Goal: Task Accomplishment & Management: Manage account settings

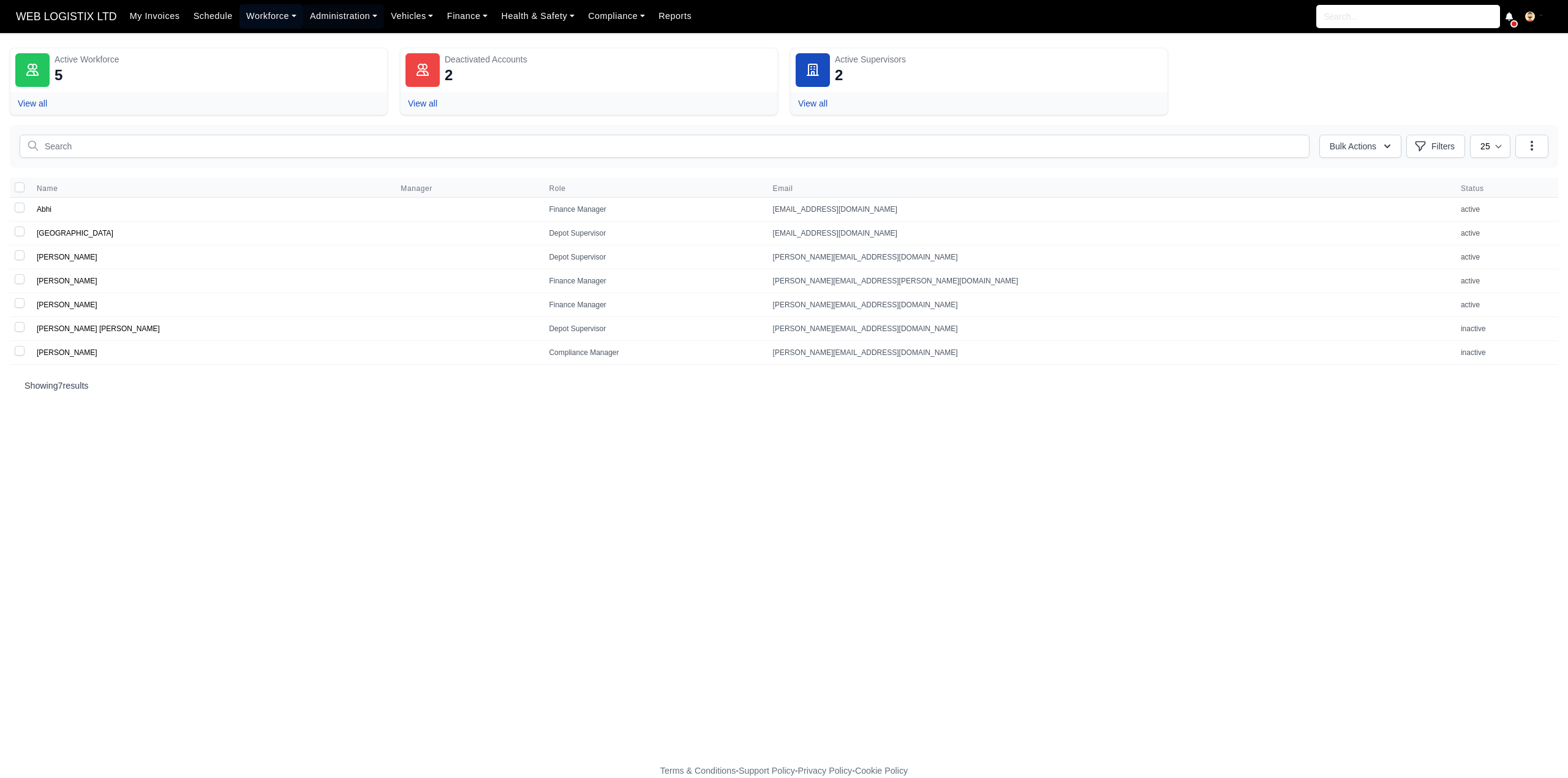
click at [266, 22] on link "Workforce" at bounding box center [271, 16] width 64 height 24
click at [266, 146] on link "Daily Timesheet" at bounding box center [294, 146] width 99 height 26
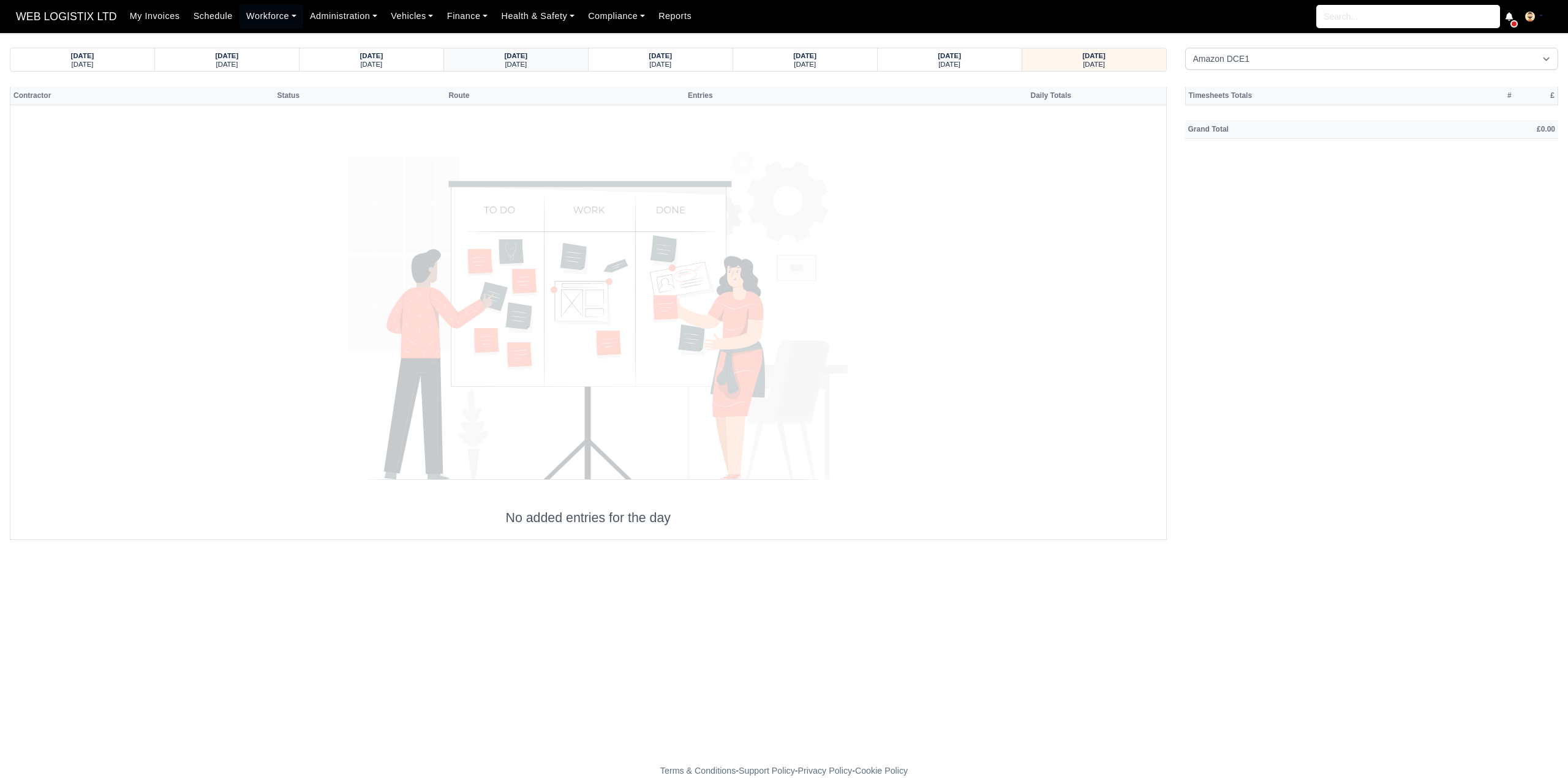
click at [525, 63] on div "Friday" at bounding box center [516, 64] width 121 height 8
click at [1212, 63] on select "Amazon DCE1 DWN2 - Knowsley (DWN2) - Amazon Logistics (L34 7XL) DXM2 - Trafford…" at bounding box center [1372, 59] width 374 height 22
select select "1"
click at [1185, 48] on select "Amazon DCE1 DWN2 - Knowsley (DWN2) - Amazon Logistics (L34 7XL) DXM2 - Trafford…" at bounding box center [1372, 59] width 374 height 22
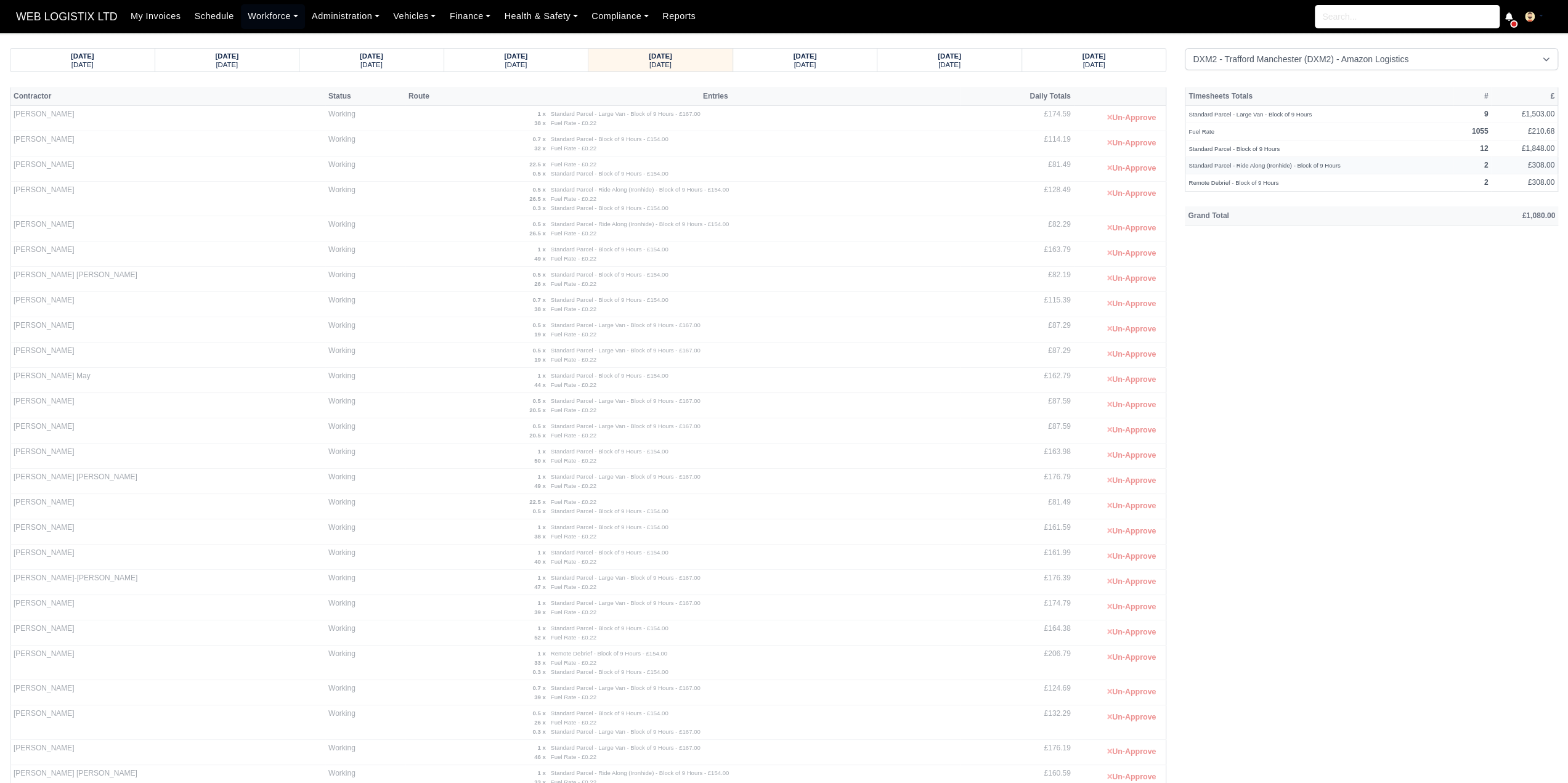
click at [1250, 171] on td "Standard Parcel - Ride Along (Ironhide) - Block of 9 Hours" at bounding box center [1319, 165] width 268 height 17
click at [1250, 163] on small "Standard Parcel - Ride Along (Ironhide) - Block of 9 Hours" at bounding box center [1264, 165] width 152 height 7
copy tr "Standard Parcel - Ride Along (Ironhide) - Block of 9 Hours"
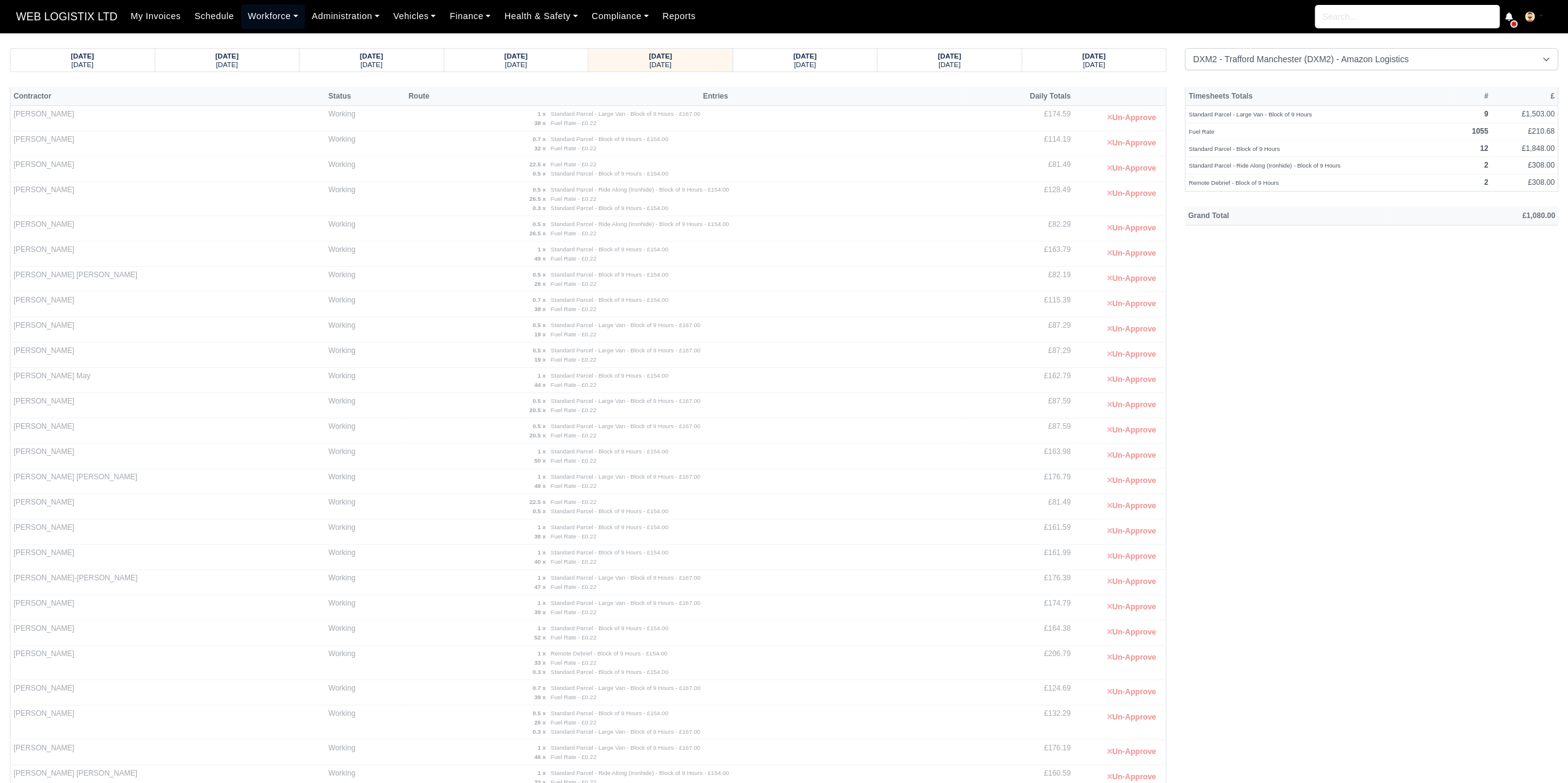
click at [263, 17] on link "Workforce" at bounding box center [273, 16] width 64 height 24
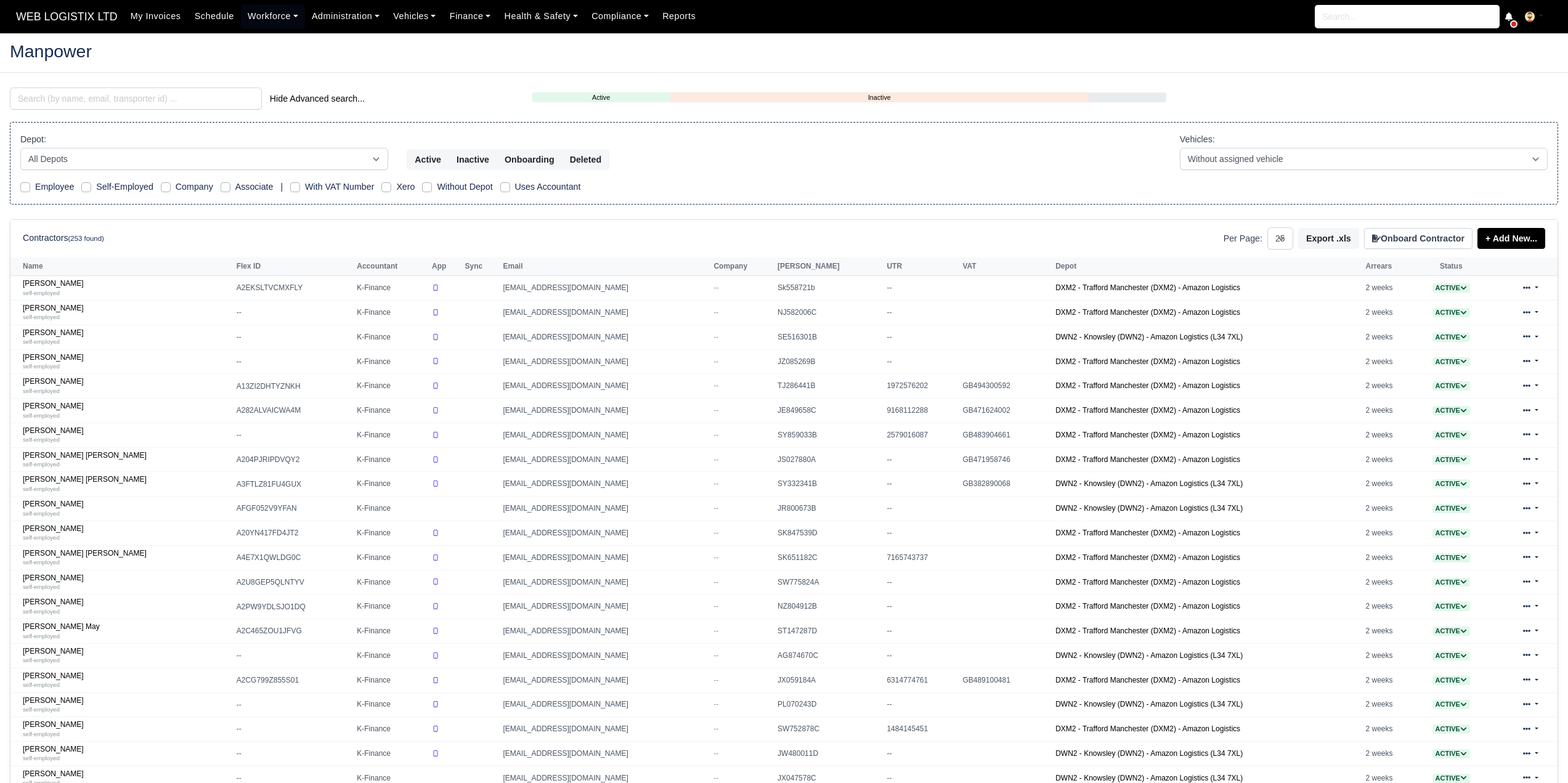
select select "25"
click at [94, 103] on input "search" at bounding box center [136, 99] width 252 height 22
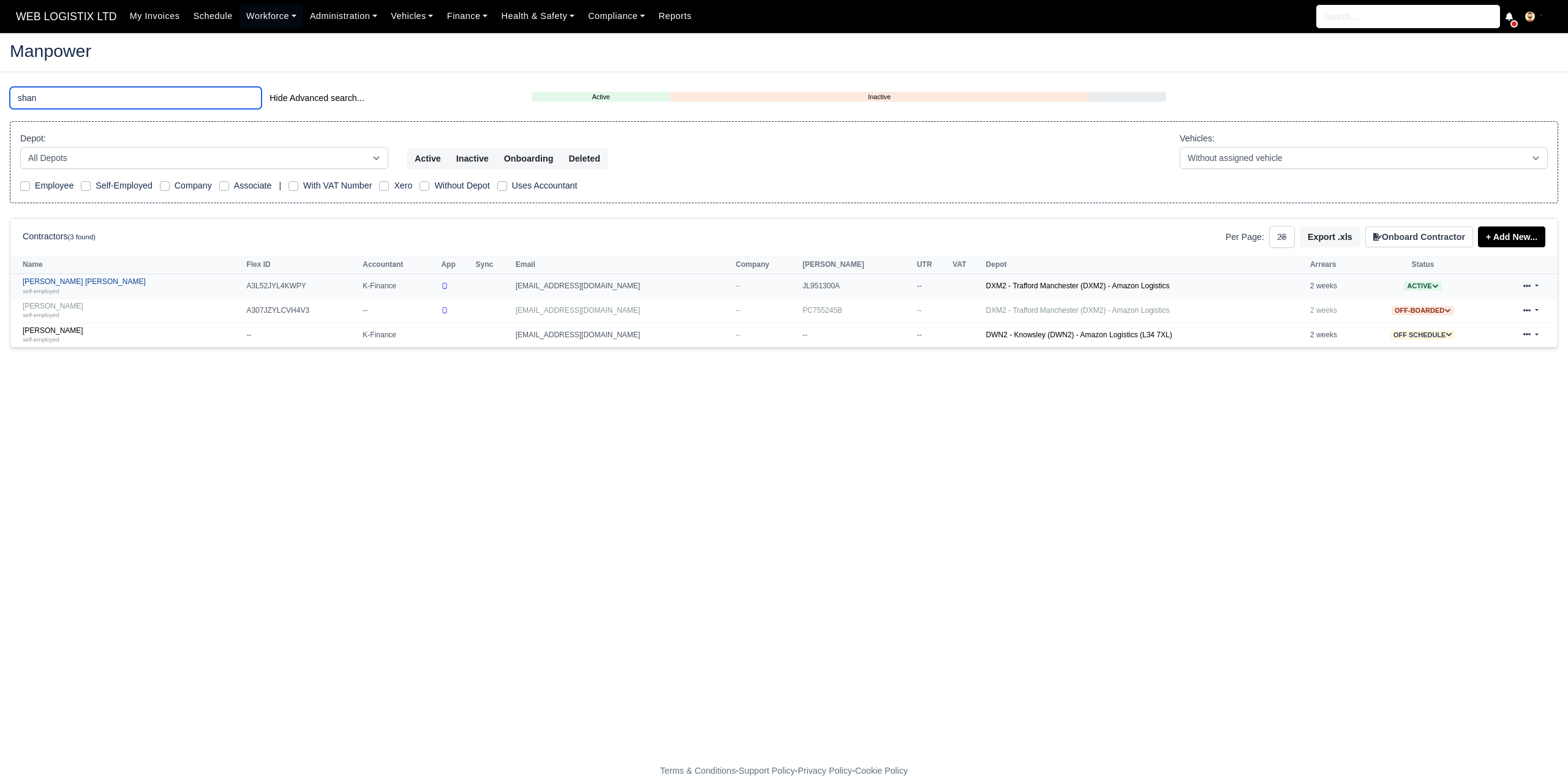
type input "shan"
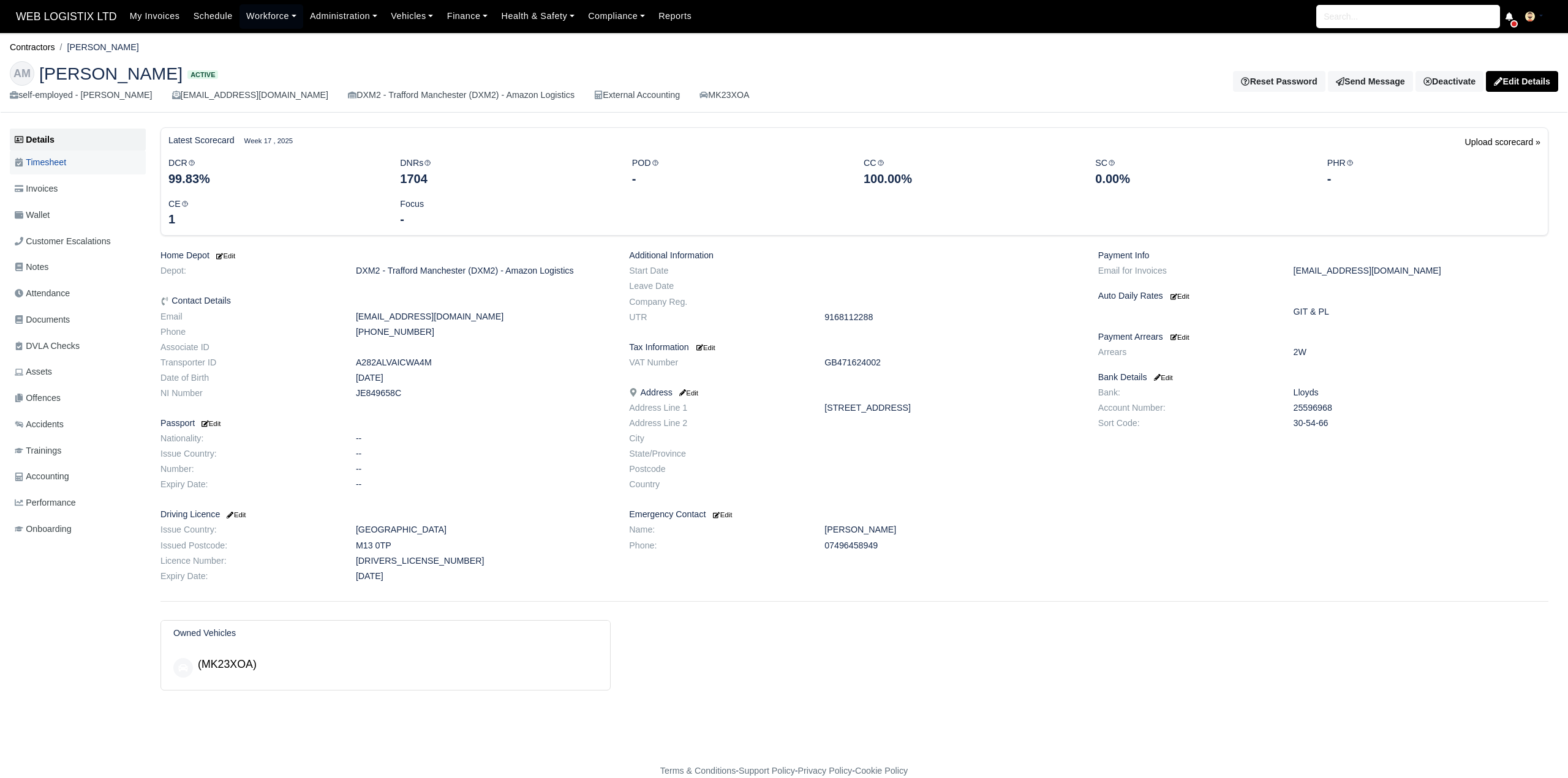
click at [45, 158] on span "Timesheet" at bounding box center [40, 162] width 51 height 14
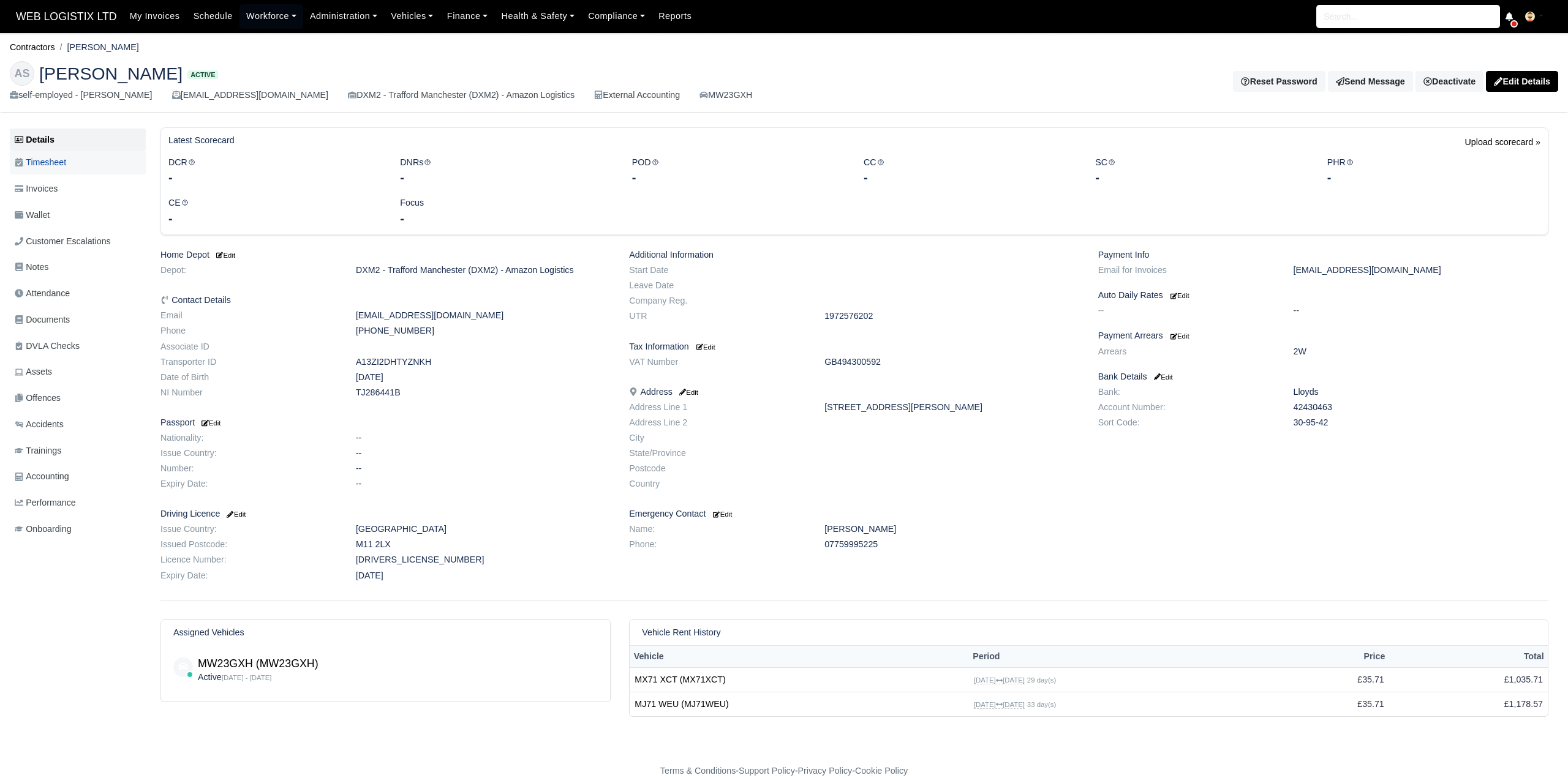
drag, startPoint x: 87, startPoint y: 167, endPoint x: 111, endPoint y: 156, distance: 26.4
click at [87, 167] on link "Timesheet" at bounding box center [78, 162] width 136 height 24
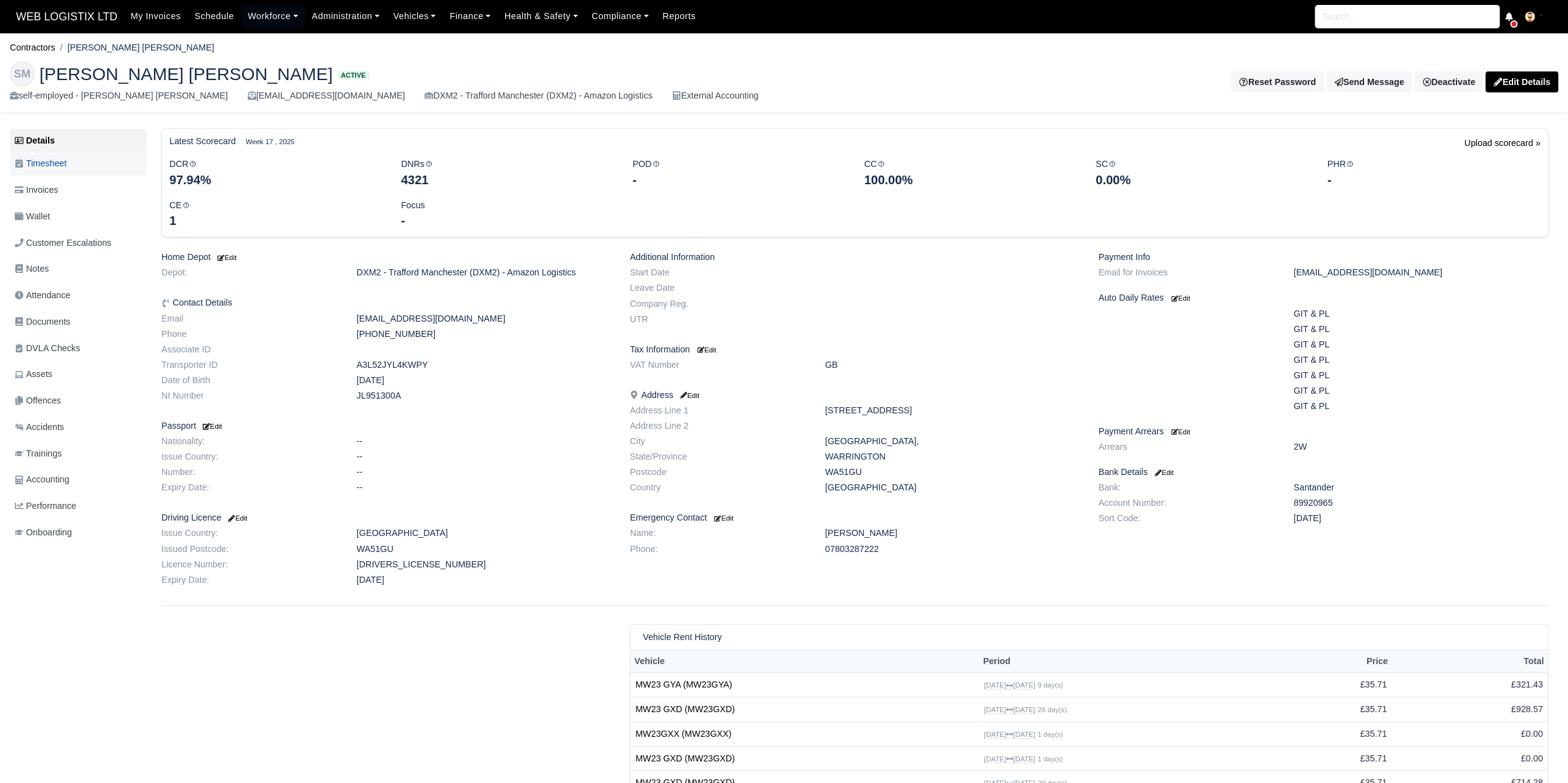
click at [72, 162] on link "Timesheet" at bounding box center [78, 164] width 136 height 24
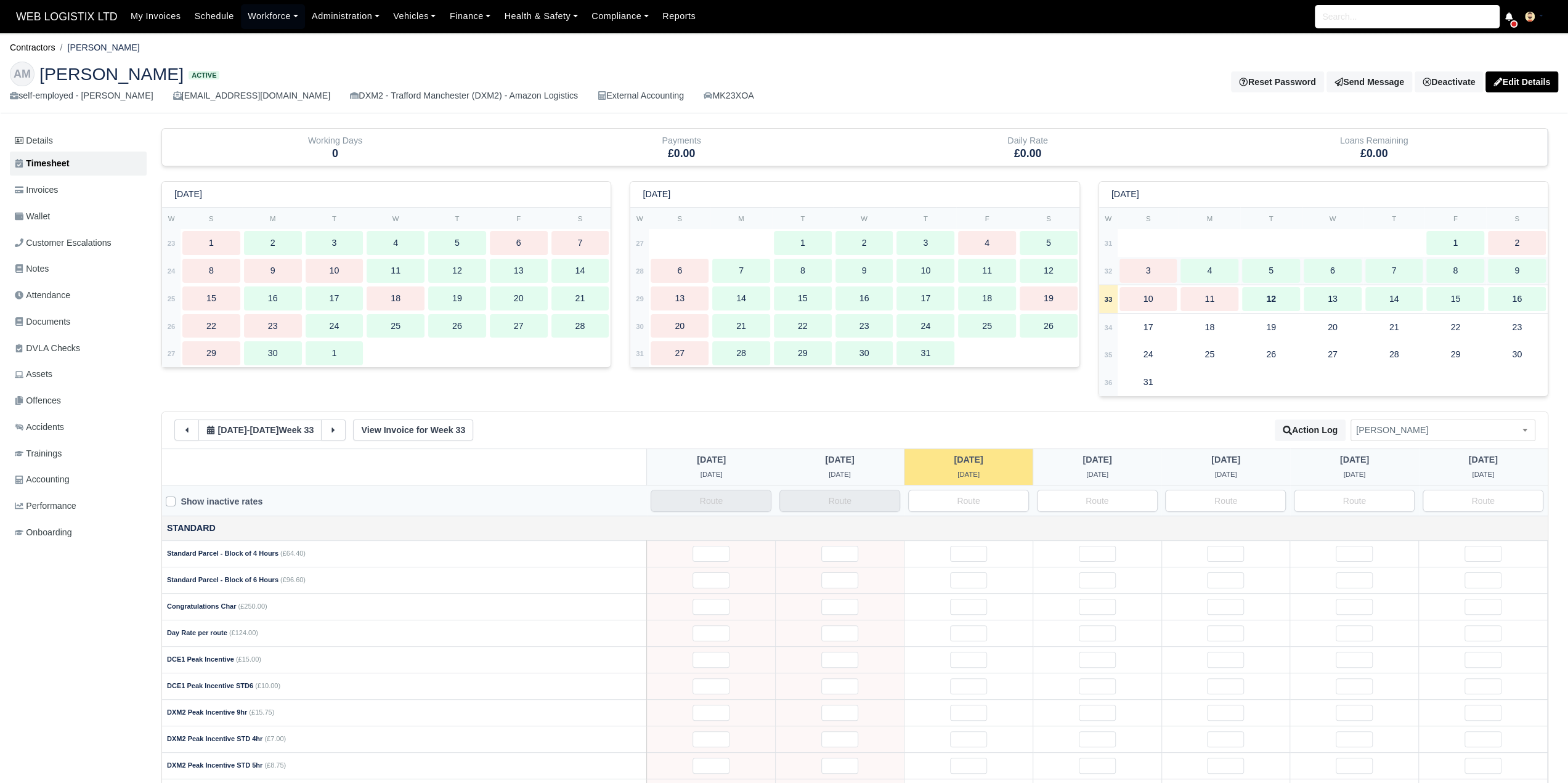
click at [1207, 267] on div "4" at bounding box center [1209, 271] width 58 height 24
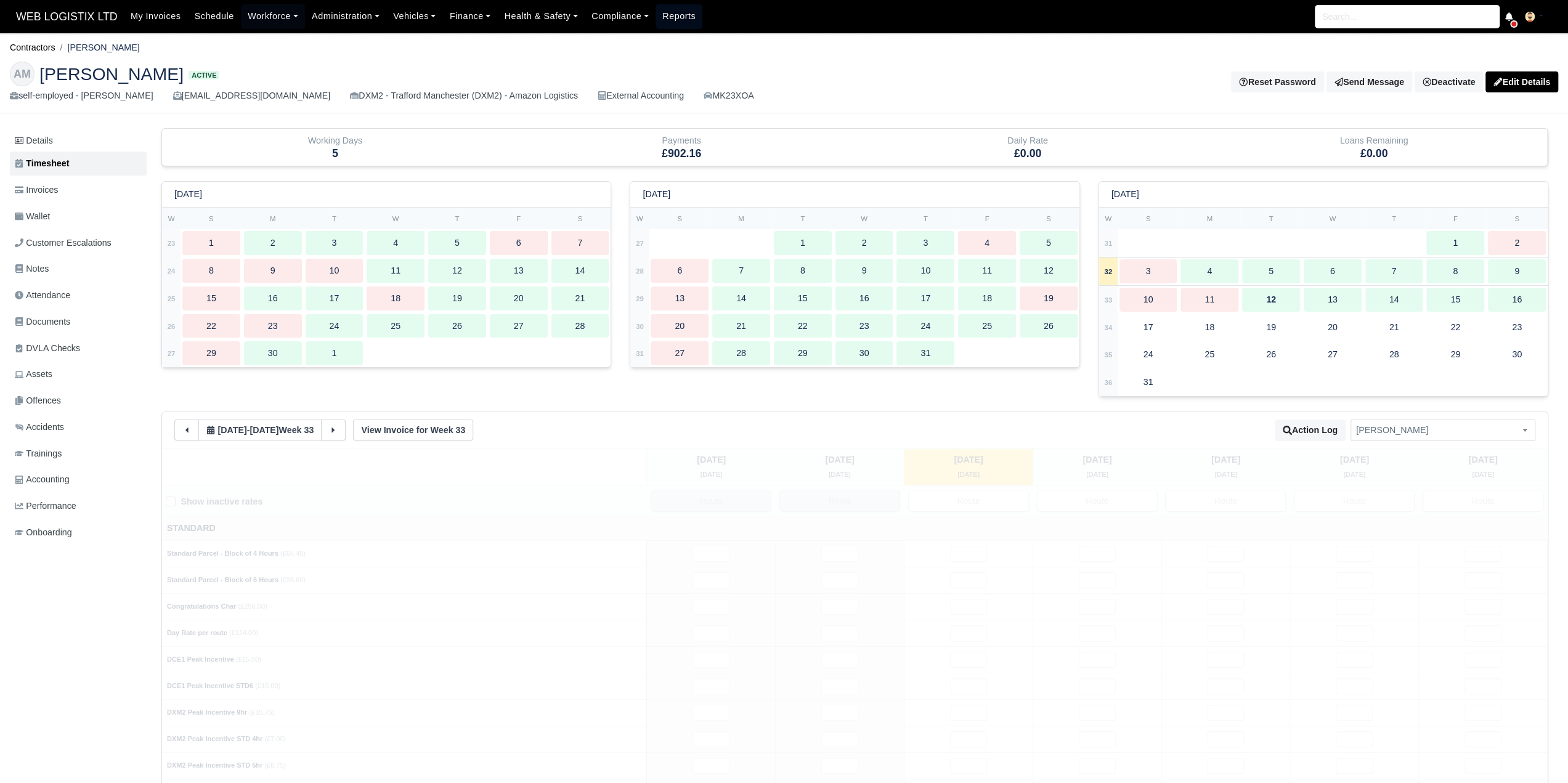
type input "18.5"
type input "49"
type input "34"
type input "45"
type input "26.5"
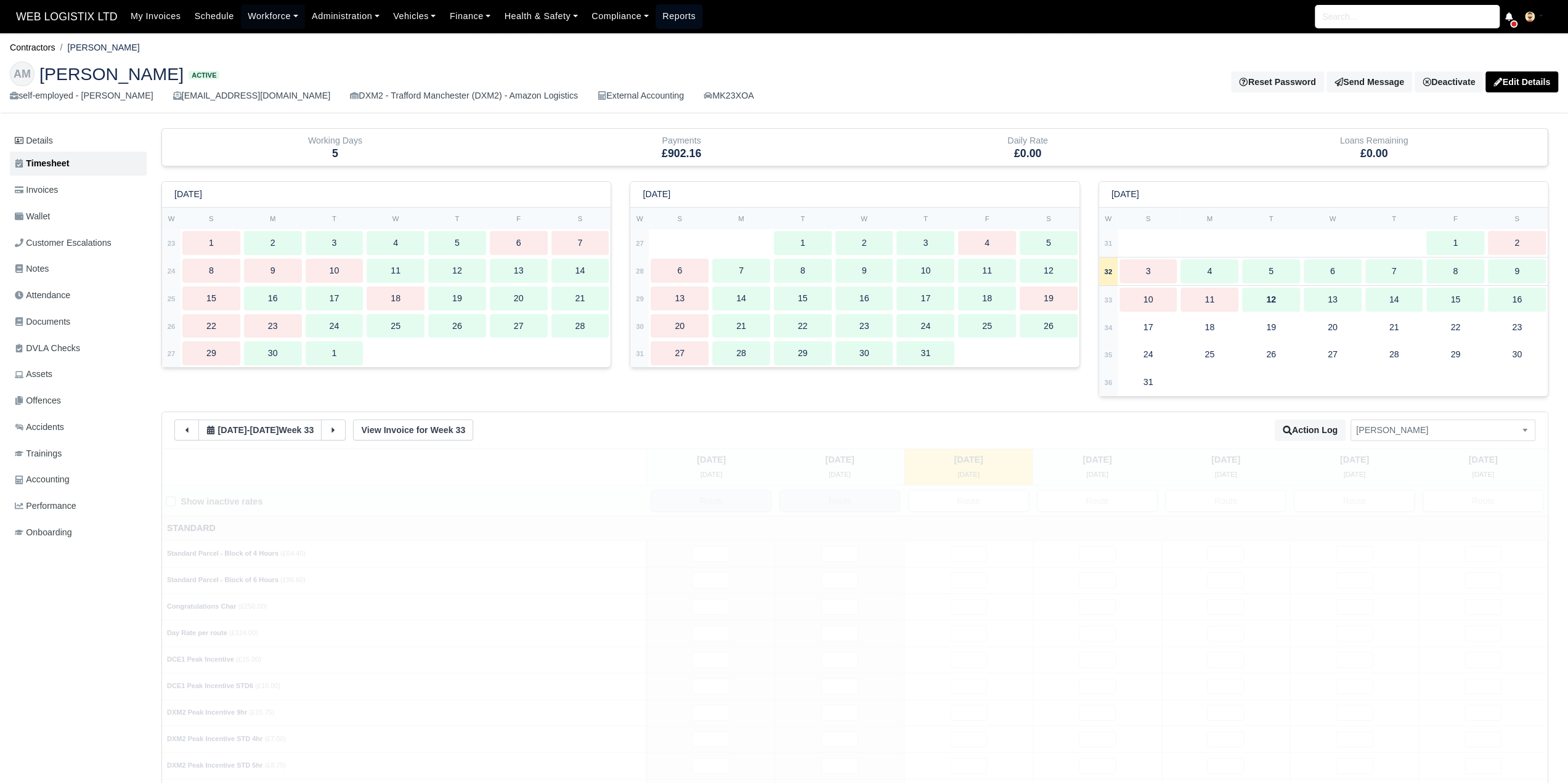
type input "1"
type input "0.5"
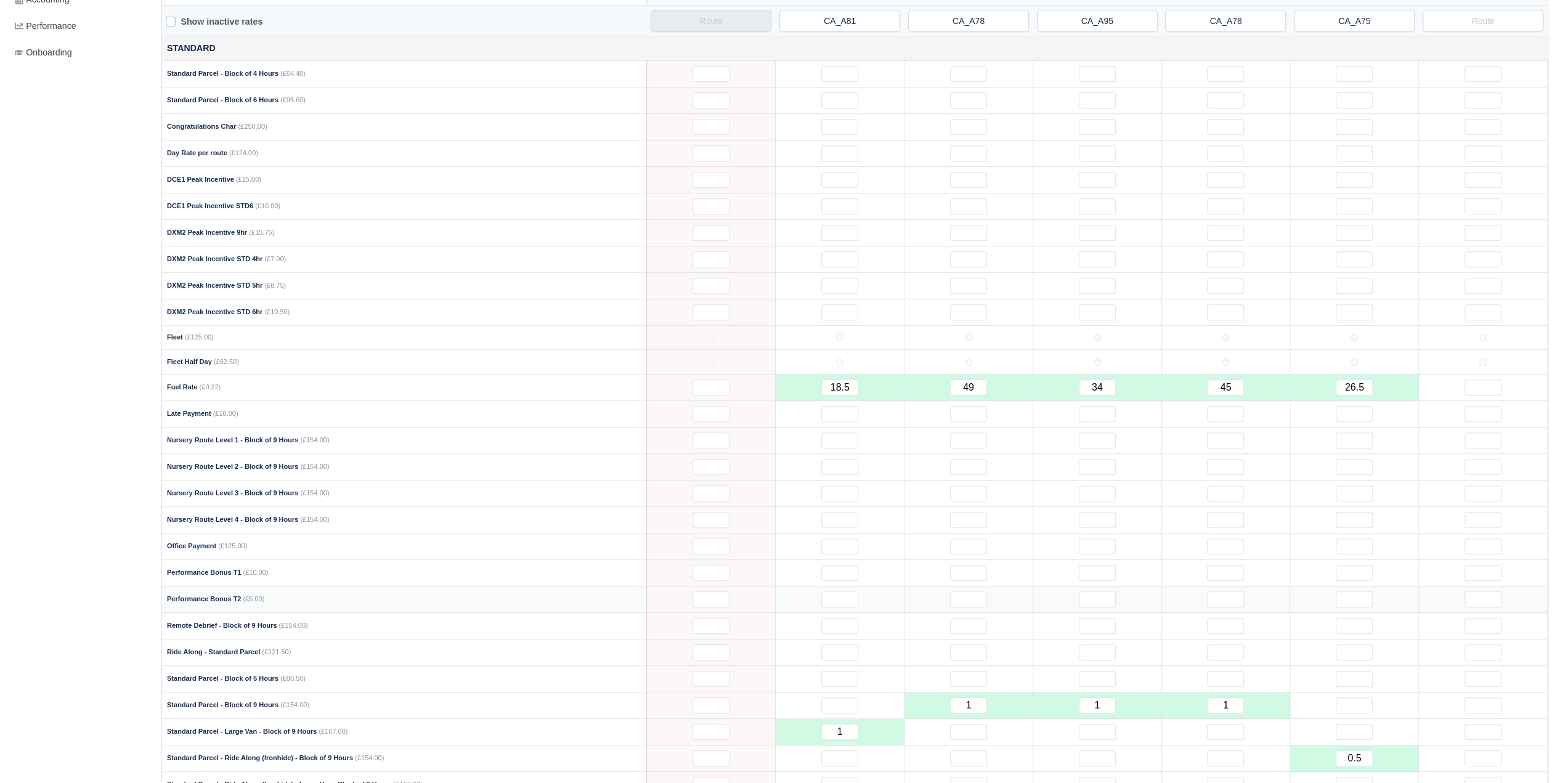
scroll to position [678, 0]
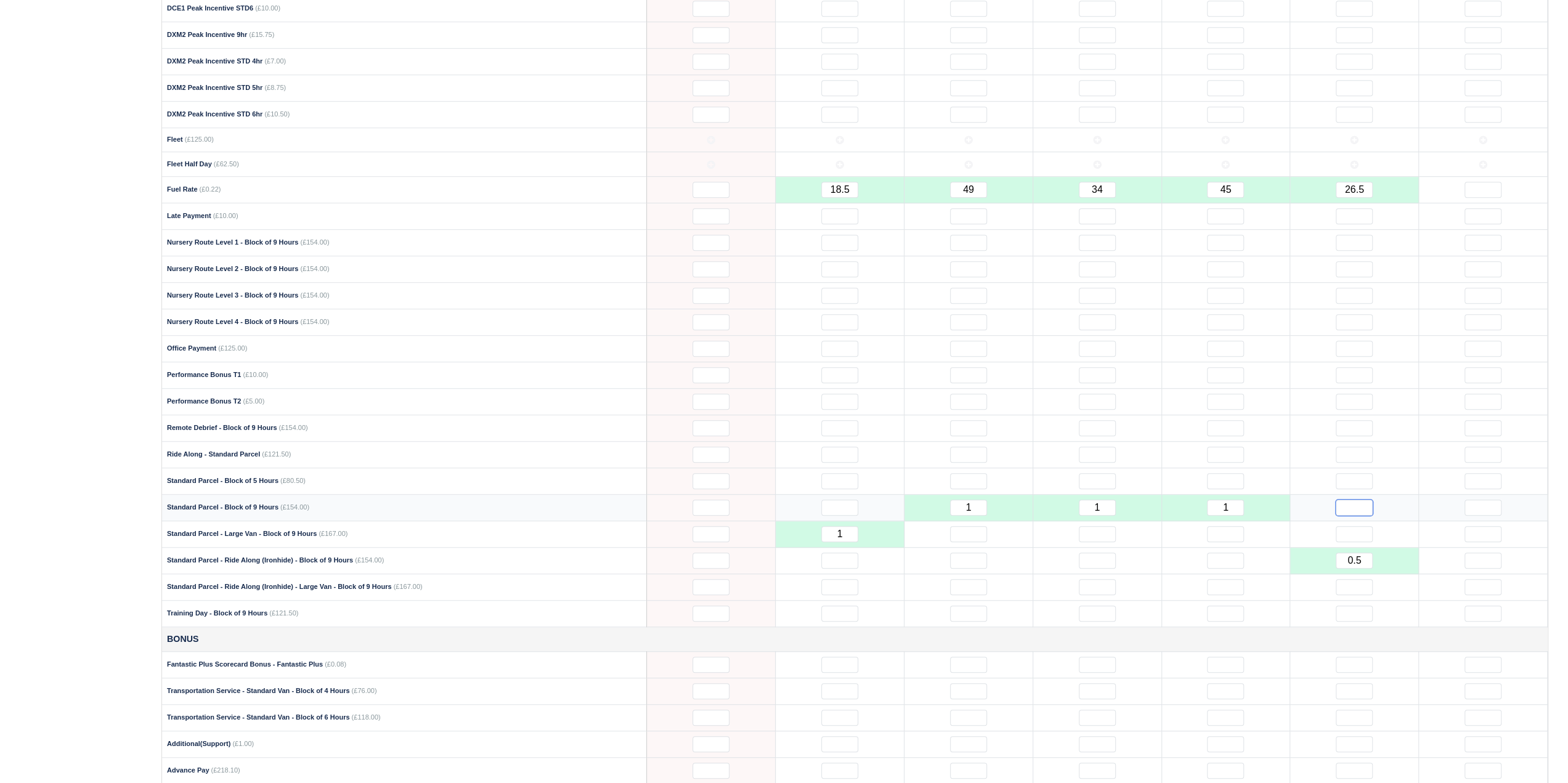
click at [1357, 500] on input "text" at bounding box center [1354, 507] width 37 height 16
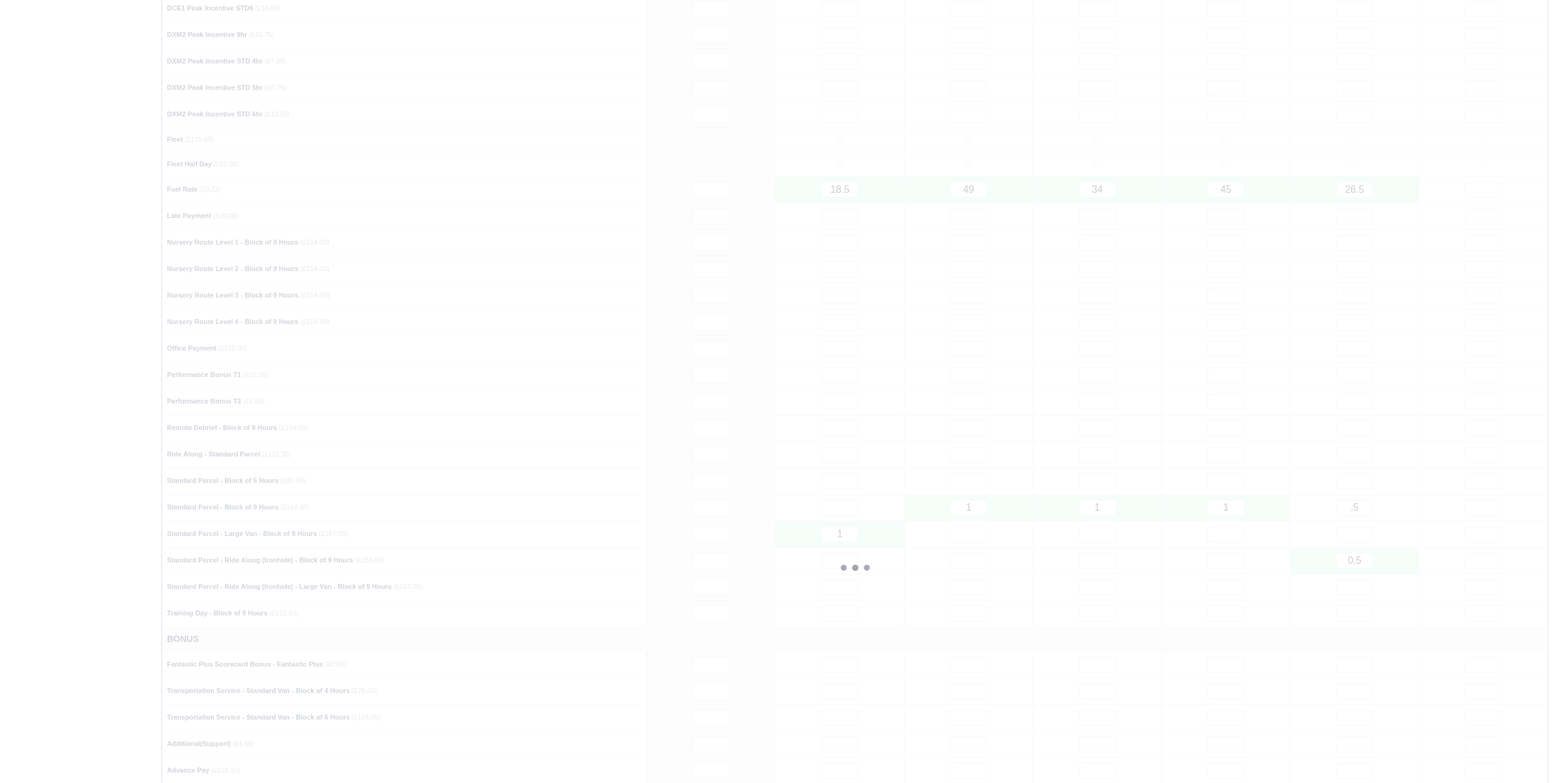
click at [1396, 366] on div at bounding box center [854, 567] width 1385 height 1594
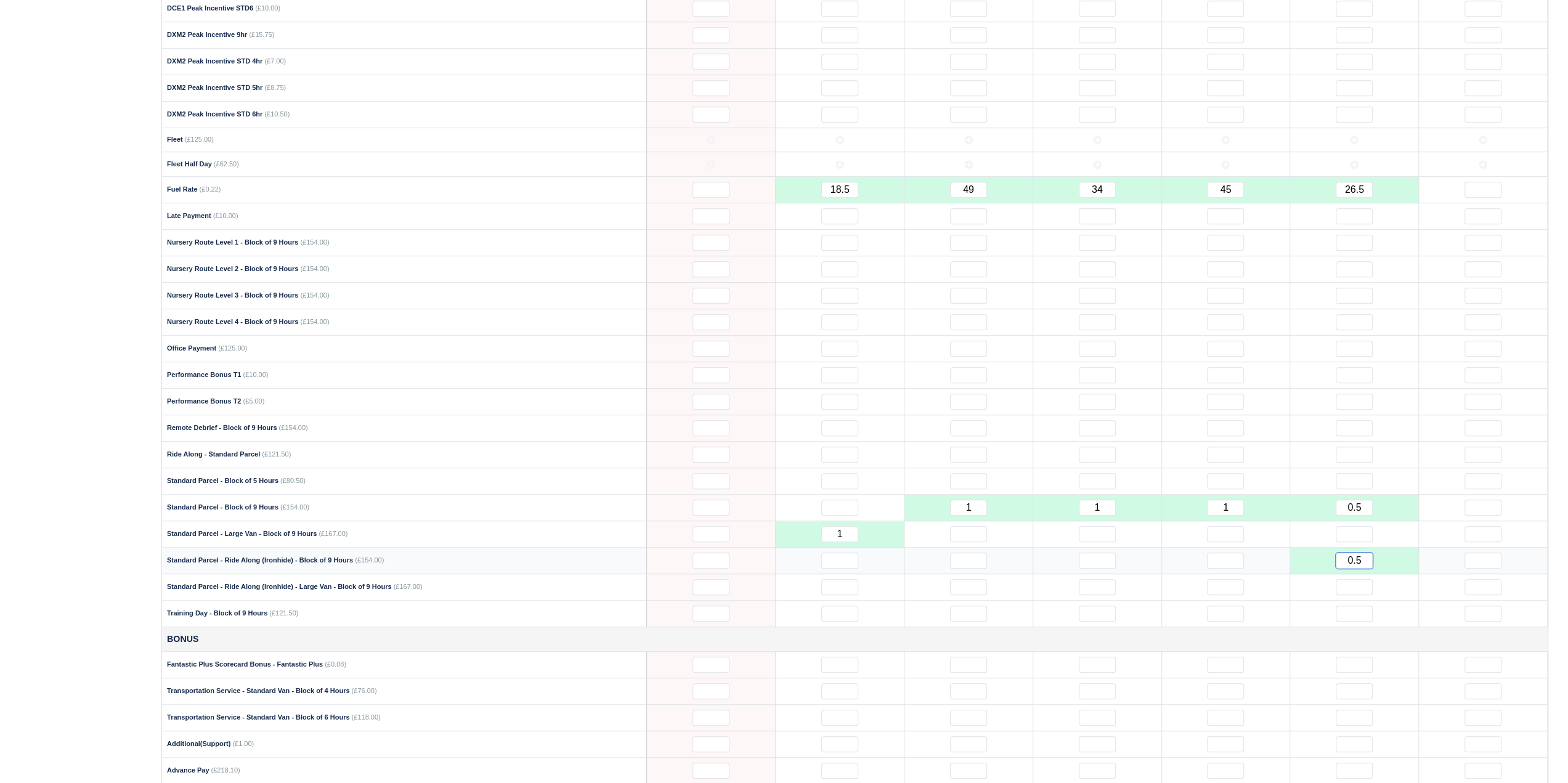
click at [1355, 553] on input "0.5" at bounding box center [1354, 560] width 37 height 16
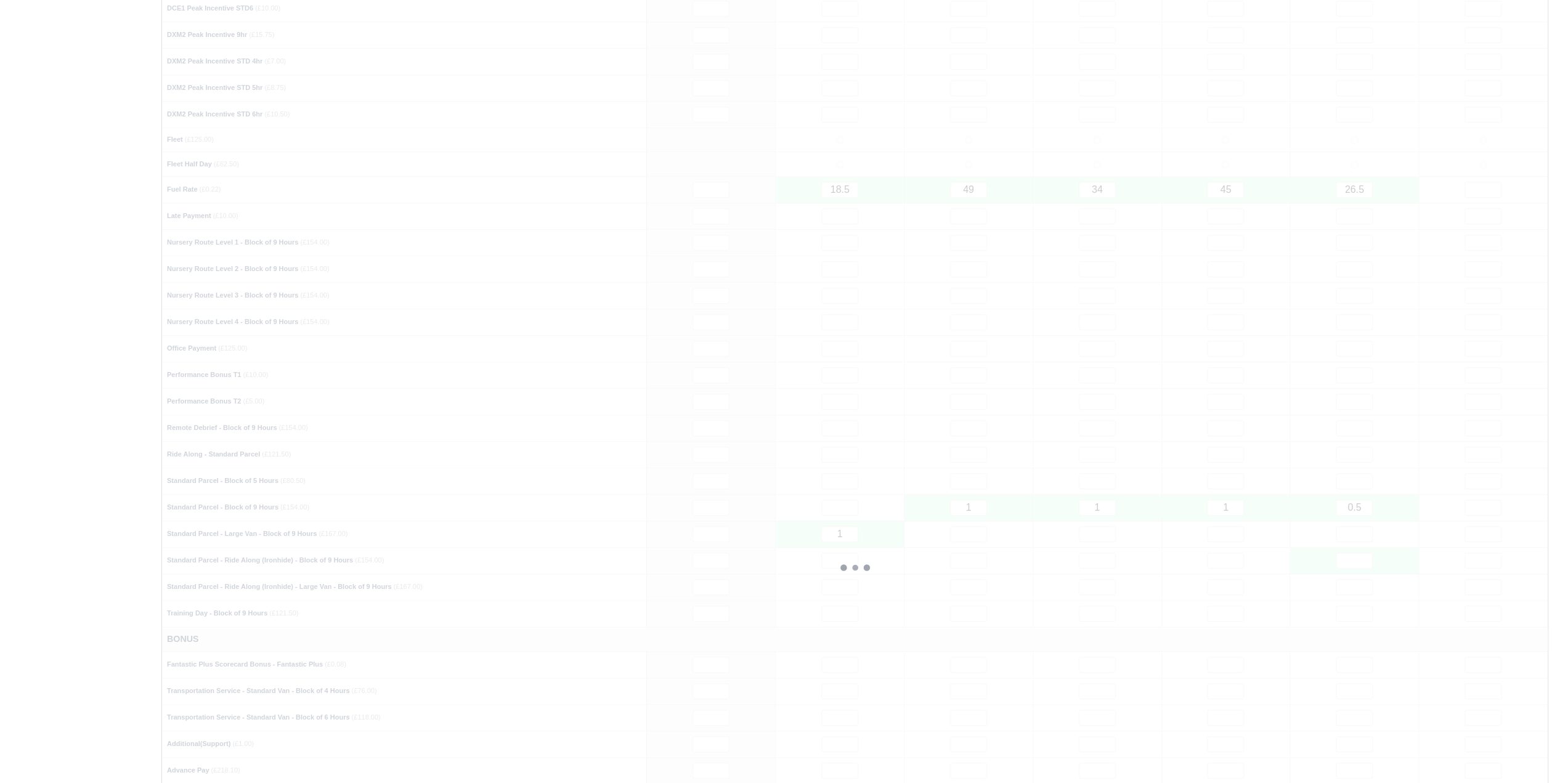
click at [1453, 380] on div at bounding box center [854, 567] width 1385 height 1594
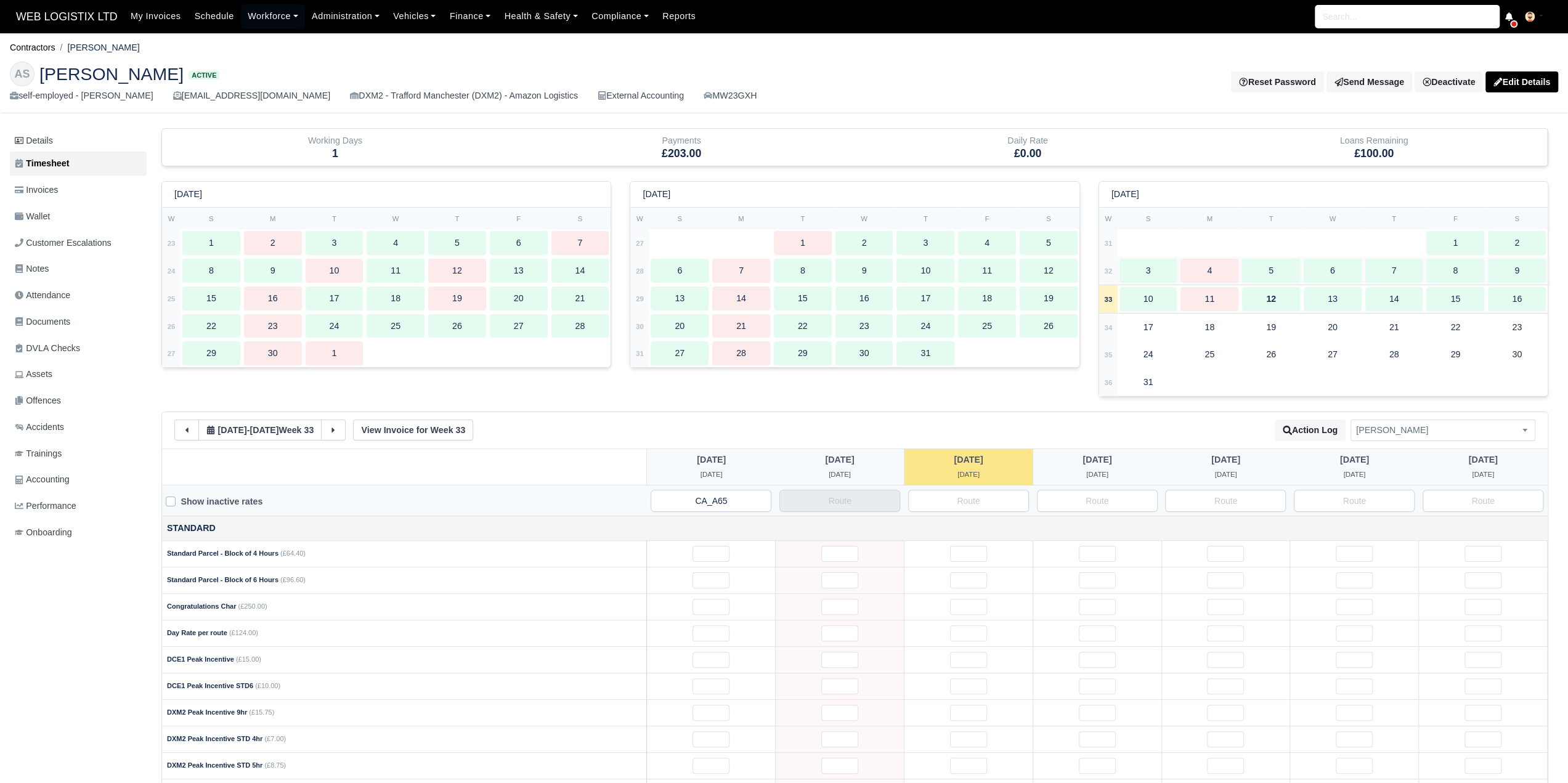
click at [1280, 271] on div "5" at bounding box center [1271, 271] width 58 height 24
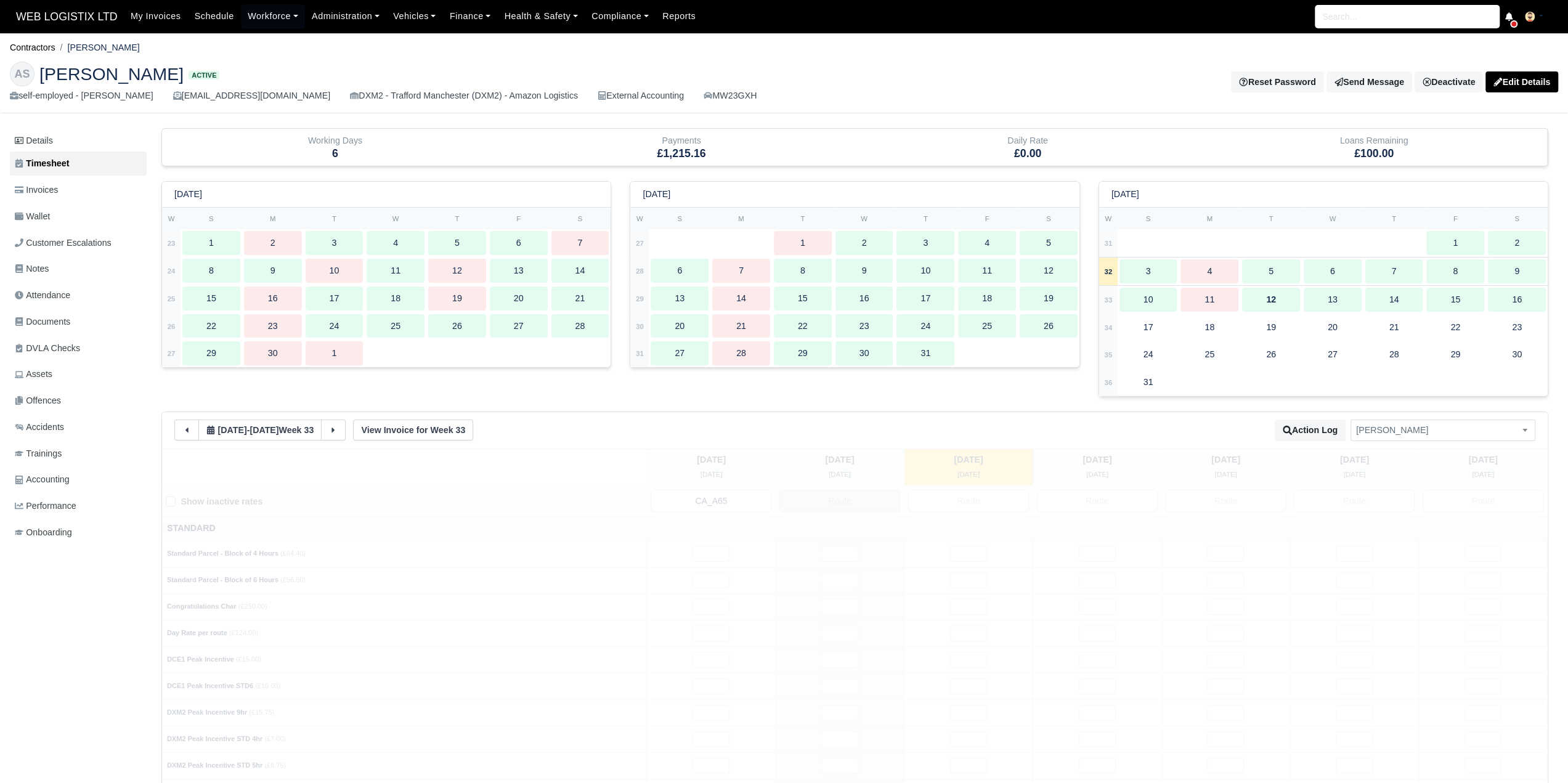
type input "49"
type input "25"
type input "35"
type input "34"
type input "26.5"
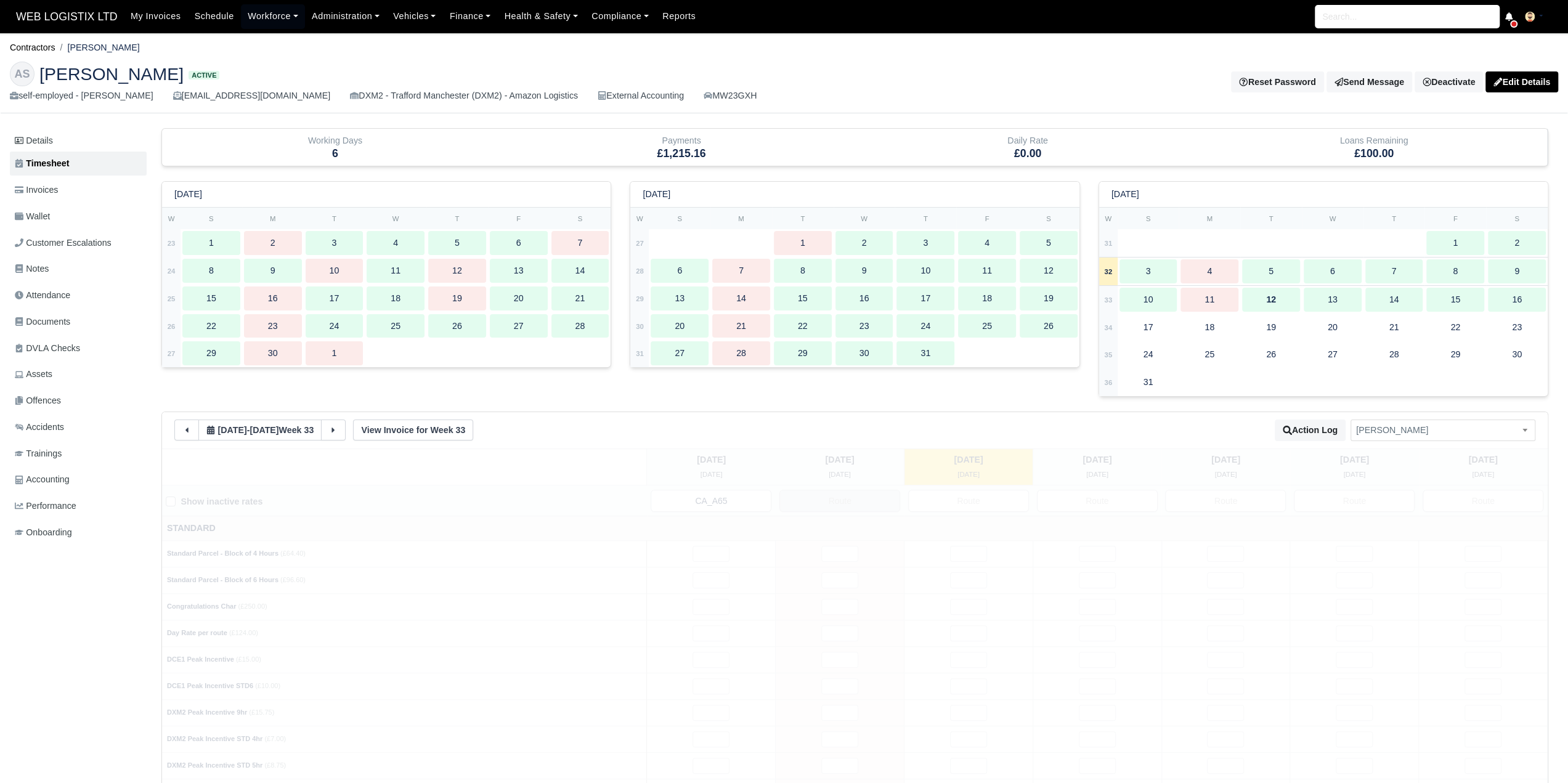
type input "44"
type input "0.2"
type input "0.3"
type input "1"
type input "0.5"
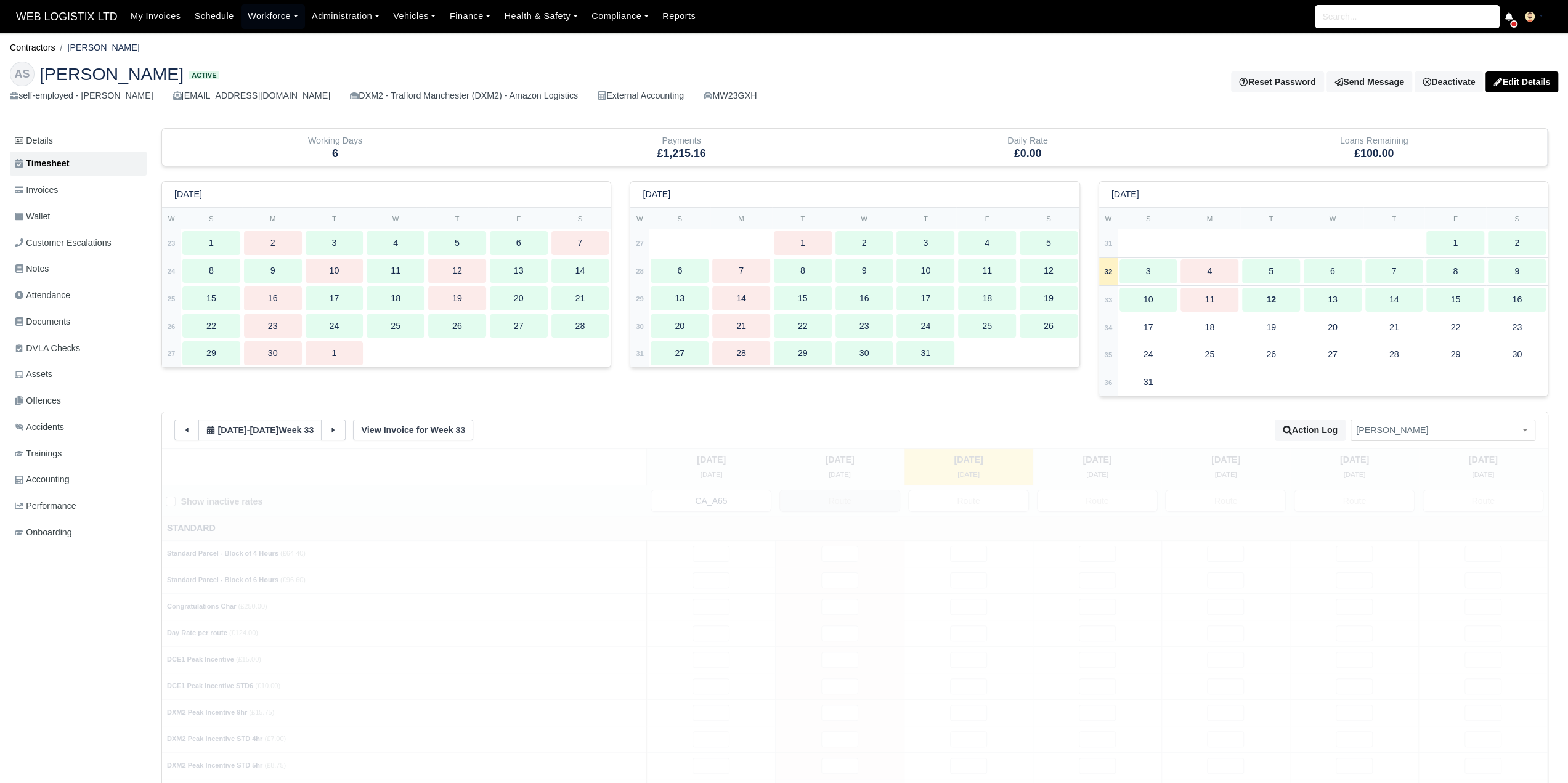
type input "1"
type input "0.2"
type input "0.5"
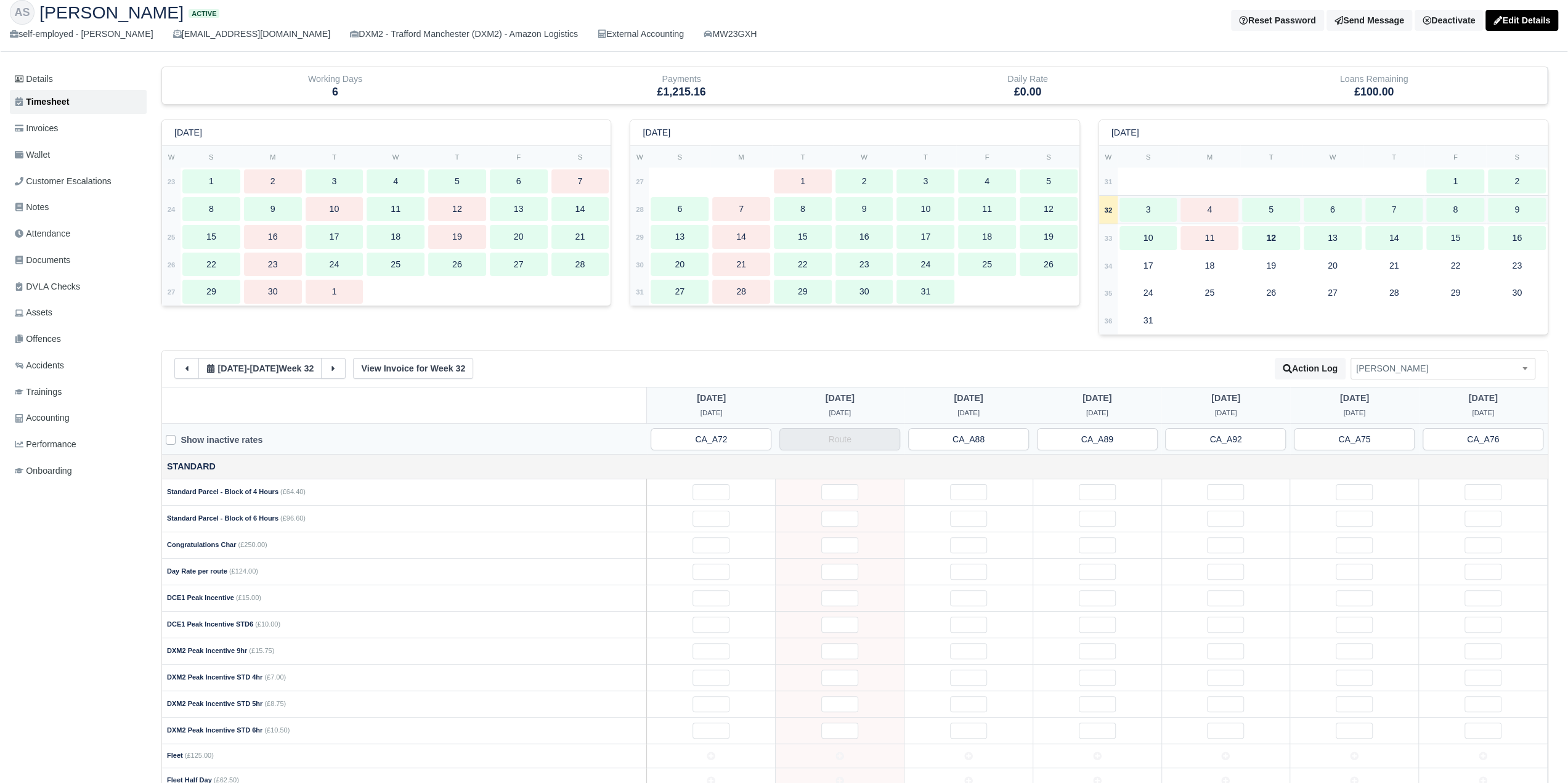
click at [1160, 212] on div "3" at bounding box center [1148, 210] width 58 height 24
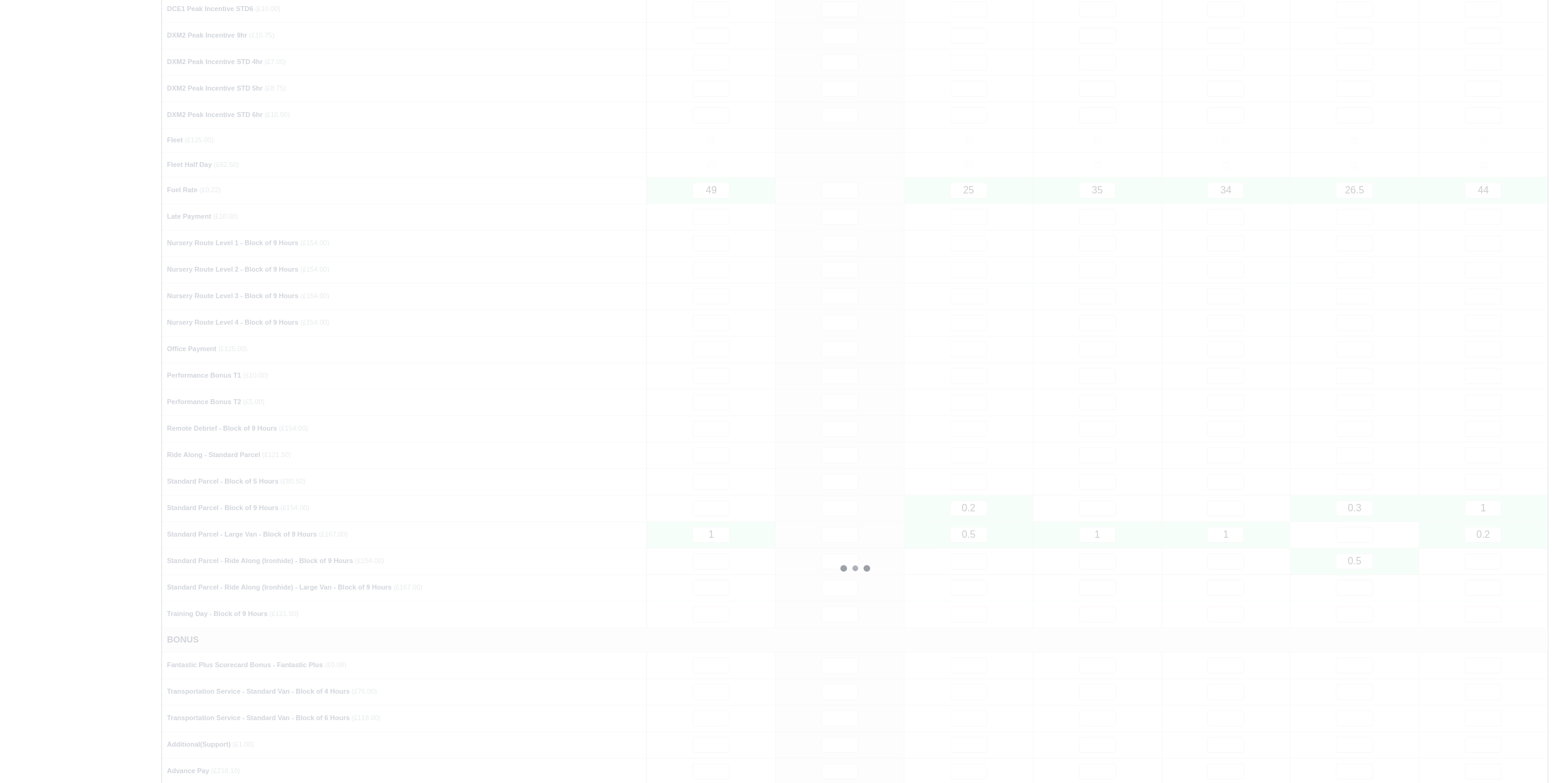
scroll to position [678, 0]
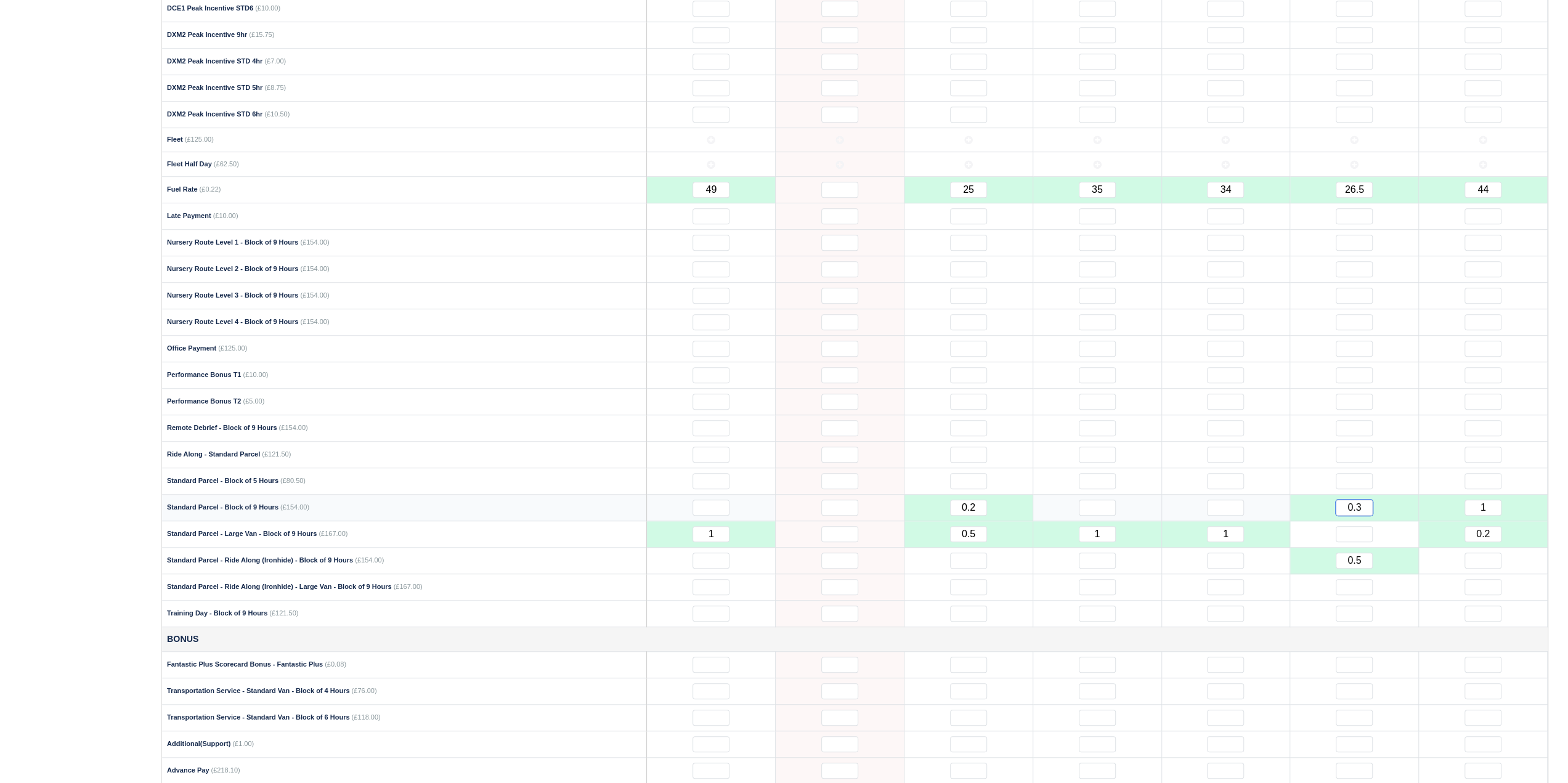
click at [1364, 500] on input "0.3" at bounding box center [1354, 507] width 37 height 16
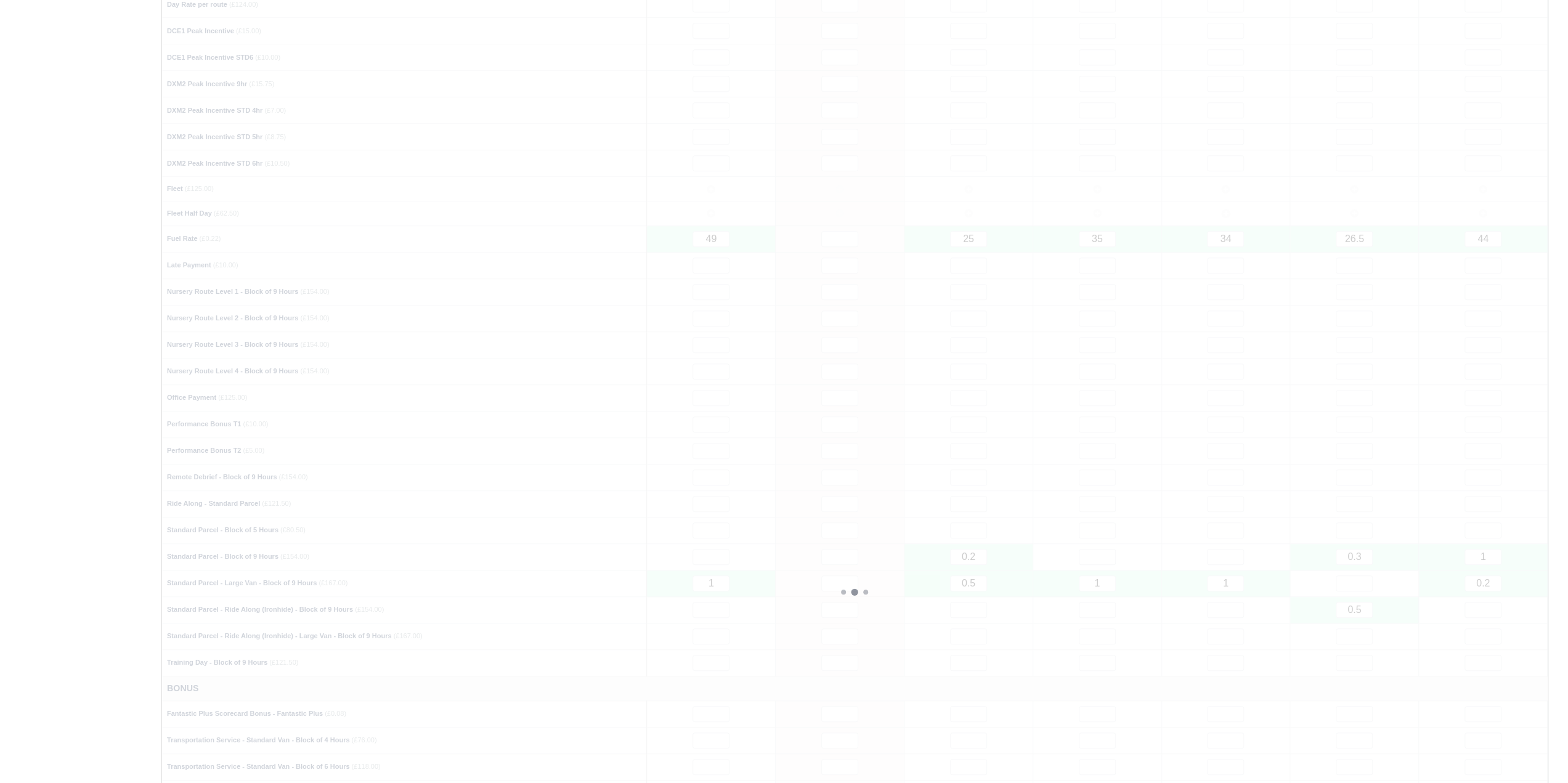
click at [1362, 595] on div at bounding box center [854, 593] width 1385 height 1644
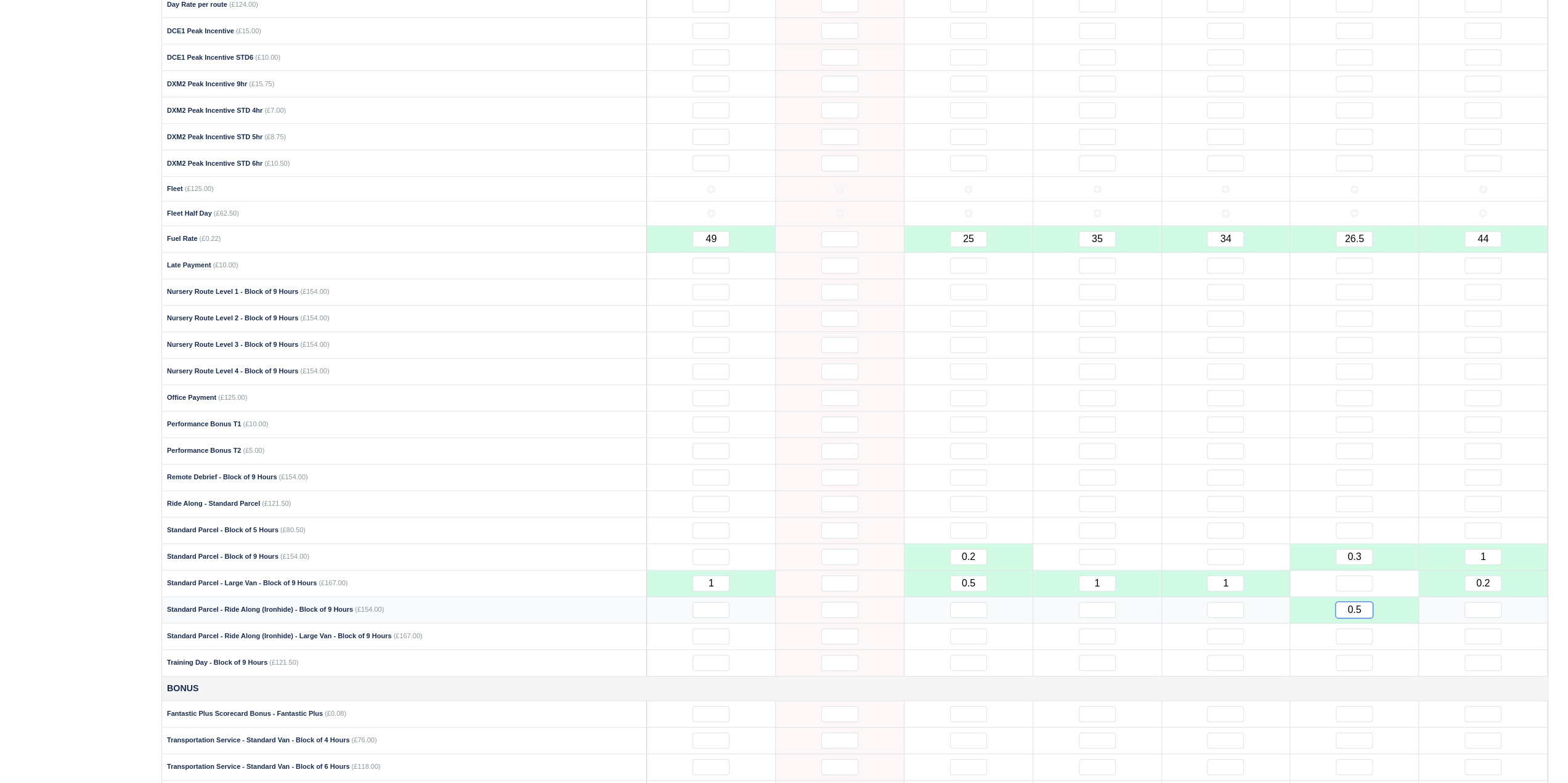
drag, startPoint x: 1362, startPoint y: 591, endPoint x: 1339, endPoint y: 593, distance: 23.1
click at [1339, 602] on input "0.5" at bounding box center [1354, 609] width 37 height 16
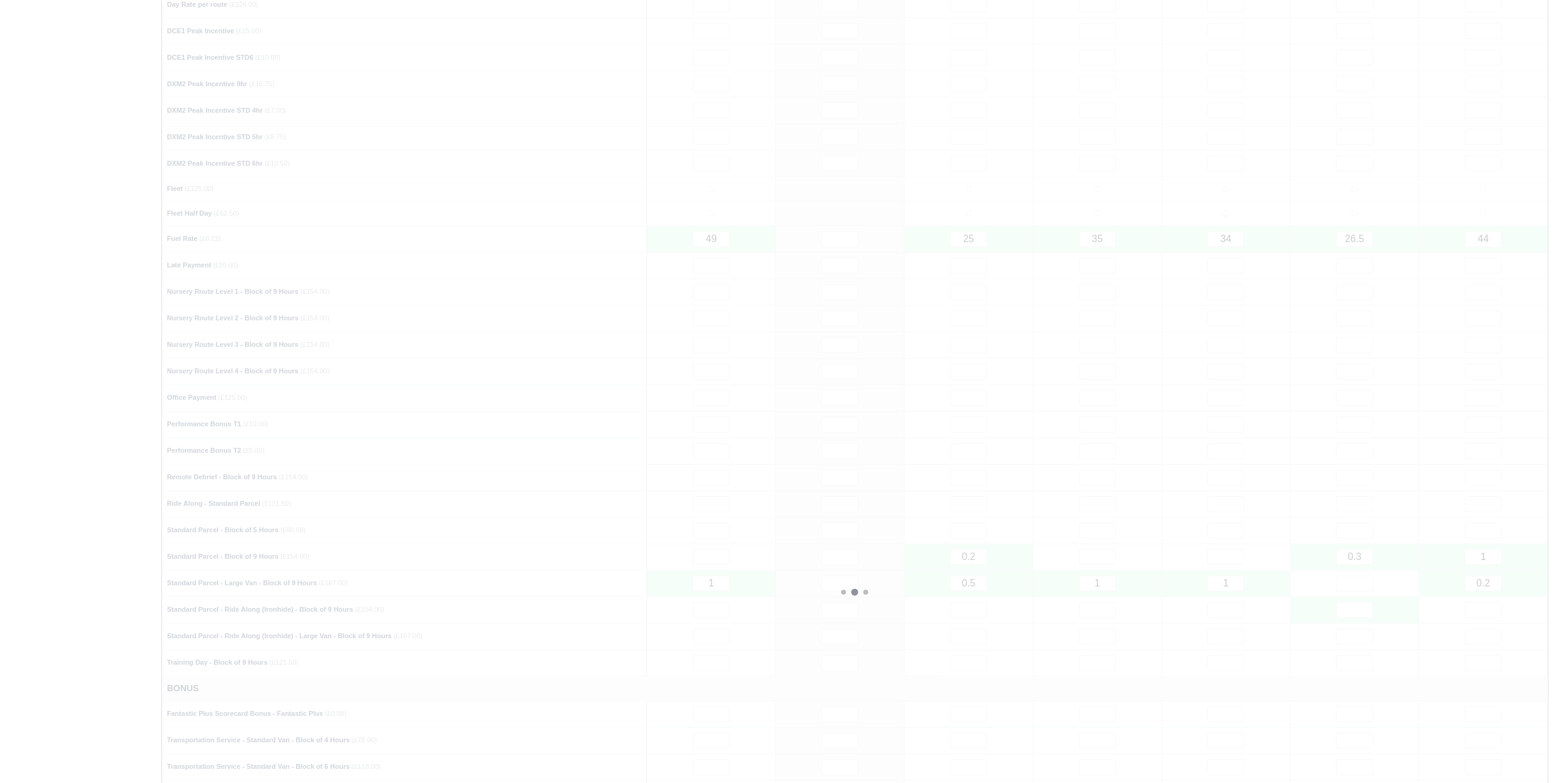
click at [1351, 537] on div at bounding box center [854, 593] width 1385 height 1644
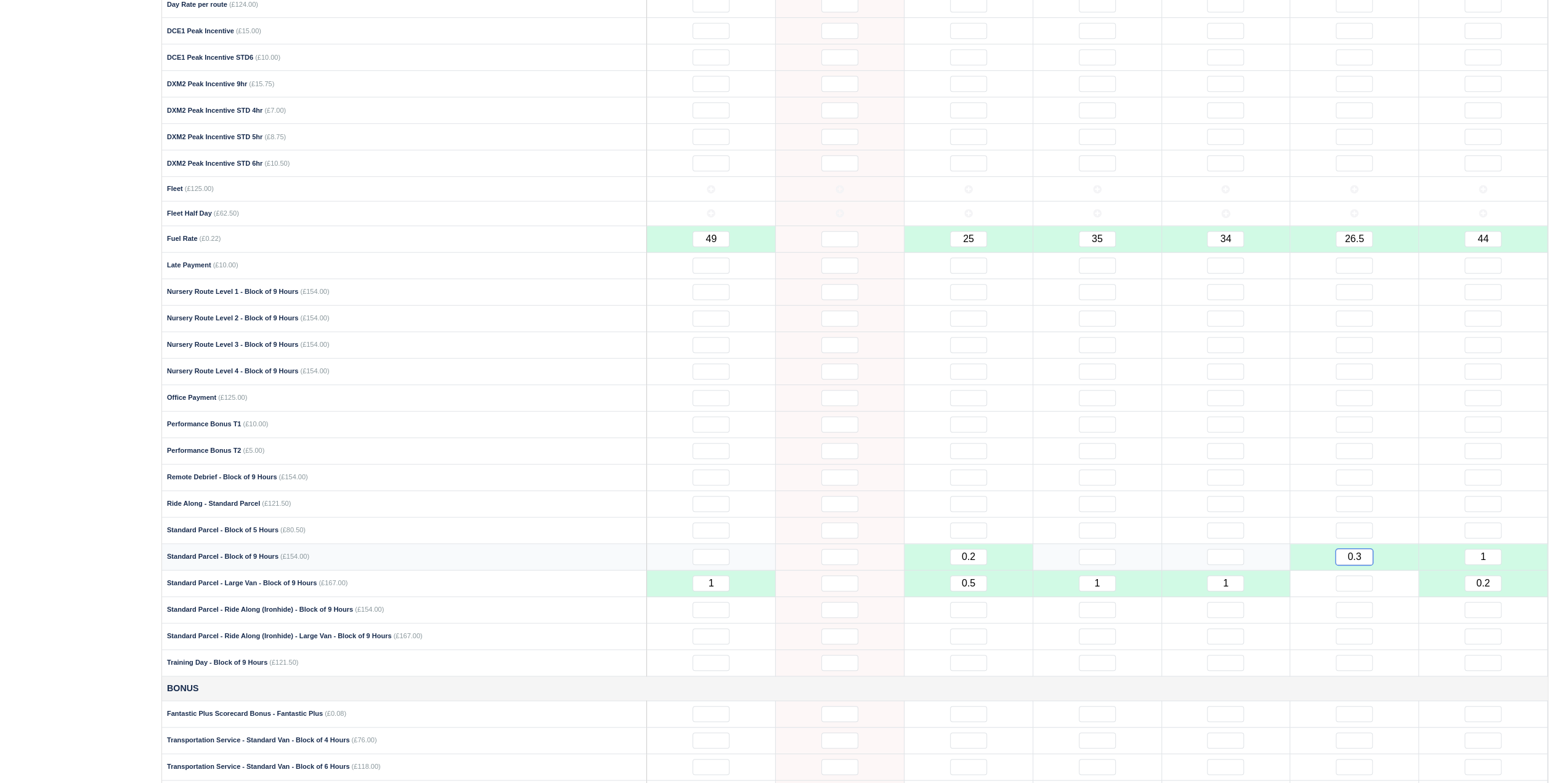
click at [1359, 549] on input "0.3" at bounding box center [1354, 556] width 37 height 16
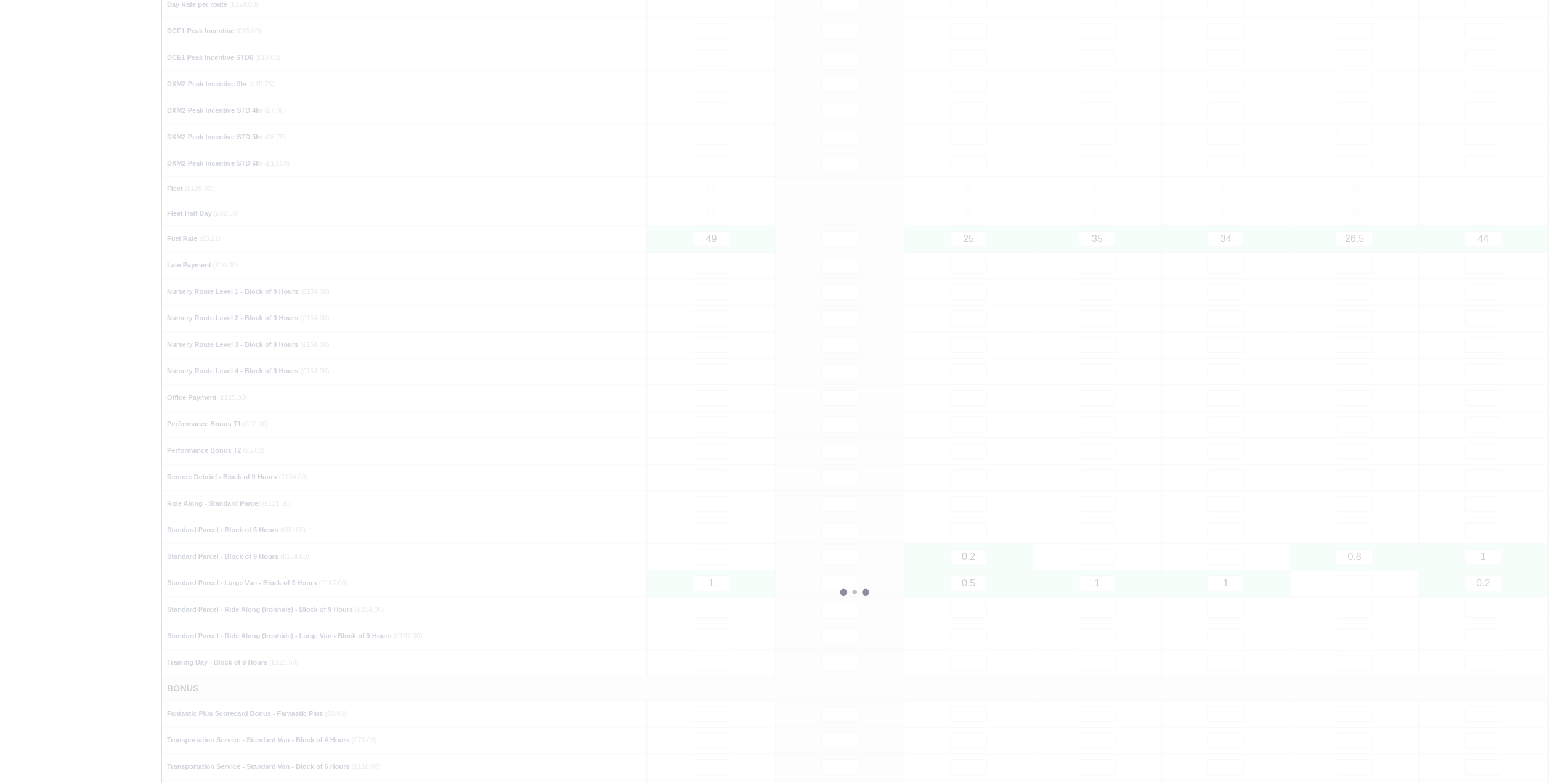
click at [1385, 416] on div at bounding box center [854, 593] width 1385 height 1644
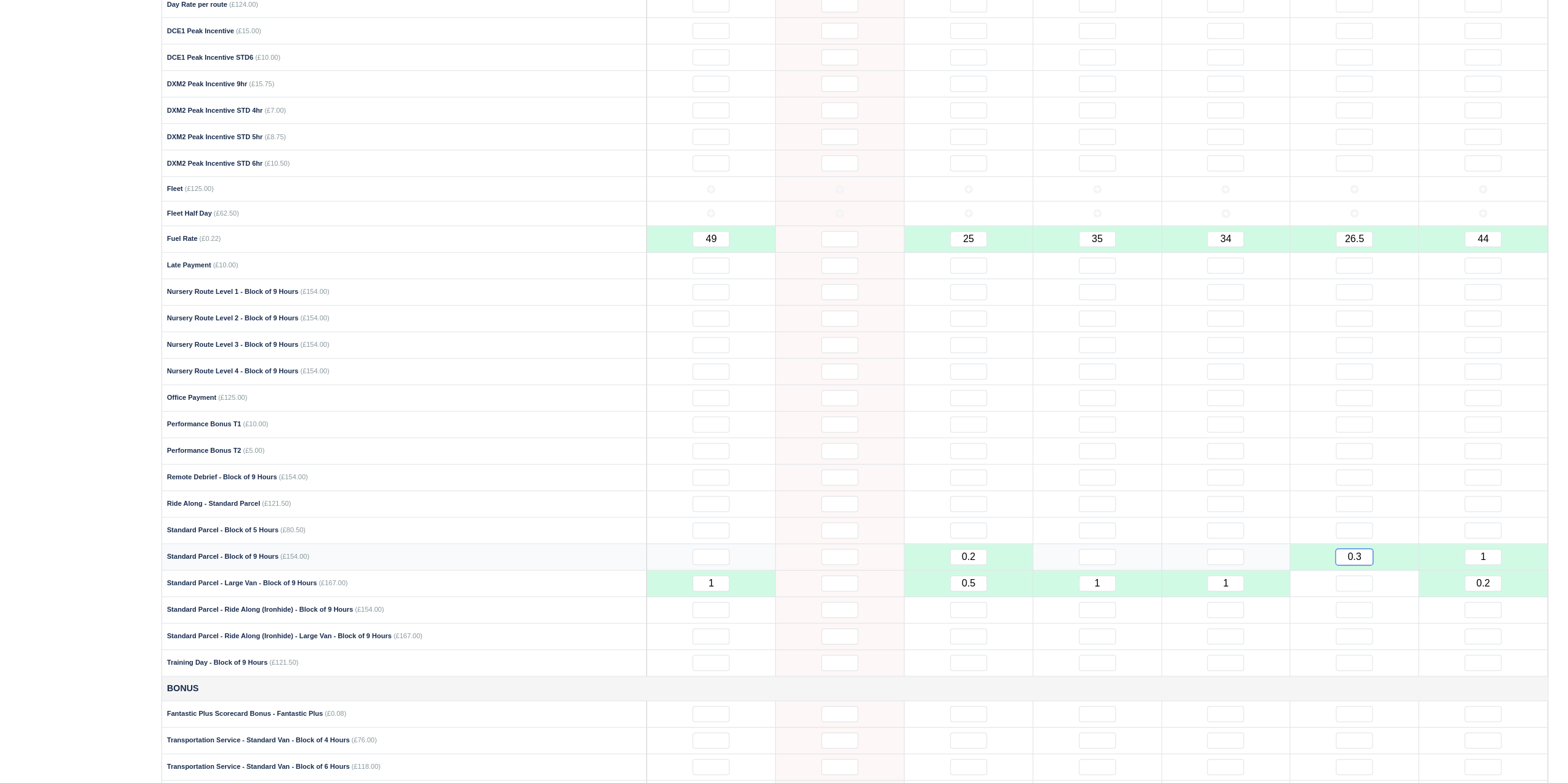
click at [1364, 549] on input "0.3" at bounding box center [1354, 556] width 37 height 16
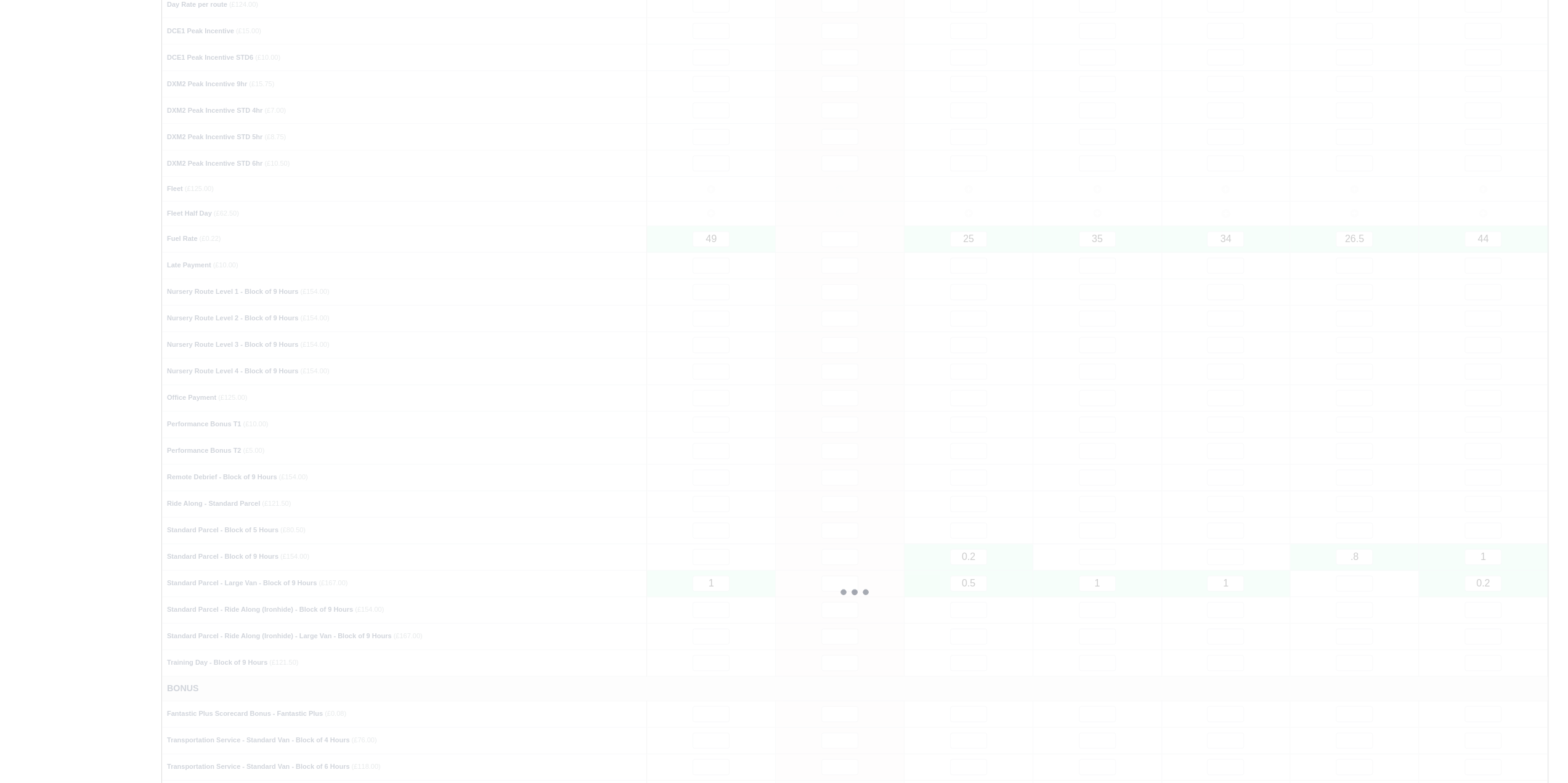
click at [1413, 396] on div at bounding box center [854, 593] width 1385 height 1644
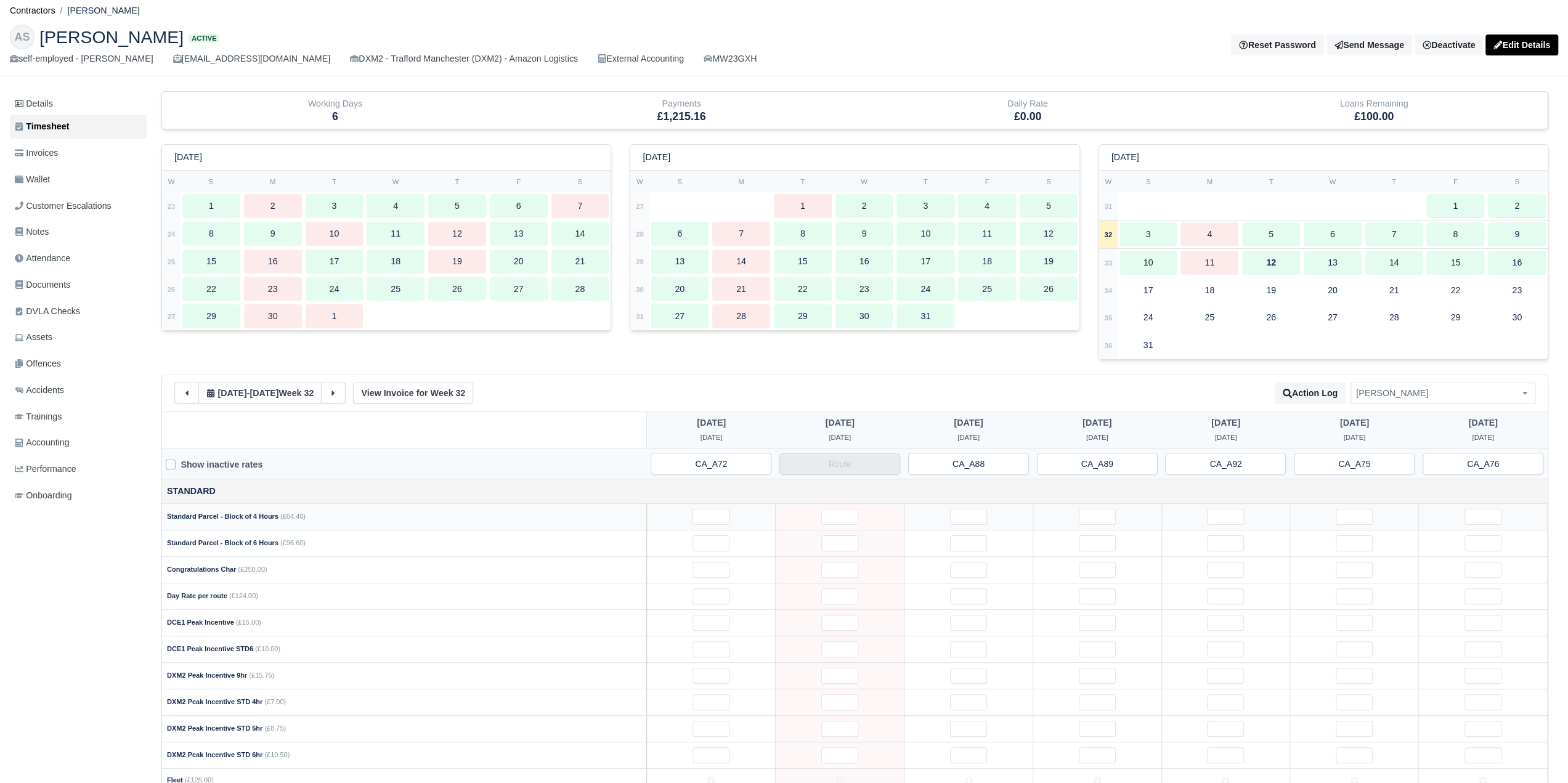
scroll to position [0, 0]
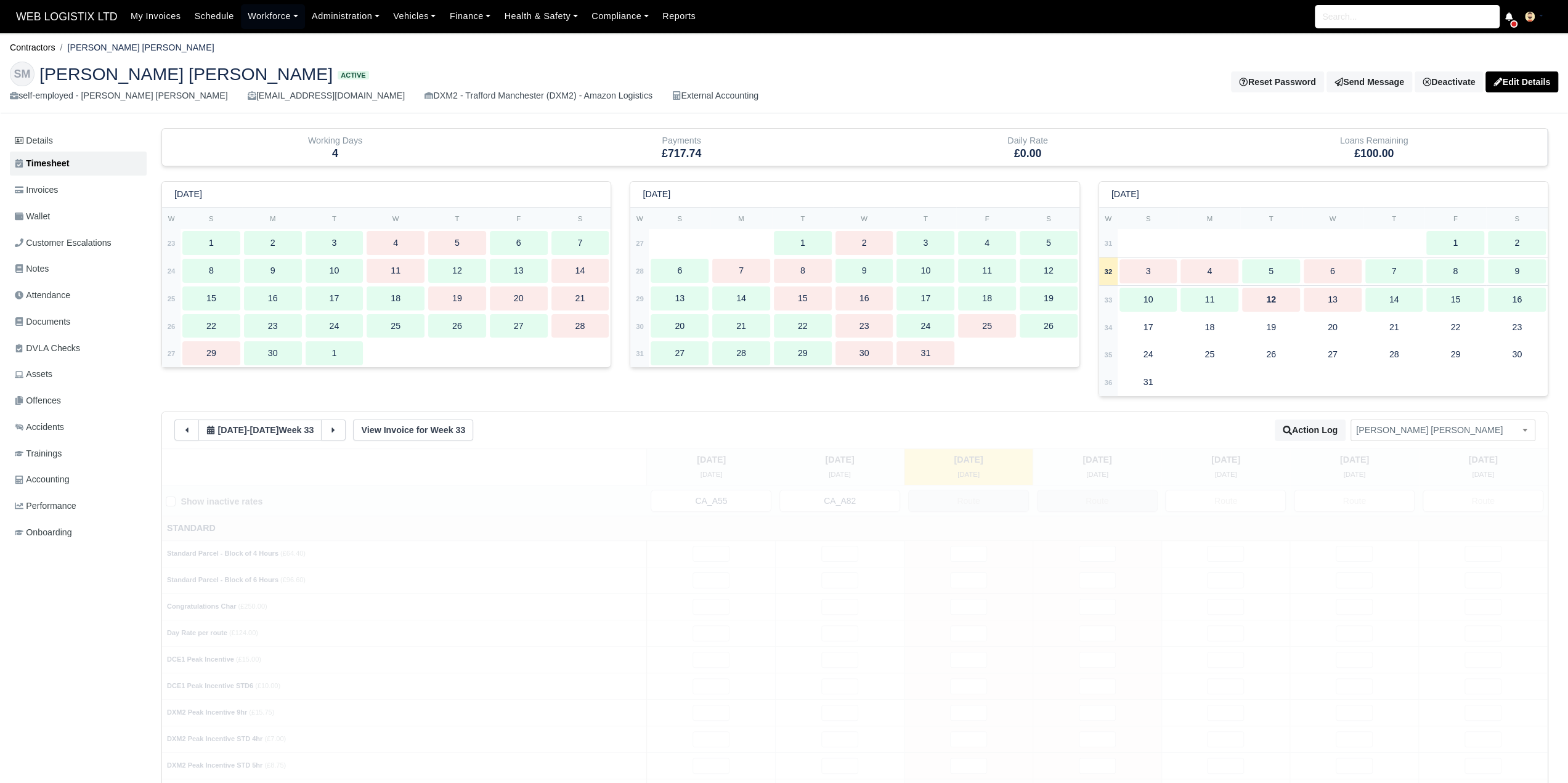
type input "46"
type input "47"
type input "33"
type input "1"
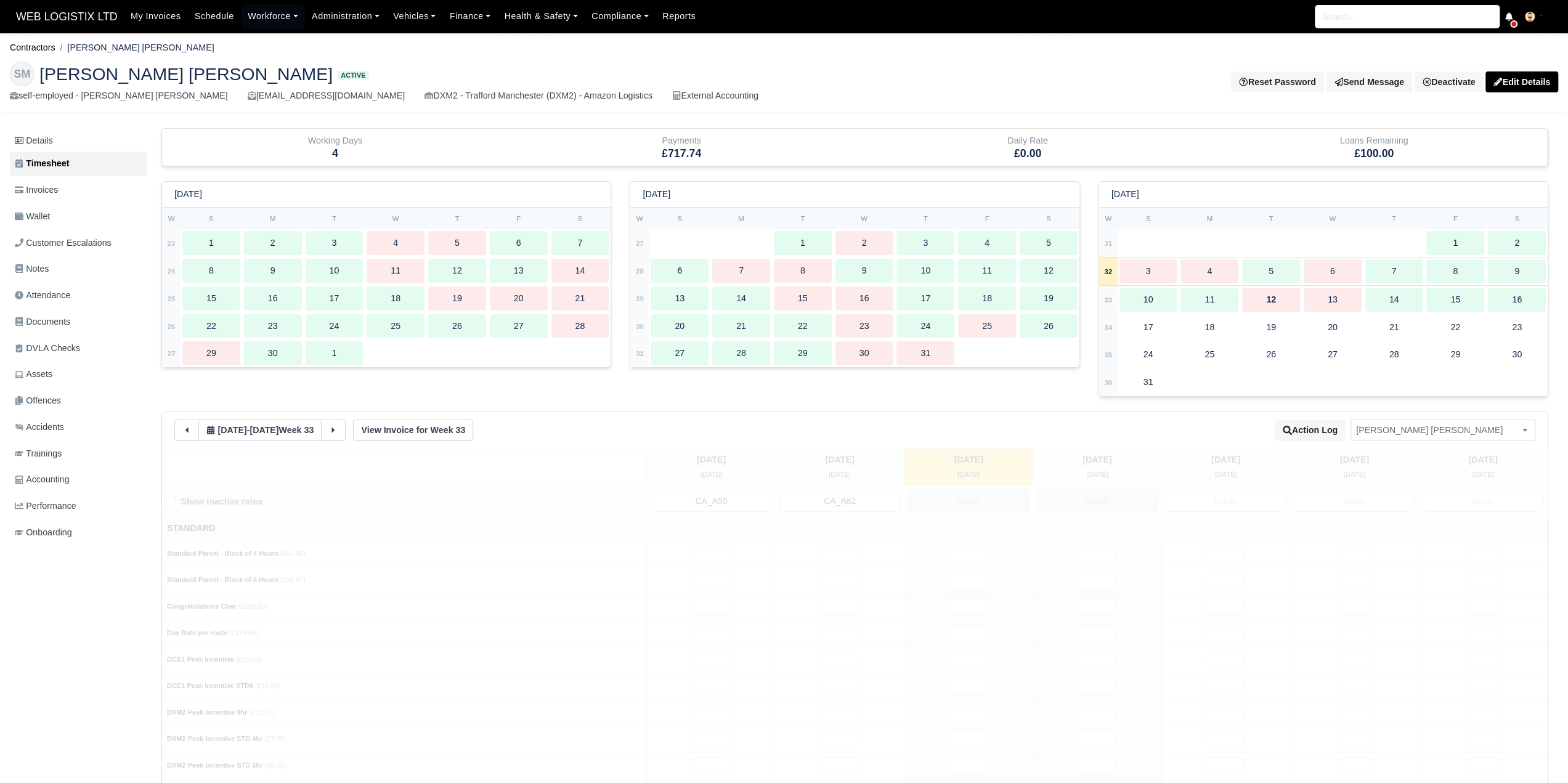
type input "1"
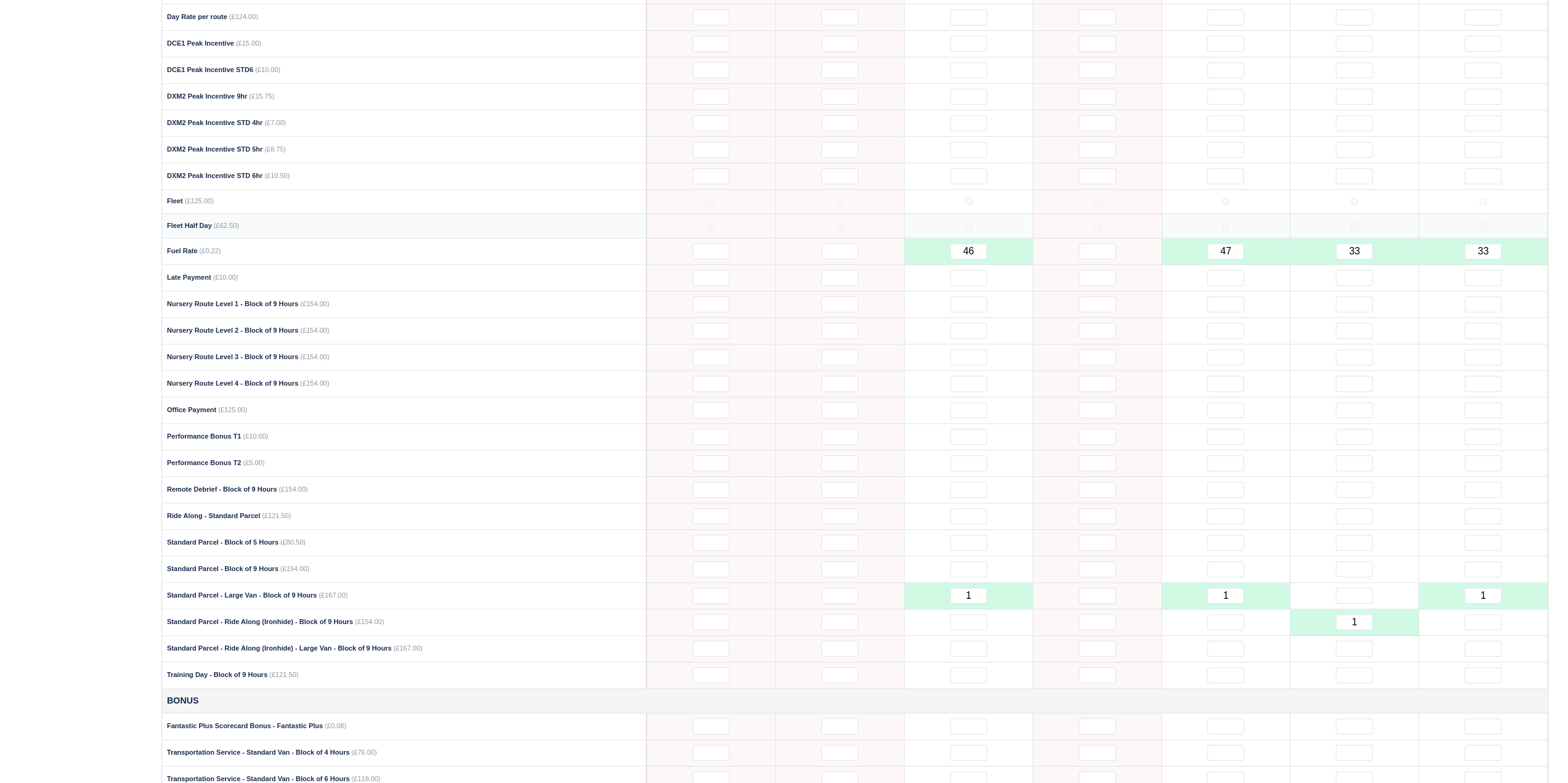
scroll to position [925, 0]
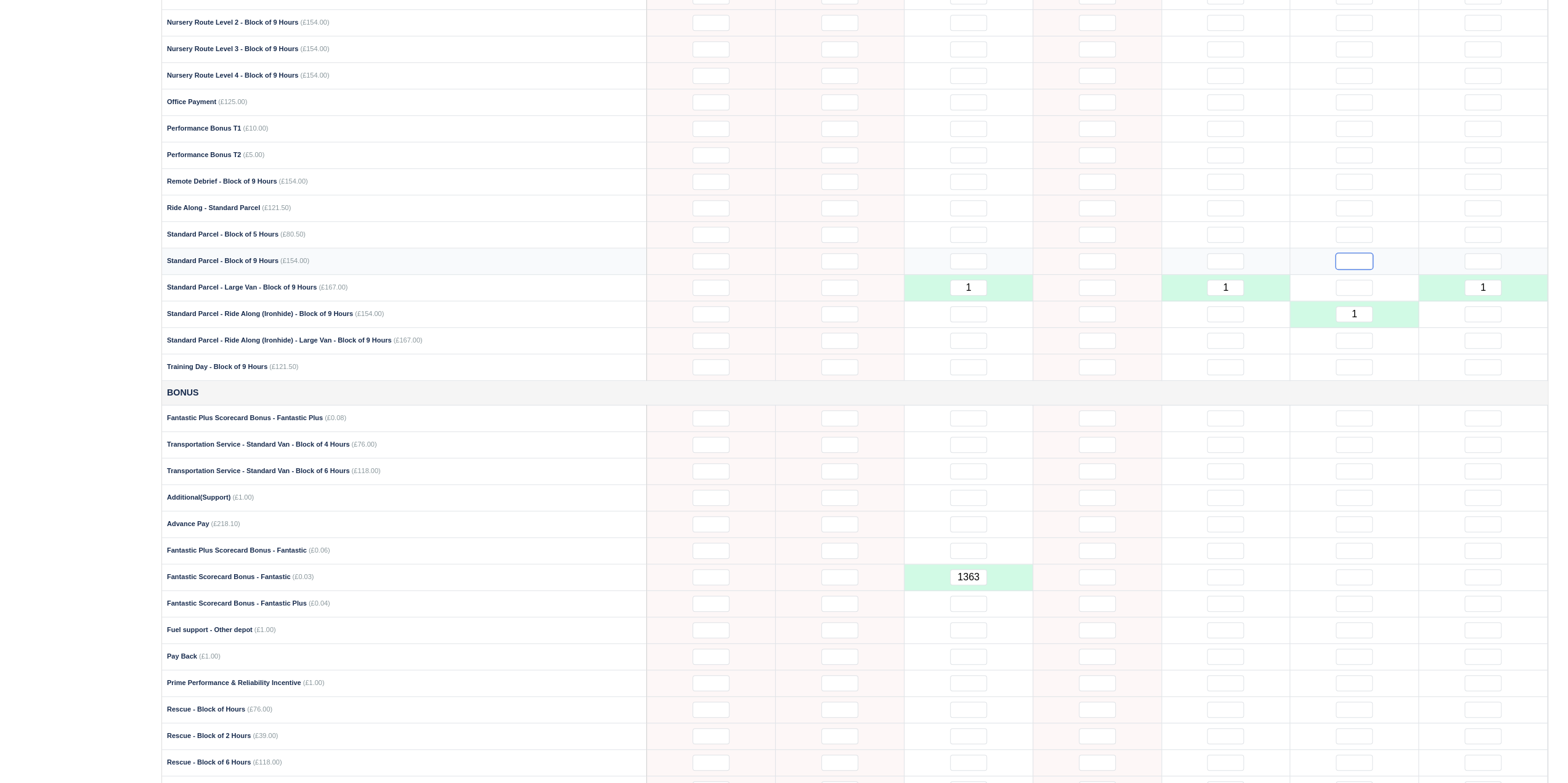
click at [1346, 253] on input "text" at bounding box center [1354, 260] width 37 height 16
click at [1360, 306] on input "1" at bounding box center [1354, 314] width 37 height 16
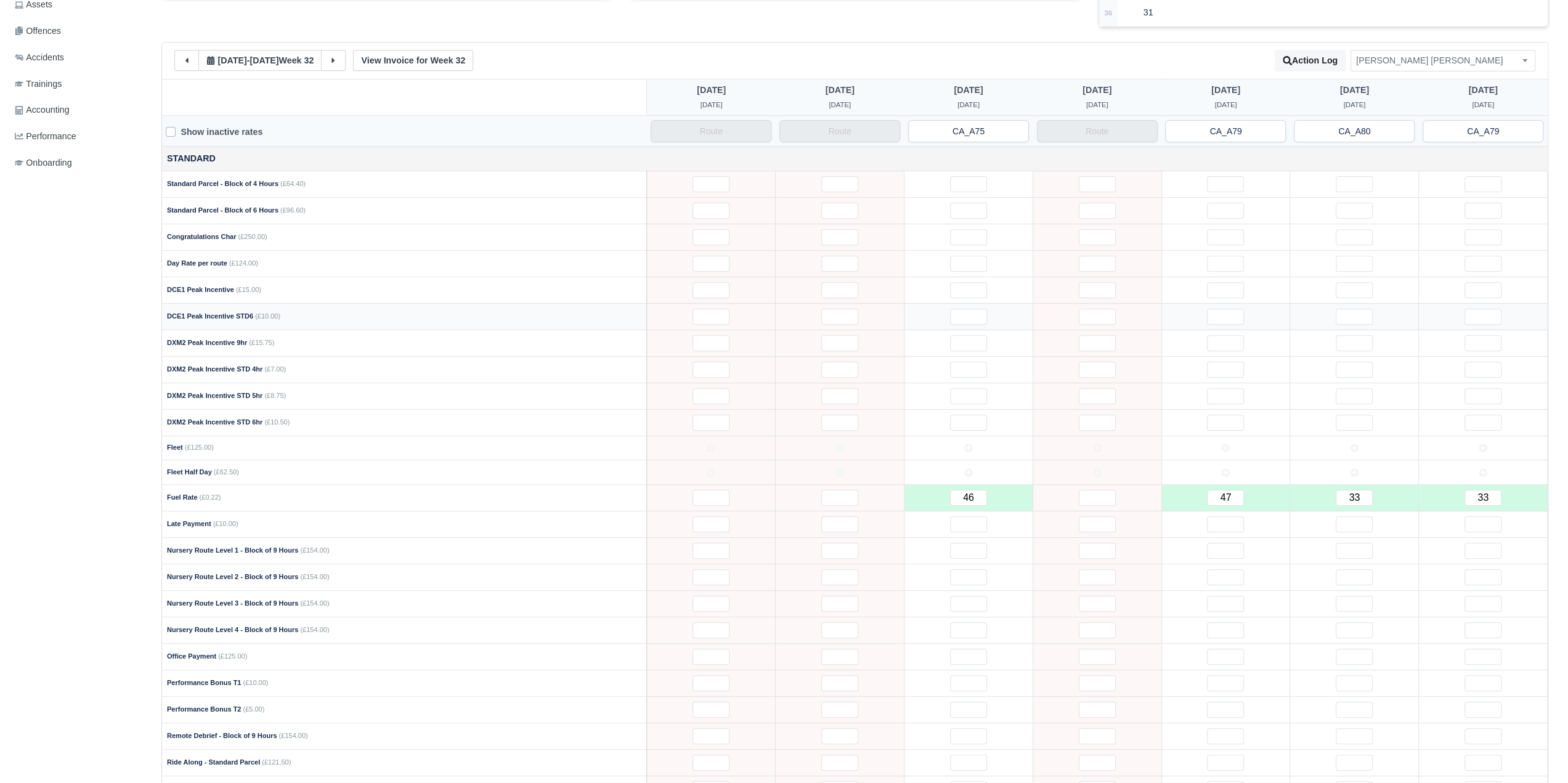
scroll to position [616, 0]
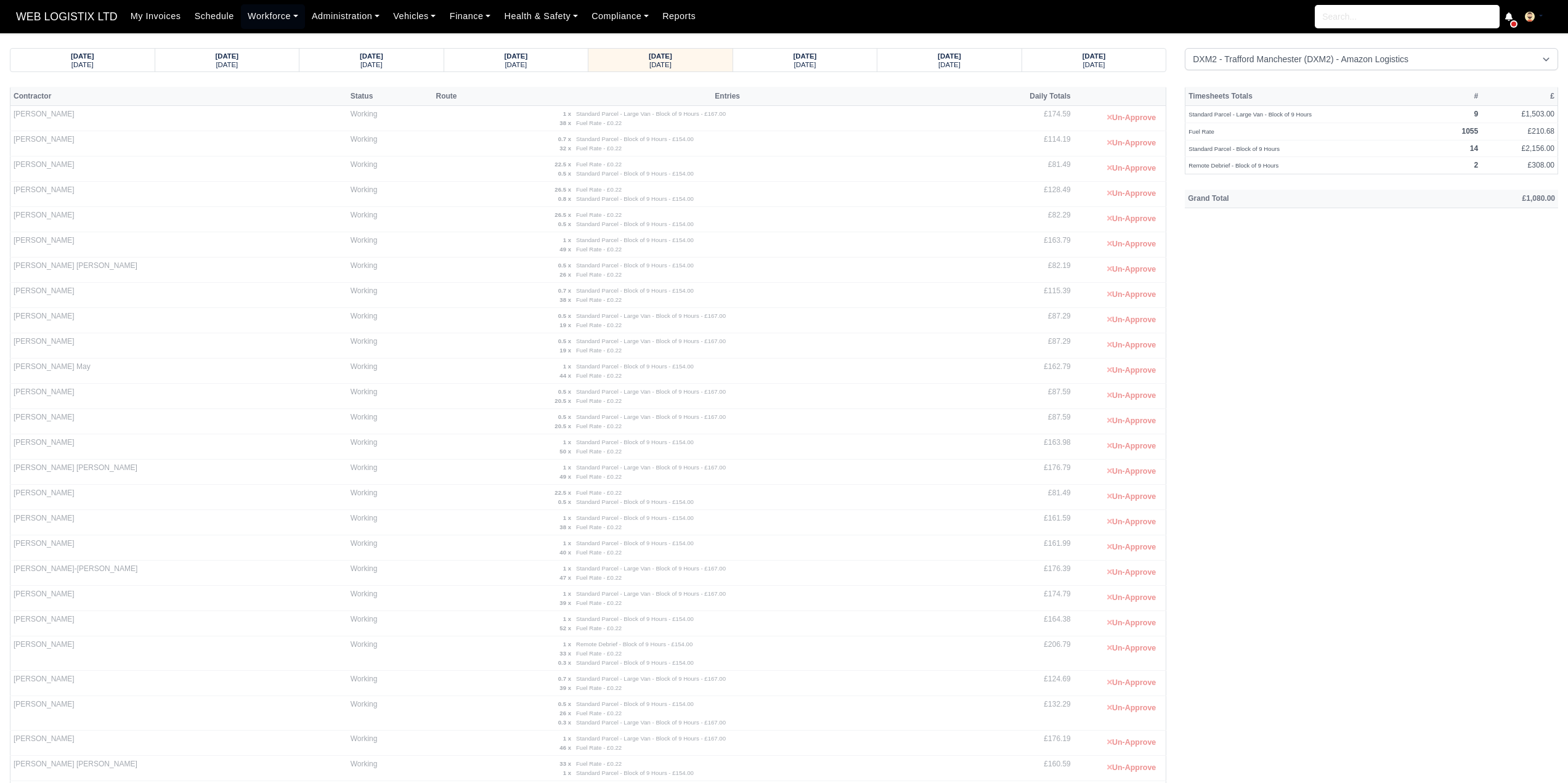
select select "1"
click at [1096, 62] on small "[DATE]" at bounding box center [1094, 64] width 22 height 8
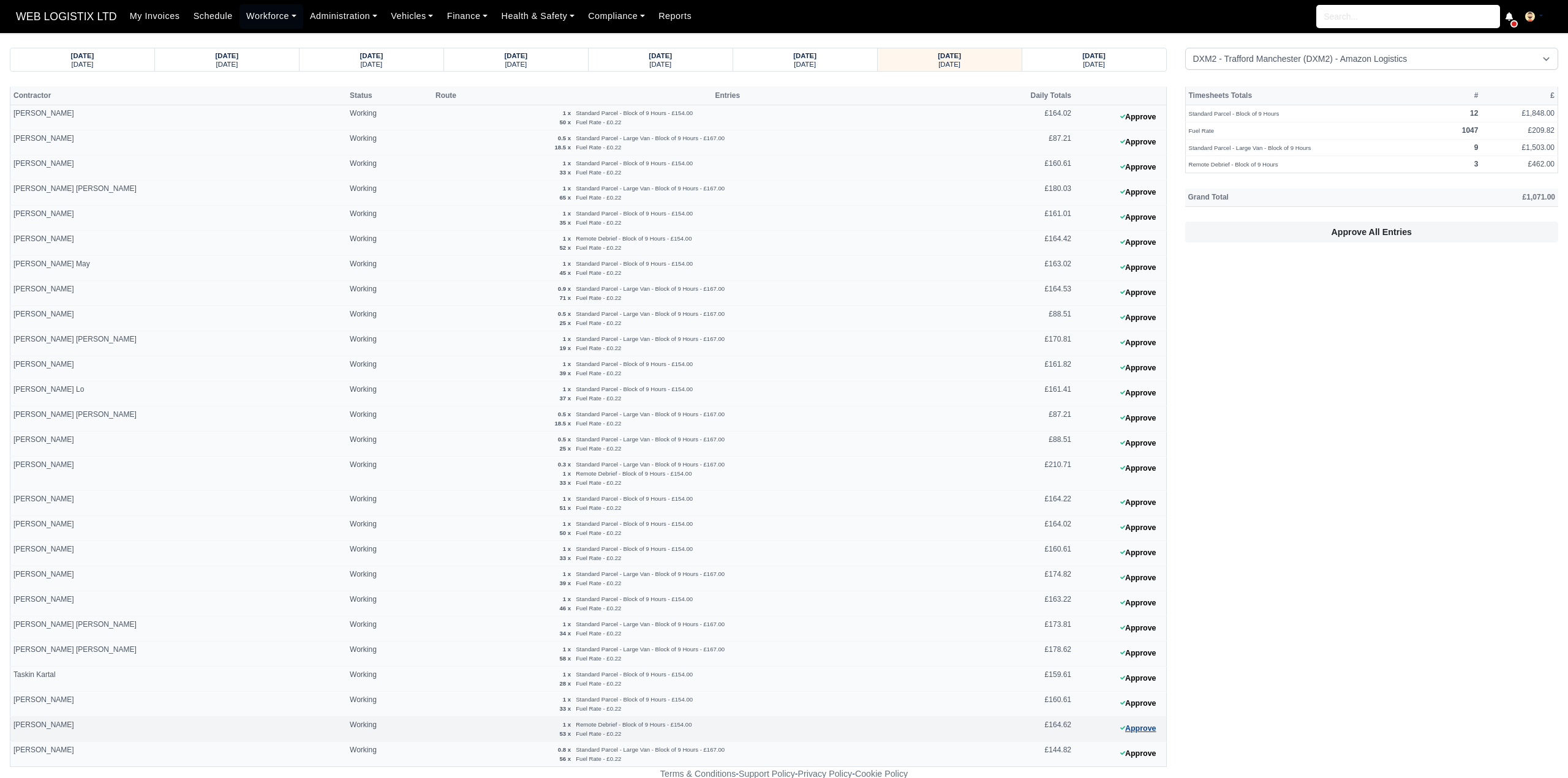
click at [1131, 725] on button "Approve" at bounding box center [1137, 729] width 49 height 18
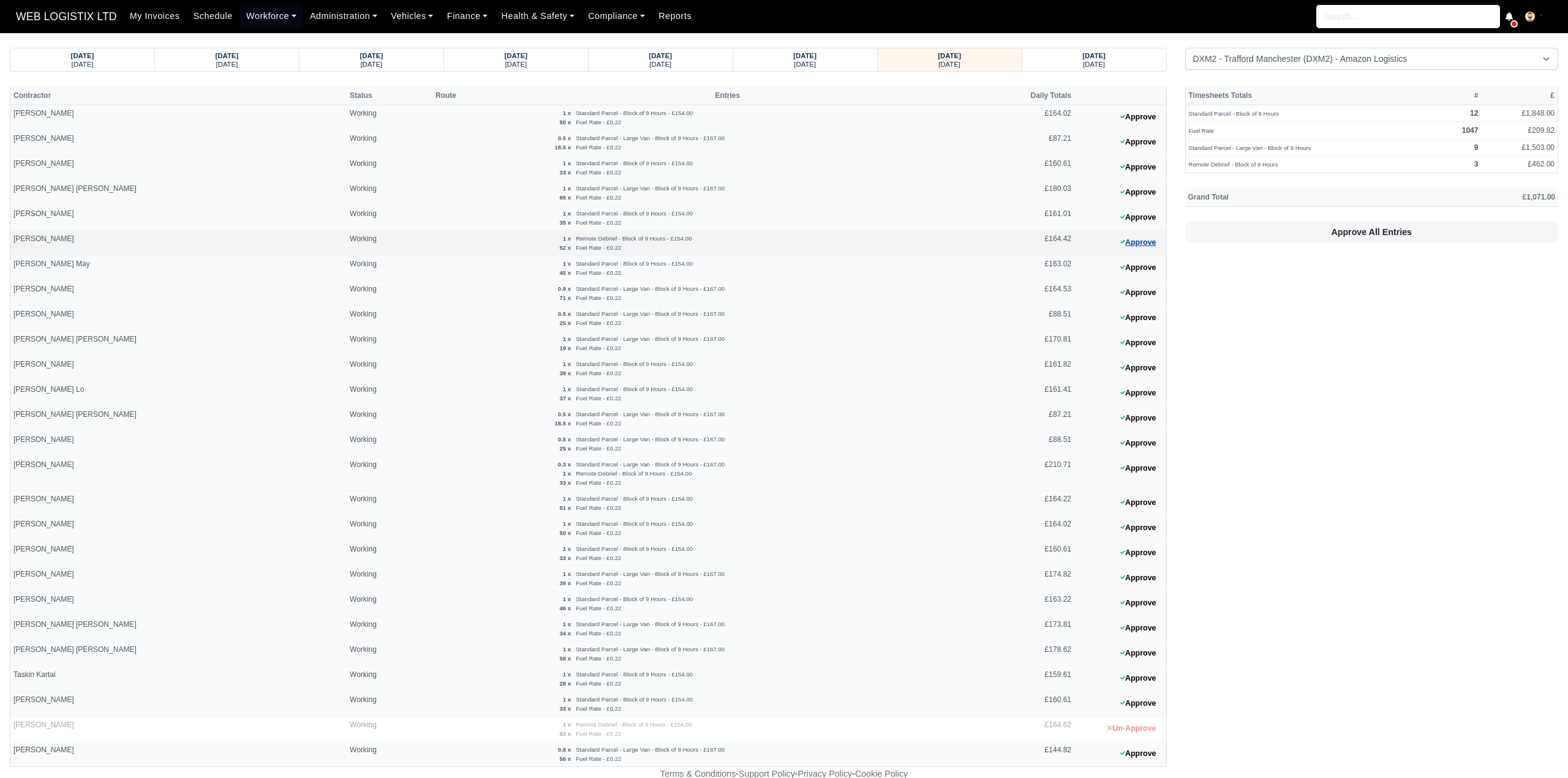
click at [1147, 241] on button "Approve" at bounding box center [1137, 242] width 49 height 18
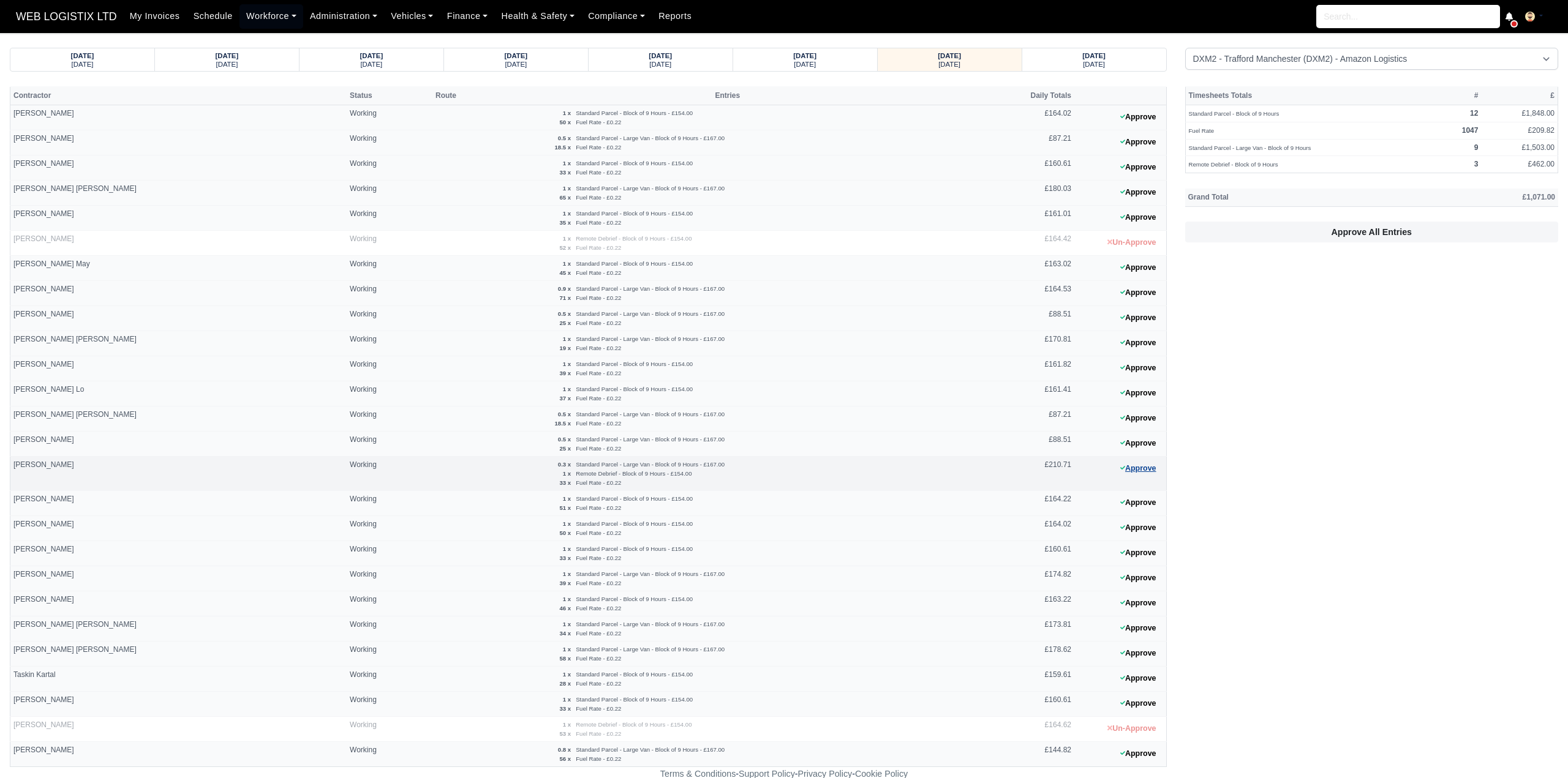
click at [1142, 464] on button "Approve" at bounding box center [1137, 468] width 49 height 18
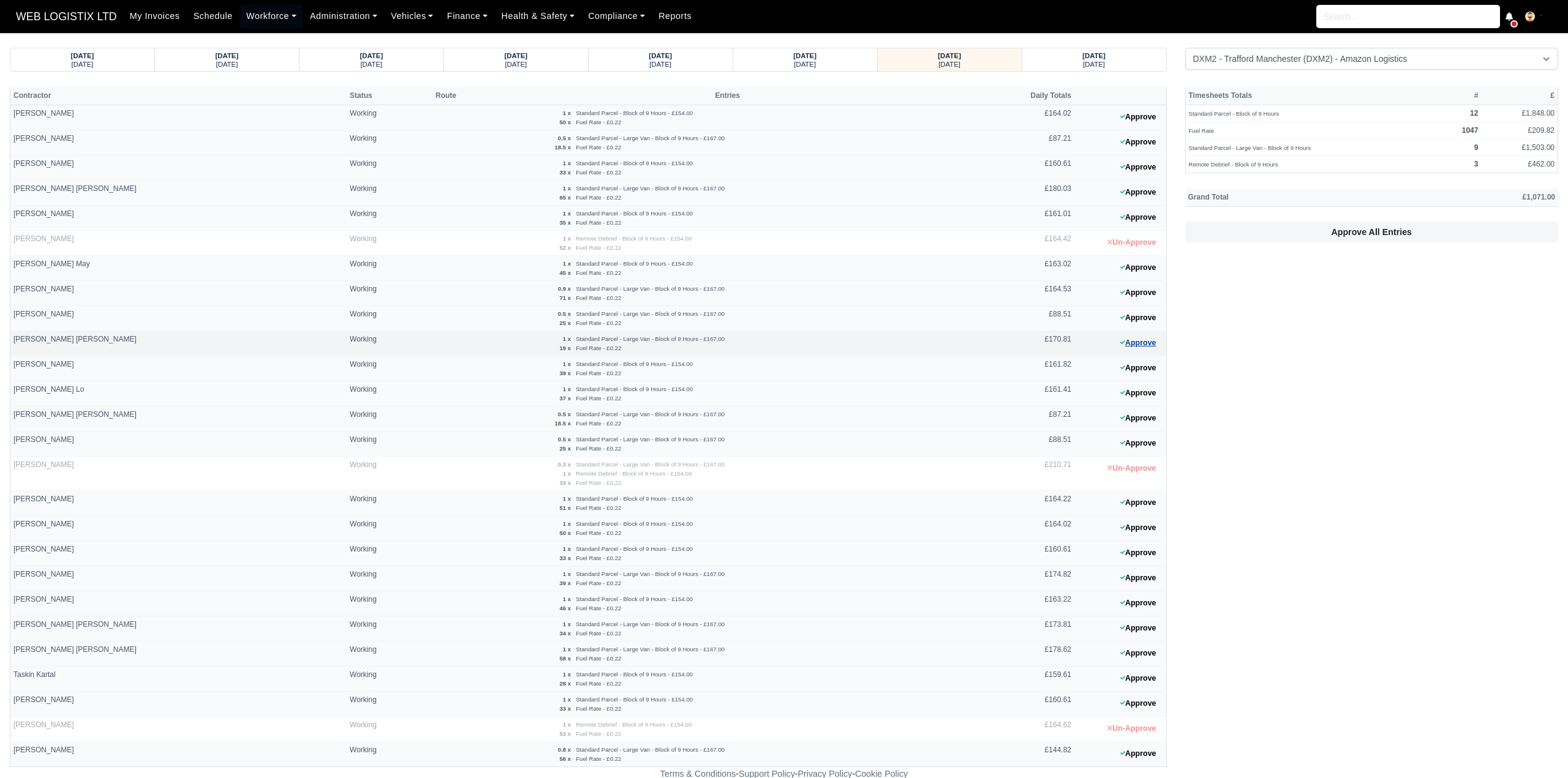
click at [1149, 341] on button "Approve" at bounding box center [1137, 343] width 49 height 18
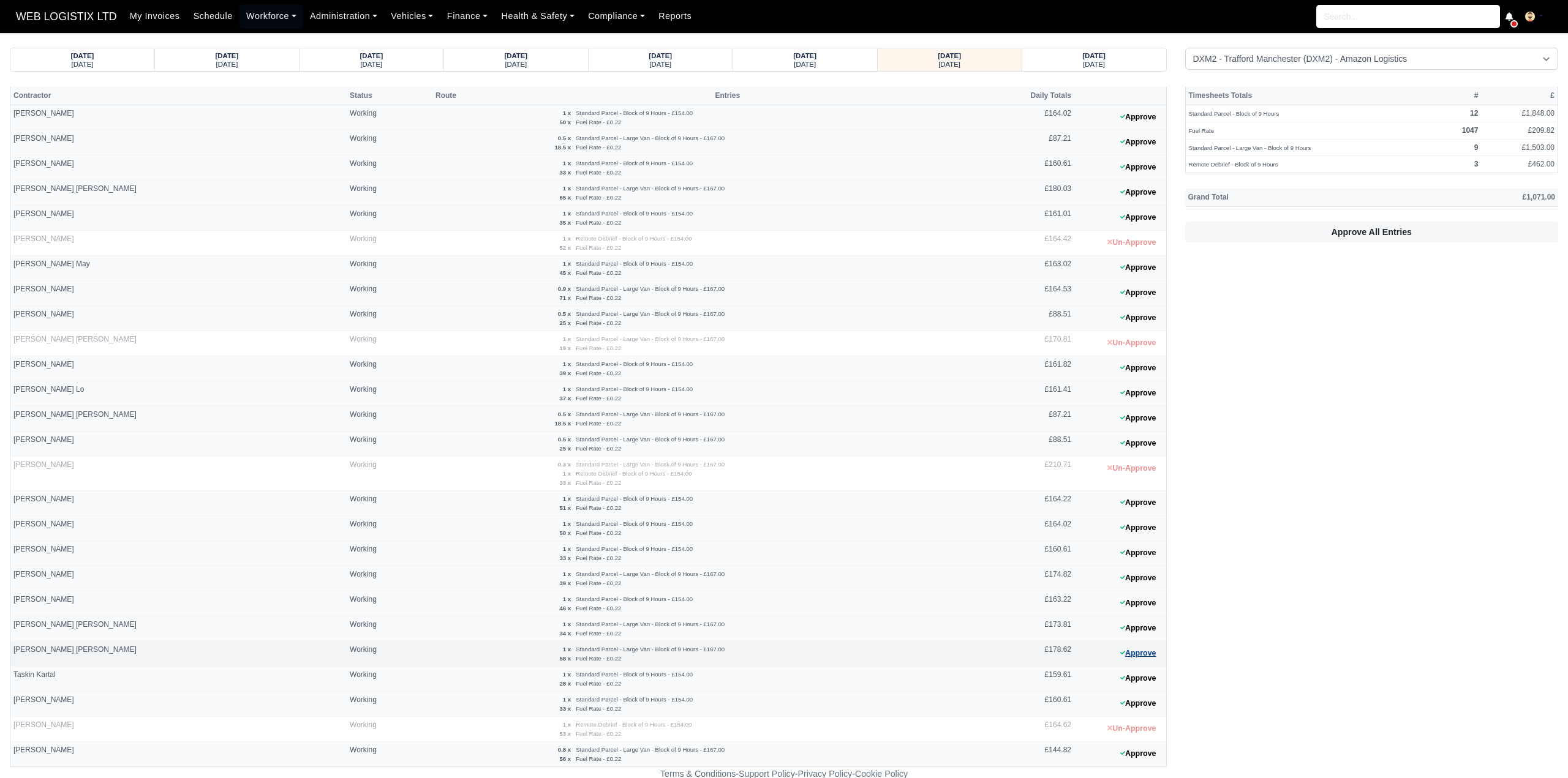
click at [1134, 650] on button "Approve" at bounding box center [1137, 653] width 49 height 18
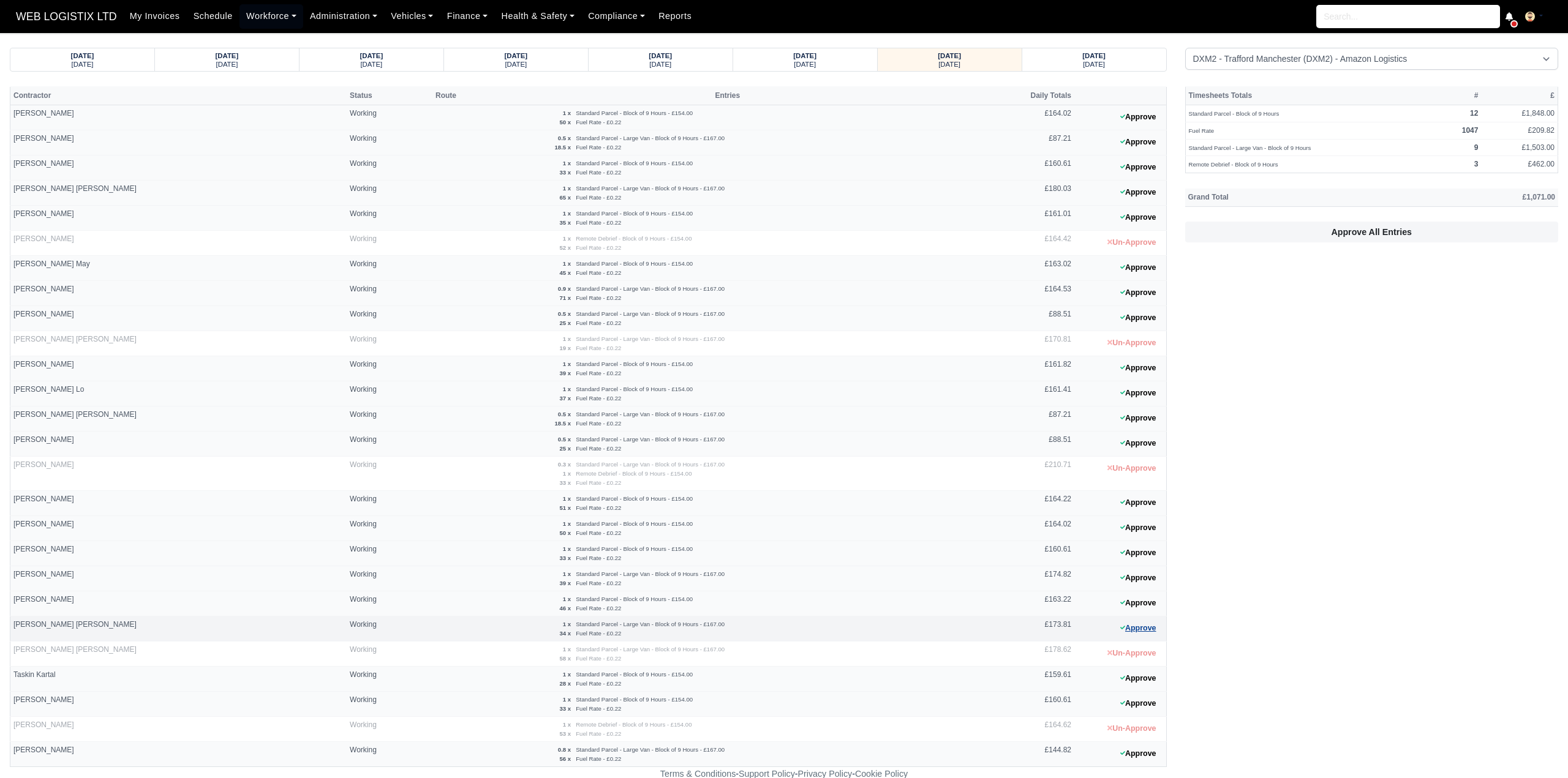
click at [1140, 625] on button "Approve" at bounding box center [1137, 628] width 49 height 18
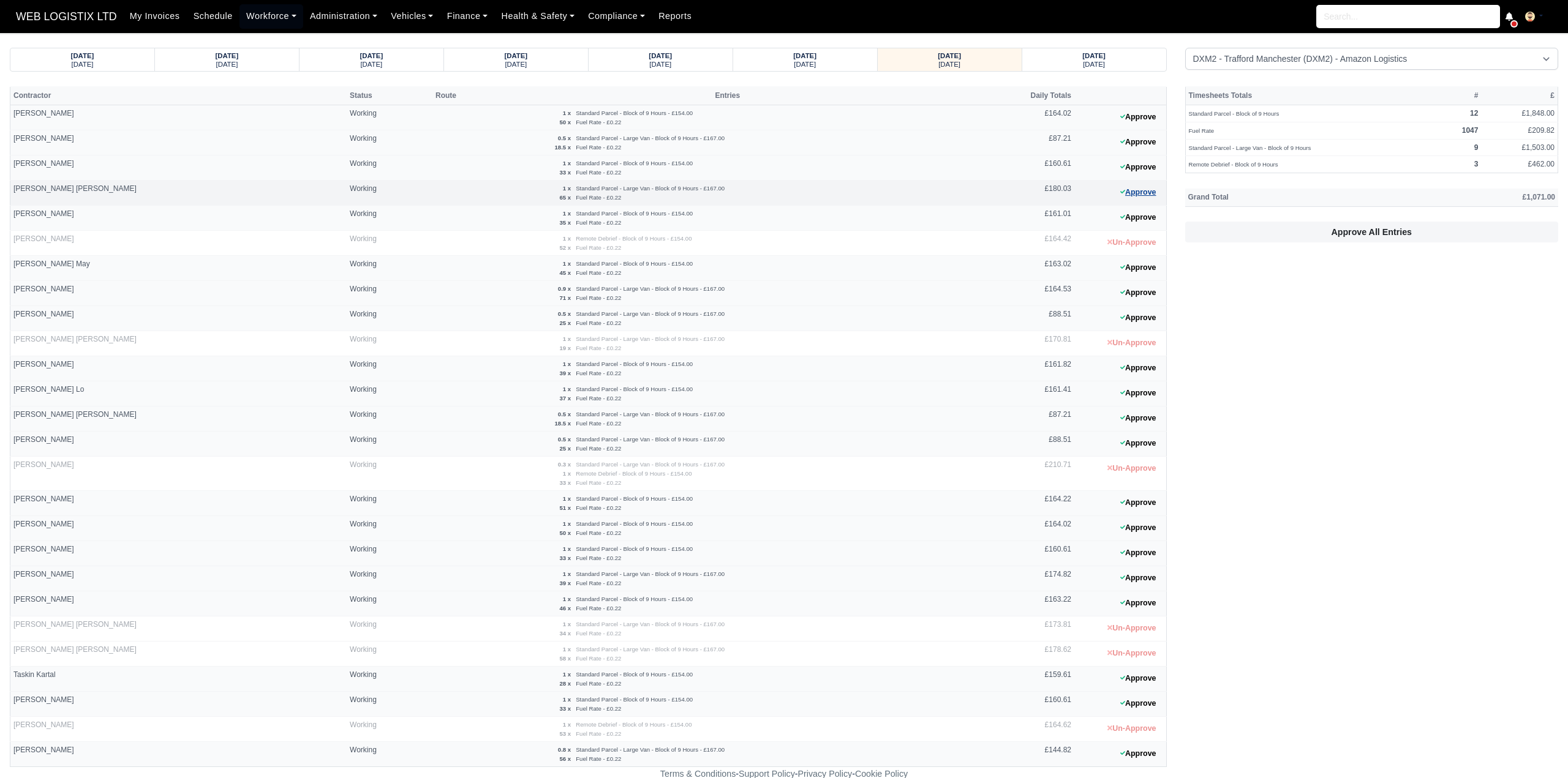
click at [1137, 188] on button "Approve" at bounding box center [1137, 192] width 49 height 18
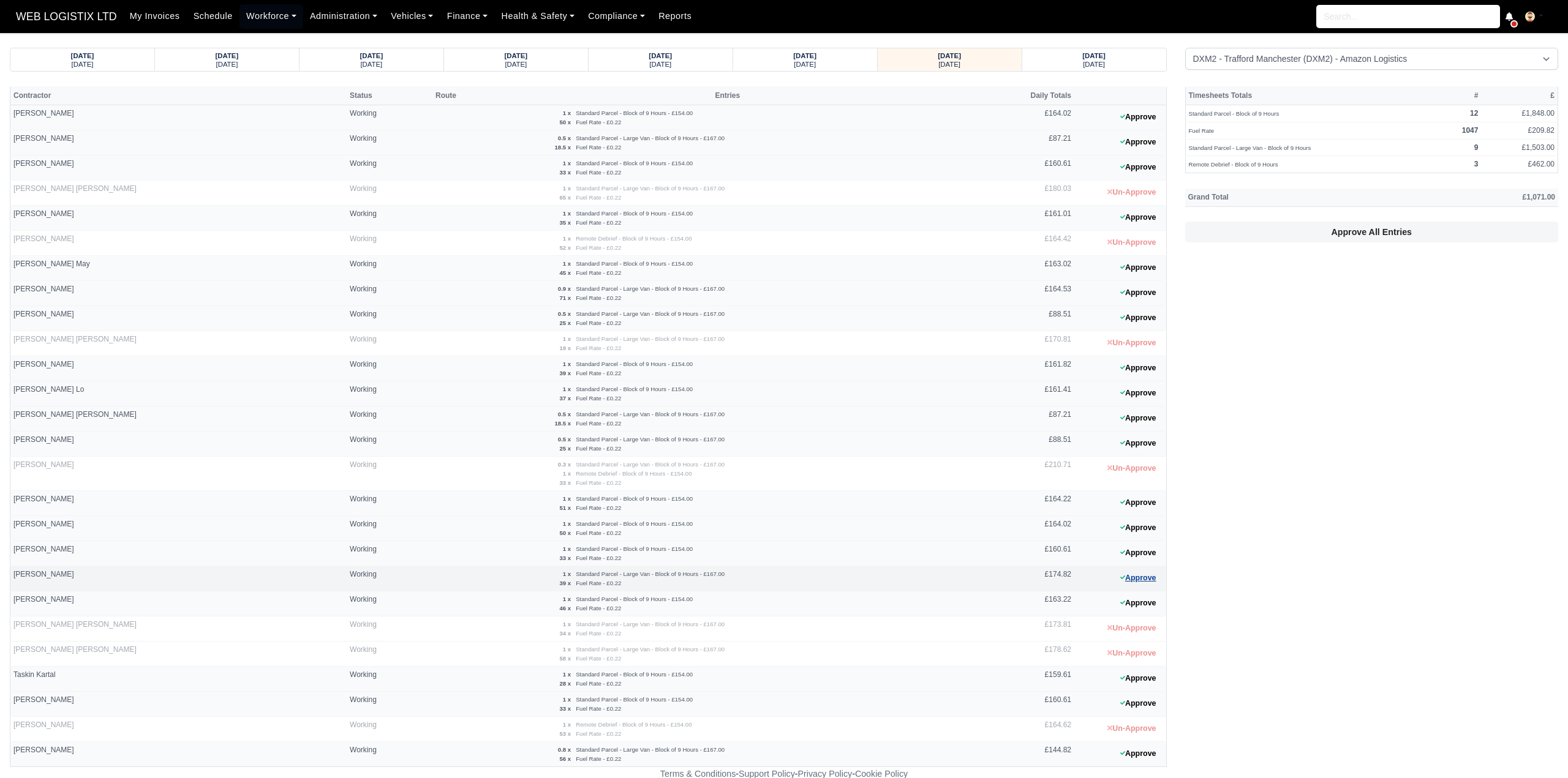
click at [1141, 573] on button "Approve" at bounding box center [1137, 578] width 49 height 18
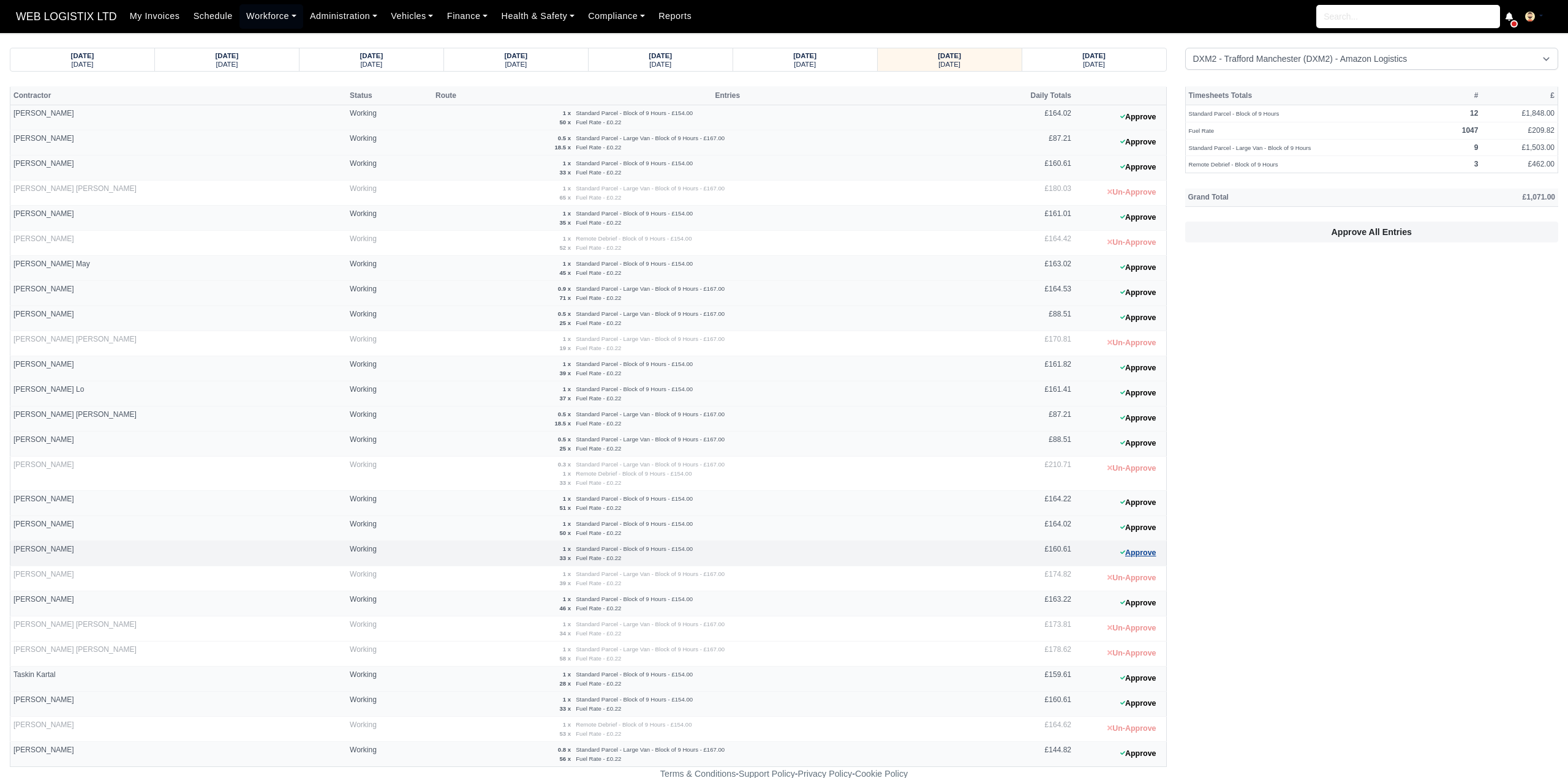
click at [1147, 550] on button "Approve" at bounding box center [1137, 553] width 49 height 18
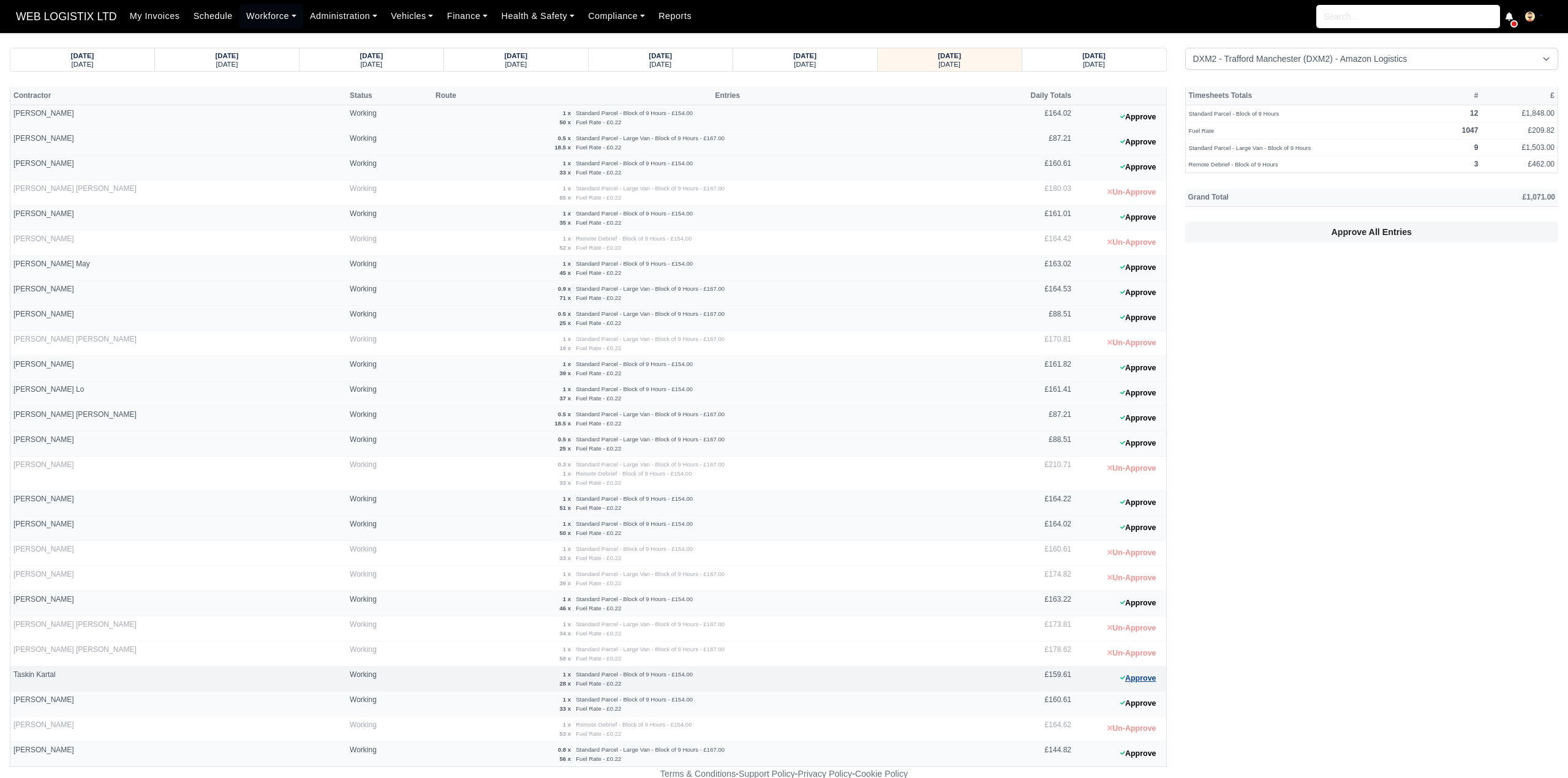
click at [1148, 678] on button "Approve" at bounding box center [1137, 678] width 49 height 18
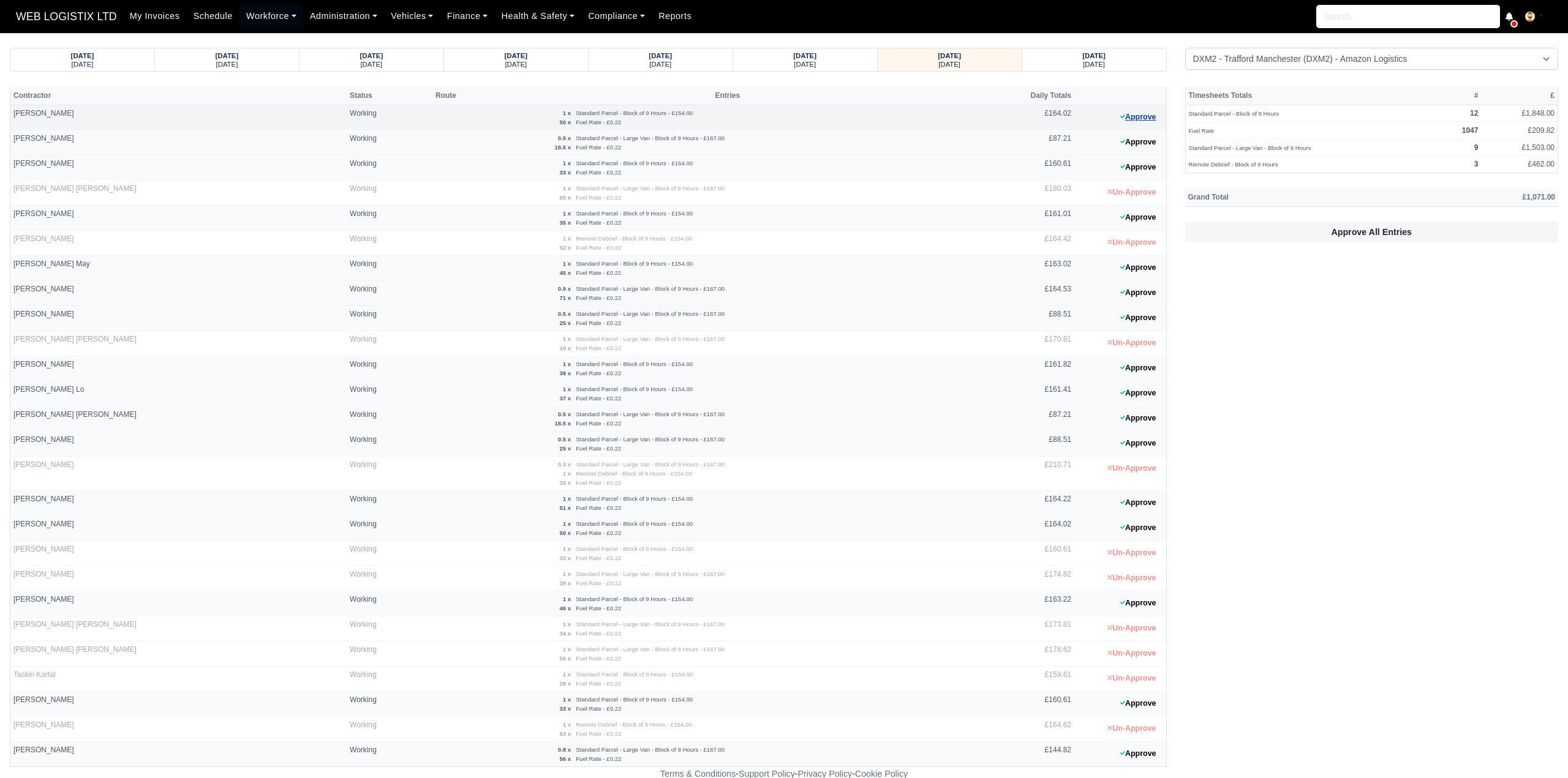
click at [1145, 113] on button "Approve" at bounding box center [1137, 116] width 49 height 18
click at [1155, 260] on button "Approve" at bounding box center [1137, 267] width 49 height 18
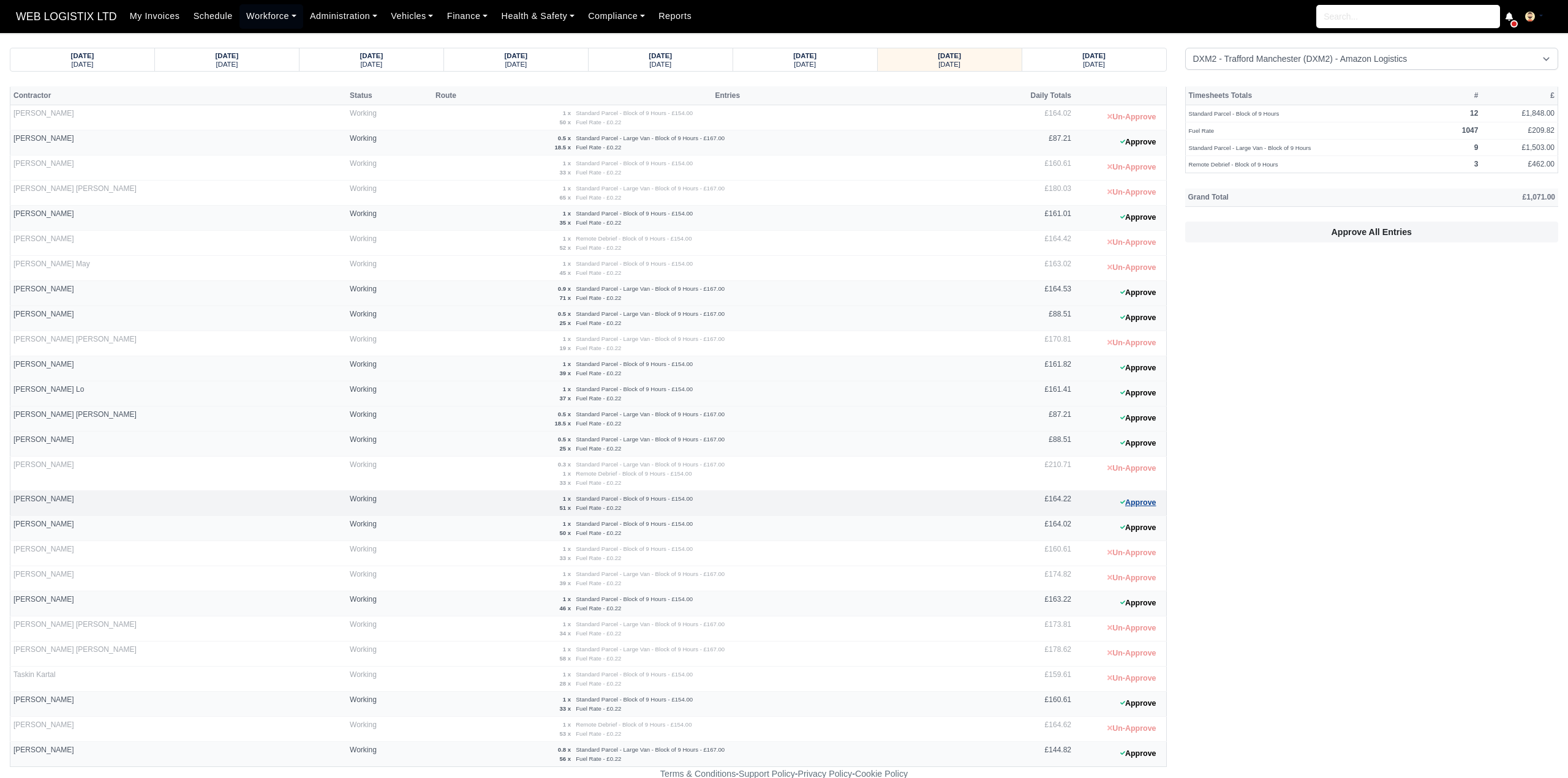
click at [1142, 498] on button "Approve" at bounding box center [1137, 502] width 49 height 18
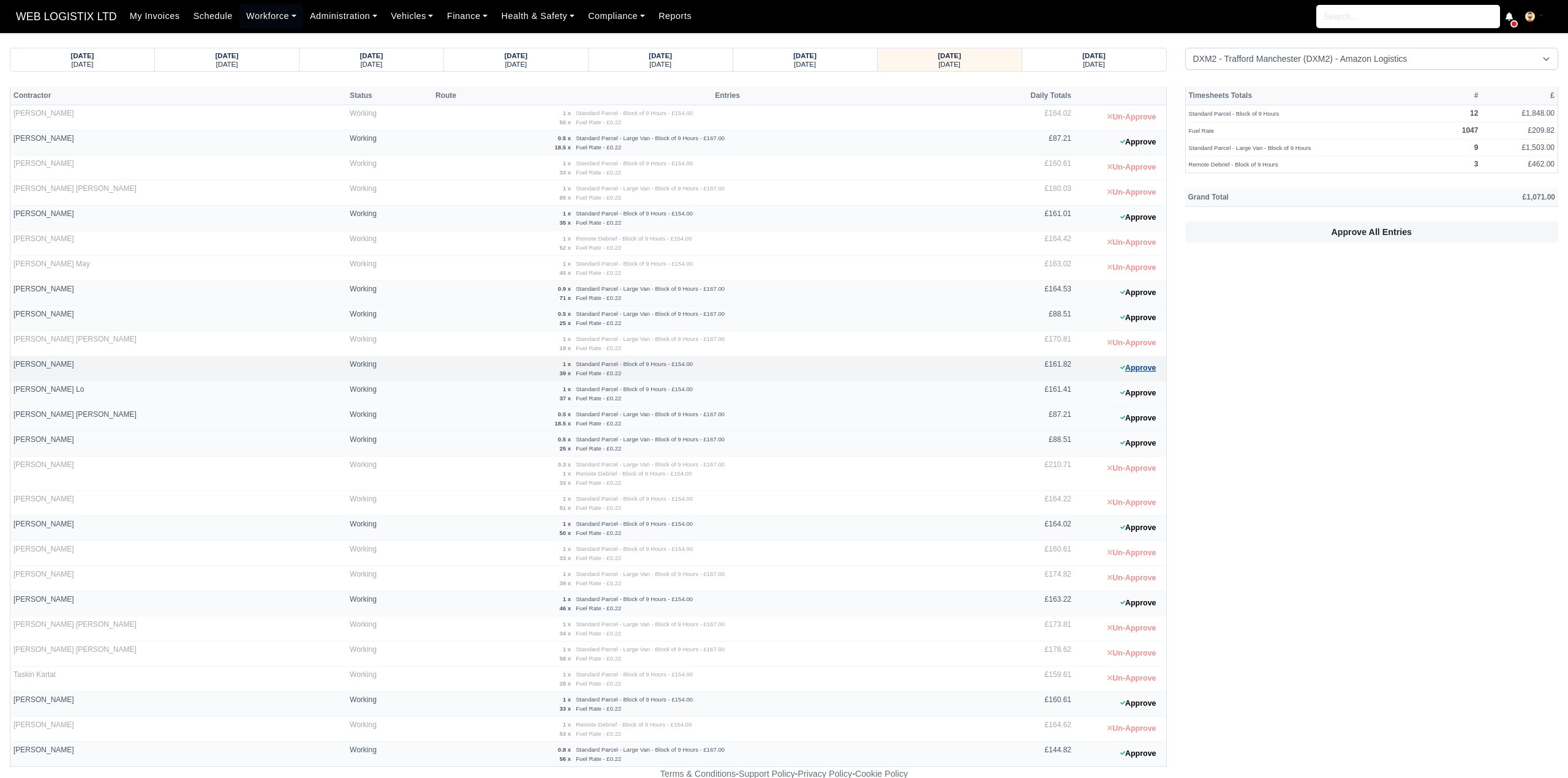
click at [1135, 366] on button "Approve" at bounding box center [1137, 368] width 49 height 18
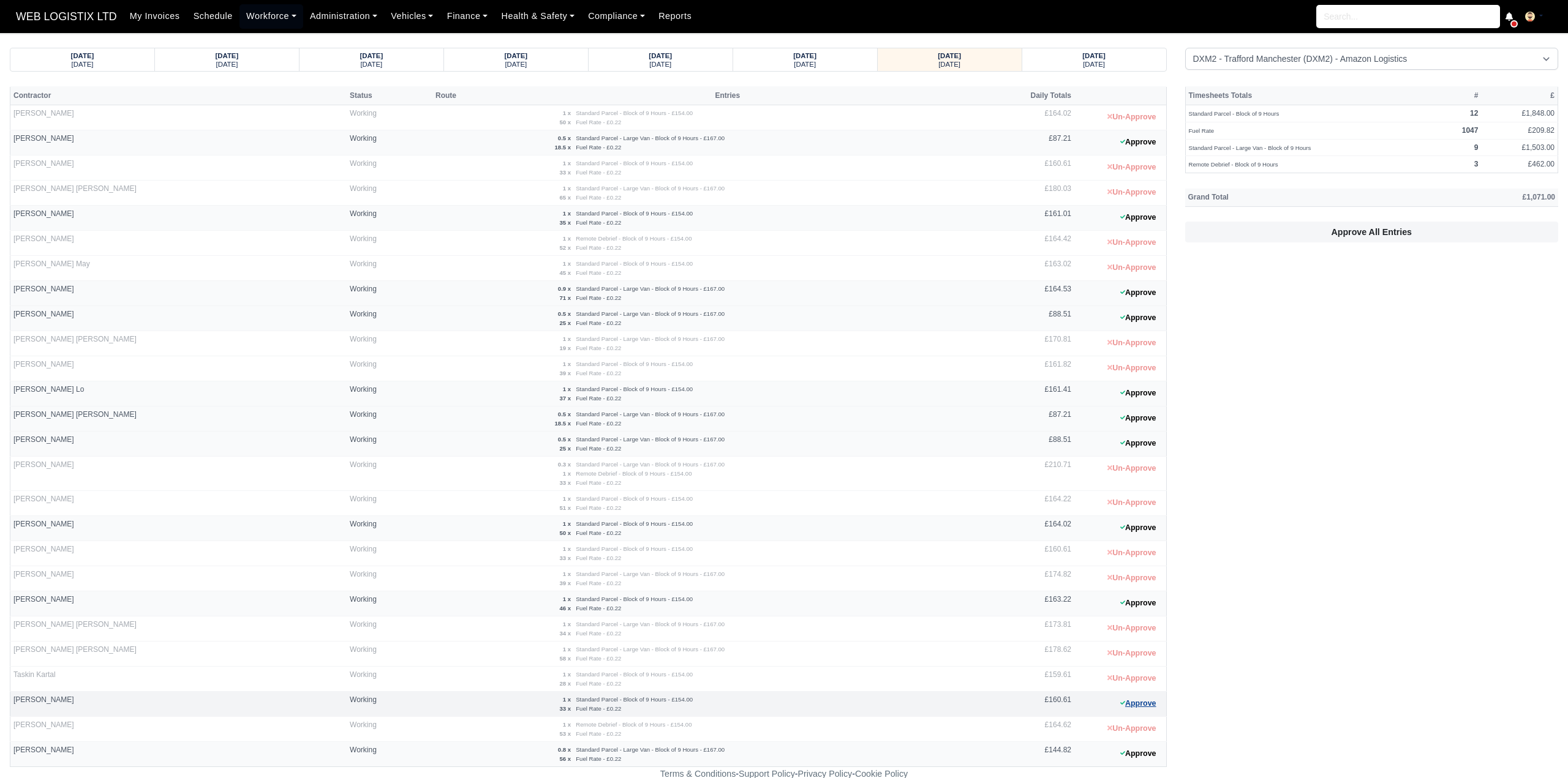
click at [1144, 698] on button "Approve" at bounding box center [1137, 703] width 49 height 18
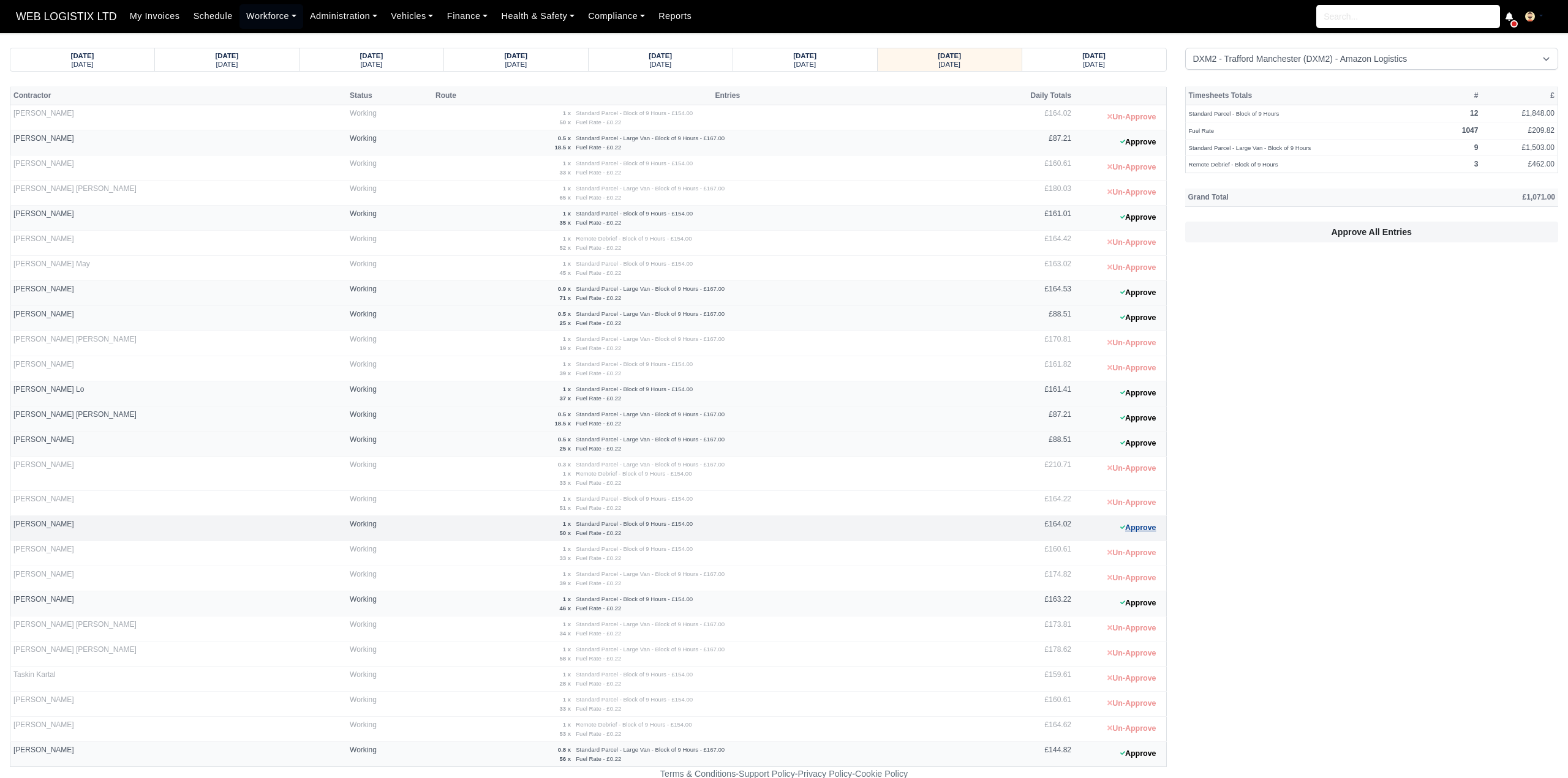
click at [1150, 526] on button "Approve" at bounding box center [1137, 528] width 49 height 18
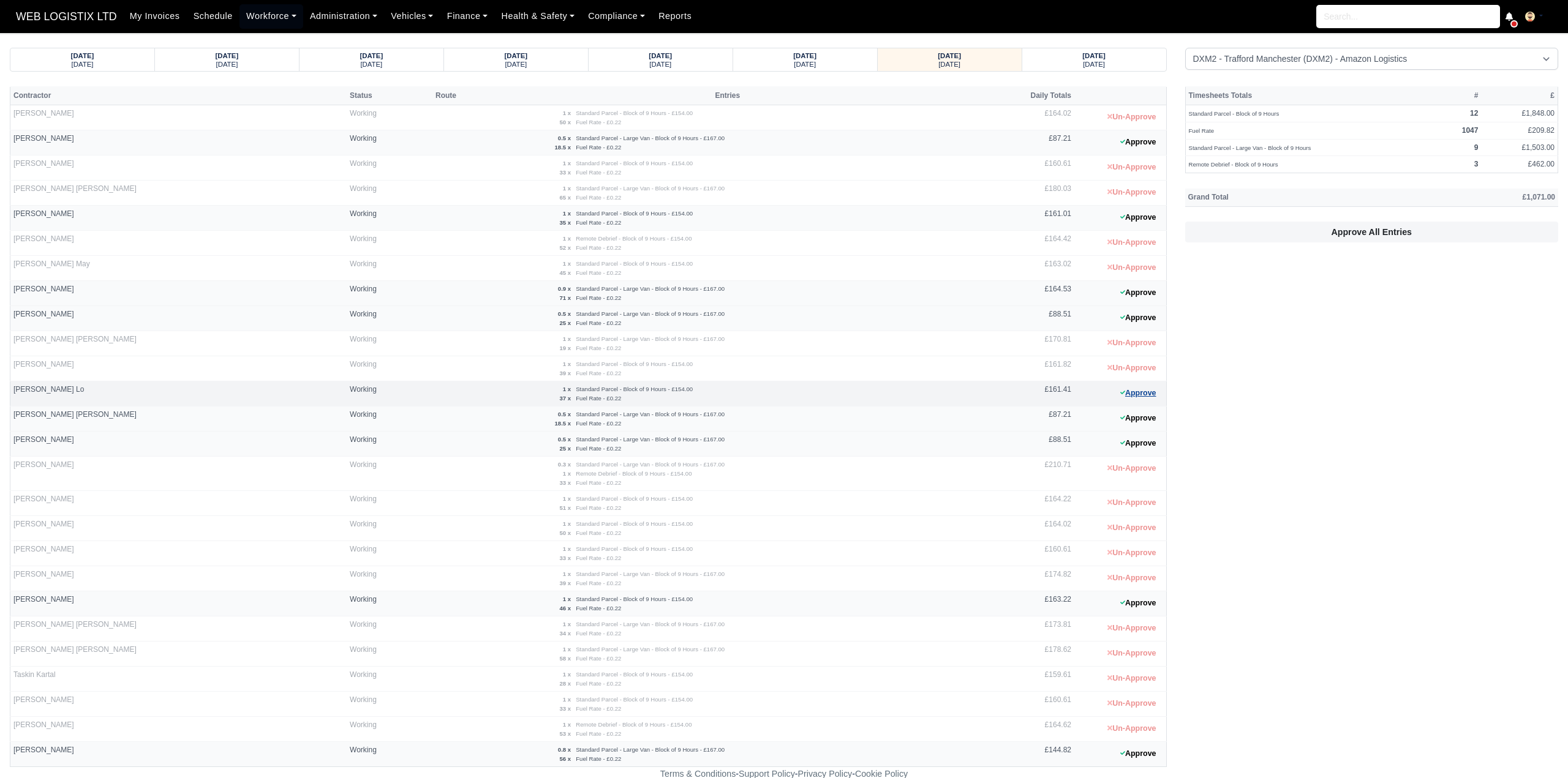
click at [1147, 389] on button "Approve" at bounding box center [1137, 393] width 49 height 18
click at [1131, 216] on button "Approve" at bounding box center [1137, 217] width 49 height 18
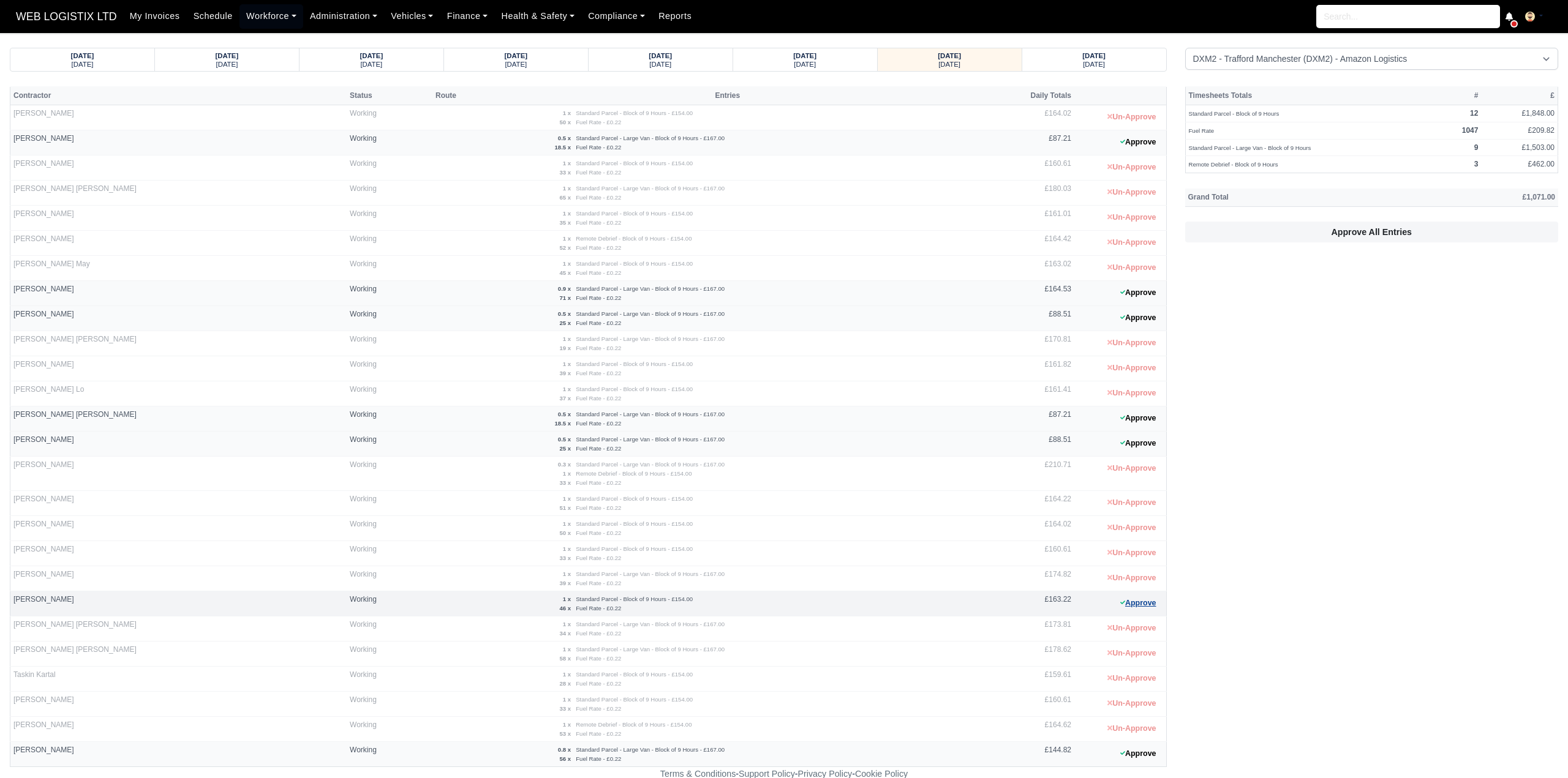
click at [1138, 601] on button "Approve" at bounding box center [1137, 603] width 49 height 18
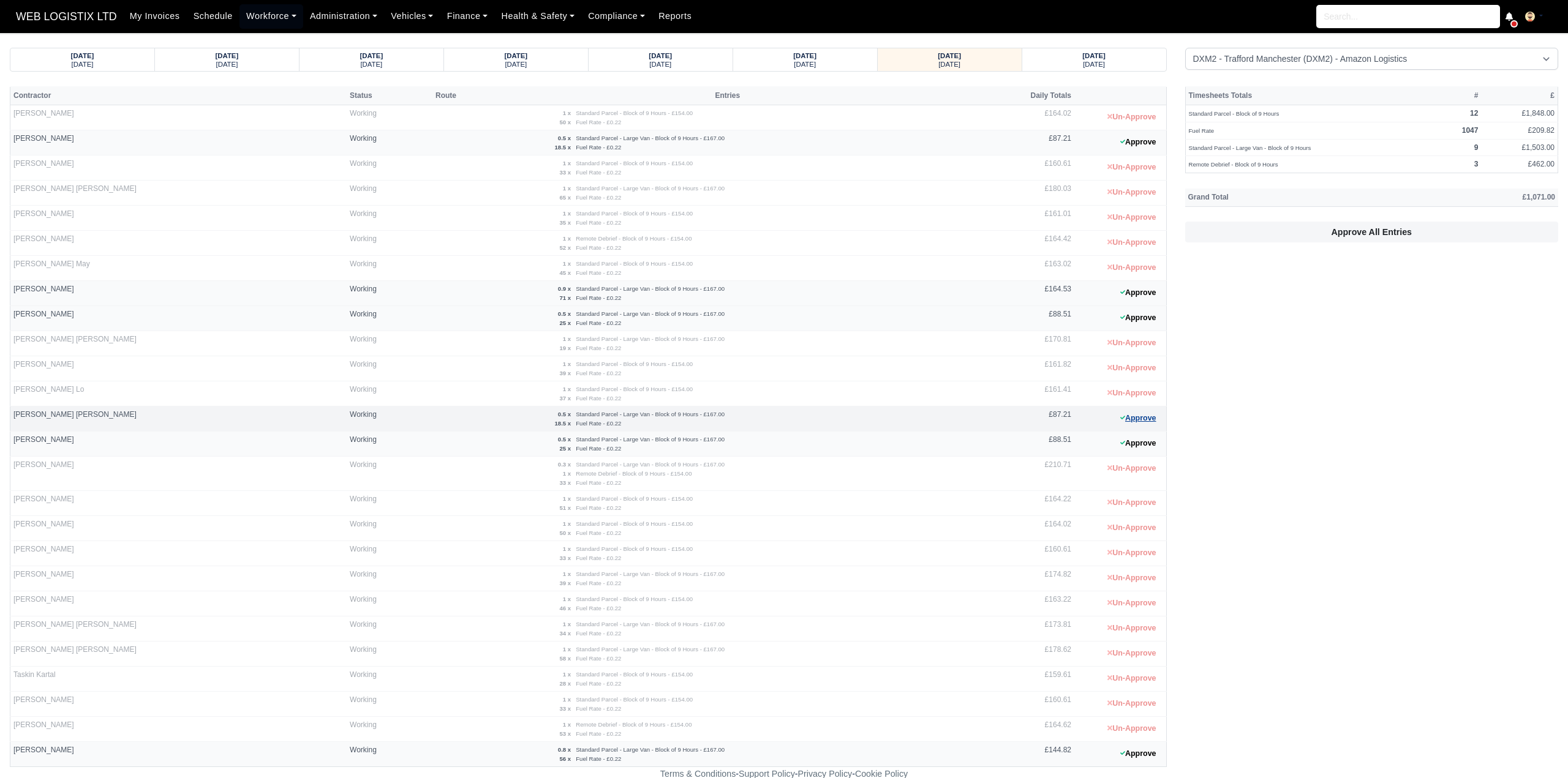
click at [1140, 417] on button "Approve" at bounding box center [1137, 418] width 49 height 18
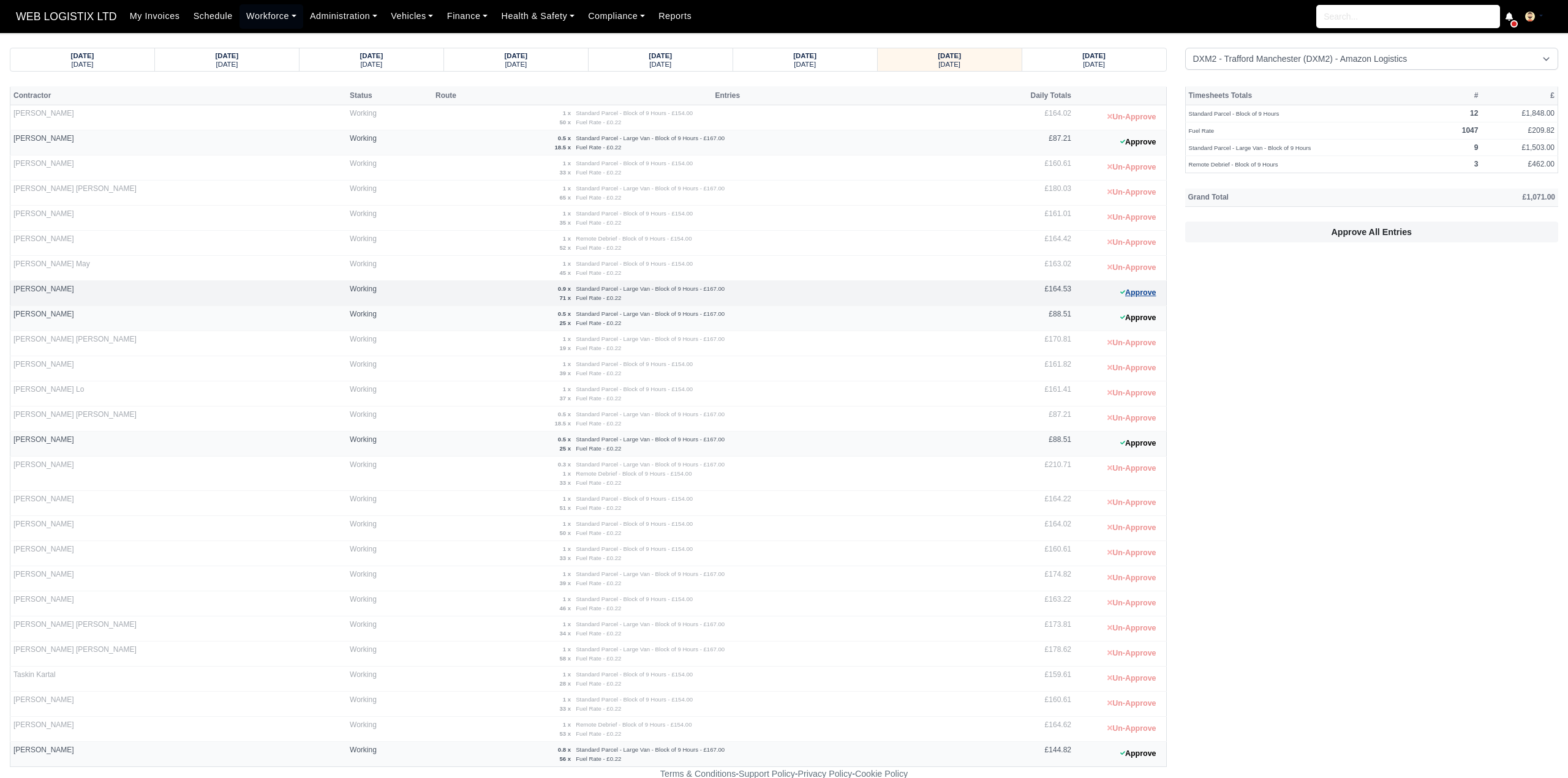
click at [1144, 286] on button "Approve" at bounding box center [1137, 292] width 49 height 18
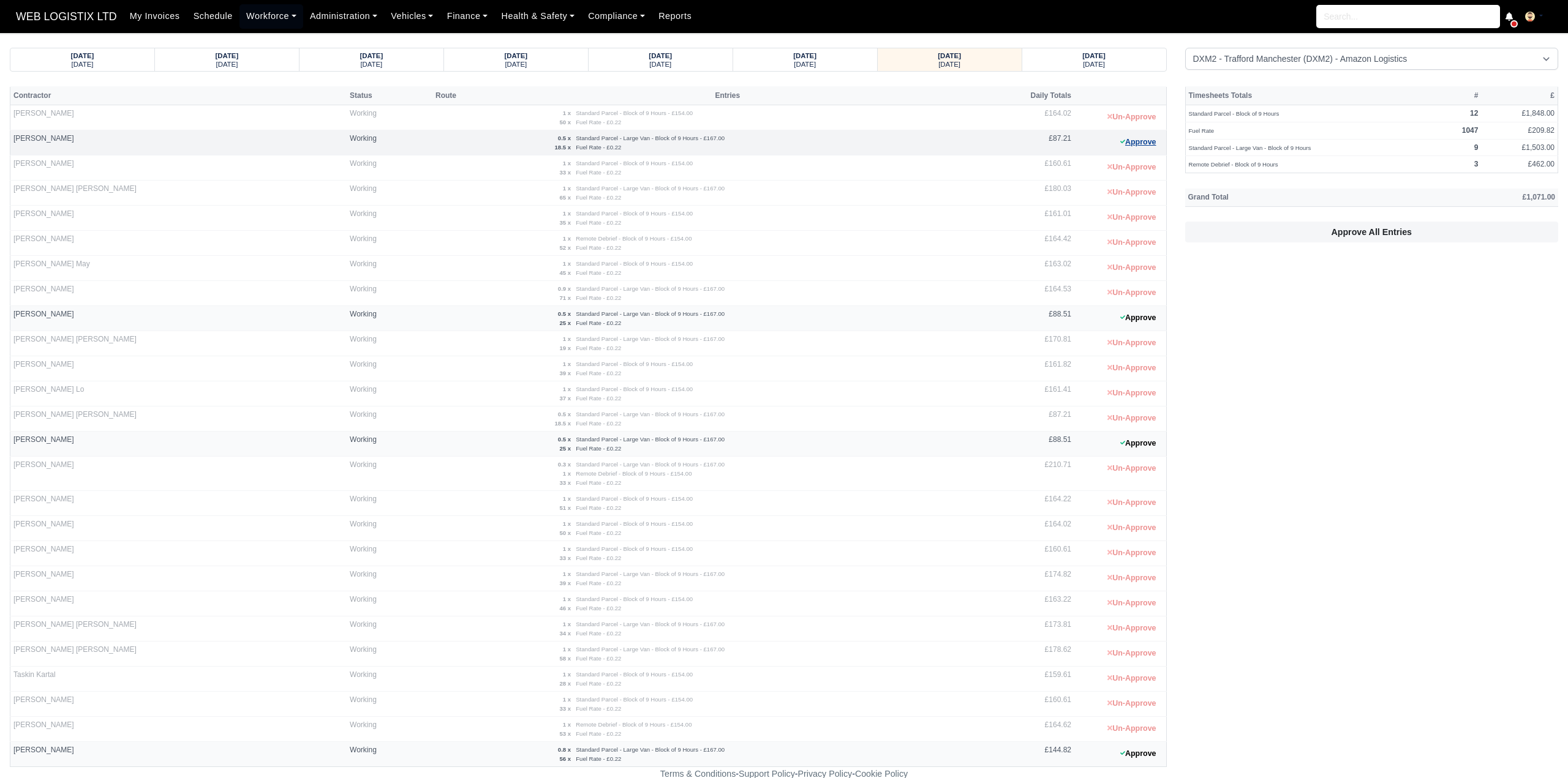
click at [1142, 140] on button "Approve" at bounding box center [1137, 142] width 49 height 18
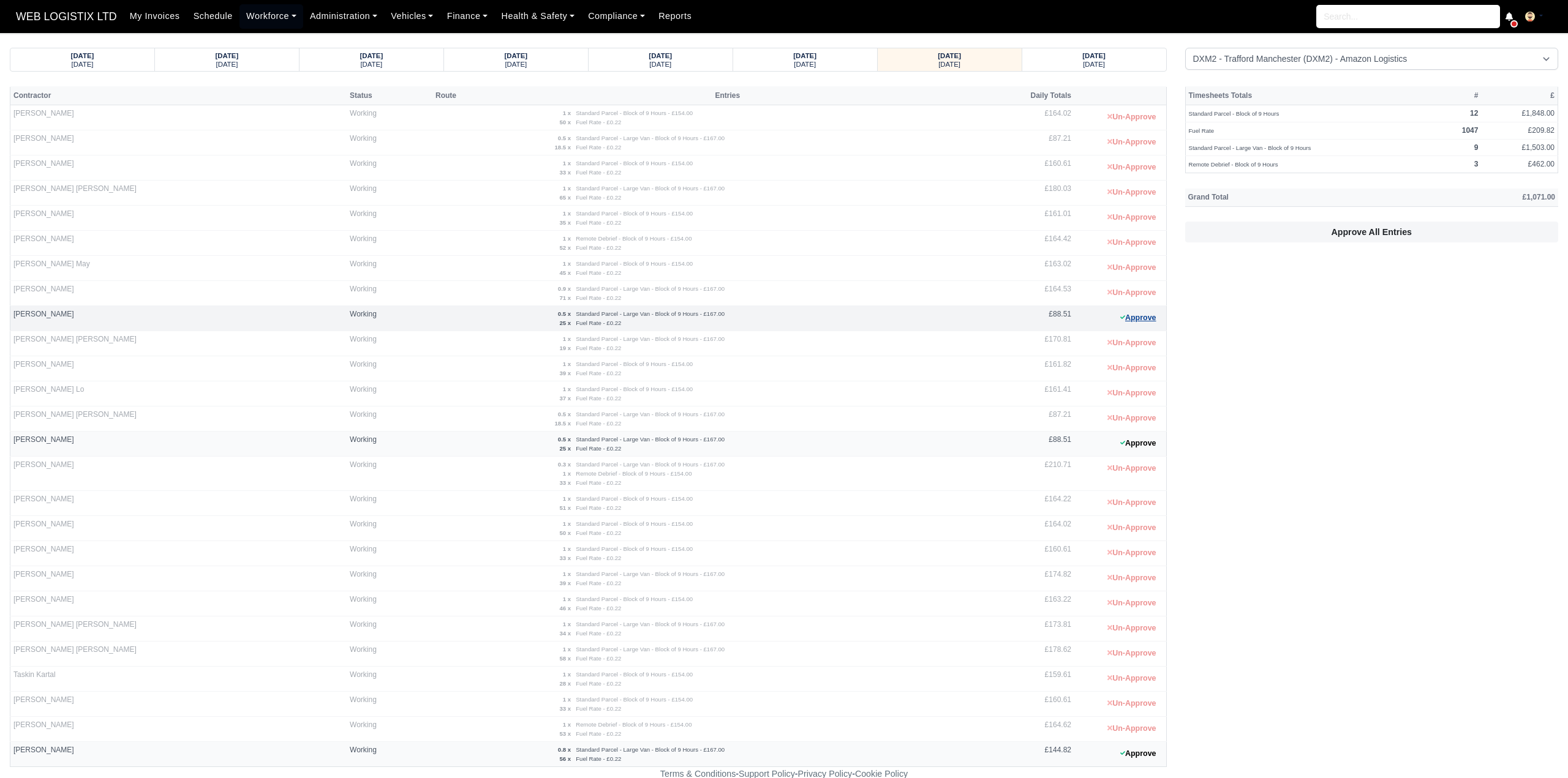
click at [1140, 310] on button "Approve" at bounding box center [1137, 317] width 49 height 18
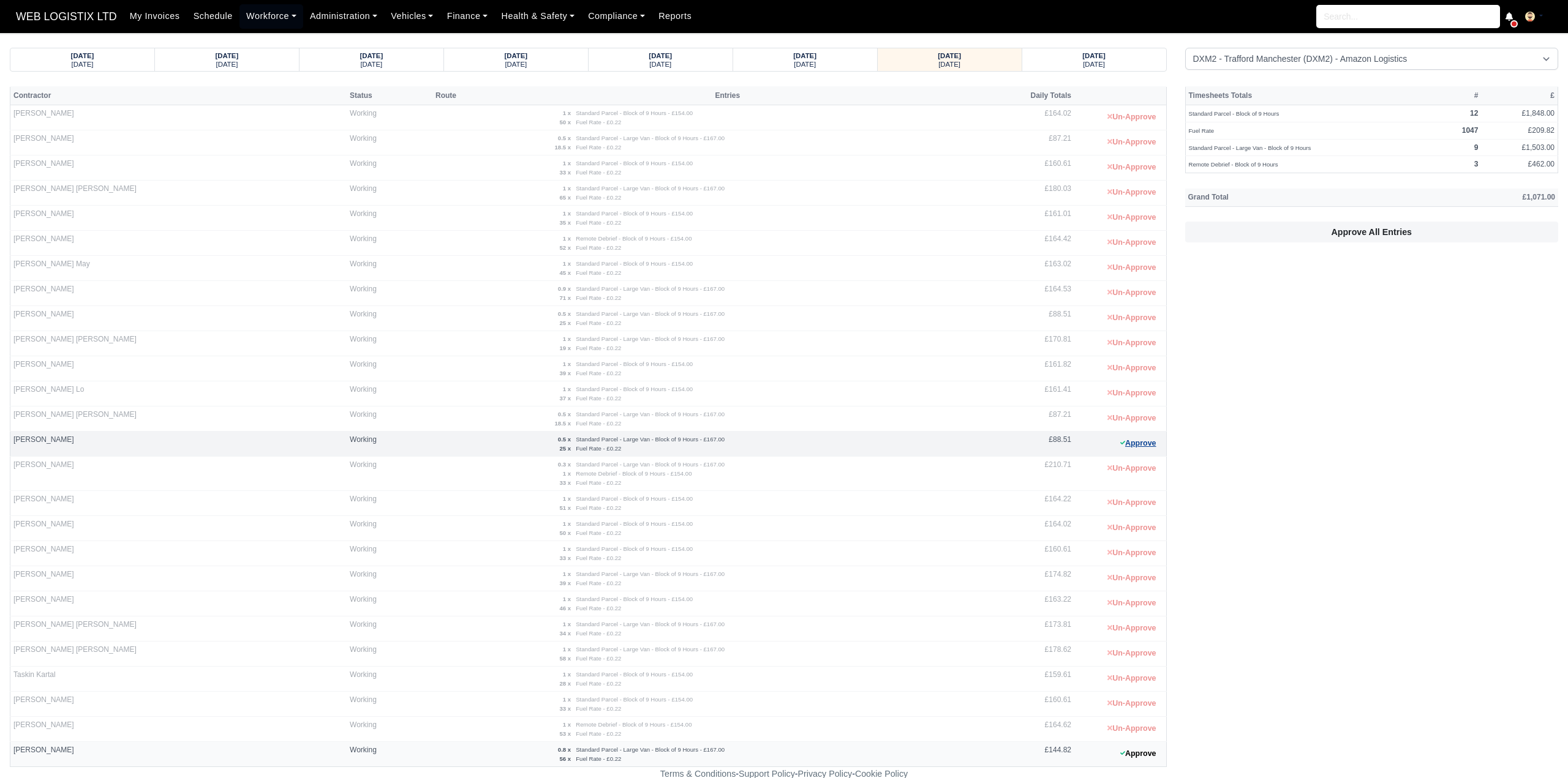
click at [1131, 441] on button "Approve" at bounding box center [1137, 443] width 49 height 18
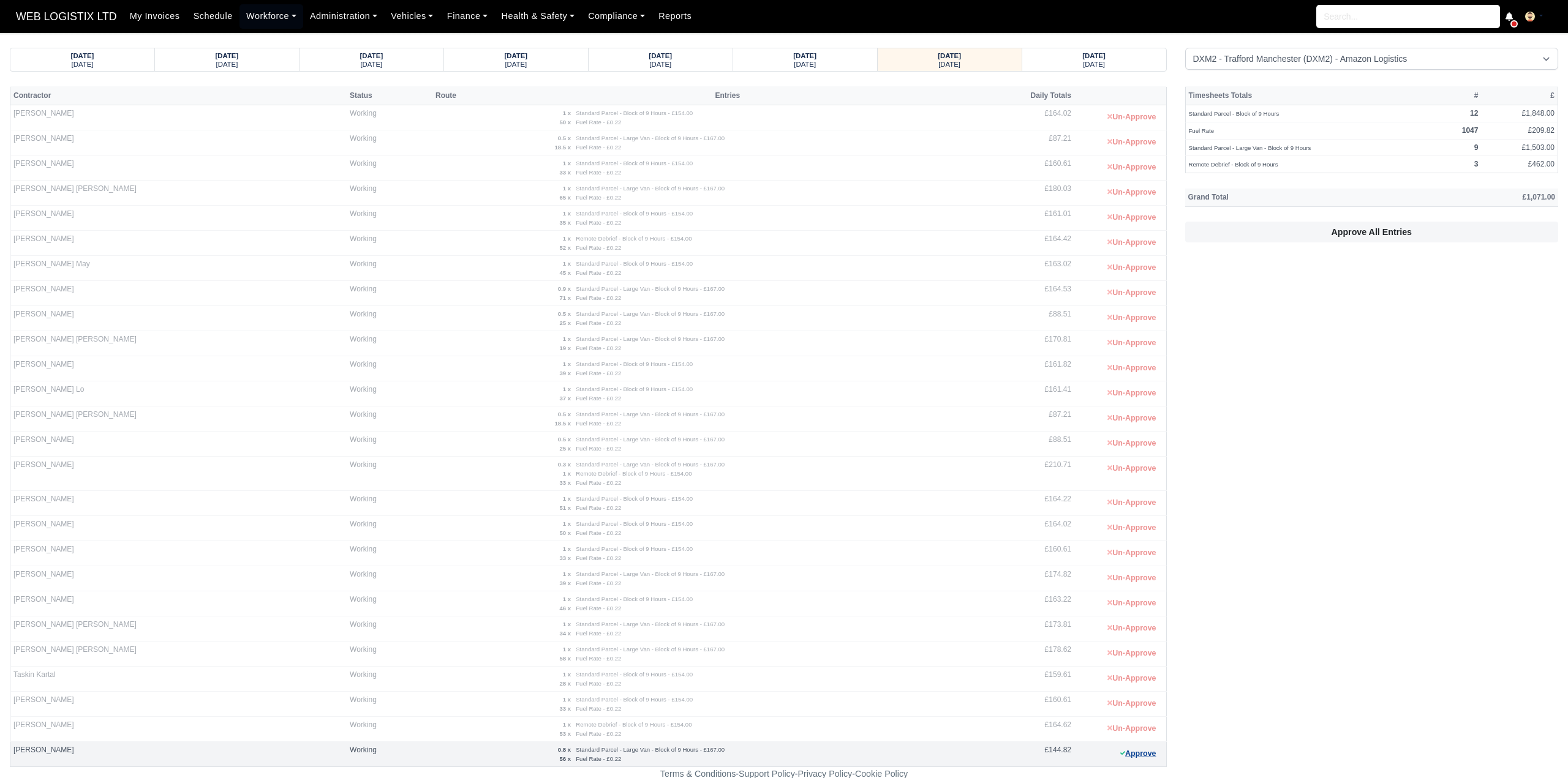
click at [1141, 745] on button "Approve" at bounding box center [1137, 754] width 49 height 18
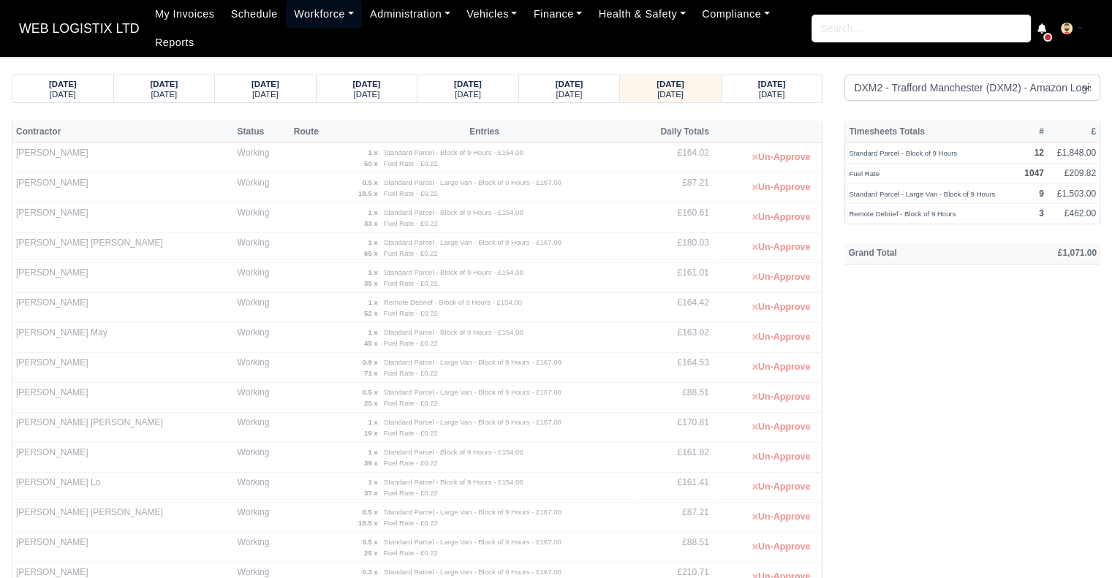
click at [322, 18] on link "Workforce" at bounding box center [324, 14] width 76 height 29
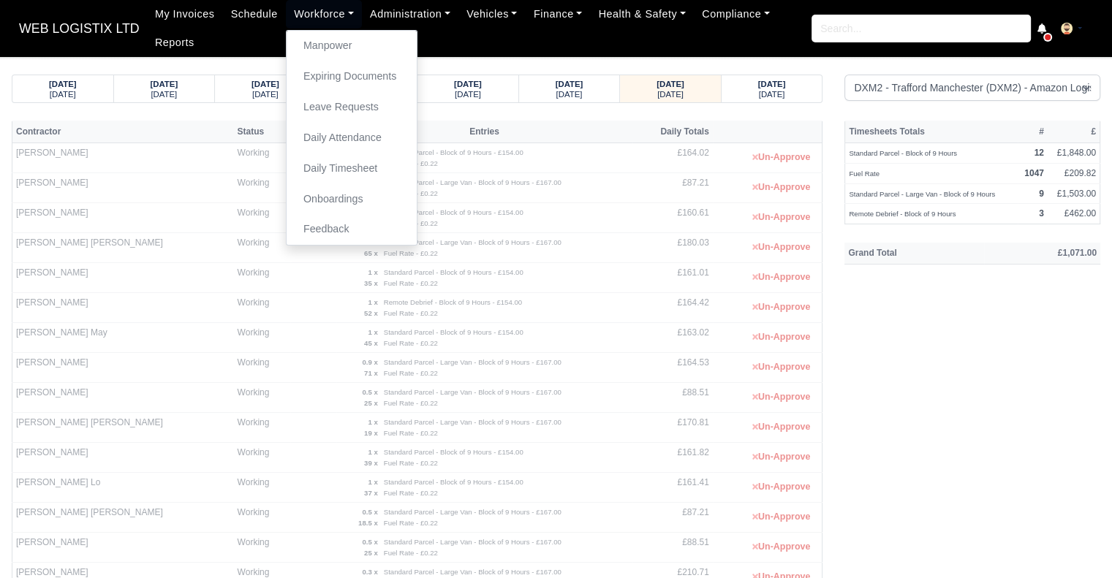
click at [556, 67] on body "WEB LOGISTIX LTD My Invoices Schedule Workforce Manpower Expiring Documents Lea…" at bounding box center [556, 289] width 1112 height 578
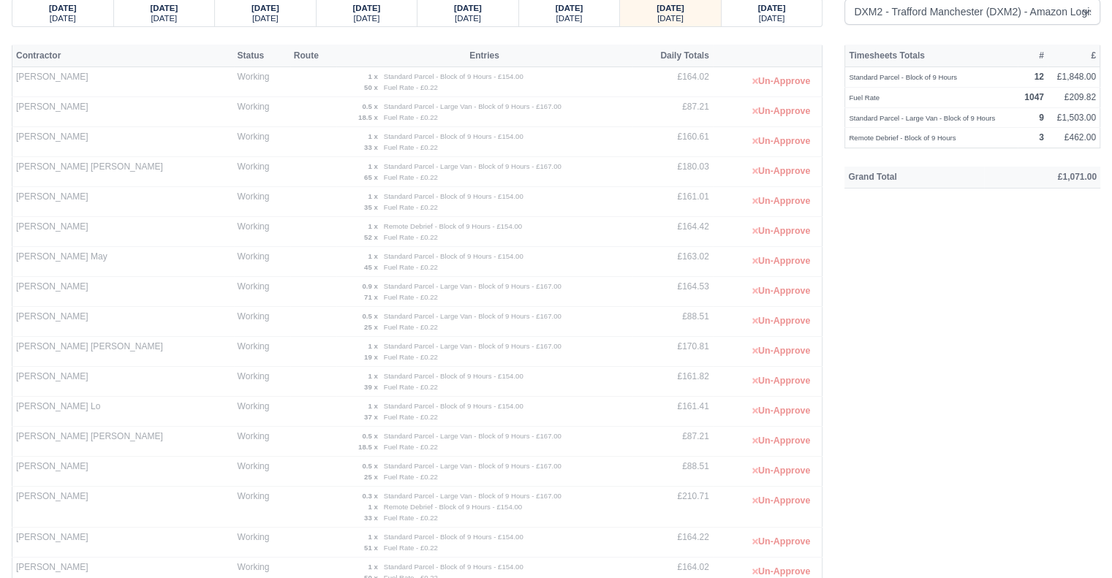
scroll to position [75, 0]
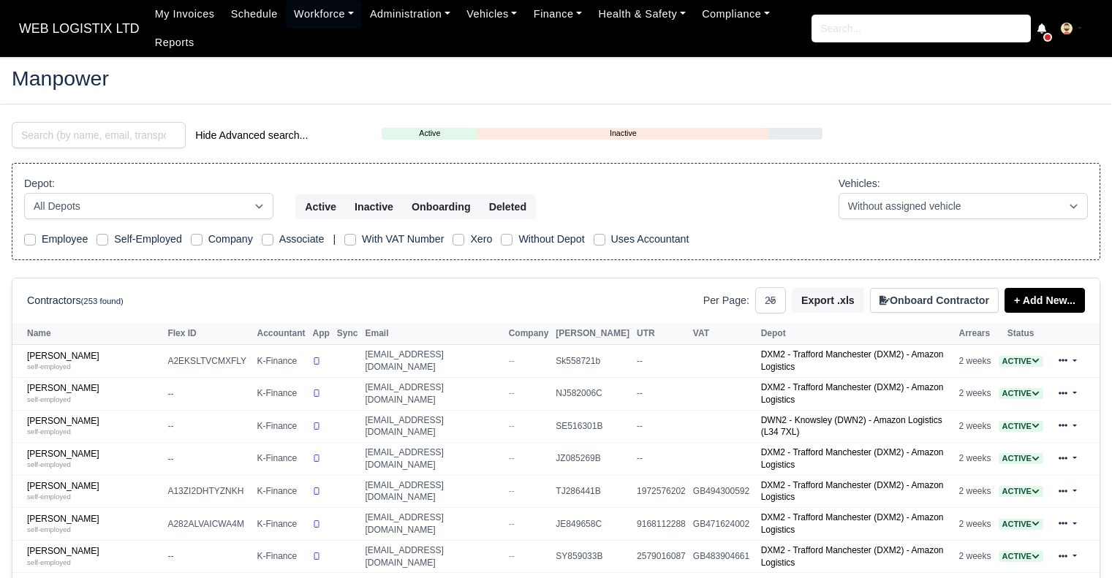
select select "25"
click at [148, 134] on input "search" at bounding box center [99, 135] width 174 height 26
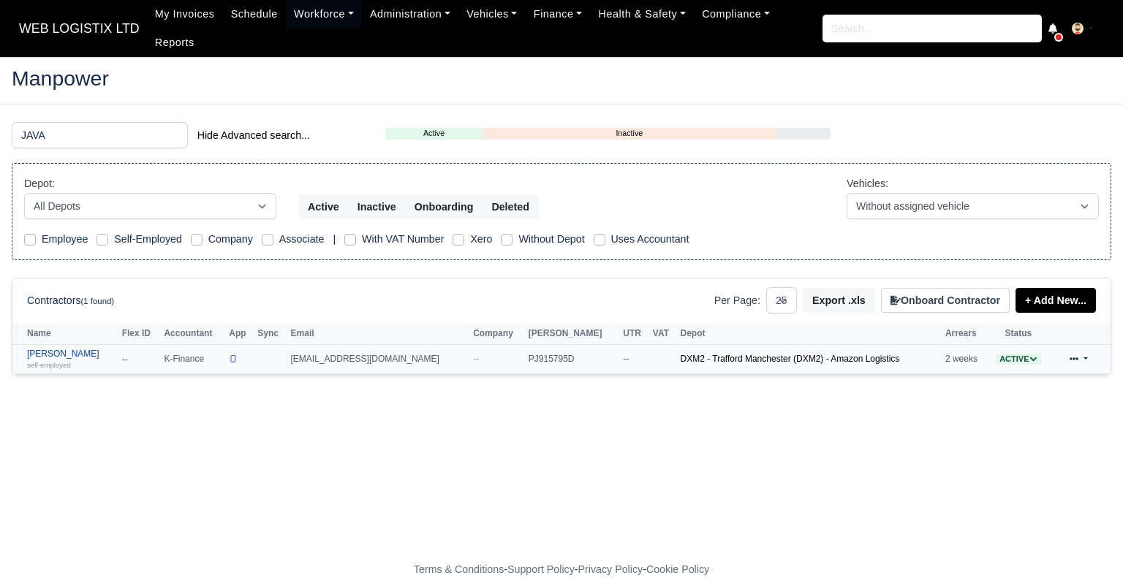
type input "JAVA"
click at [70, 360] on div "self-employed" at bounding box center [71, 365] width 88 height 10
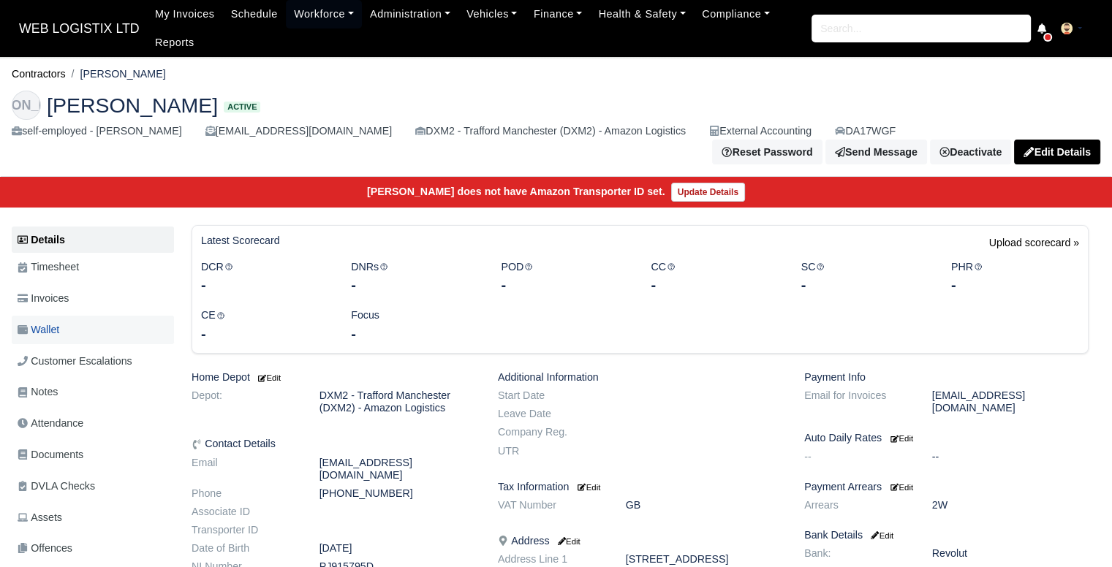
click at [80, 320] on link "Wallet" at bounding box center [93, 330] width 162 height 29
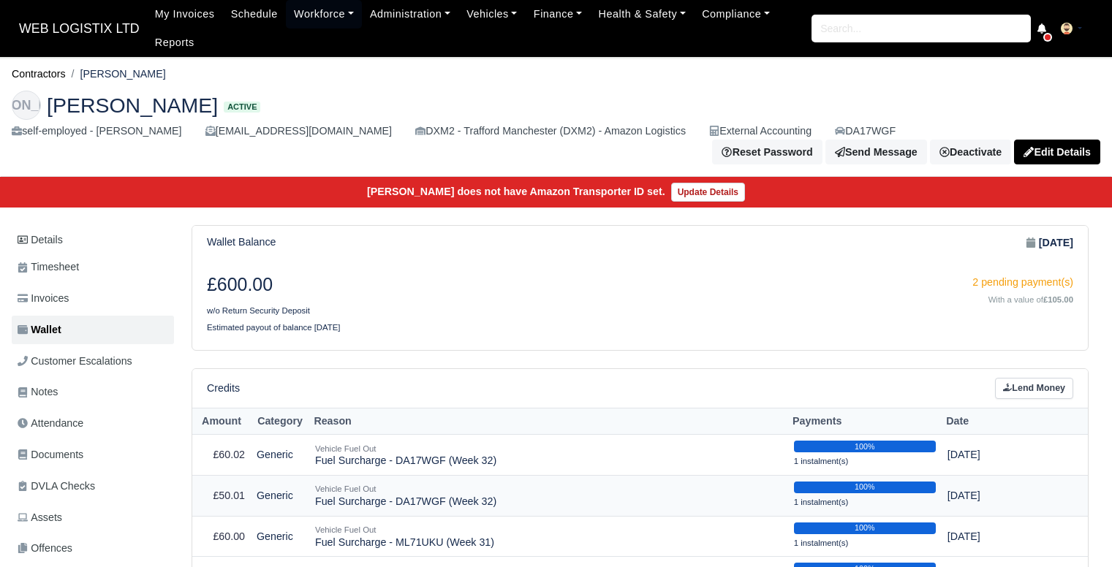
scroll to position [91, 0]
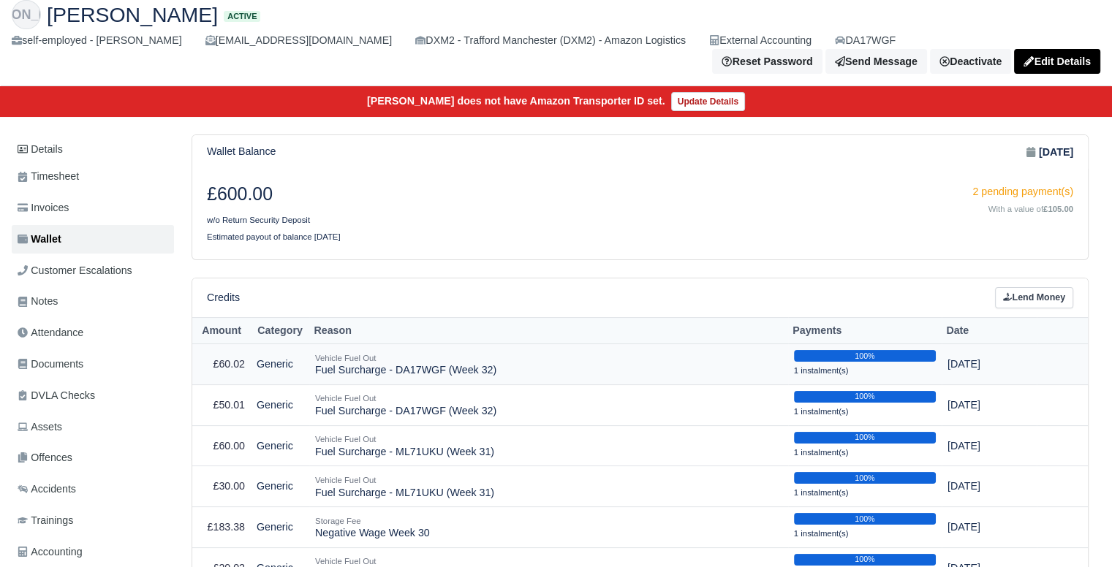
click at [411, 366] on td "Vehicle Fuel Out Fuel Surcharge - DA17WGF (Week 32)" at bounding box center [548, 364] width 479 height 41
copy tr "Fuel Surcharge - DA17WGF (Week 32)"
click at [1059, 287] on link "Lend Money" at bounding box center [1034, 297] width 78 height 21
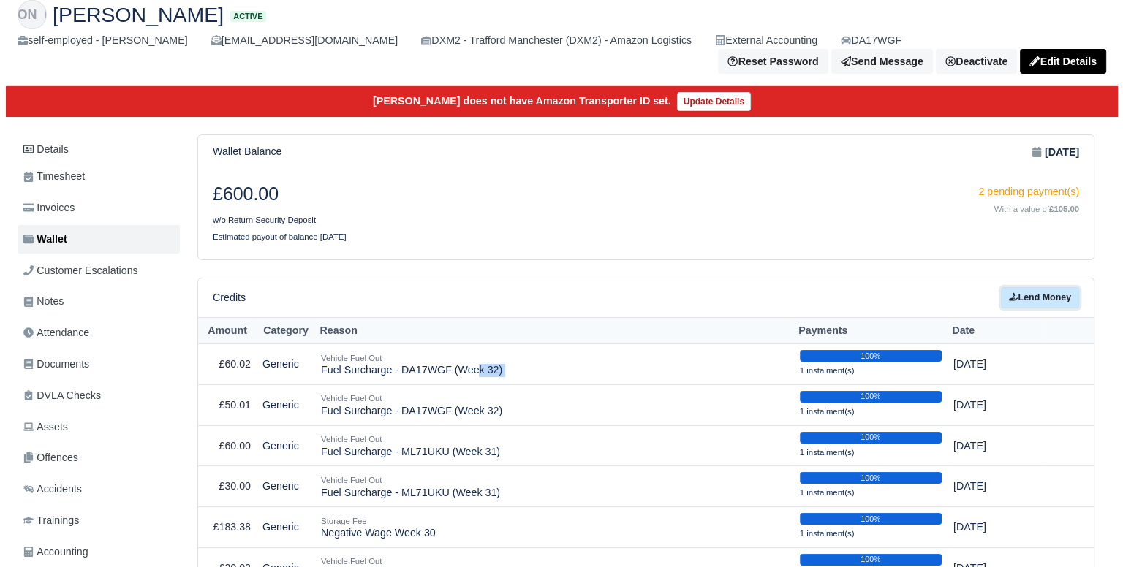
scroll to position [73, 0]
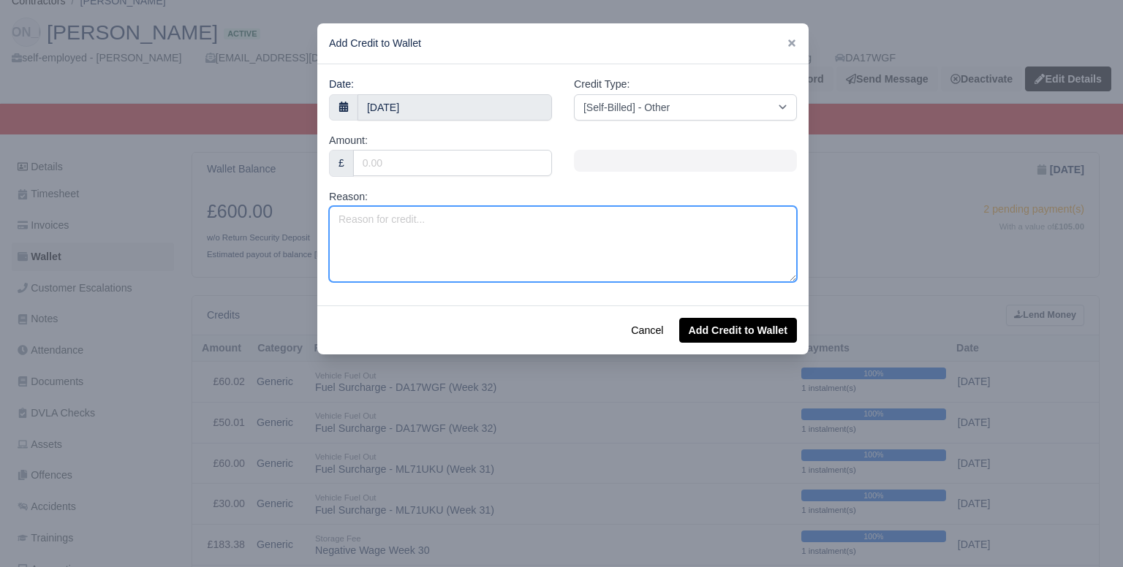
click at [422, 228] on textarea "Reason:" at bounding box center [563, 244] width 468 height 76
paste textarea "Fuel Surcharge - DA17WGF (Week 32)"
click at [499, 221] on textarea "Fuel Surcharge - DA17WGF (Week 32)" at bounding box center [563, 244] width 468 height 76
type textarea "Fuel Surcharge - DA17WGF (Week 33)"
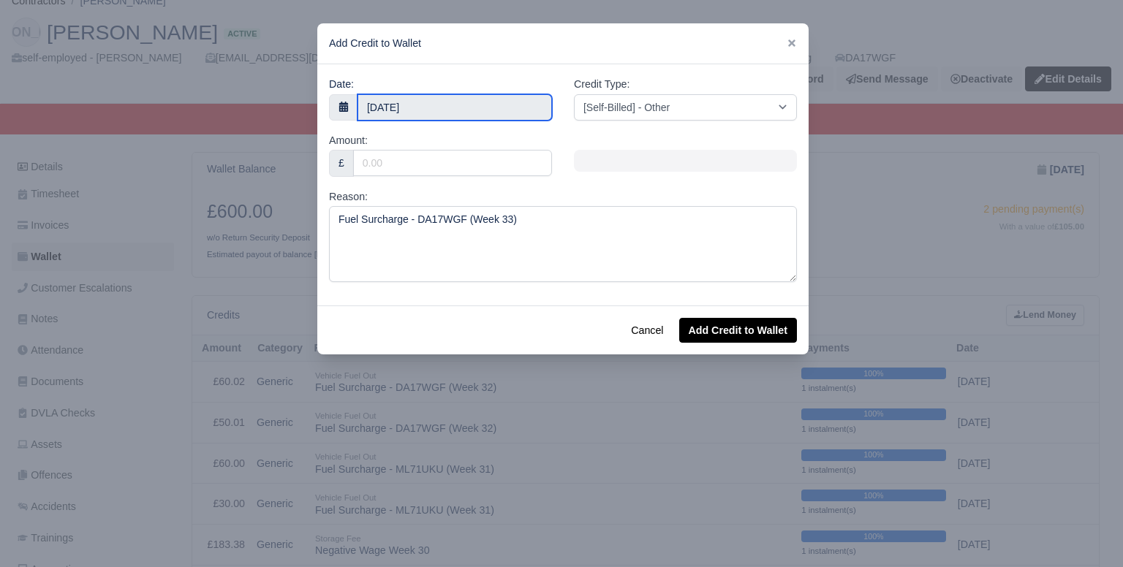
click at [490, 99] on input "12 August 2025" at bounding box center [455, 107] width 194 height 26
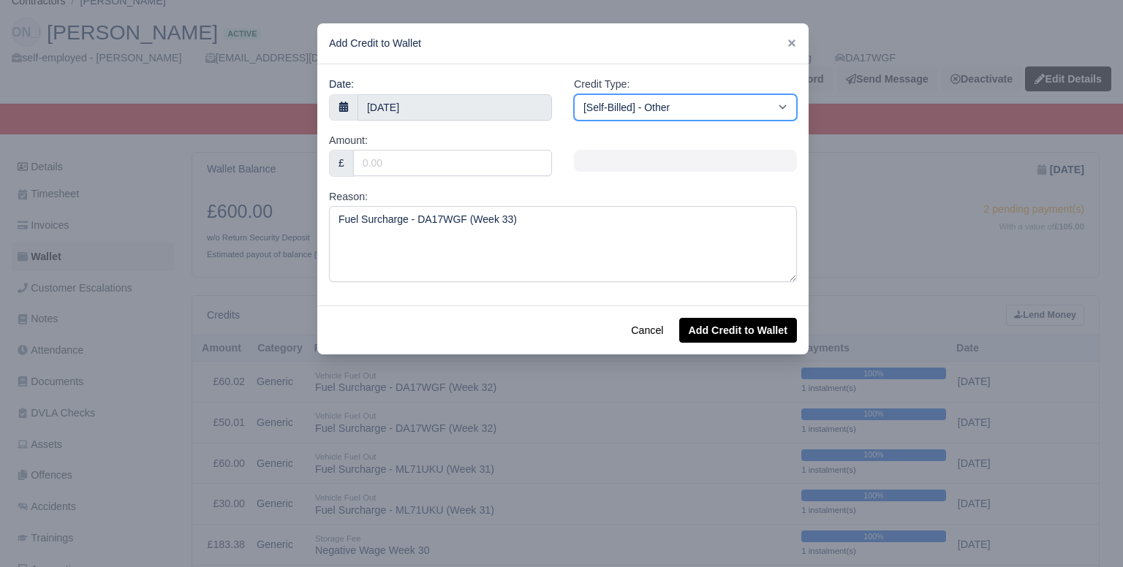
click at [646, 110] on select "[Self-Billed] - Other [Self-Billed] - Negative Invoice [Self-Billed] - Keychain…" at bounding box center [685, 107] width 223 height 26
select select "van_fuel_out"
click at [574, 94] on select "[Self-Billed] - Other [Self-Billed] - Negative Invoice [Self-Billed] - Keychain…" at bounding box center [685, 107] width 223 height 26
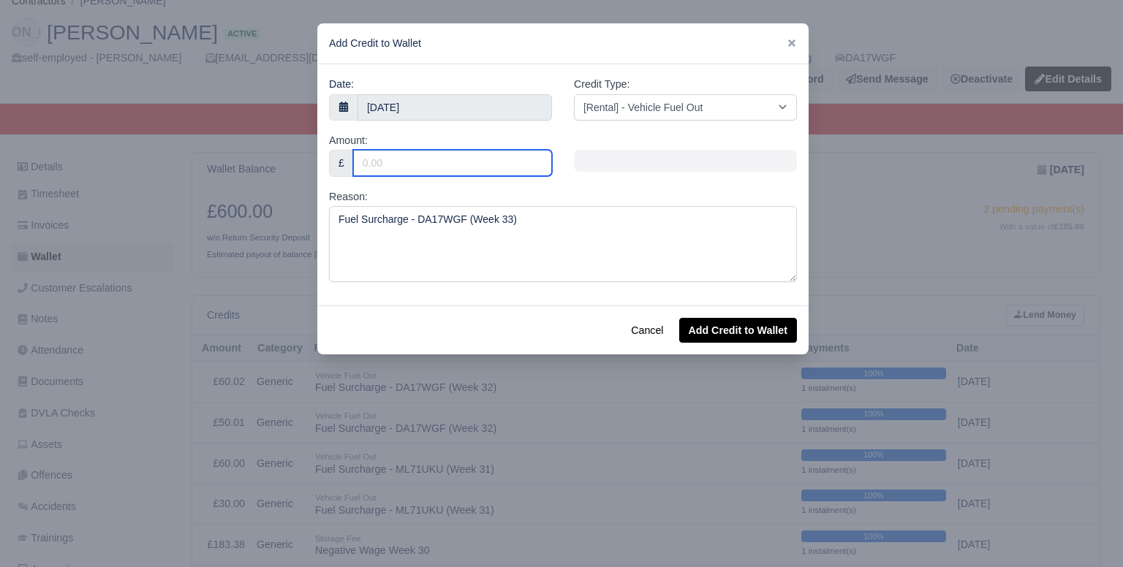
click at [459, 166] on input "Amount:" at bounding box center [452, 163] width 199 height 26
type input "90.01"
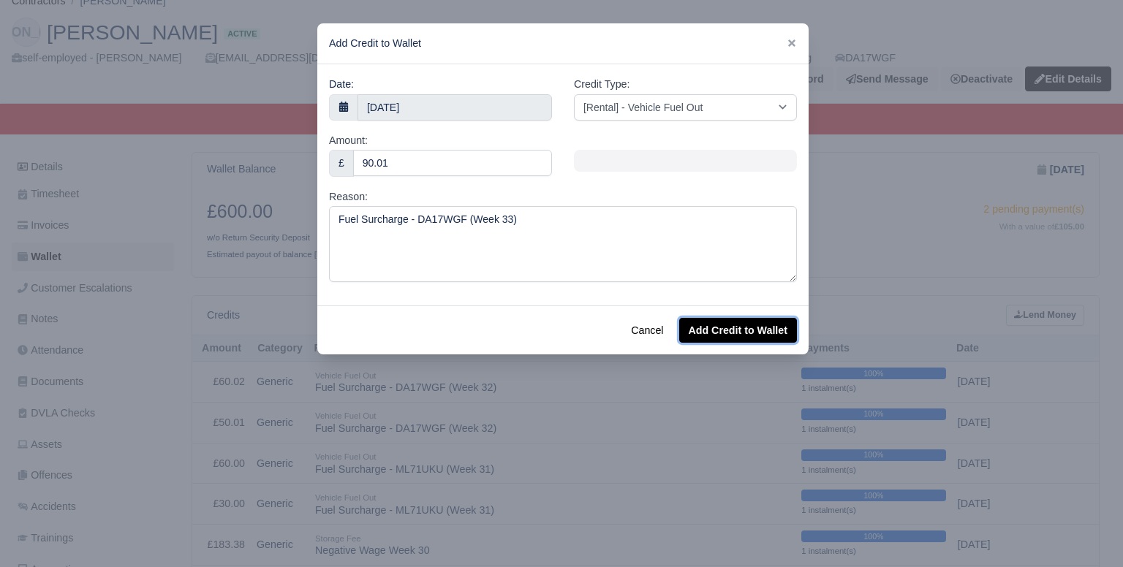
click at [738, 335] on button "Add Credit to Wallet" at bounding box center [738, 330] width 118 height 25
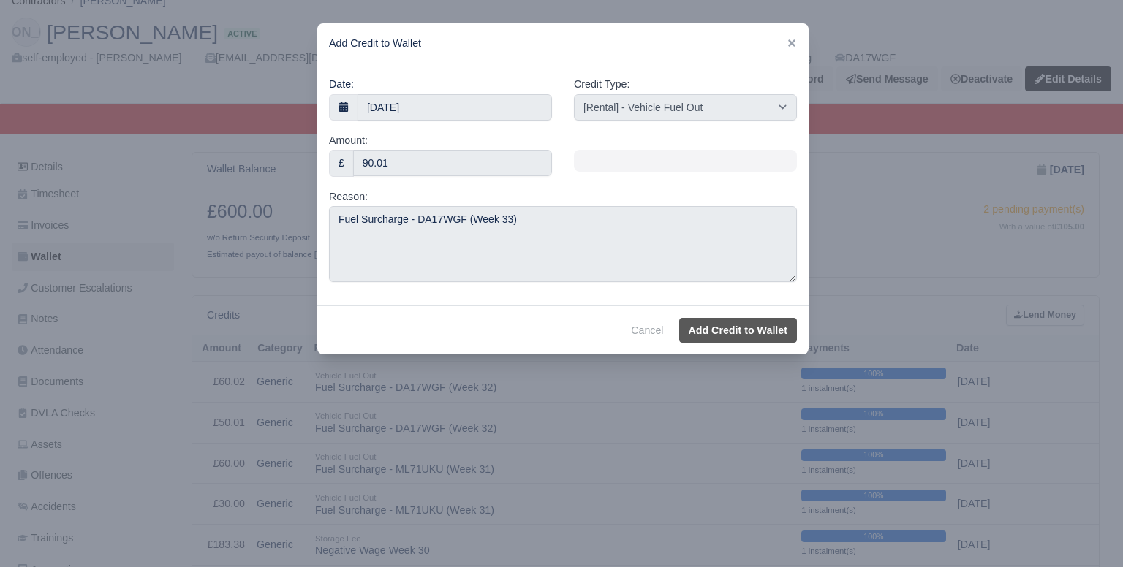
select select "other"
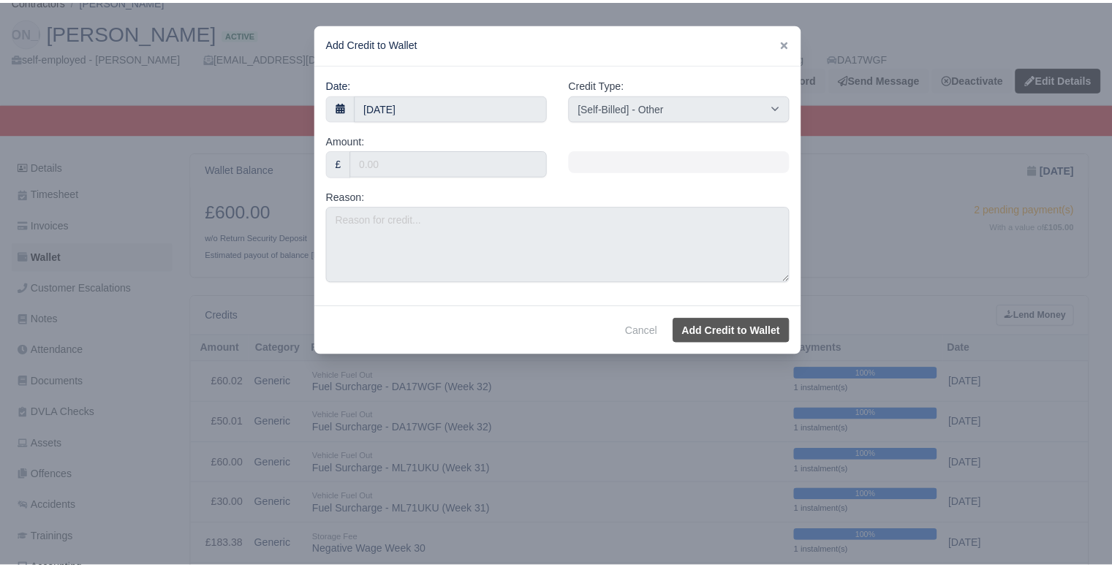
scroll to position [91, 0]
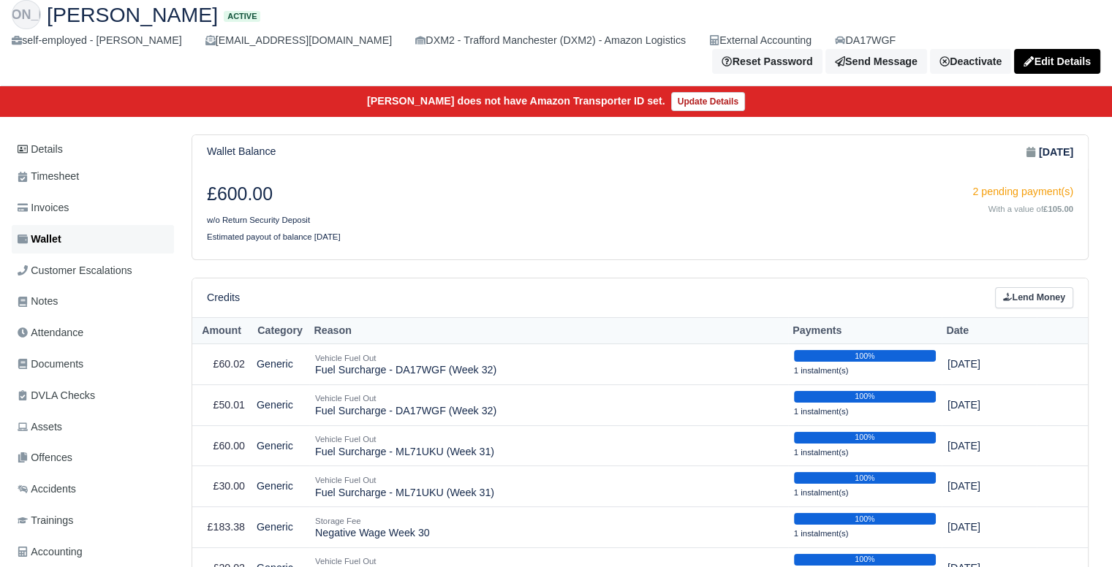
click at [143, 238] on link "Wallet" at bounding box center [93, 239] width 162 height 29
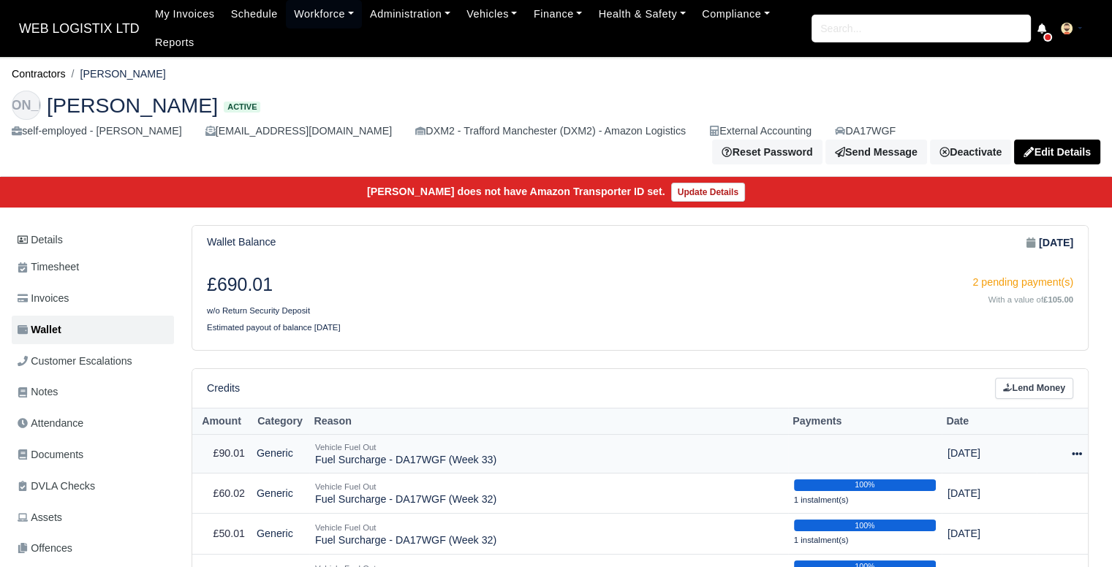
click at [1076, 449] on icon at bounding box center [1077, 454] width 10 height 10
click at [994, 510] on link "Schedule" at bounding box center [1016, 521] width 130 height 23
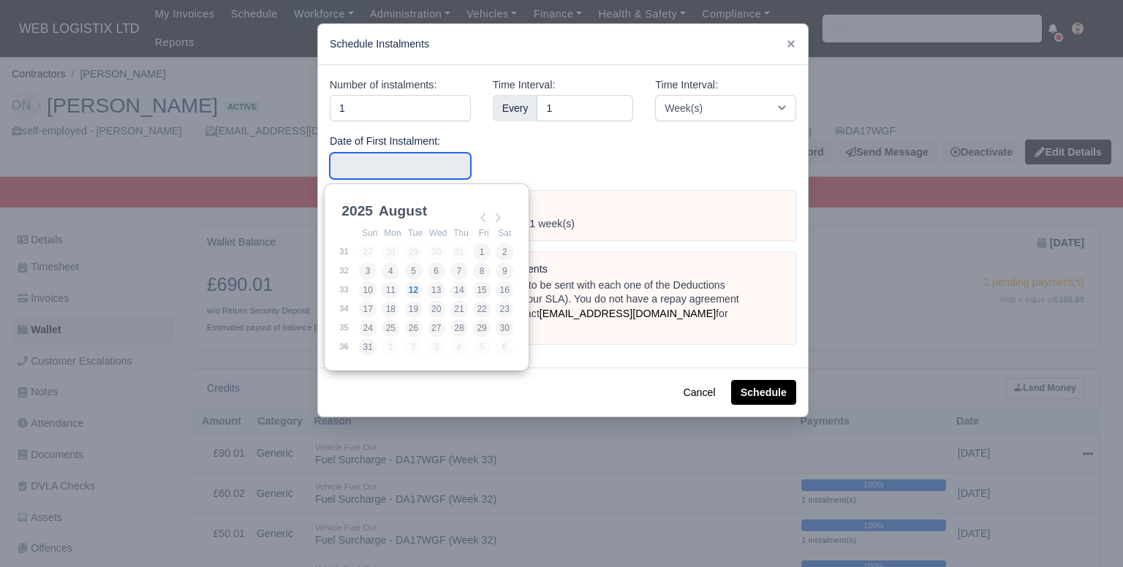
click at [424, 175] on input "Use the arrow keys to pick a date" at bounding box center [400, 166] width 141 height 26
type input "2025-08-12"
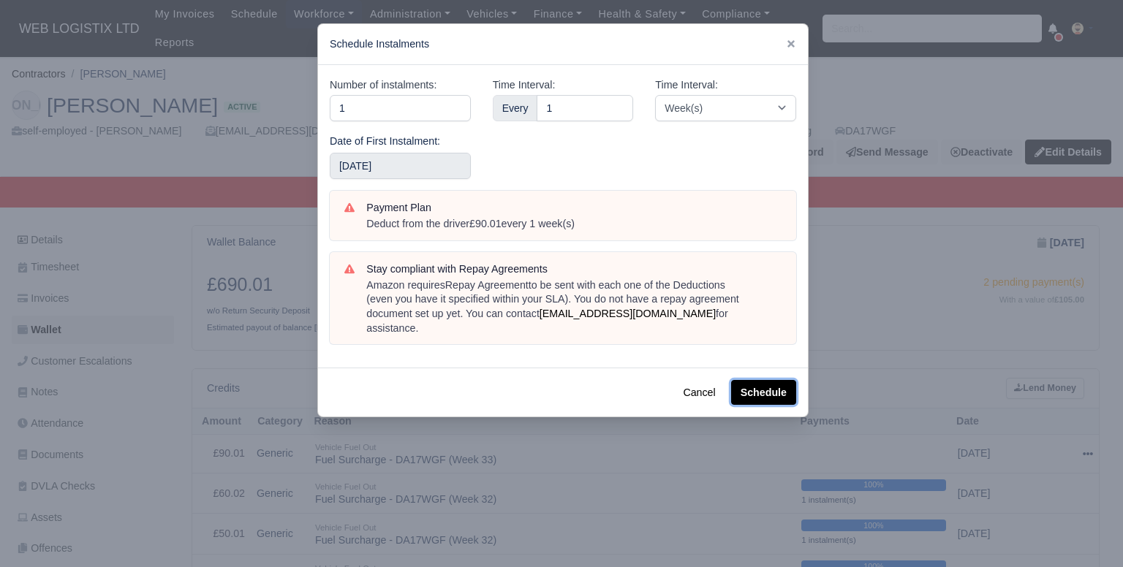
click at [766, 380] on button "Schedule" at bounding box center [763, 392] width 65 height 25
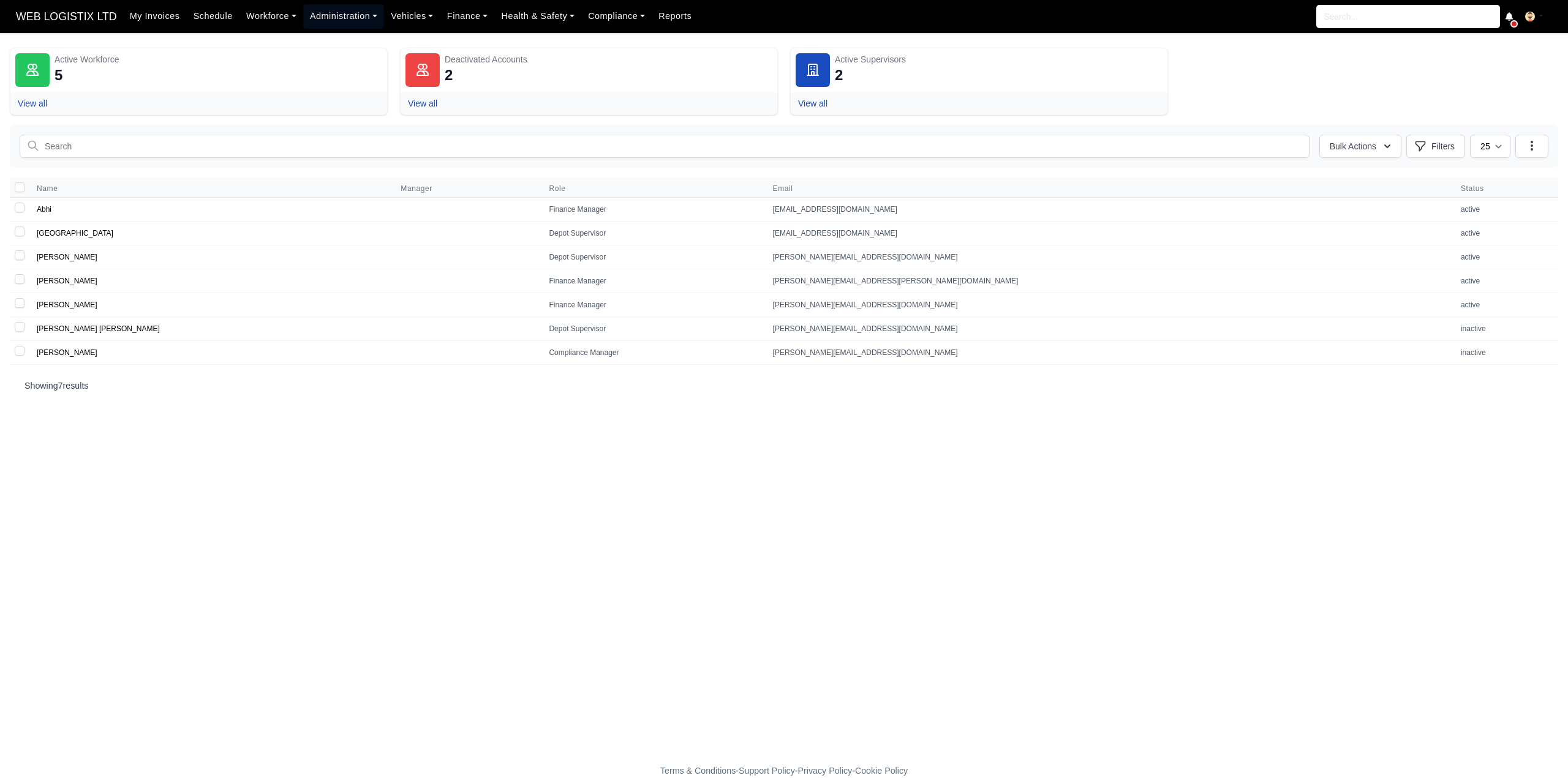
drag, startPoint x: 339, startPoint y: 21, endPoint x: 340, endPoint y: 36, distance: 15.0
click at [339, 21] on link "Administration" at bounding box center [343, 16] width 81 height 24
click at [342, 41] on link "Depots" at bounding box center [358, 44] width 99 height 26
click at [246, 23] on link "Workforce" at bounding box center [271, 16] width 64 height 24
click at [261, 39] on link "Manpower" at bounding box center [294, 44] width 99 height 26
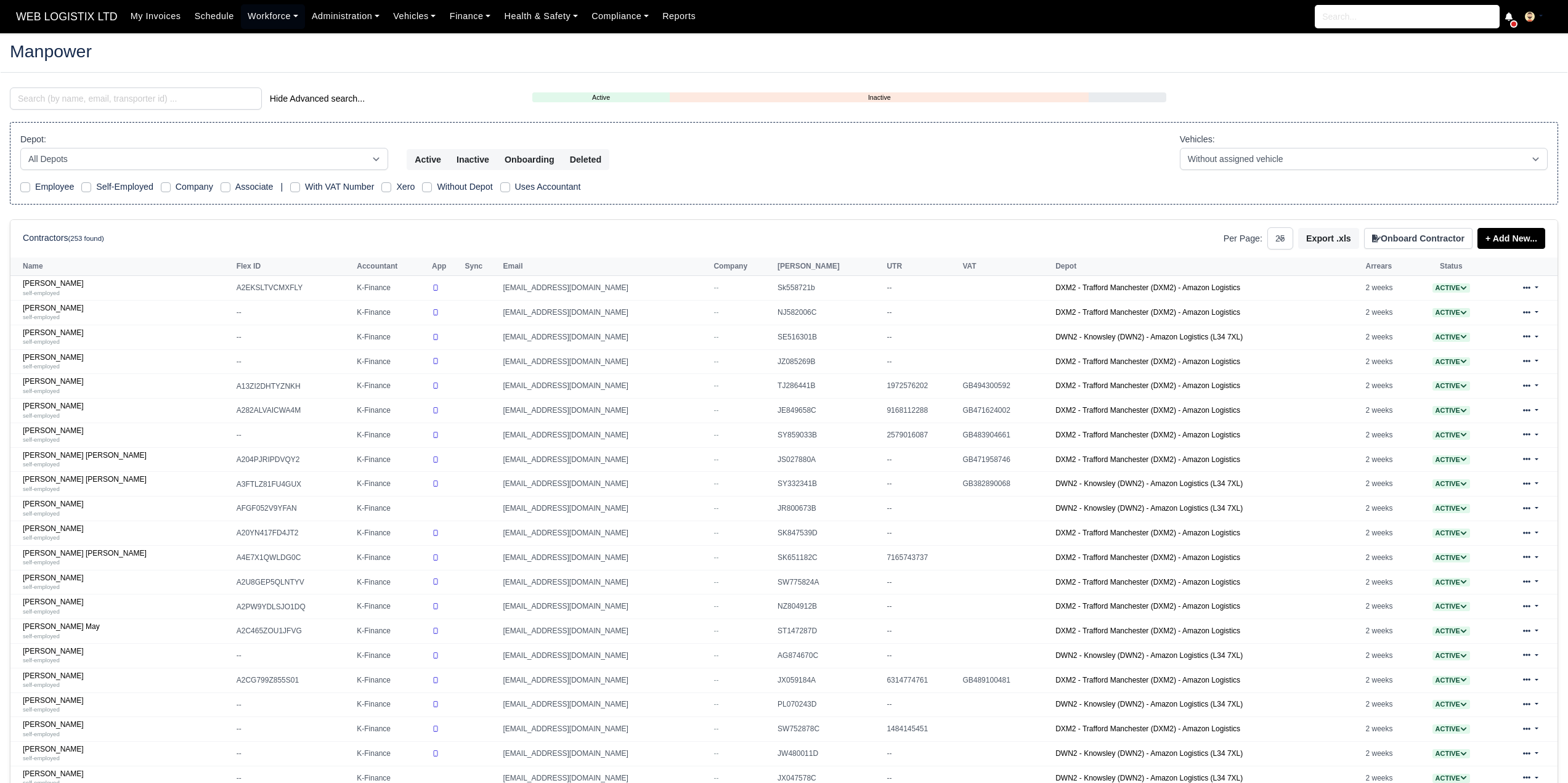
select select "25"
click at [212, 99] on input "search" at bounding box center [136, 99] width 252 height 22
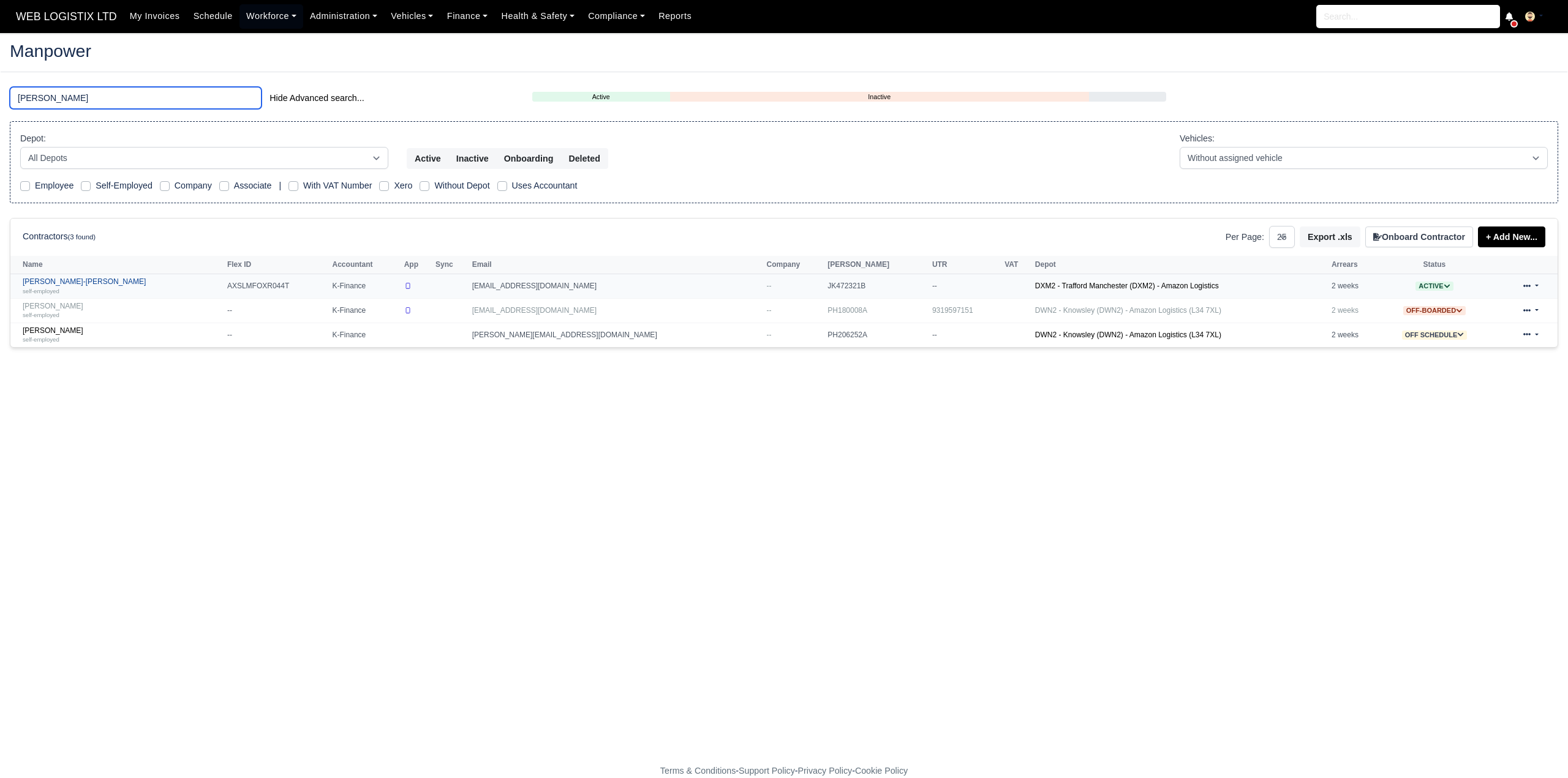
type input "leo"
click at [55, 288] on small "self-employed" at bounding box center [41, 291] width 37 height 7
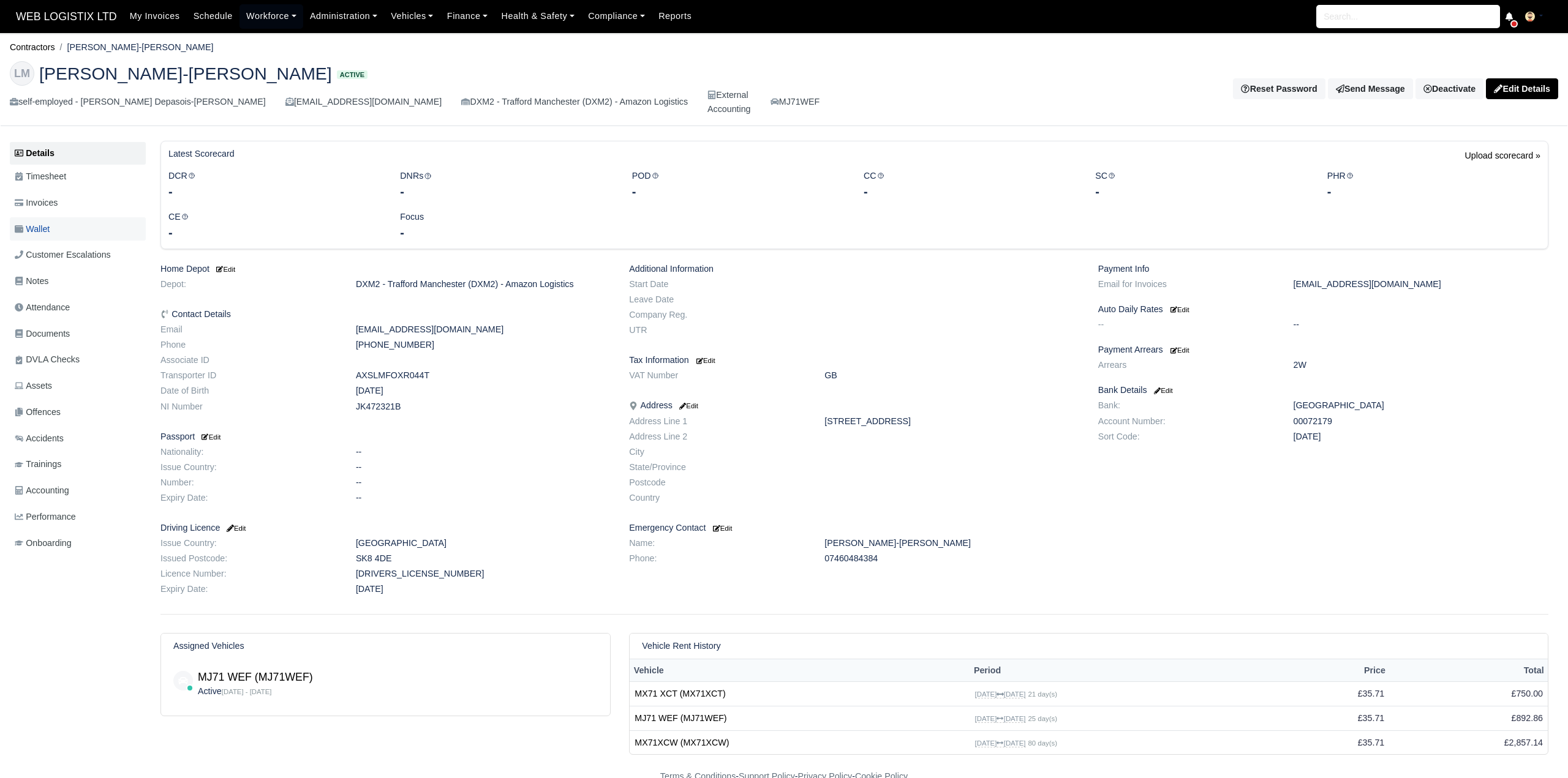
click at [67, 219] on link "Wallet" at bounding box center [78, 229] width 136 height 24
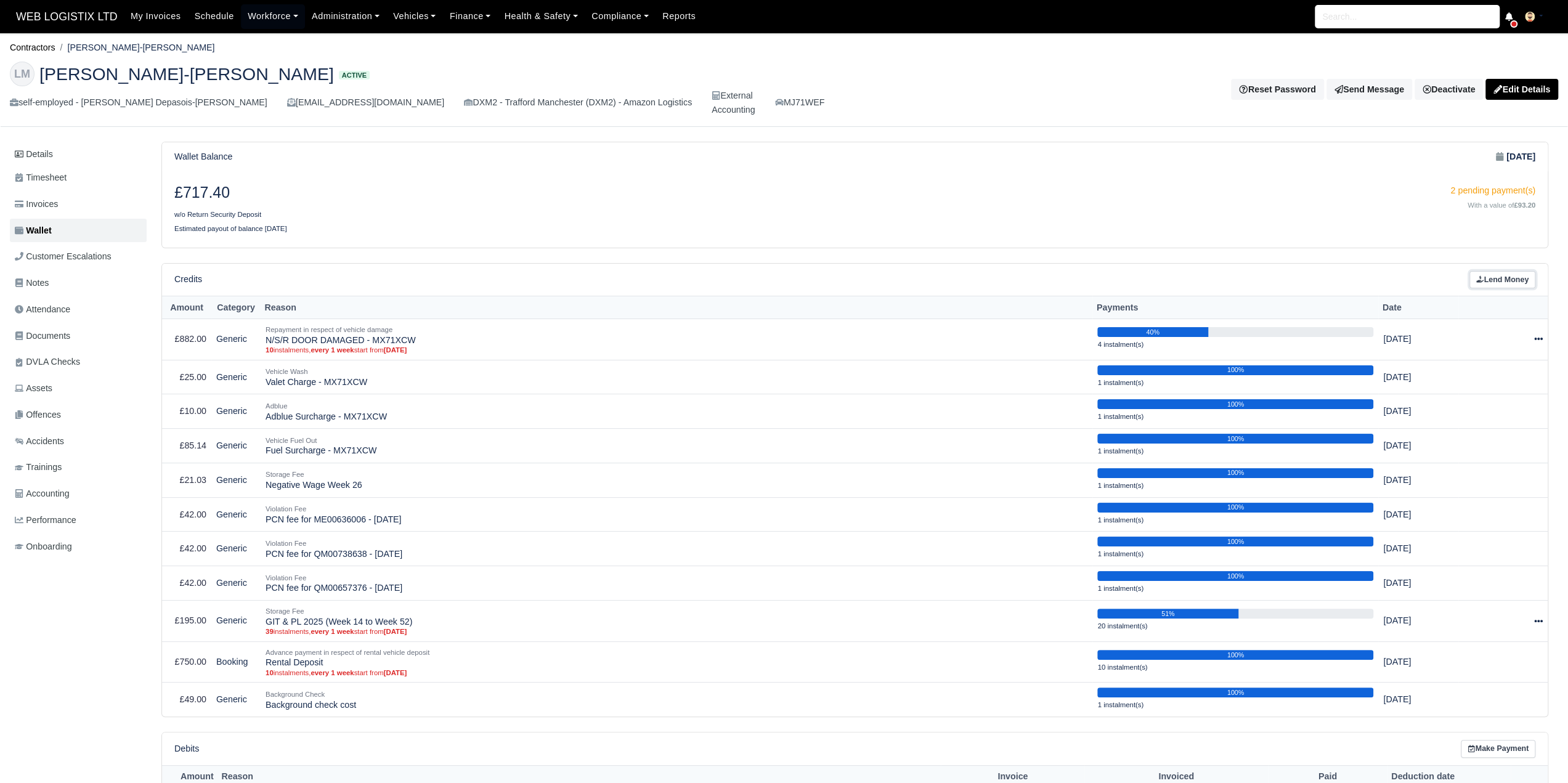
click at [1524, 271] on link "Lend Money" at bounding box center [1502, 280] width 66 height 18
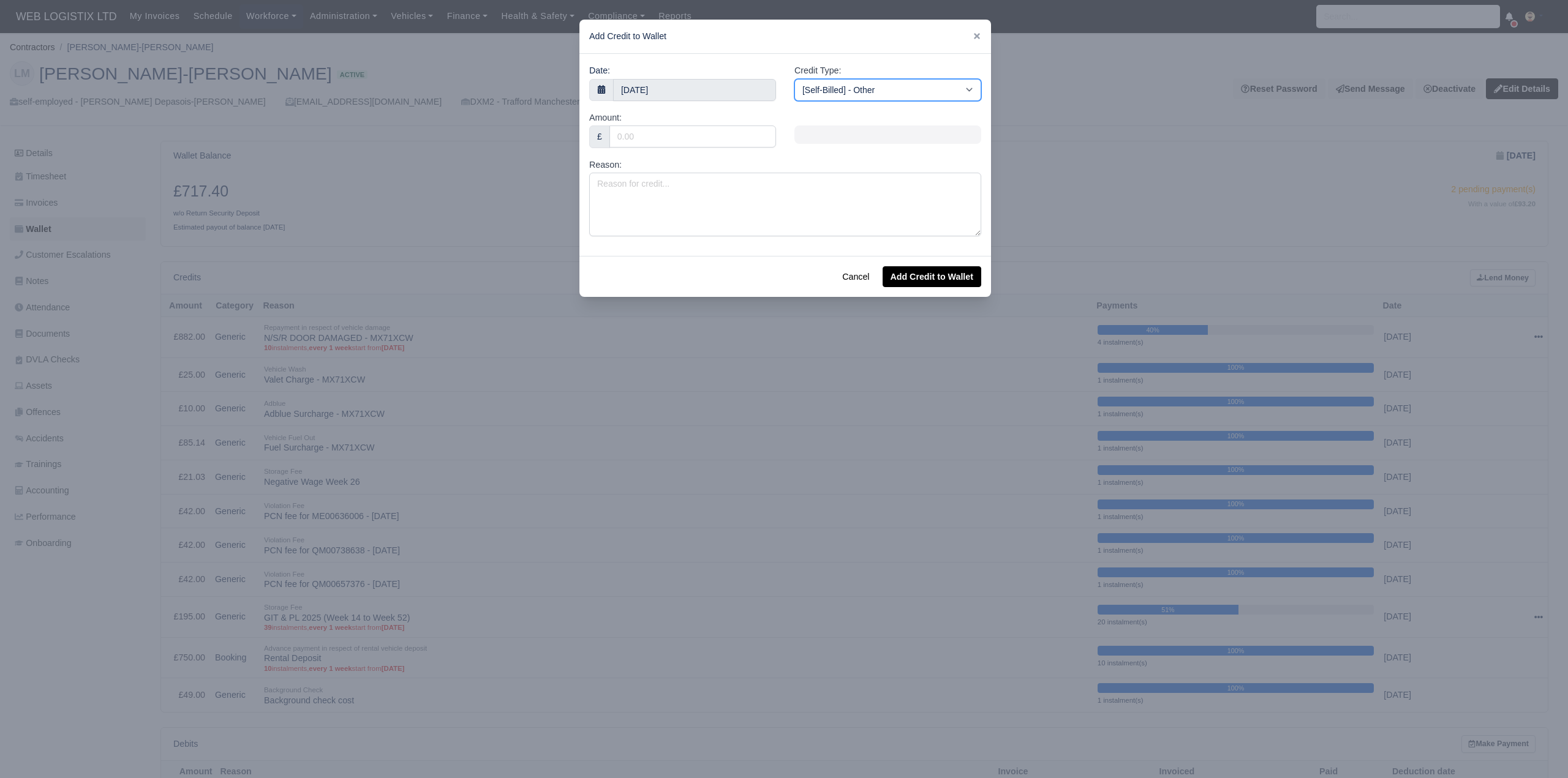
click at [807, 87] on select "[Self-Billed] - Other [Self-Billed] - Negative Invoice [Self-Billed] - Keychain…" at bounding box center [887, 90] width 187 height 22
select select "van_fuel_out"
click at [794, 79] on select "[Self-Billed] - Other [Self-Billed] - Negative Invoice [Self-Billed] - Keychain…" at bounding box center [887, 90] width 187 height 22
click at [705, 184] on textarea "Reason:" at bounding box center [785, 204] width 392 height 64
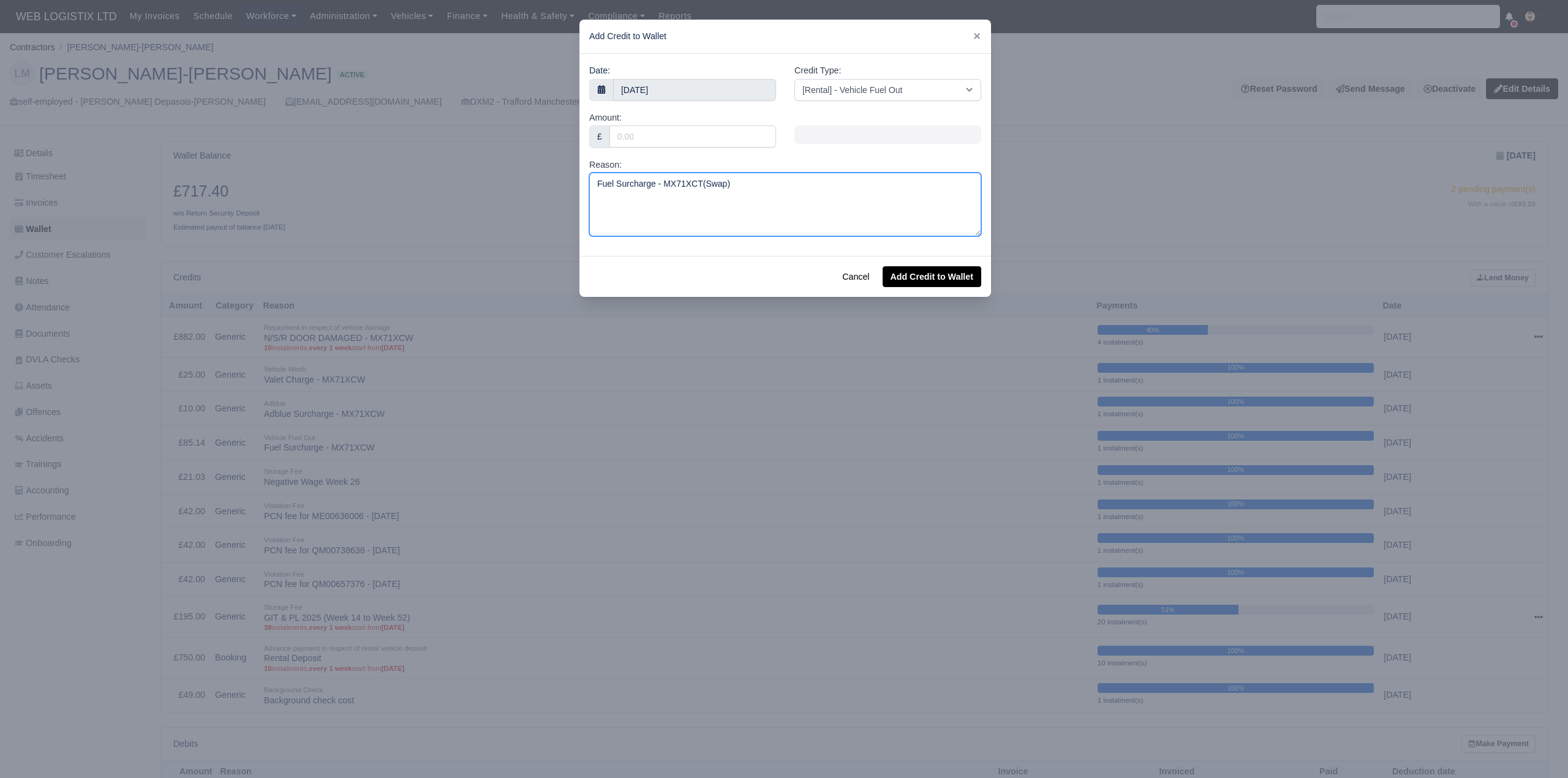
type textarea "Fuel Surcharge - MX71XCT(Swap)"
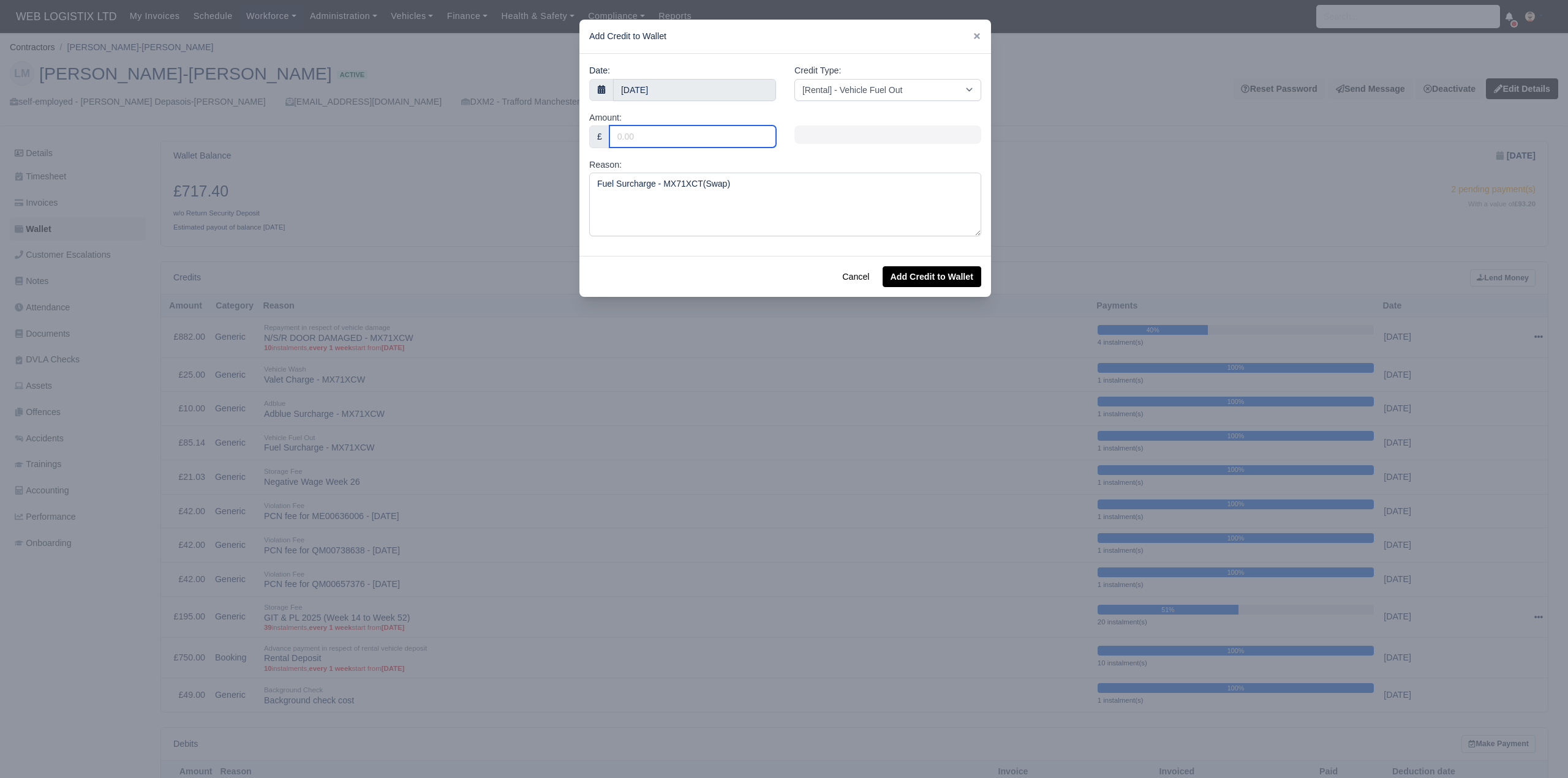
click at [730, 137] on input "Amount:" at bounding box center [692, 137] width 167 height 22
type input "50.36"
click at [954, 275] on button "Add Credit to Wallet" at bounding box center [932, 276] width 99 height 21
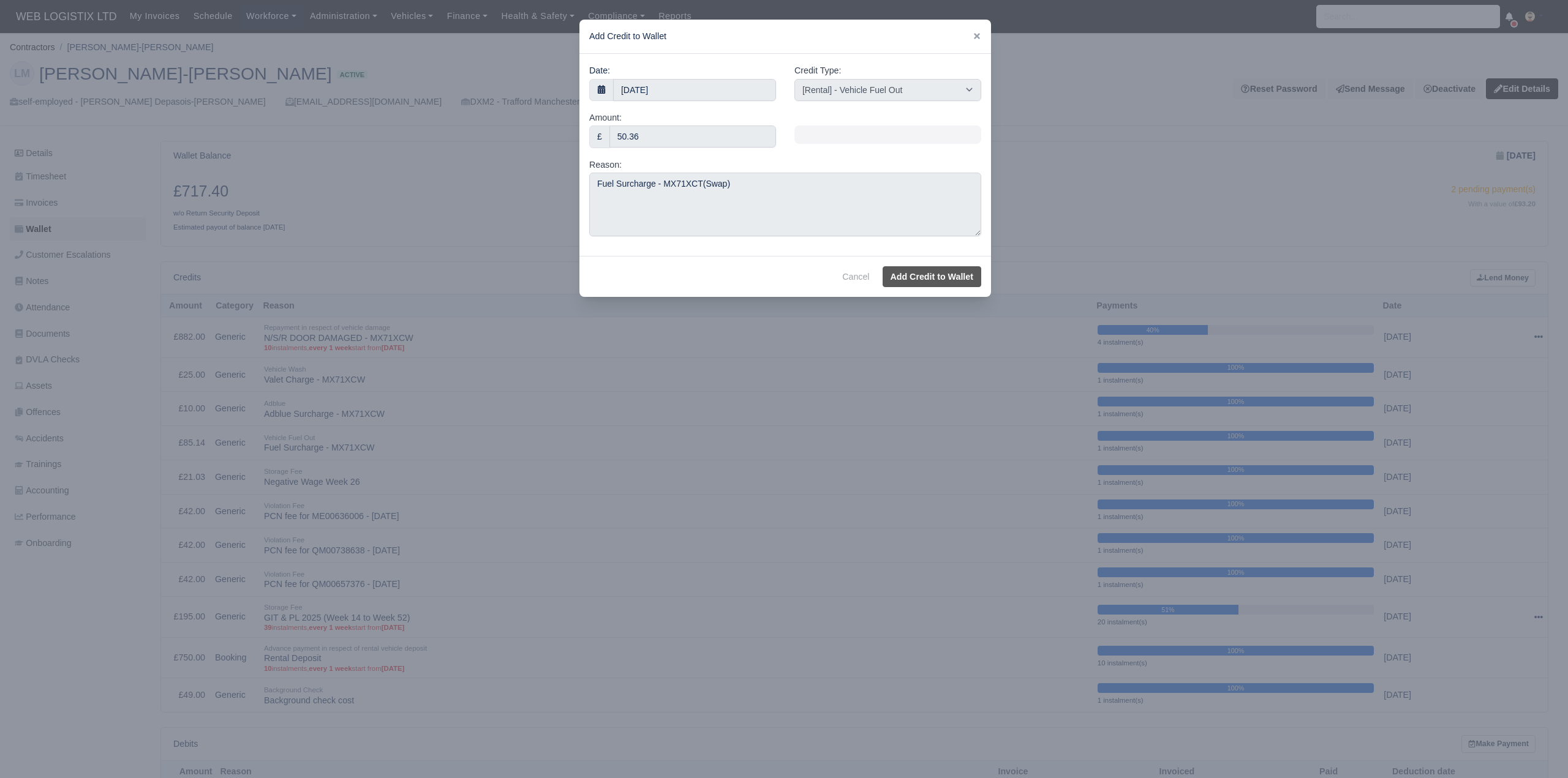
select select "other"
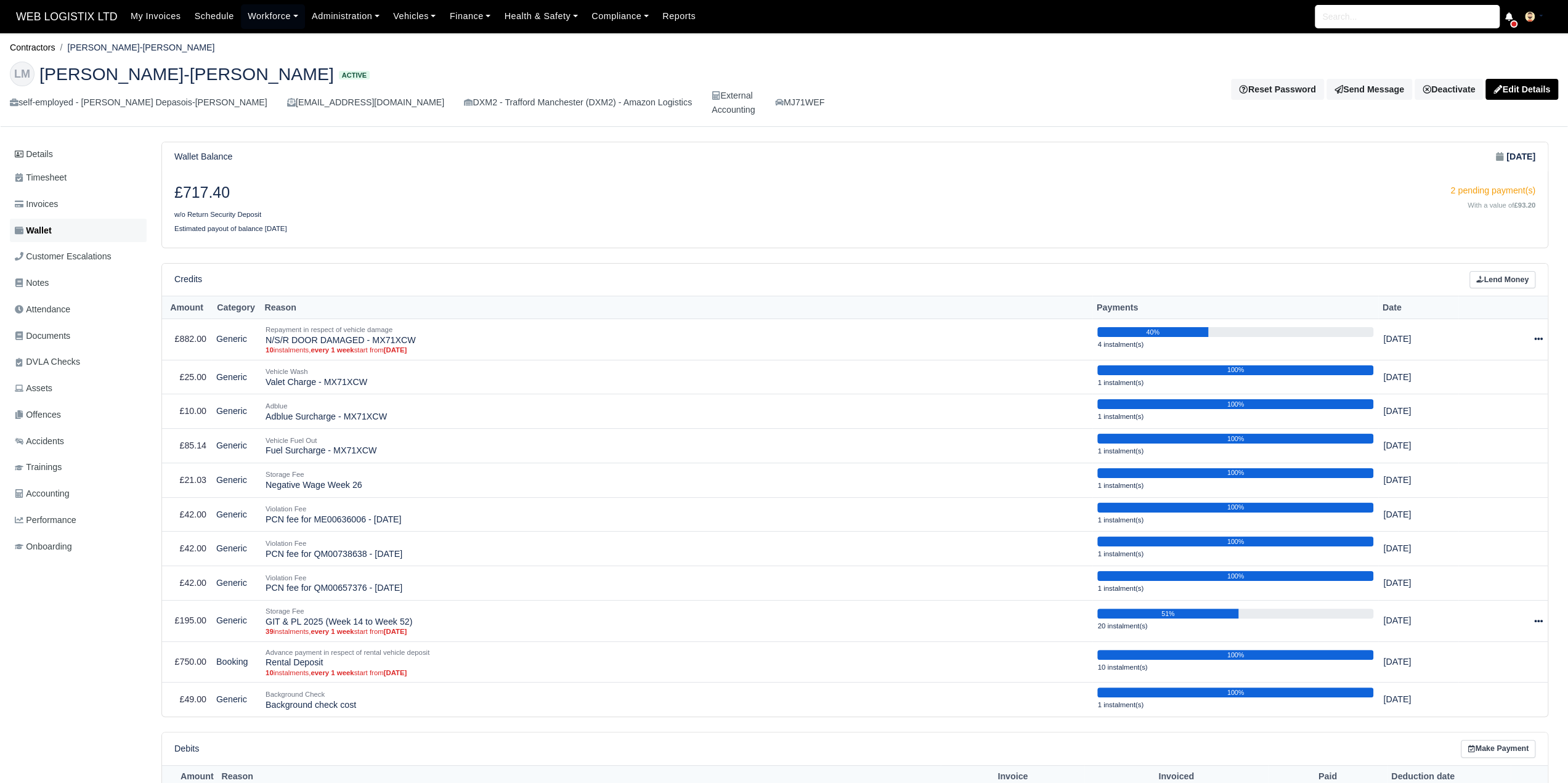
click at [99, 221] on link "Wallet" at bounding box center [78, 231] width 136 height 24
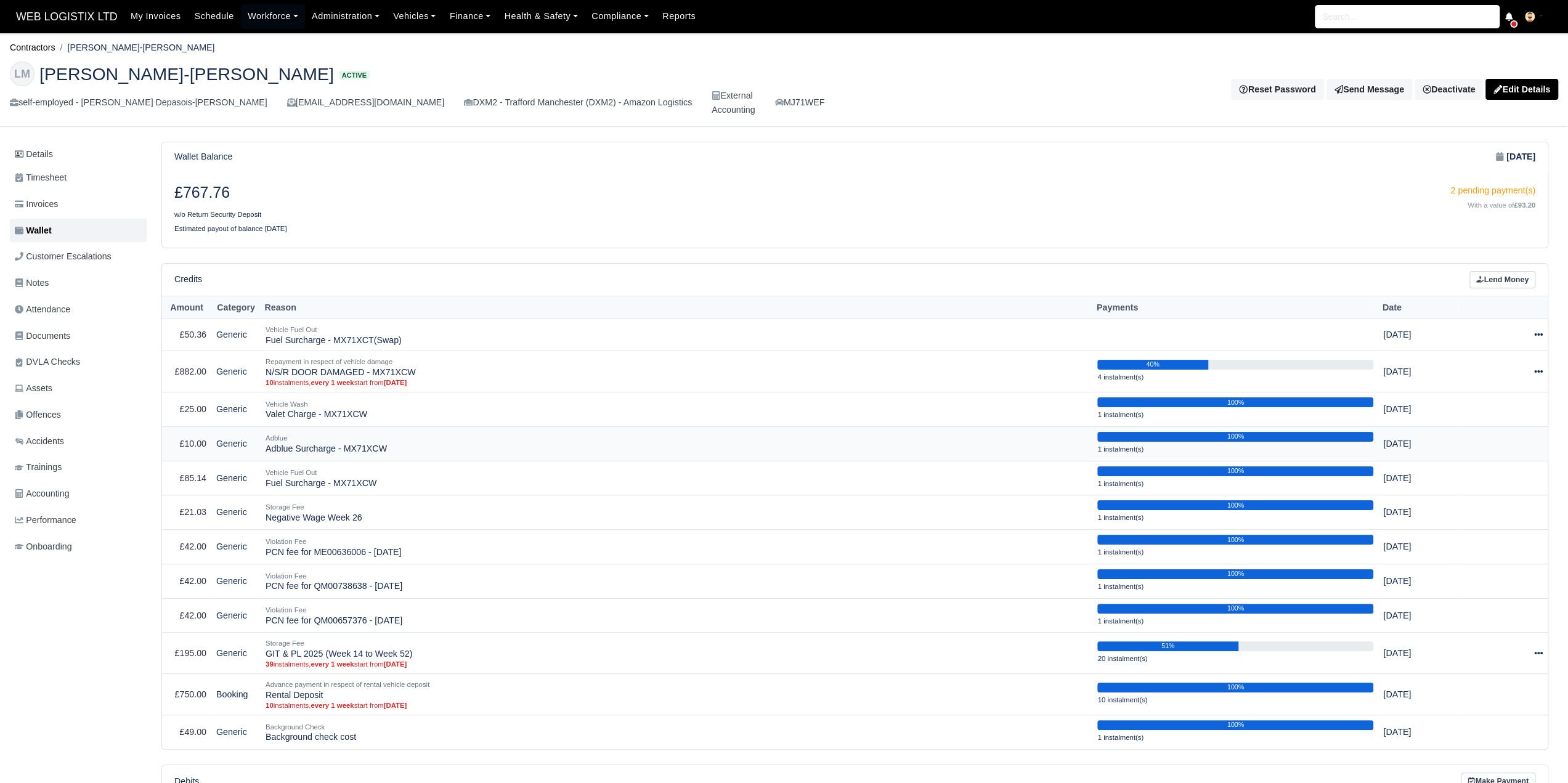
click at [297, 433] on td "Adblue Adblue Surcharge - MX71XCW" at bounding box center [676, 443] width 832 height 35
copy tr "Adblue Surcharge - MX71XCW"
click at [1485, 271] on link "Lend Money" at bounding box center [1502, 280] width 66 height 18
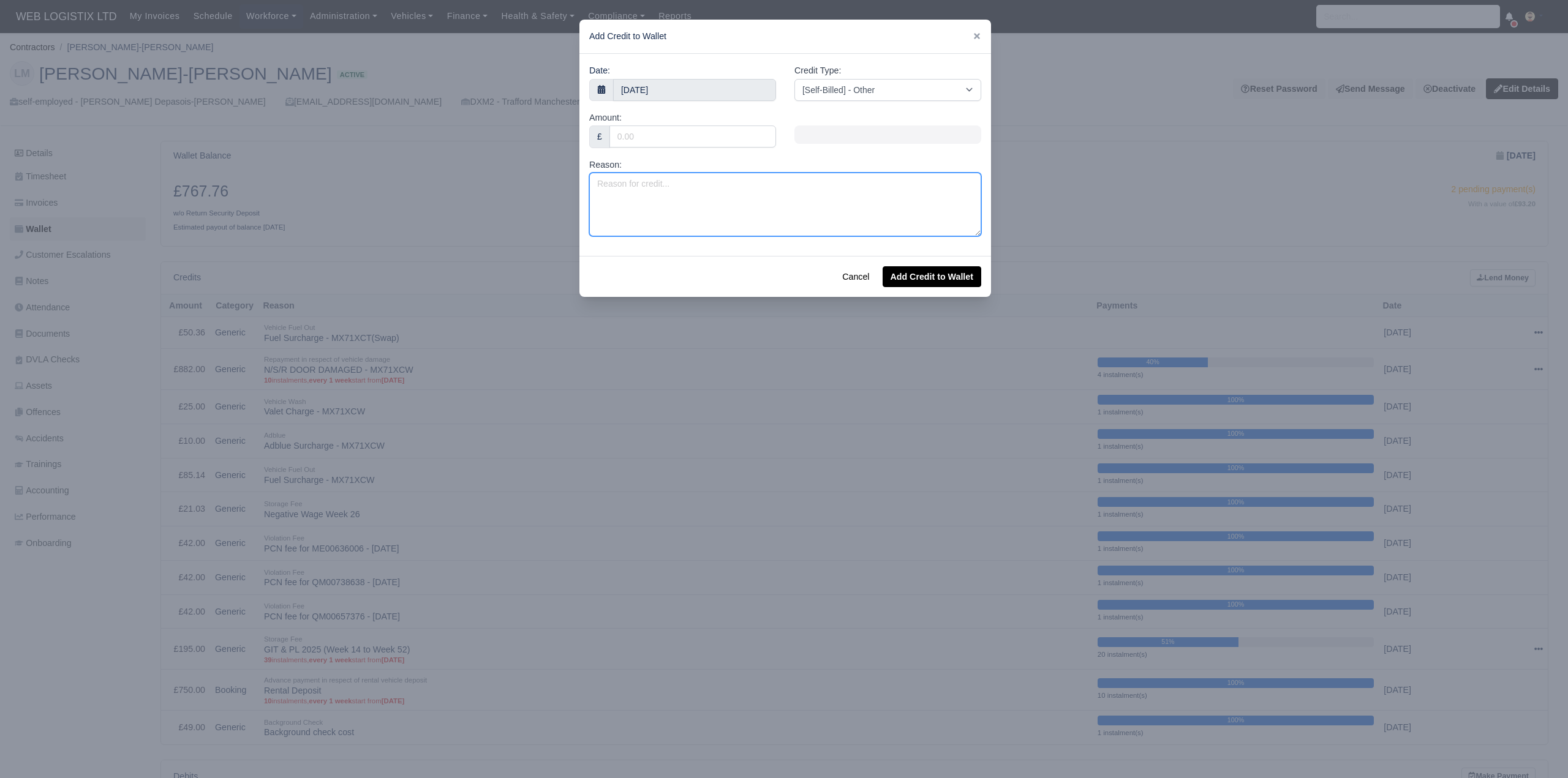
click at [652, 183] on textarea "Reason:" at bounding box center [785, 204] width 392 height 64
paste textarea "Adblue Surcharge - MX71XCW"
click at [714, 178] on textarea "Adblue Surcharge - MX71XCW" at bounding box center [785, 204] width 392 height 64
type textarea "Adblue Surcharge - MX71XCT(Swap)"
click at [822, 85] on select "[Self-Billed] - Other [Self-Billed] - Negative Invoice [Self-Billed] - Keychain…" at bounding box center [887, 90] width 187 height 22
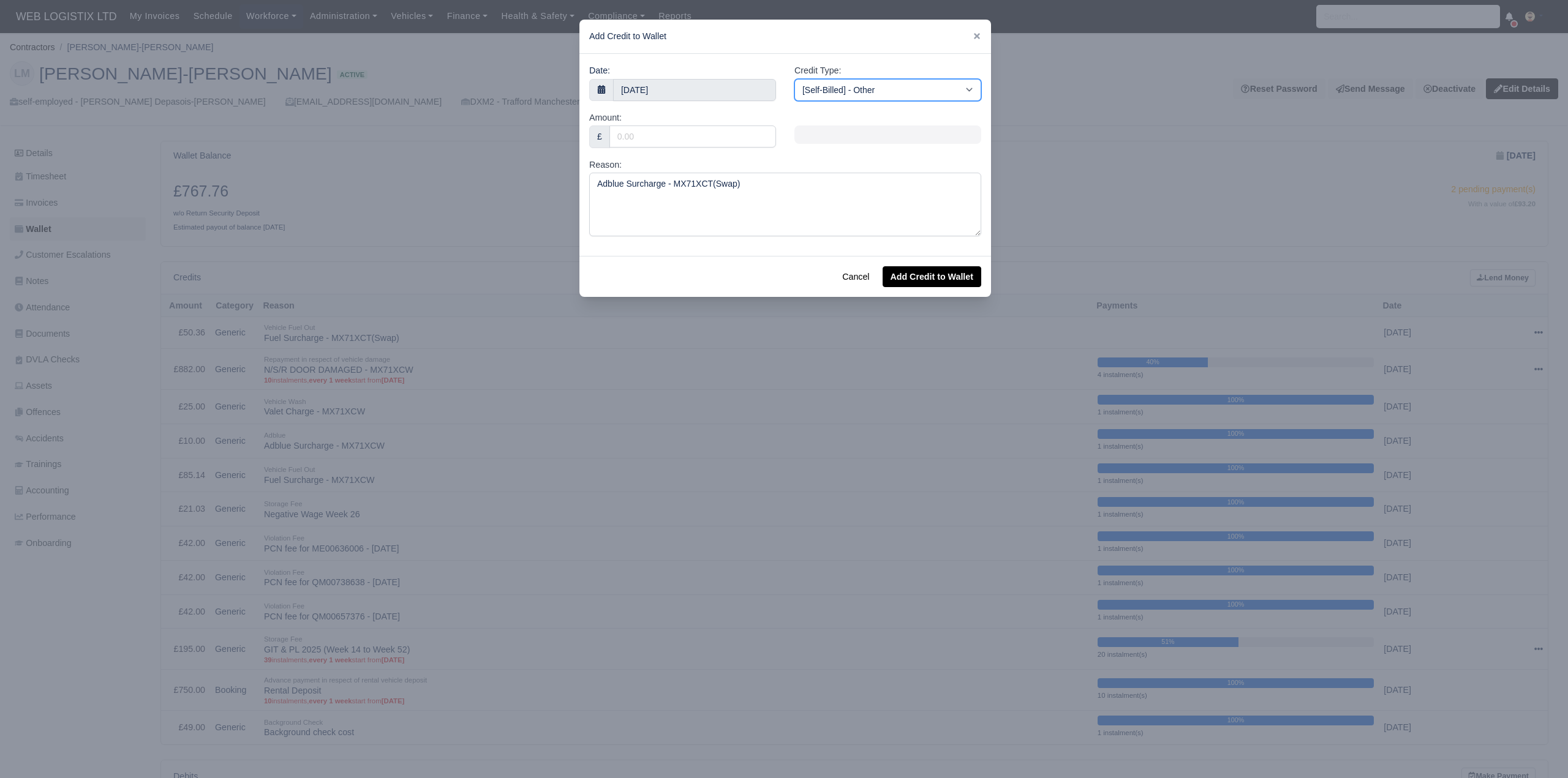
select select "vehicle_expenses"
click at [794, 79] on select "[Self-Billed] - Other [Self-Billed] - Negative Invoice [Self-Billed] - Keychain…" at bounding box center [887, 90] width 187 height 22
click at [633, 142] on input "Amount:" at bounding box center [692, 137] width 167 height 22
type input "6"
click at [940, 279] on button "Add Credit to Wallet" at bounding box center [932, 276] width 99 height 21
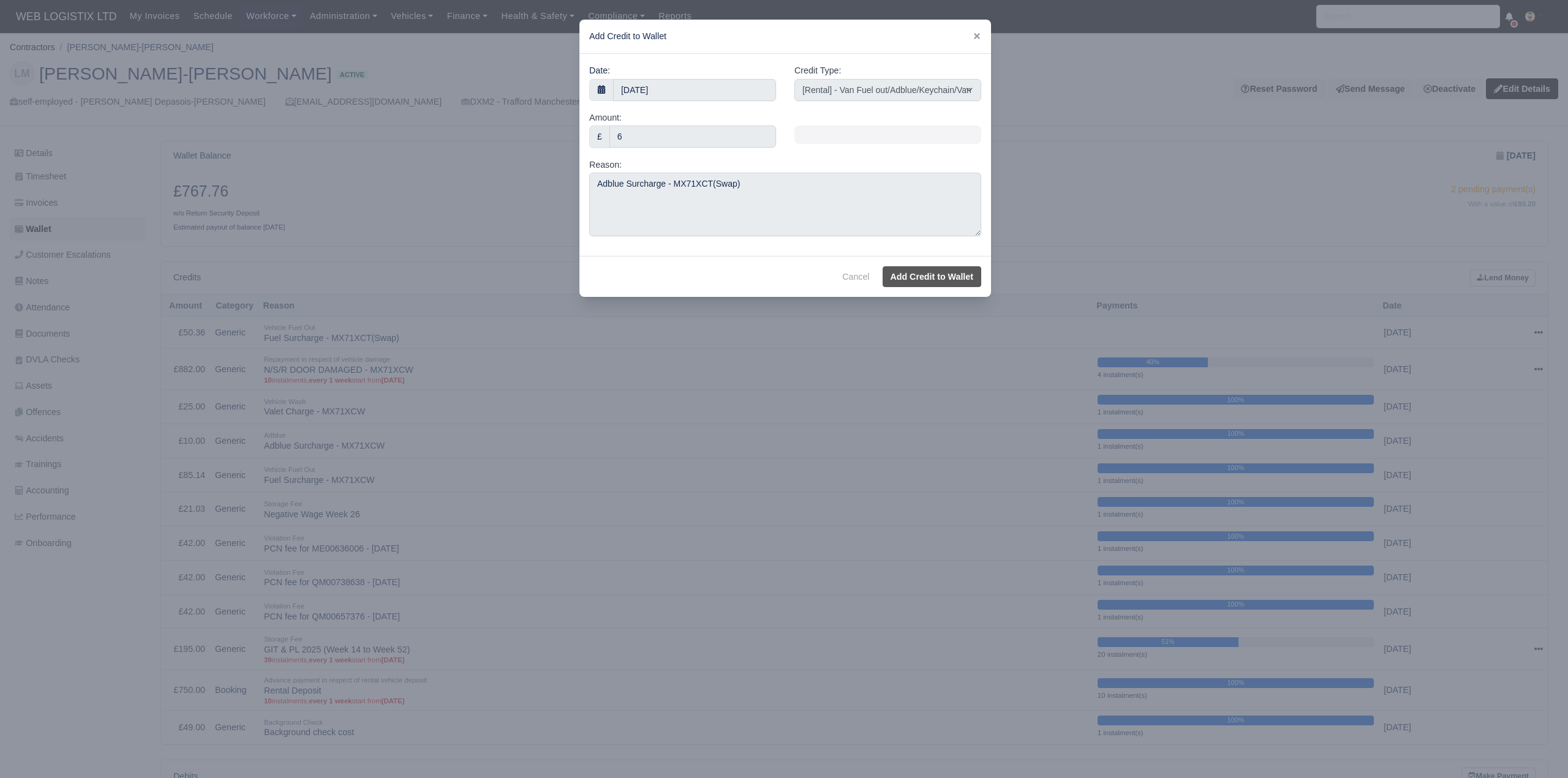
select select "other"
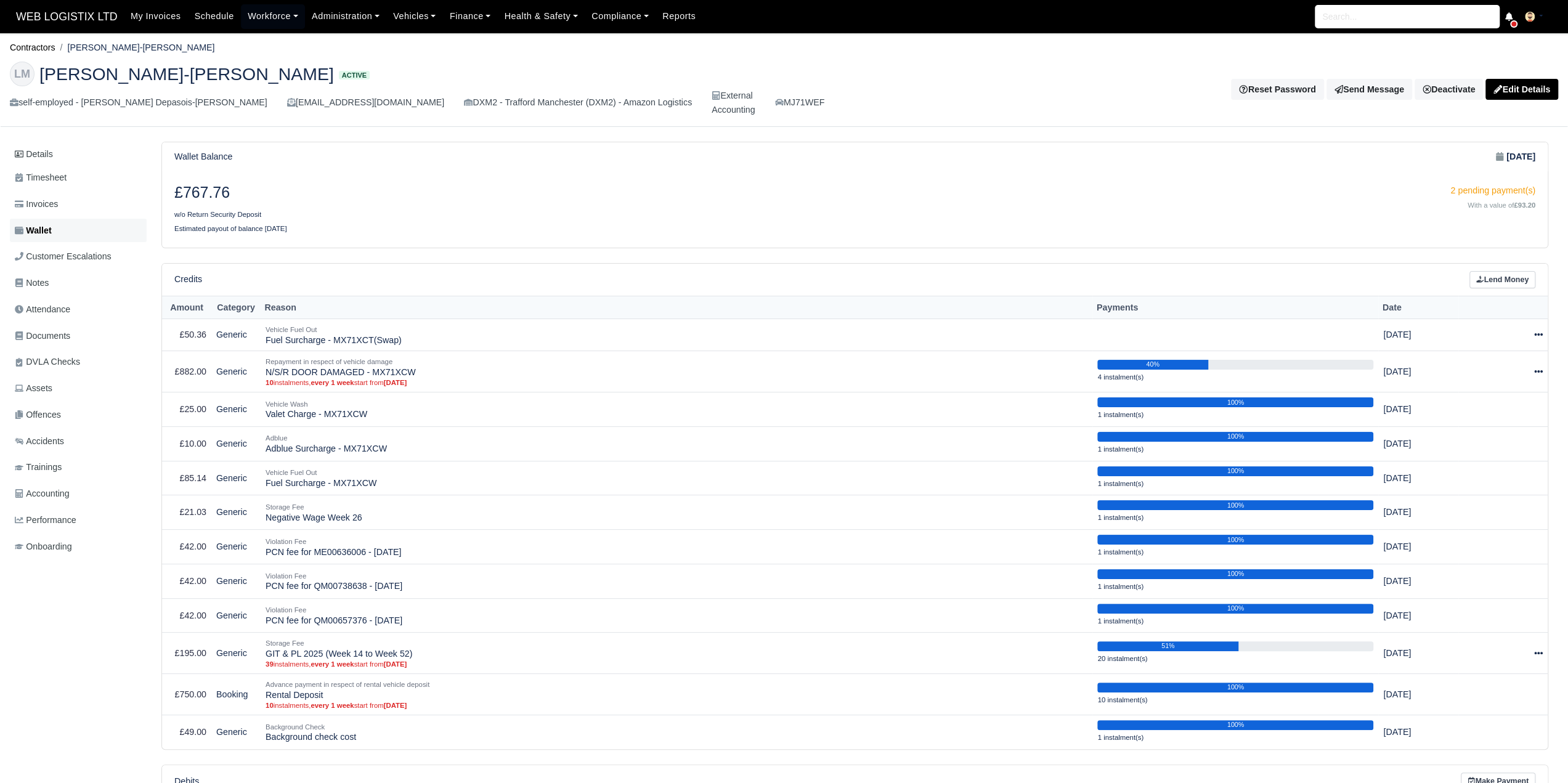
click at [67, 219] on link "Wallet" at bounding box center [78, 231] width 136 height 24
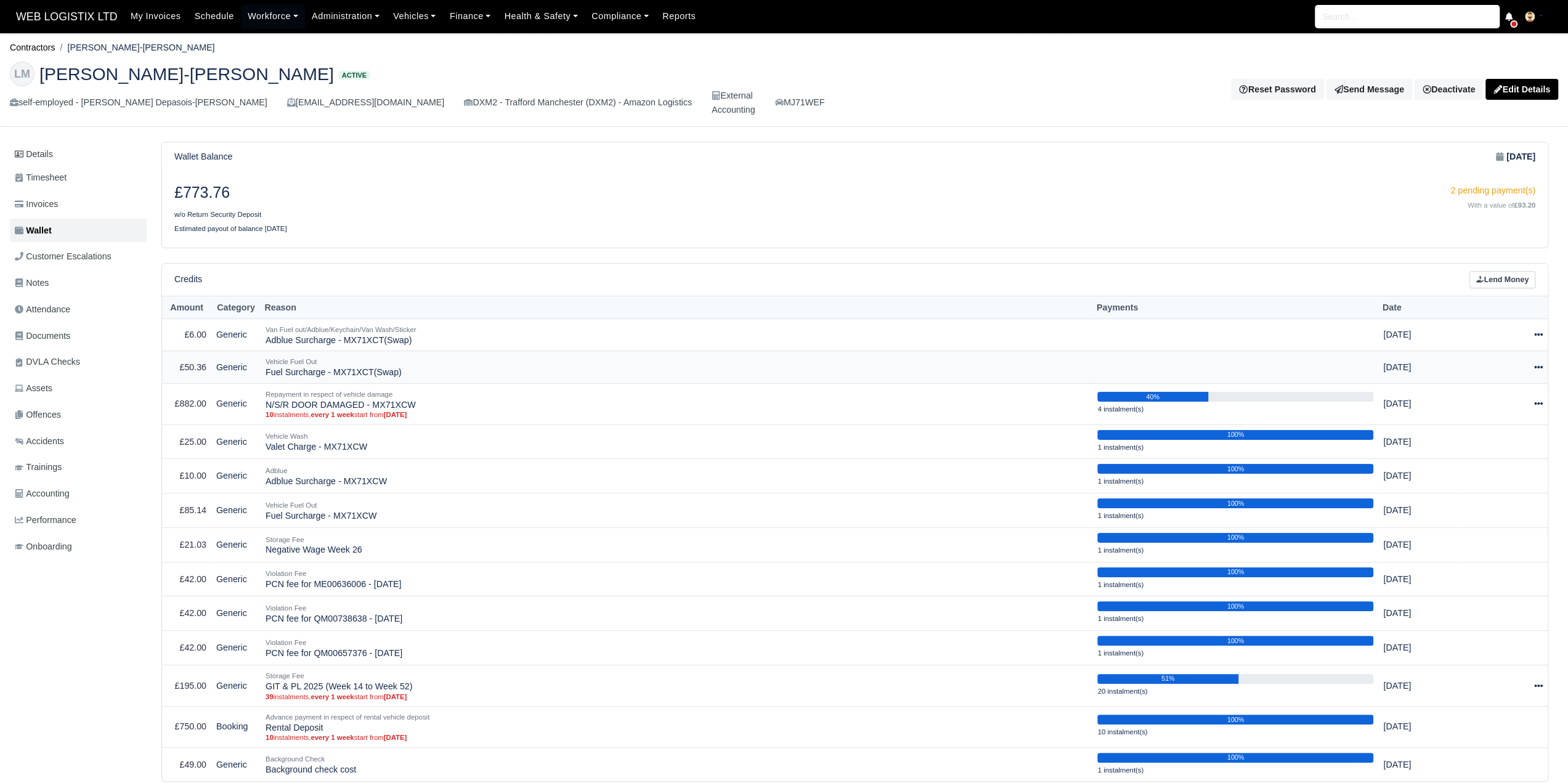
click at [1541, 363] on icon at bounding box center [1538, 367] width 8 height 8
click at [1492, 414] on link "Schedule" at bounding box center [1485, 423] width 110 height 19
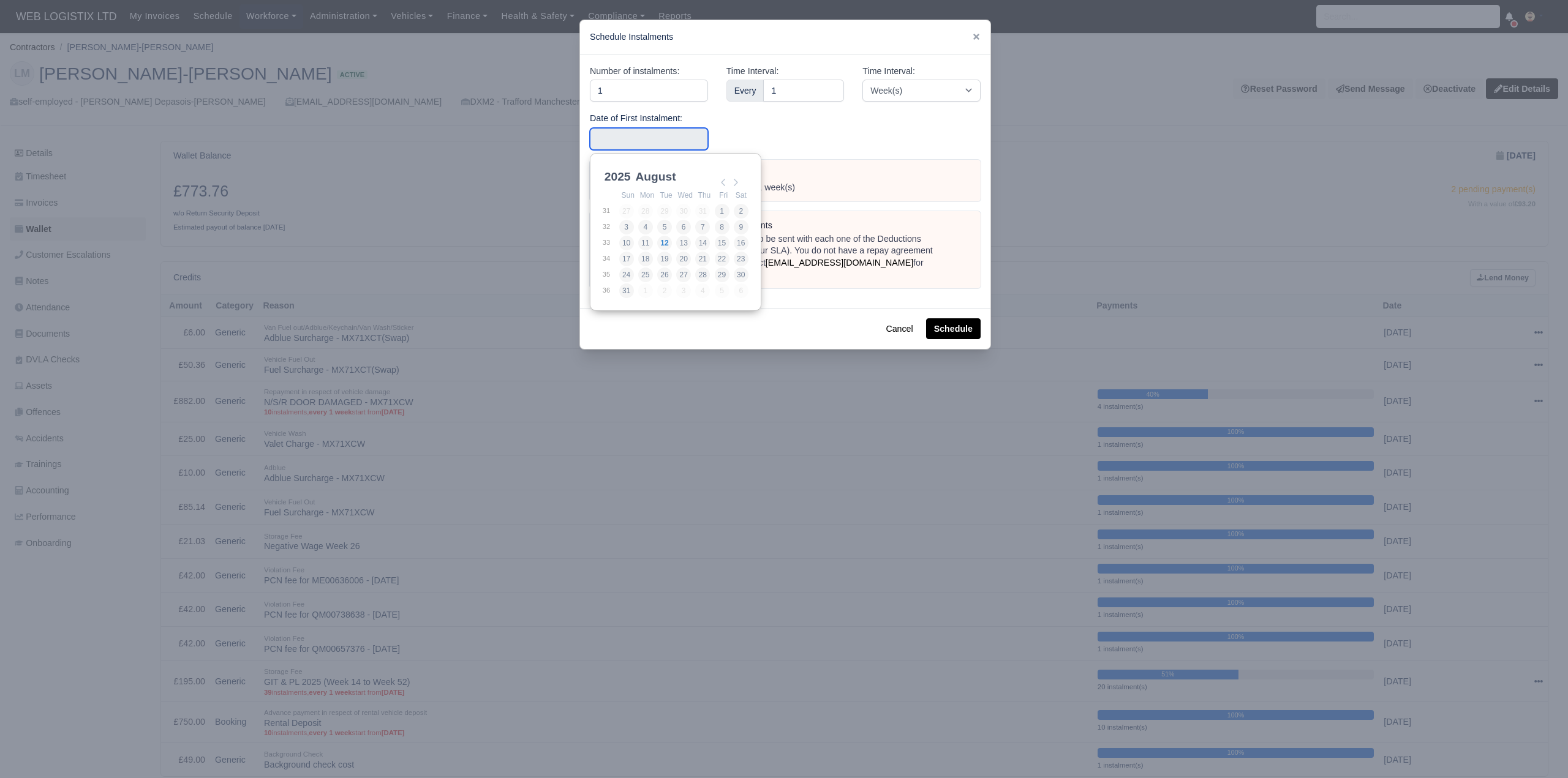
click at [696, 137] on input "Use the arrow keys to pick a date" at bounding box center [648, 139] width 118 height 22
type input "2025-08-12"
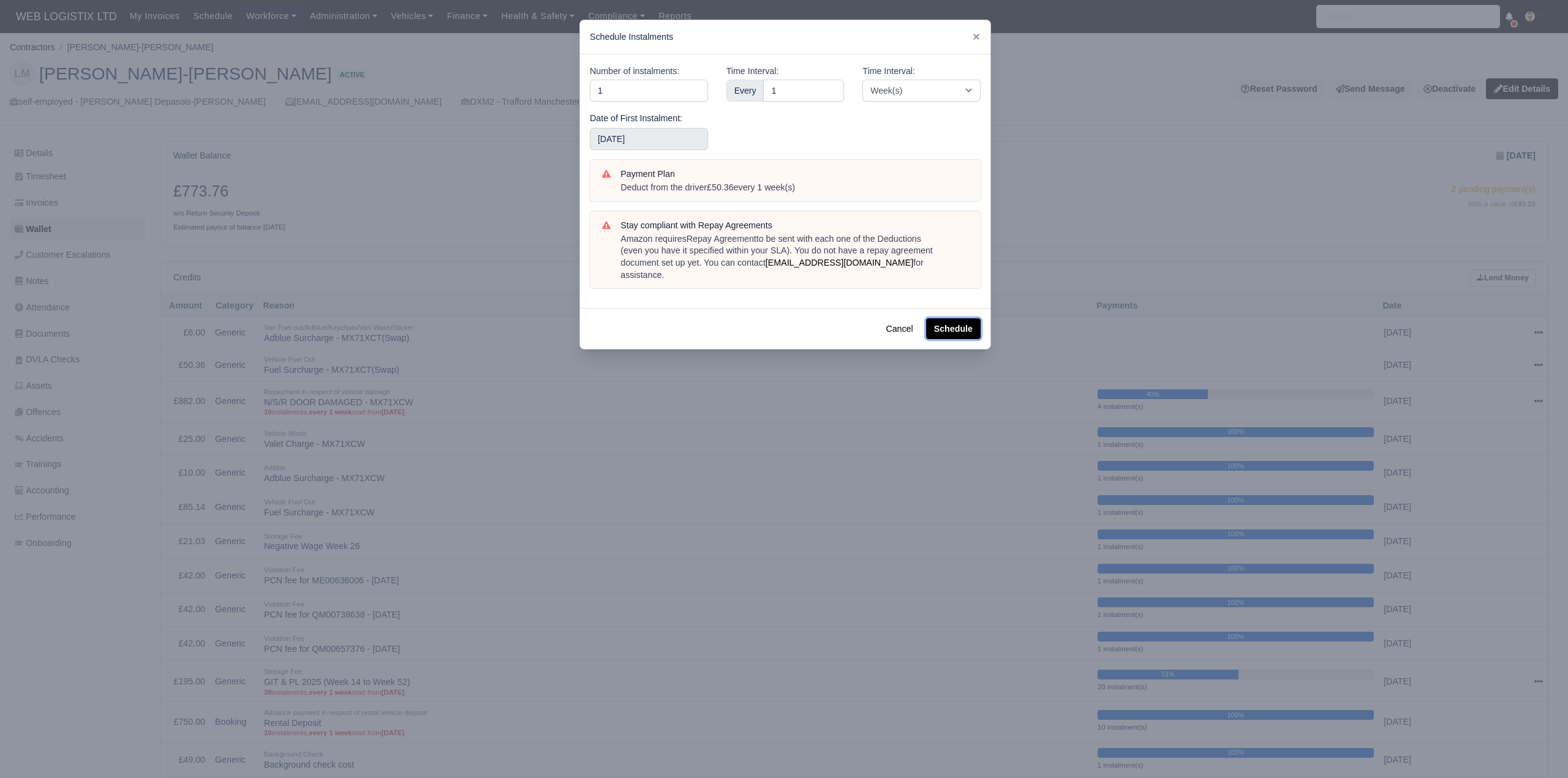
click at [958, 318] on button "Schedule" at bounding box center [952, 328] width 54 height 21
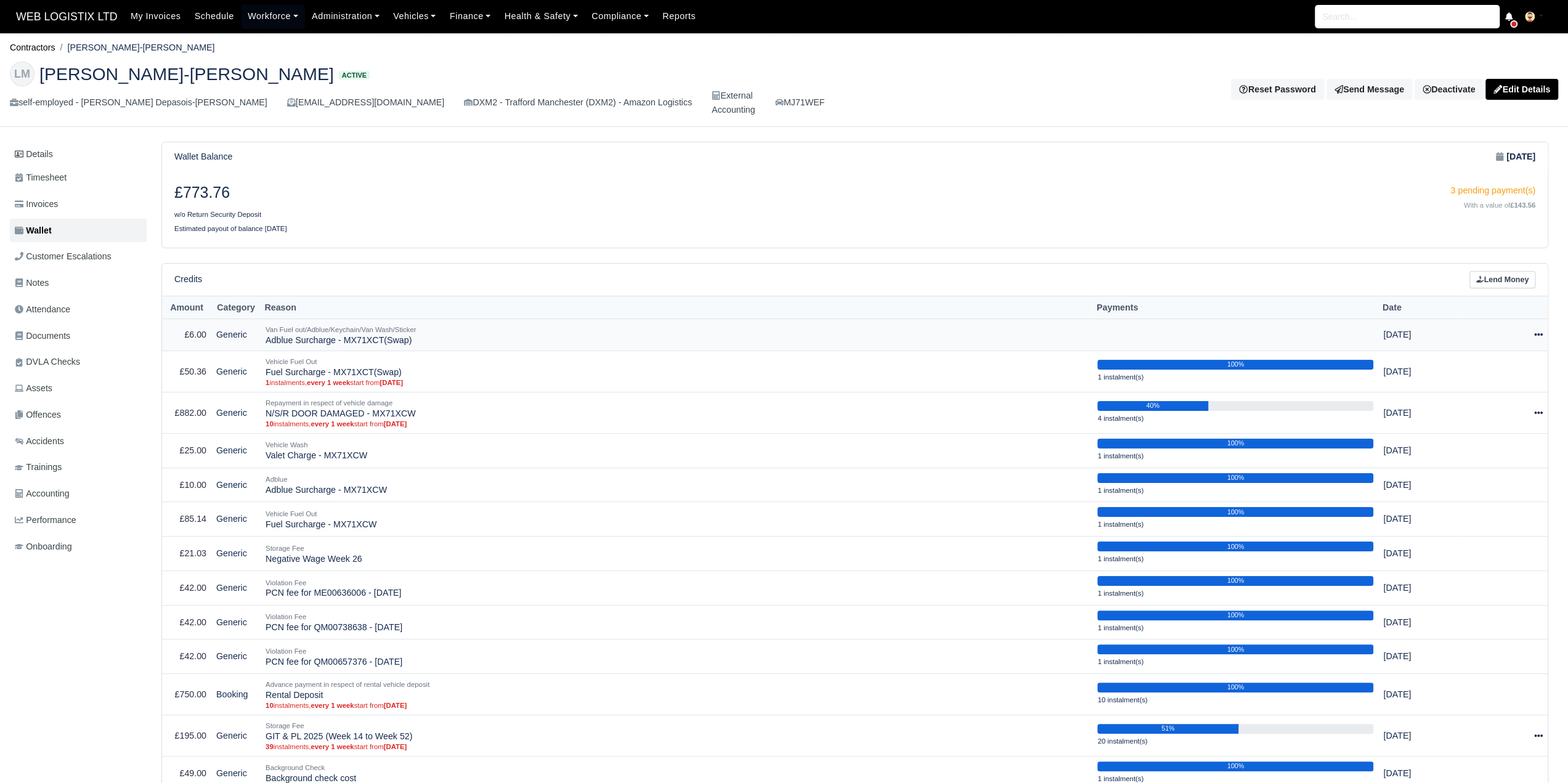
click at [1541, 334] on icon at bounding box center [1538, 335] width 8 height 3
click at [1481, 382] on link "Schedule" at bounding box center [1485, 391] width 110 height 19
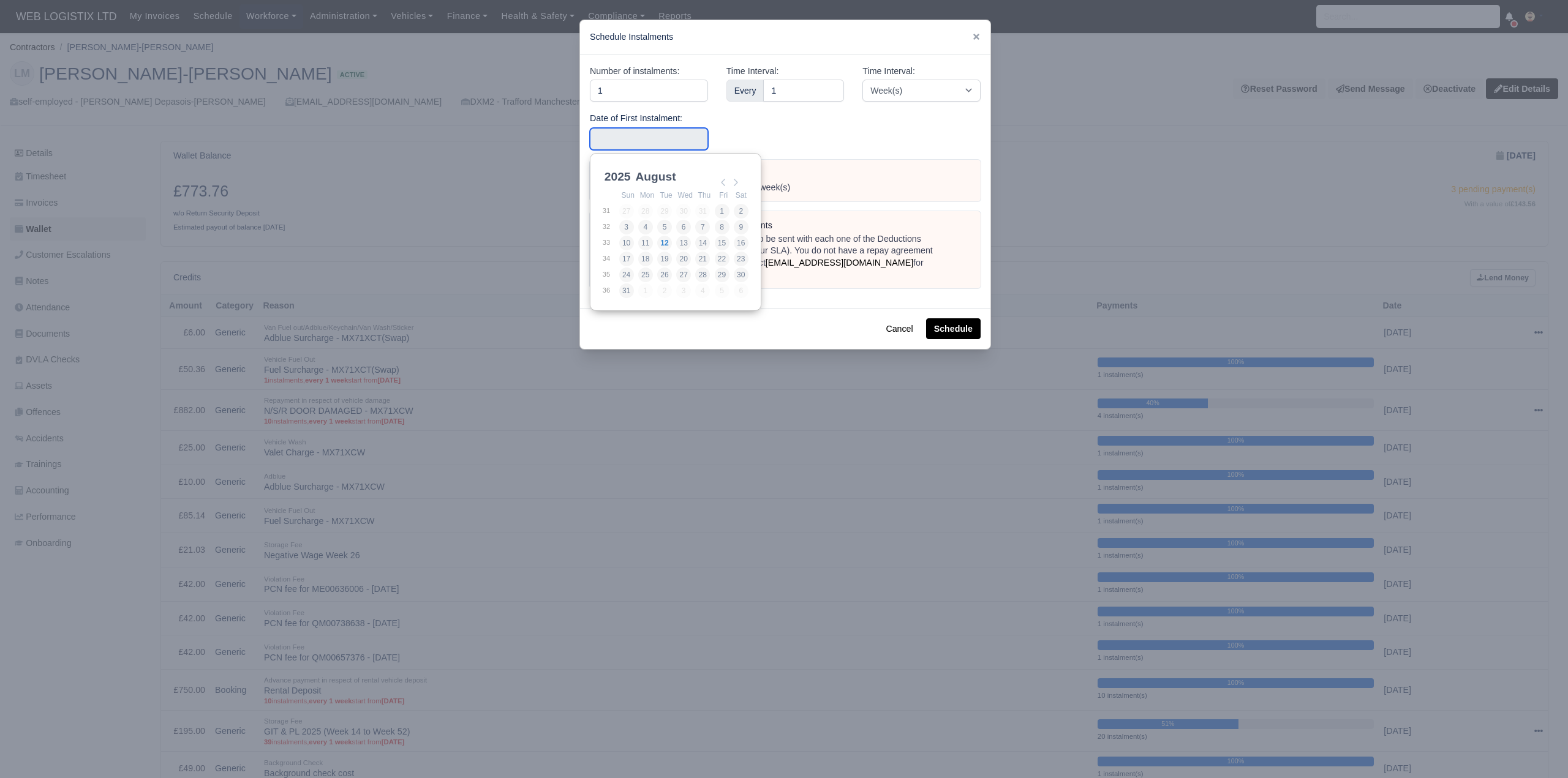
click at [632, 147] on input "Use the arrow keys to pick a date" at bounding box center [648, 139] width 118 height 22
type input "2025-08-17"
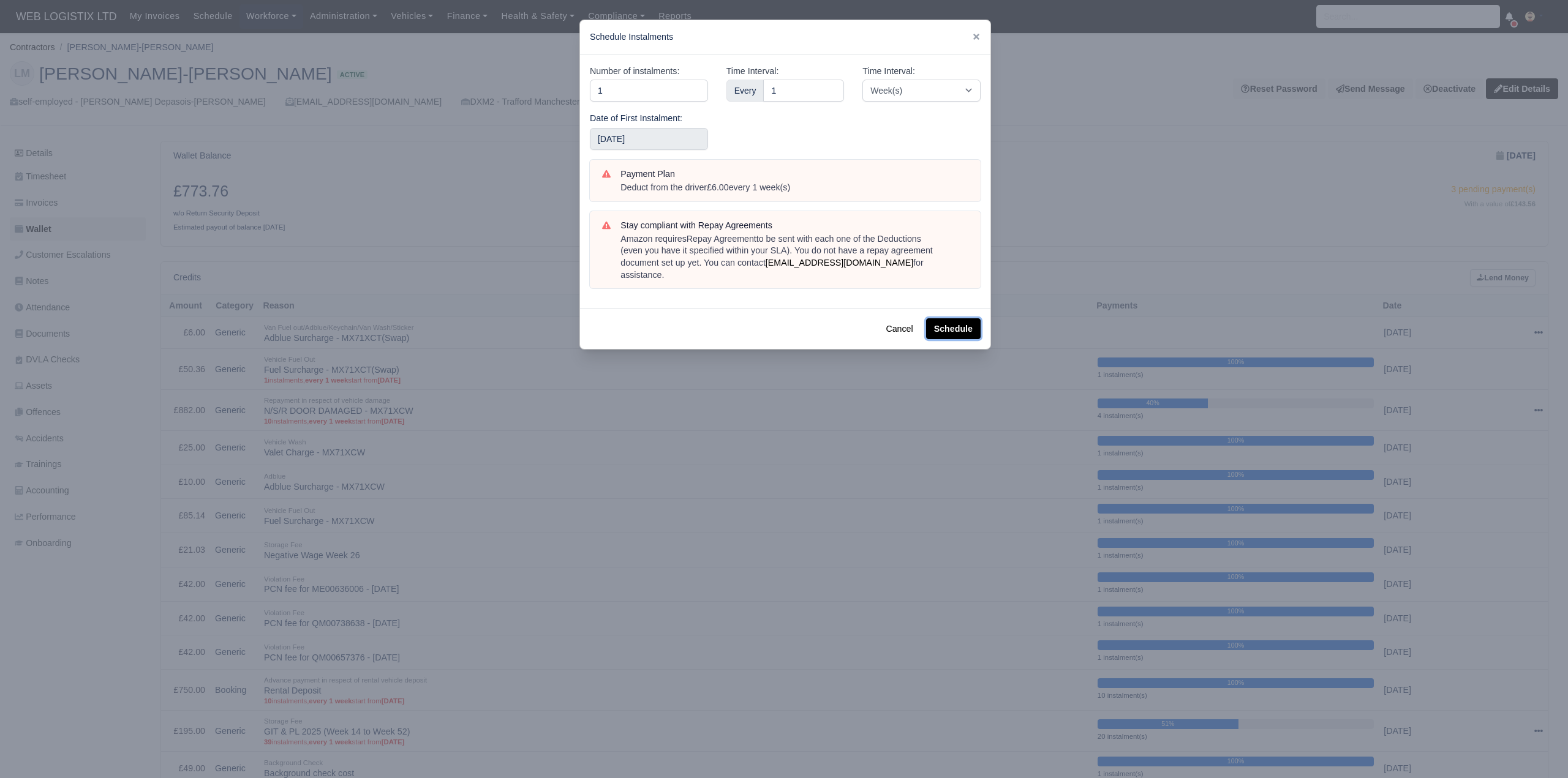
click at [954, 318] on button "Schedule" at bounding box center [952, 328] width 54 height 21
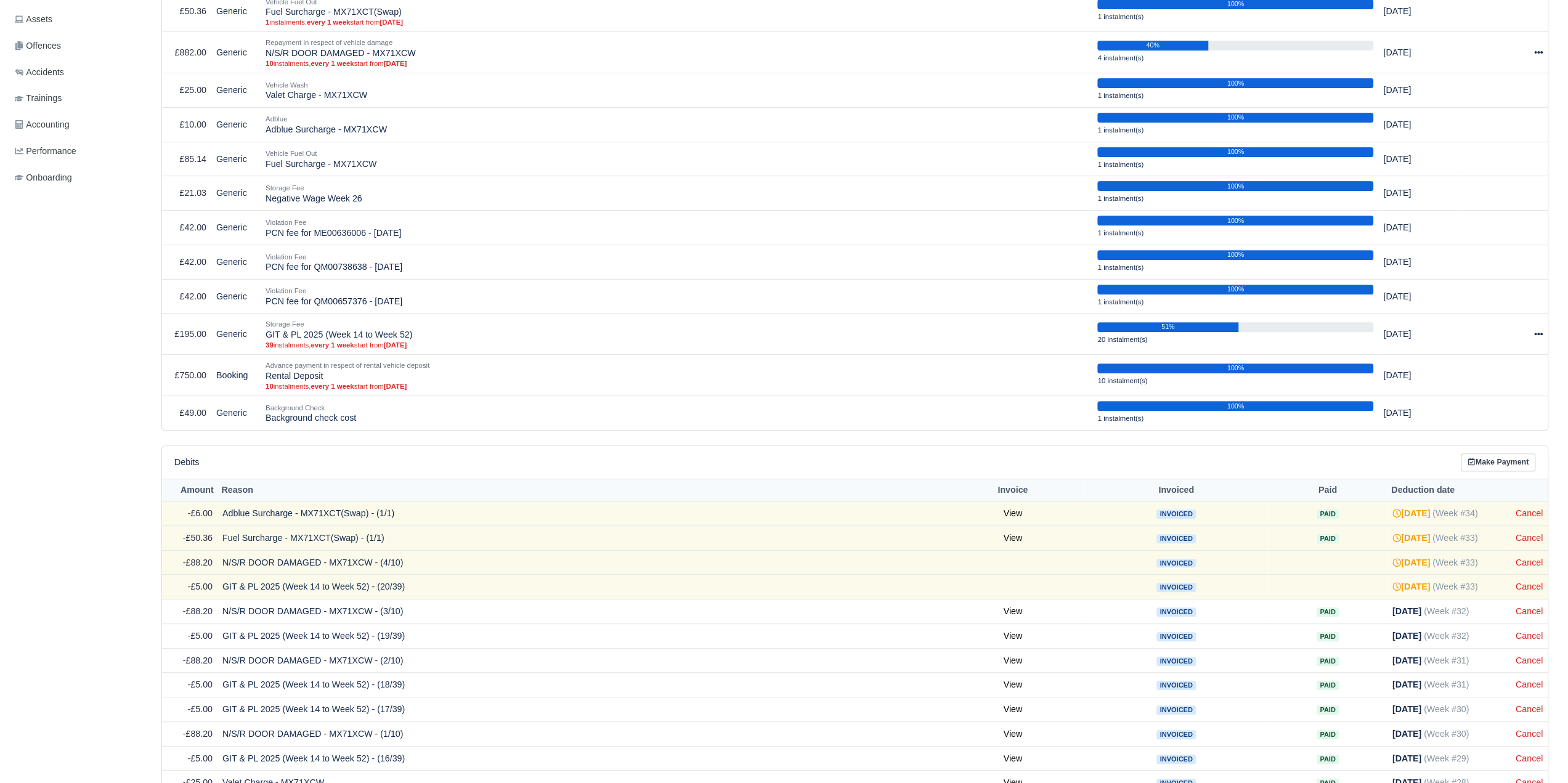
scroll to position [370, 0]
click at [1533, 507] on link "Cancel" at bounding box center [1529, 512] width 27 height 10
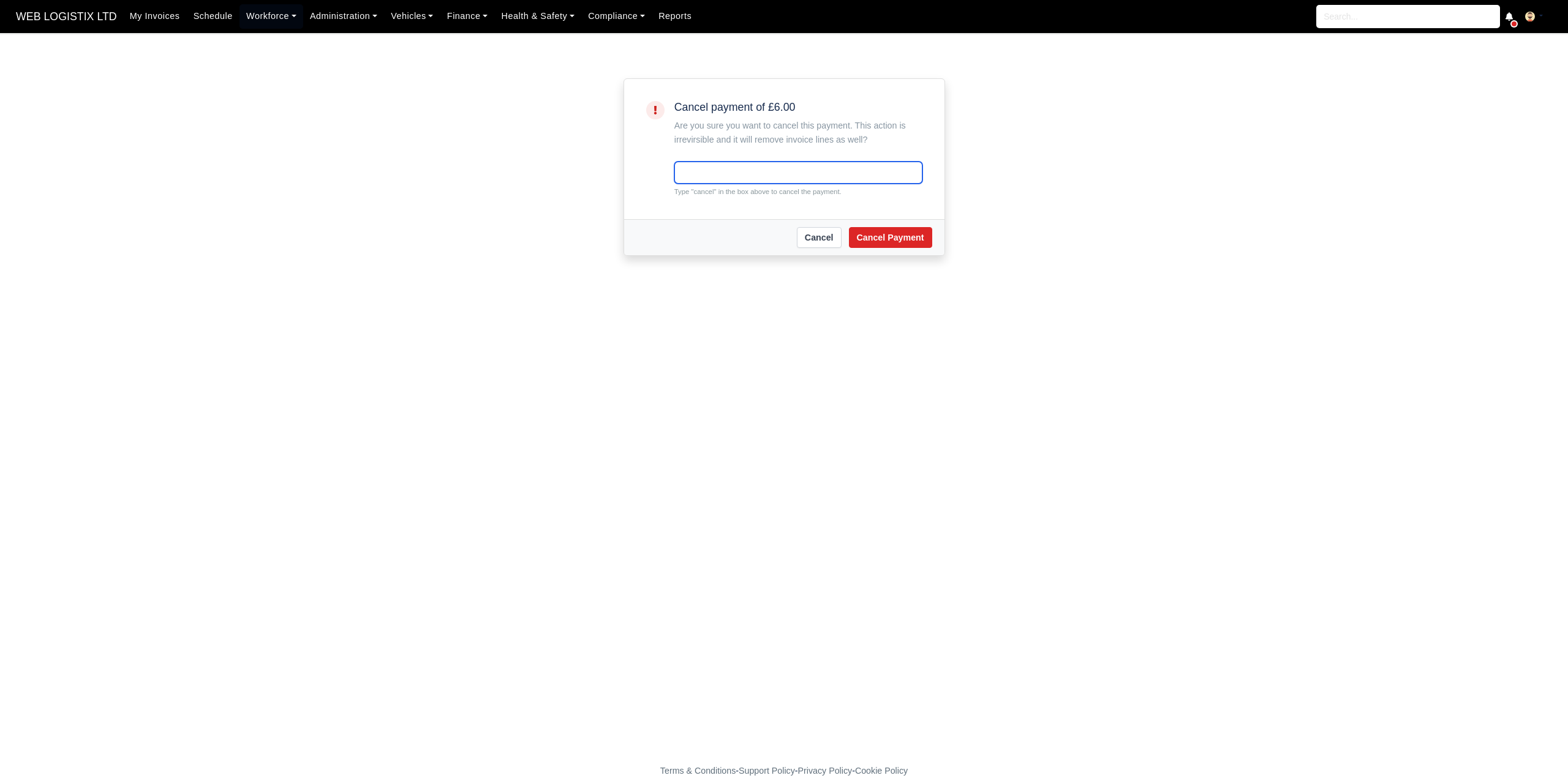
click at [721, 170] on input "text" at bounding box center [798, 173] width 248 height 22
type input "cancel"
click at [914, 253] on div "[PERSON_NAME] Payment" at bounding box center [784, 237] width 320 height 36
click at [910, 243] on button "Cancel Payment" at bounding box center [890, 237] width 83 height 21
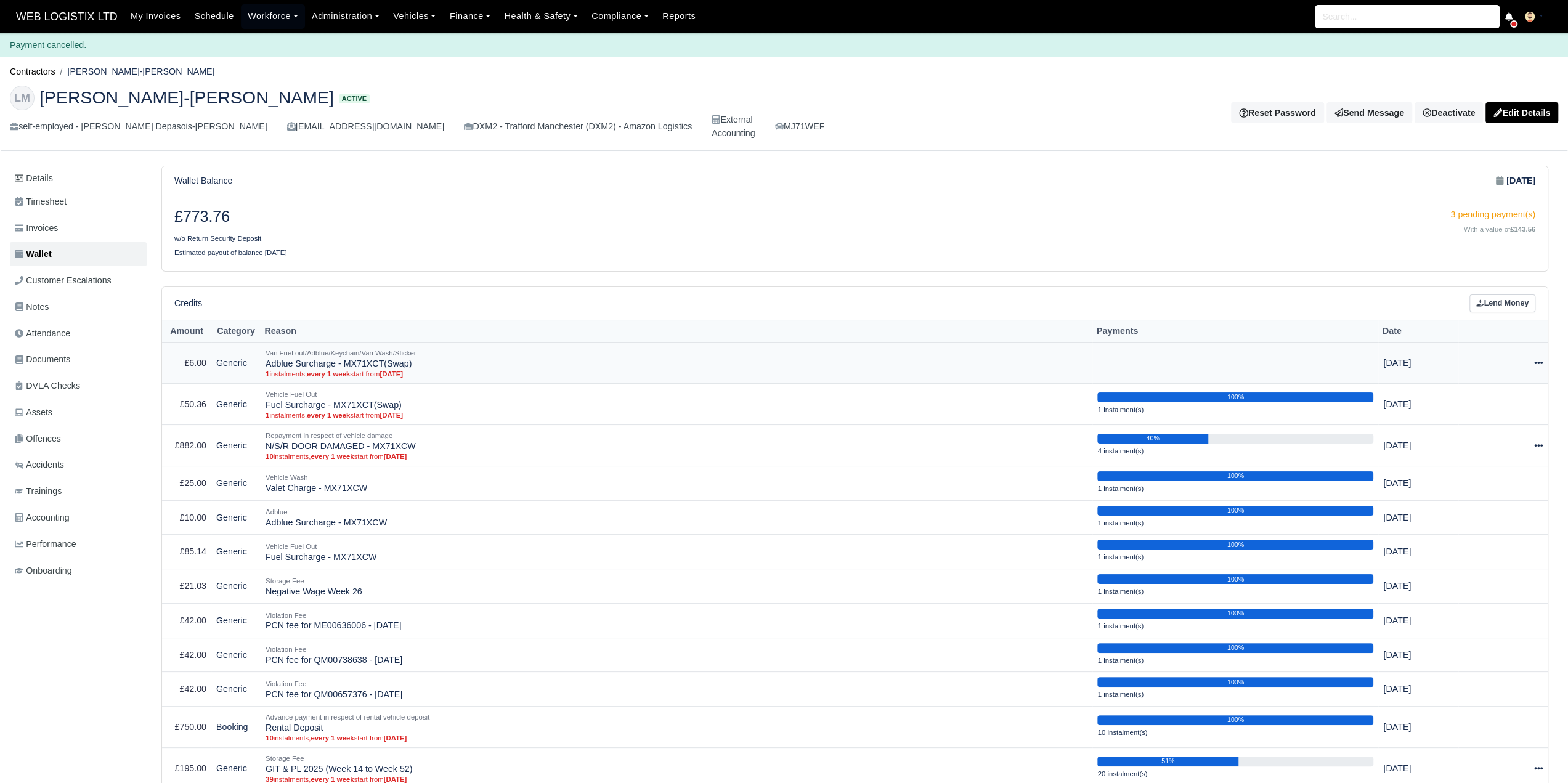
click at [1533, 359] on icon at bounding box center [1538, 363] width 8 height 8
click at [1504, 421] on button "Delete" at bounding box center [1485, 428] width 110 height 15
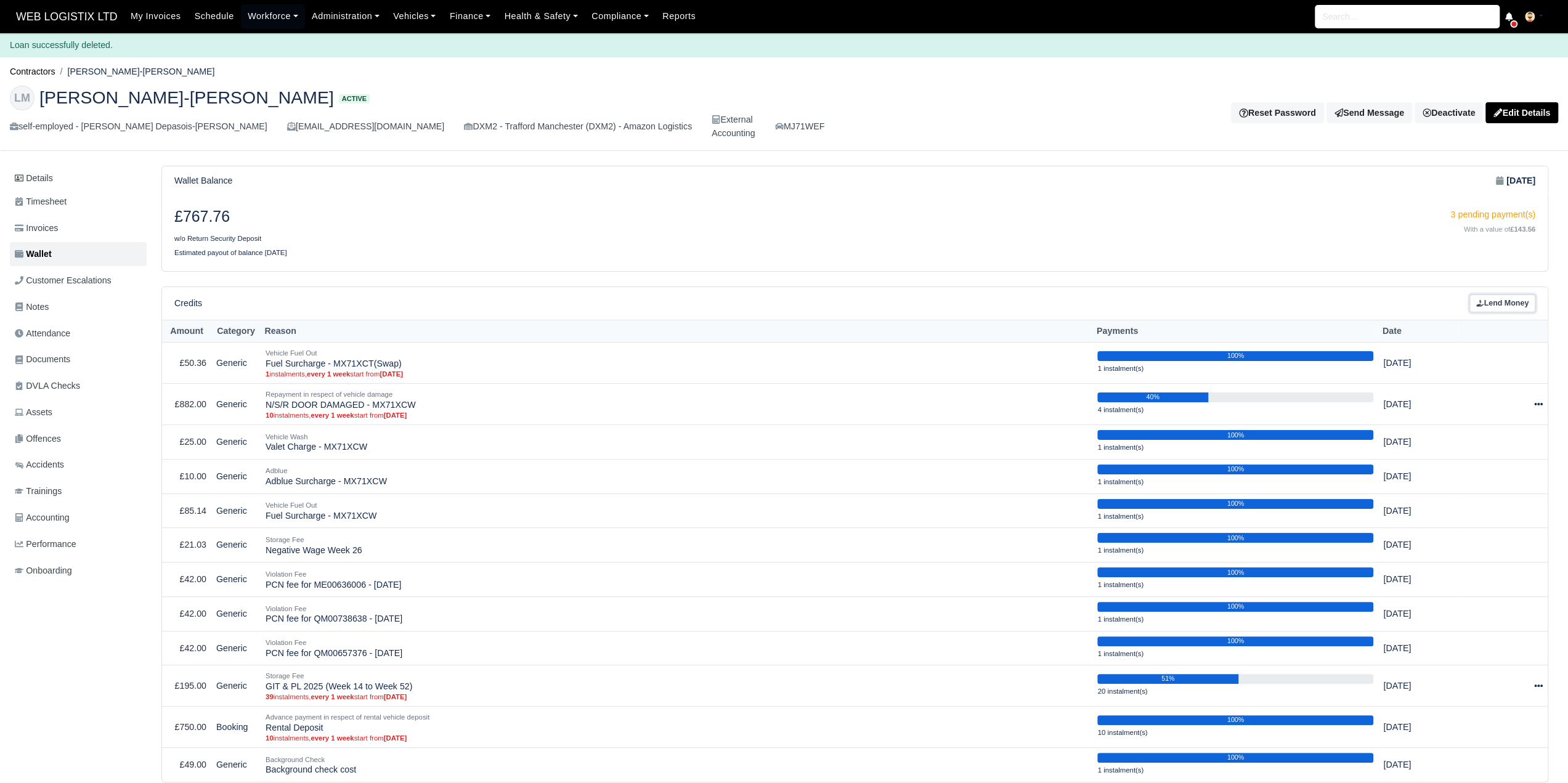
click at [1498, 294] on link "Lend Money" at bounding box center [1502, 303] width 66 height 18
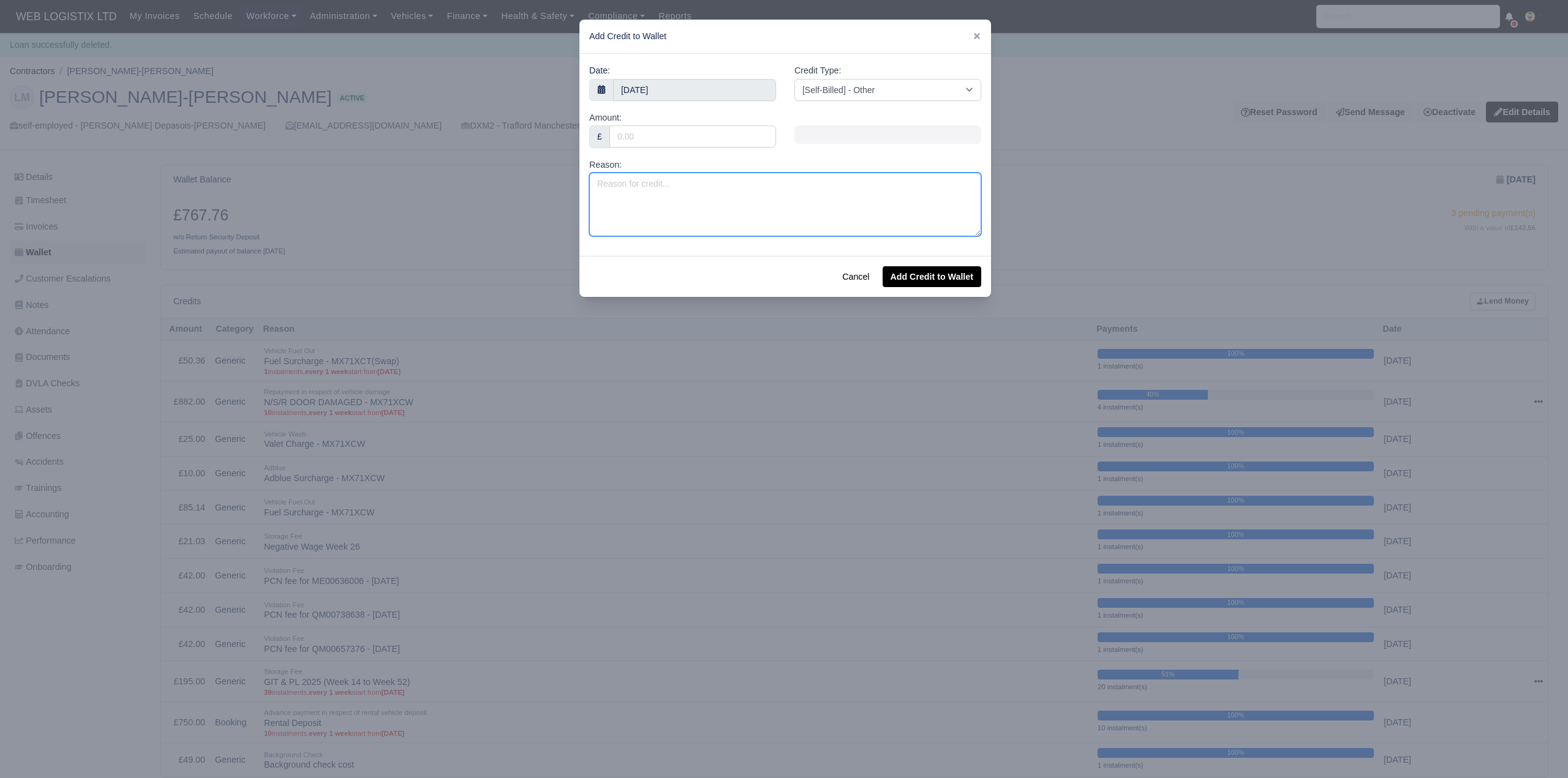
click at [738, 179] on textarea "Reason:" at bounding box center [785, 204] width 392 height 64
paste textarea "Adblue Surcharge - MX71XCW"
click at [717, 183] on textarea "Adblue Surcharge - MX71XCW" at bounding box center [785, 204] width 392 height 64
type textarea "Adblue Surcharge - MX71XCT(Swap)"
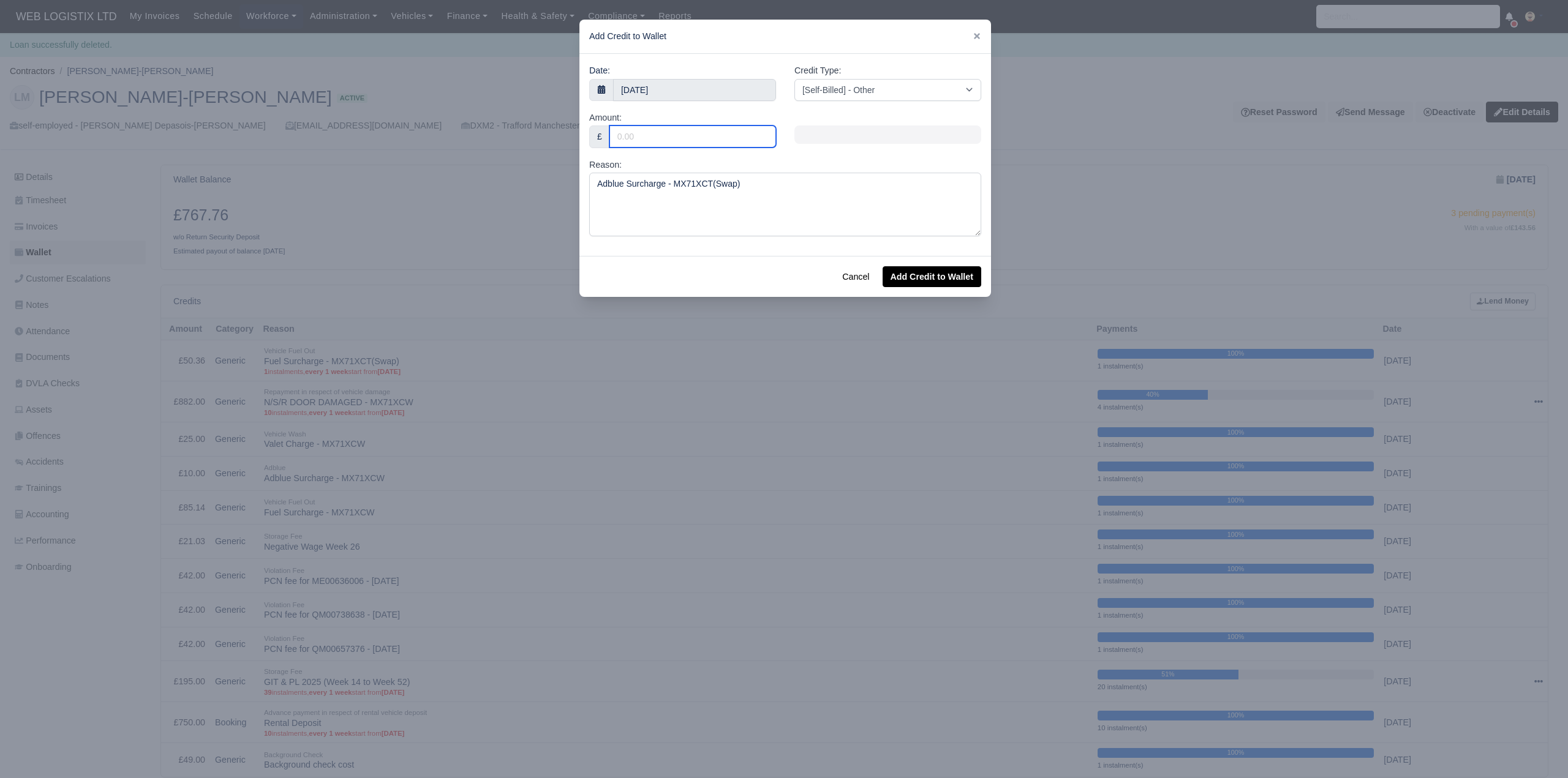
click at [712, 145] on input "Amount:" at bounding box center [692, 137] width 167 height 22
type input "6"
click at [905, 92] on select "[Self-Billed] - Other [Self-Billed] - Negative Invoice [Self-Billed] - Keychain…" at bounding box center [887, 90] width 187 height 22
click at [794, 79] on select "[Self-Billed] - Other [Self-Billed] - Negative Invoice [Self-Billed] - Keychain…" at bounding box center [887, 90] width 187 height 22
select select "other"
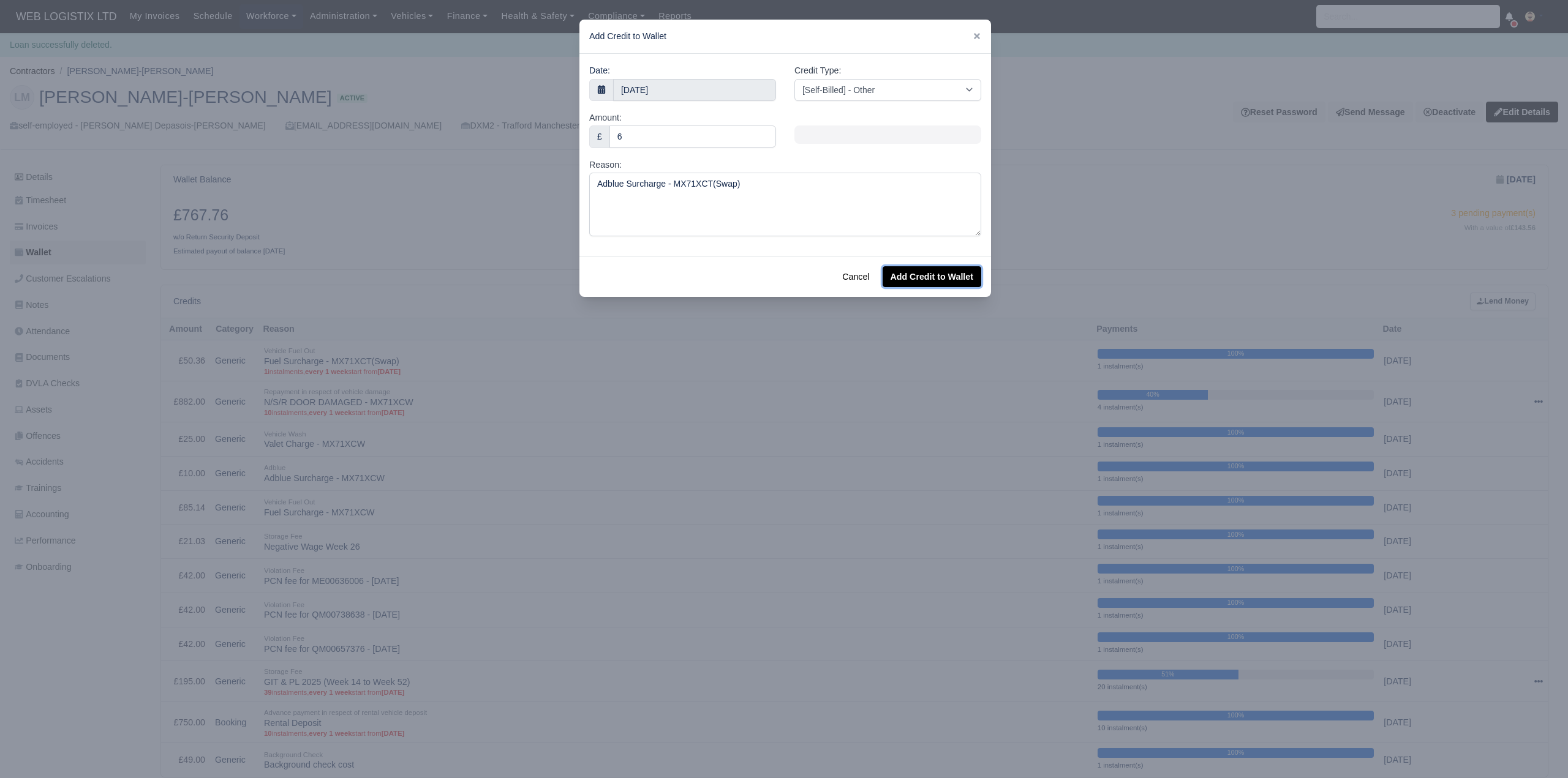
click at [944, 285] on button "Add Credit to Wallet" at bounding box center [932, 276] width 99 height 21
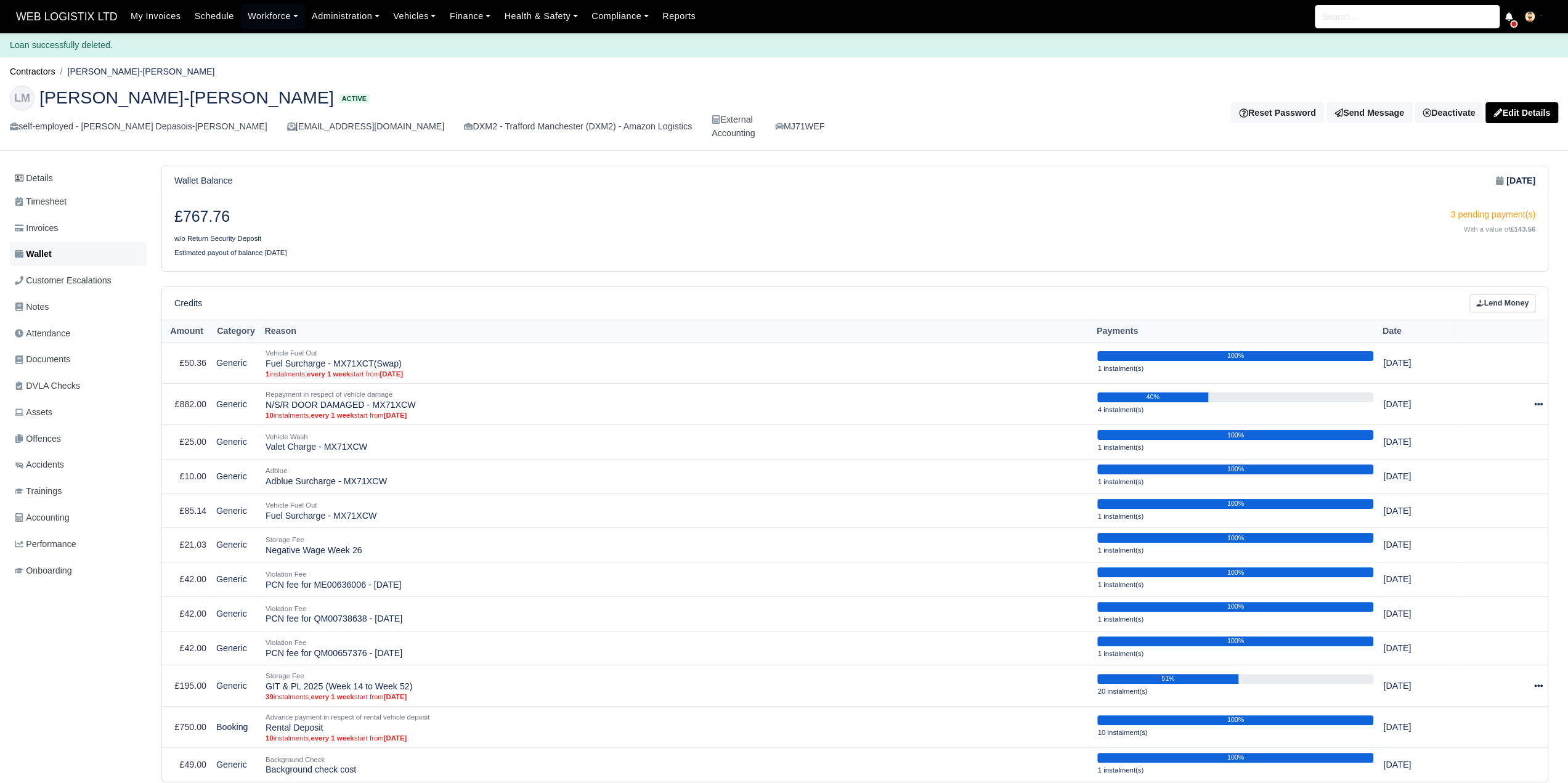
click at [97, 244] on link "Wallet" at bounding box center [78, 254] width 136 height 24
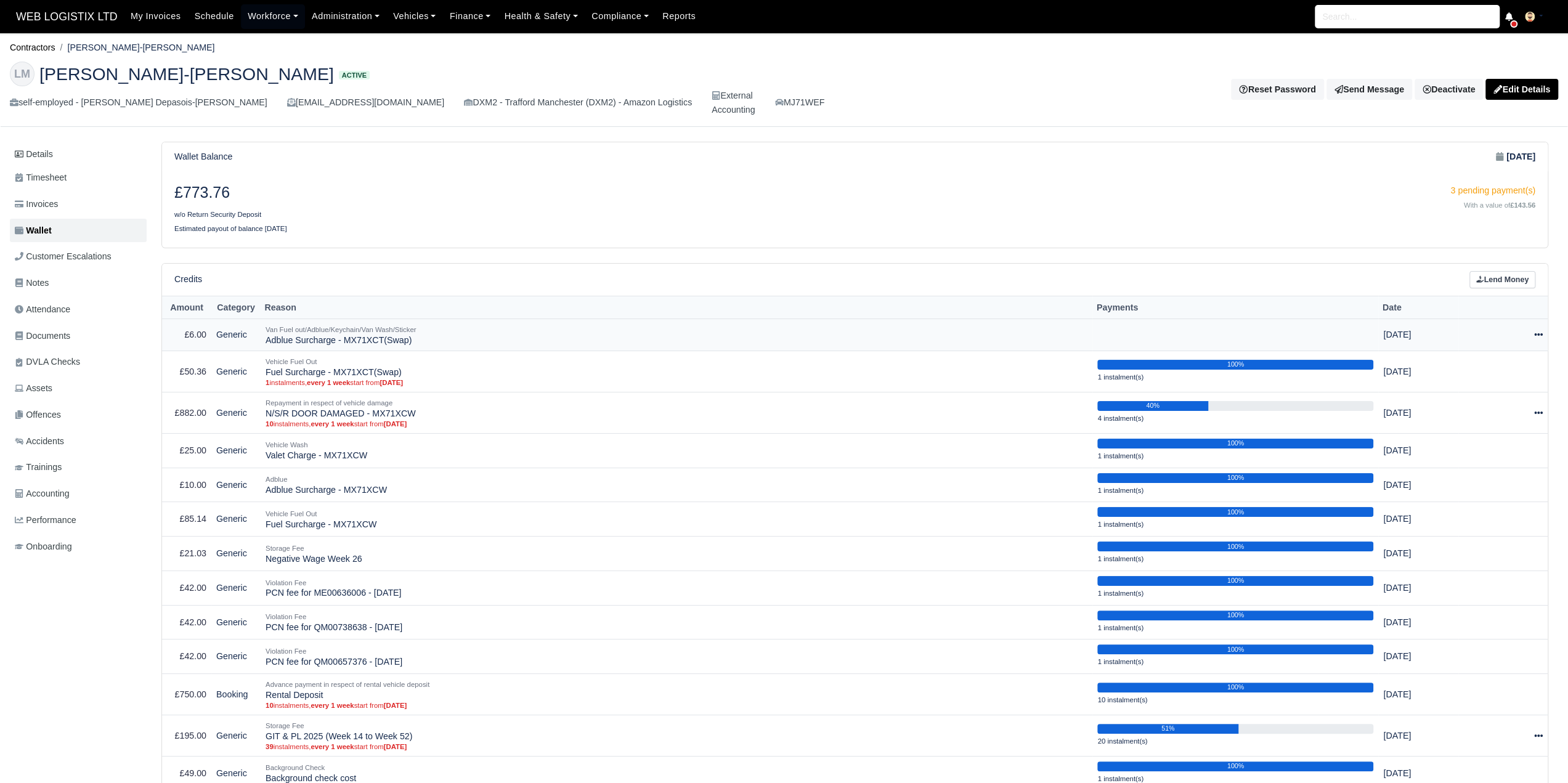
click at [1534, 330] on icon at bounding box center [1538, 335] width 8 height 8
click at [1516, 382] on link "Schedule" at bounding box center [1485, 391] width 110 height 19
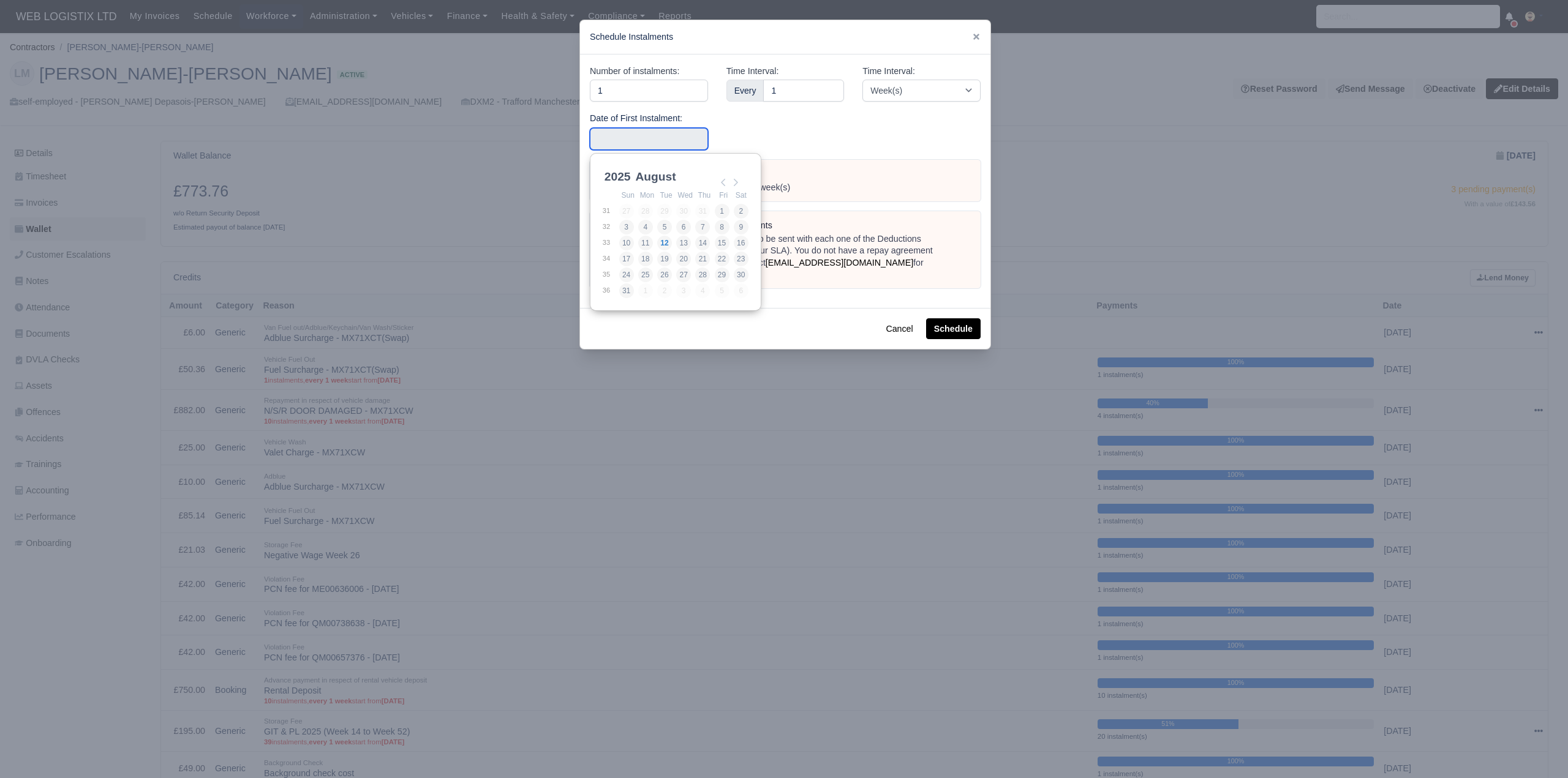
click at [628, 128] on input "Use the arrow keys to pick a date" at bounding box center [648, 139] width 118 height 22
type input "[DATE]"
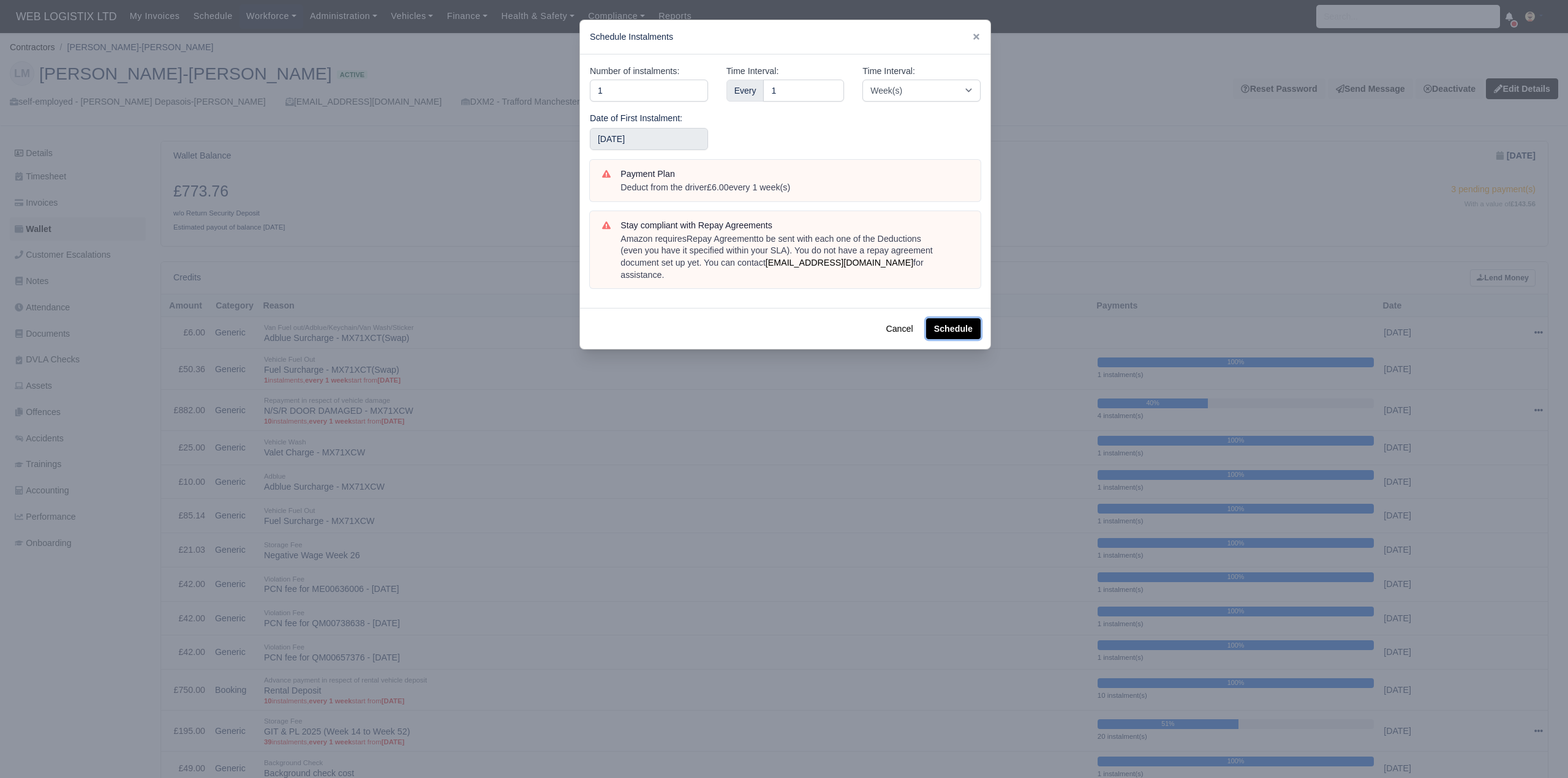
click at [962, 318] on button "Schedule" at bounding box center [952, 328] width 54 height 21
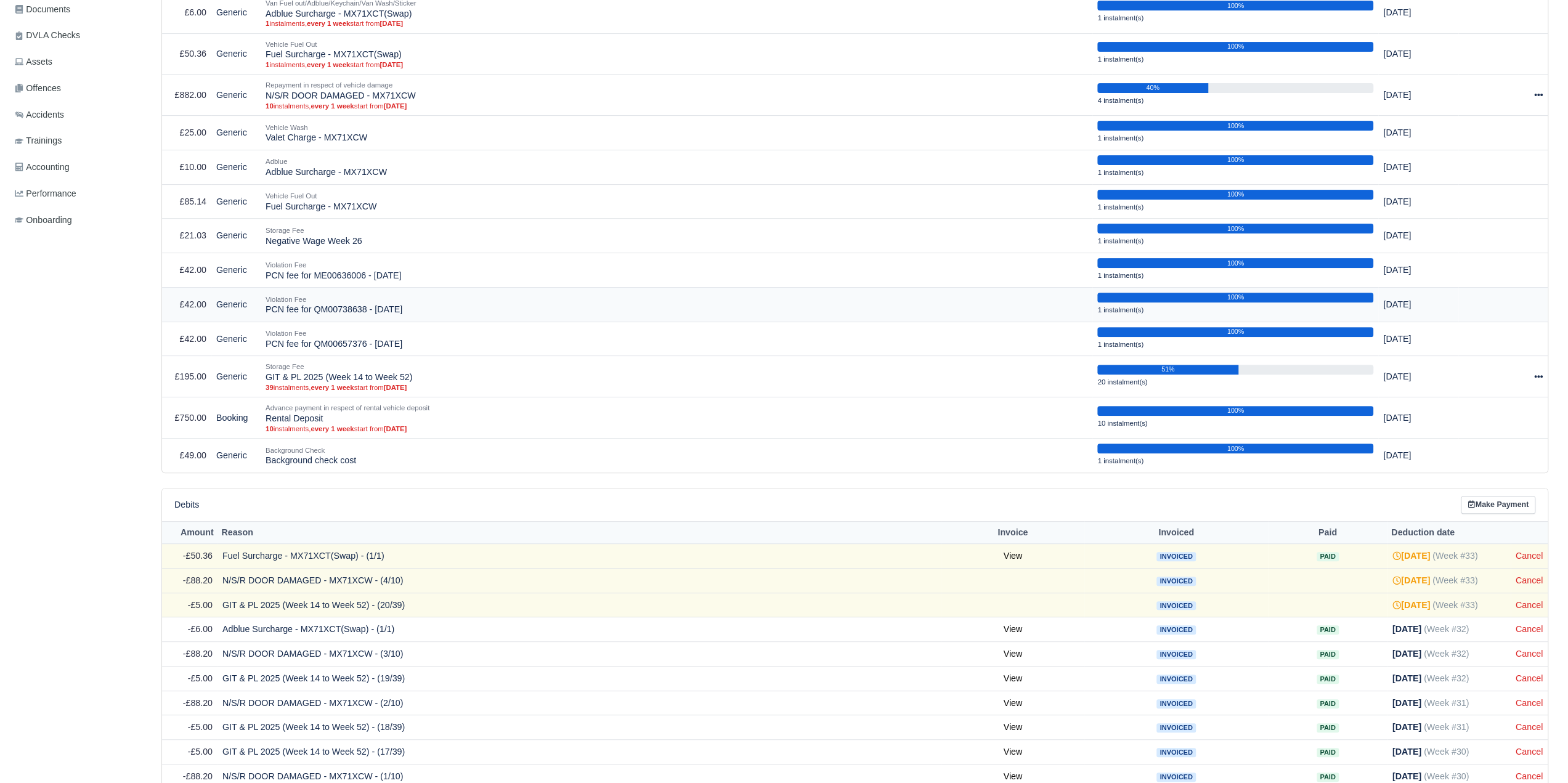
scroll to position [493, 0]
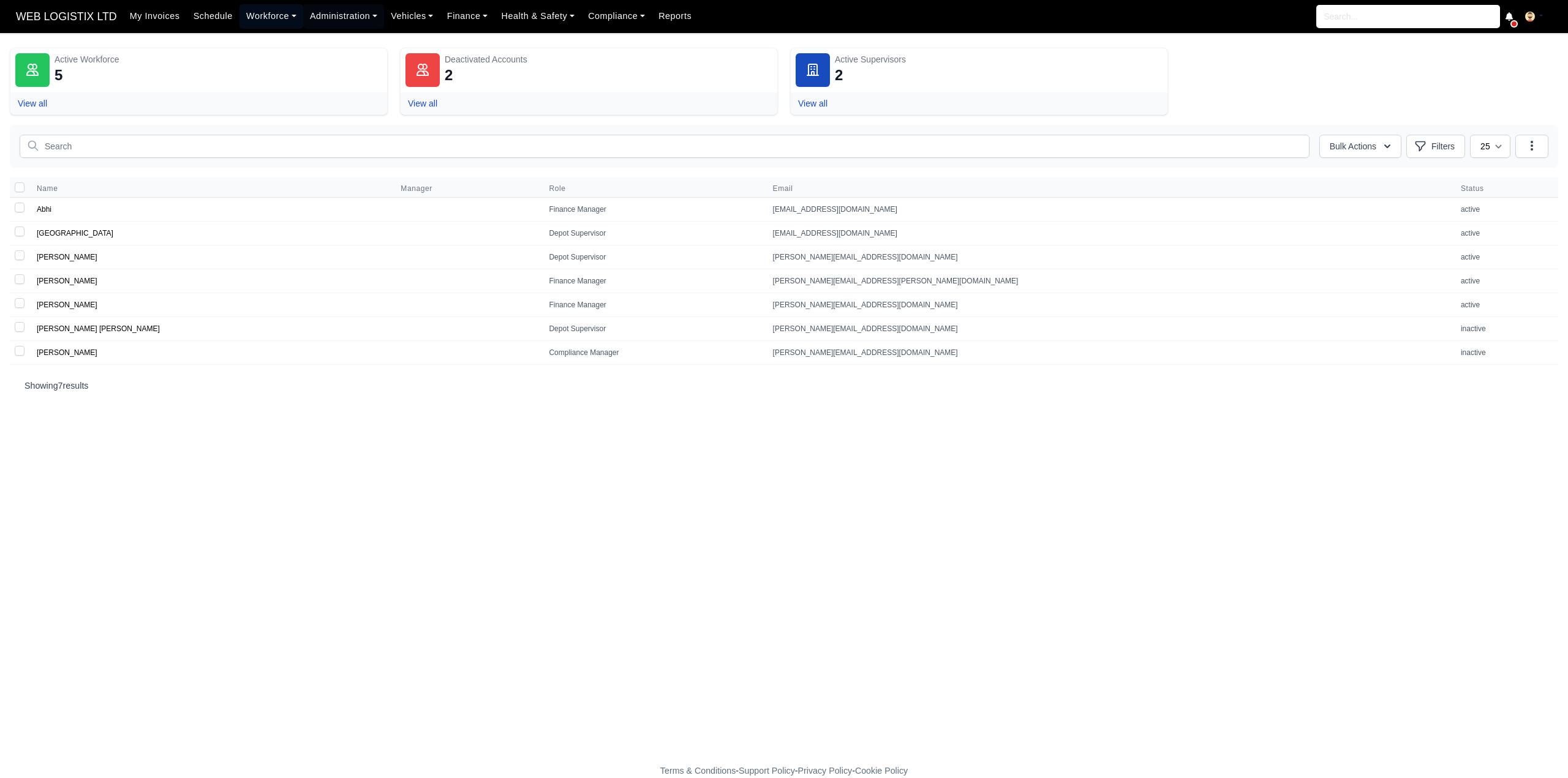
click at [256, 19] on link "Workforce" at bounding box center [271, 16] width 64 height 24
click at [260, 38] on link "Manpower" at bounding box center [294, 44] width 99 height 26
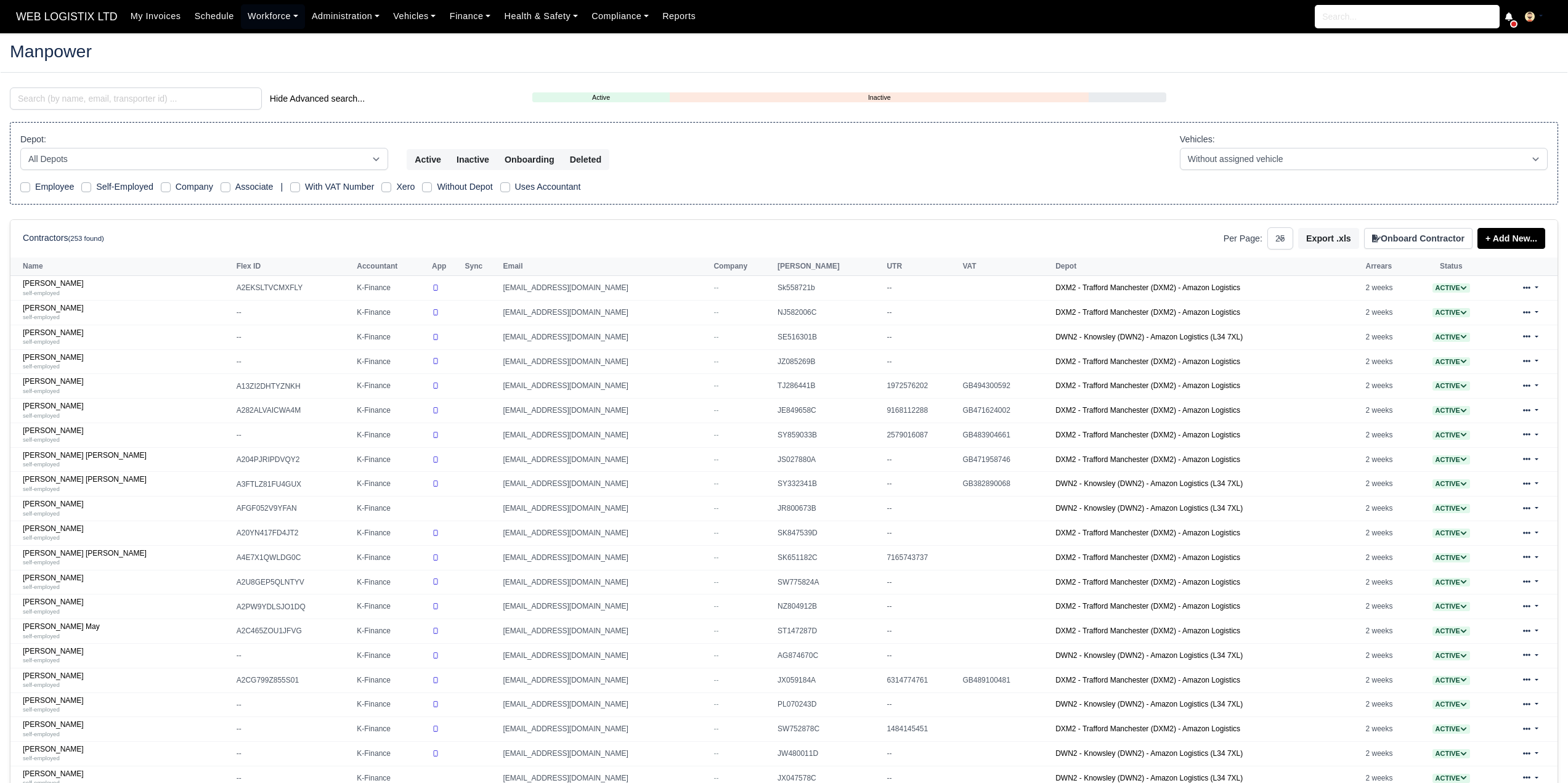
select select "25"
click at [206, 92] on input "search" at bounding box center [136, 99] width 252 height 22
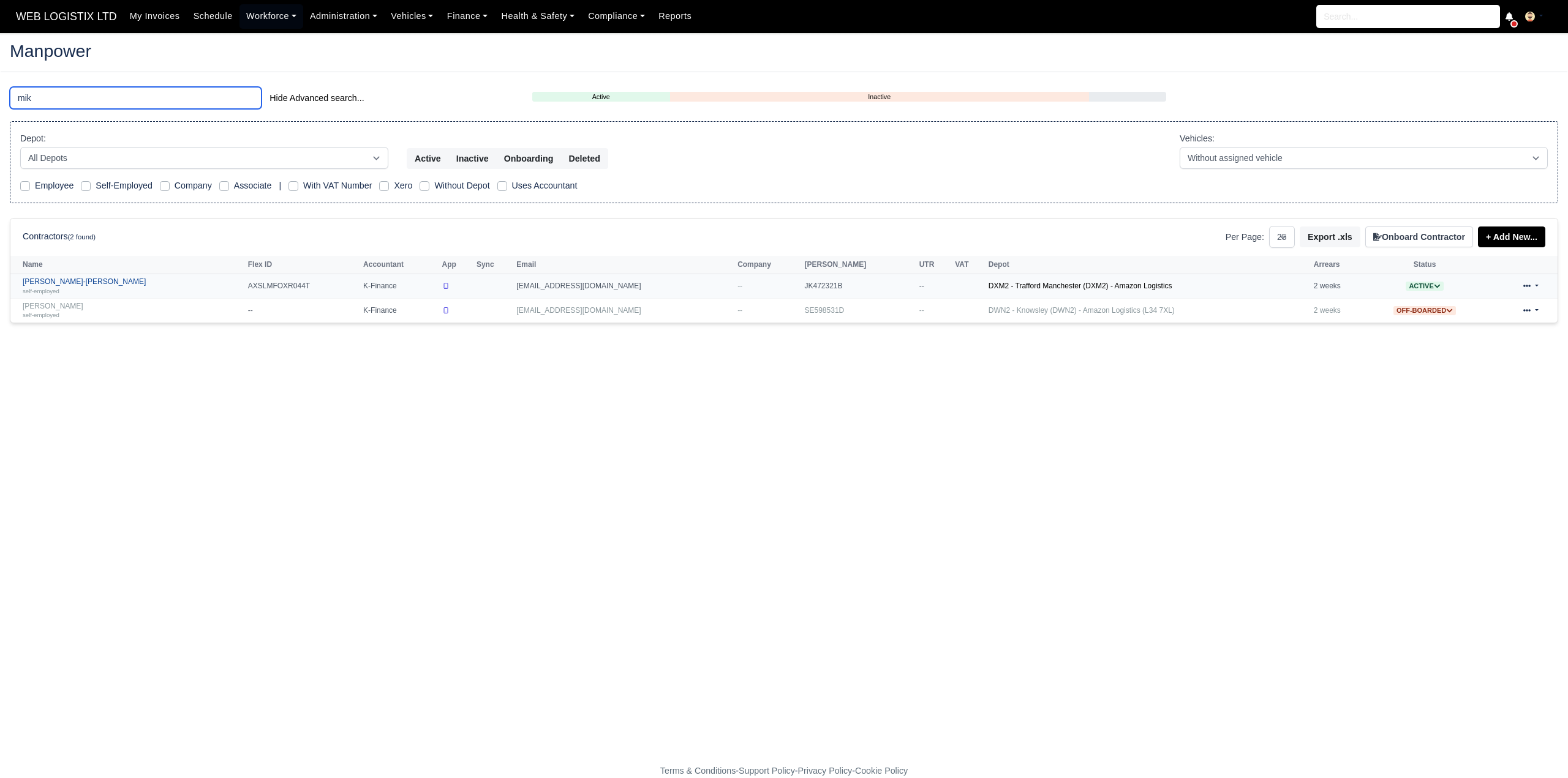
type input "mik"
click at [75, 285] on link "[PERSON_NAME]-[PERSON_NAME]-employed" at bounding box center [132, 286] width 219 height 18
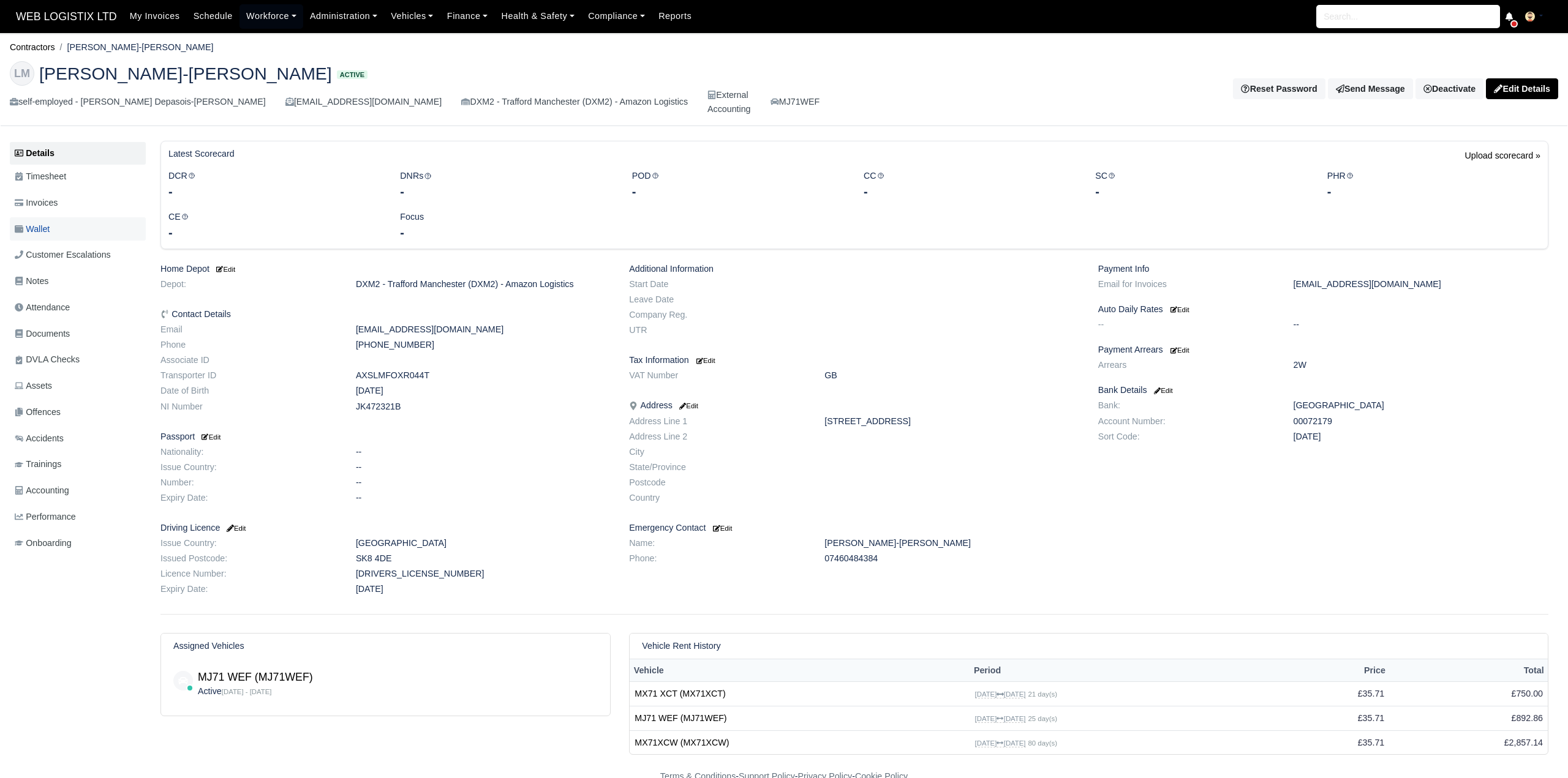
click at [74, 218] on link "Wallet" at bounding box center [78, 229] width 136 height 24
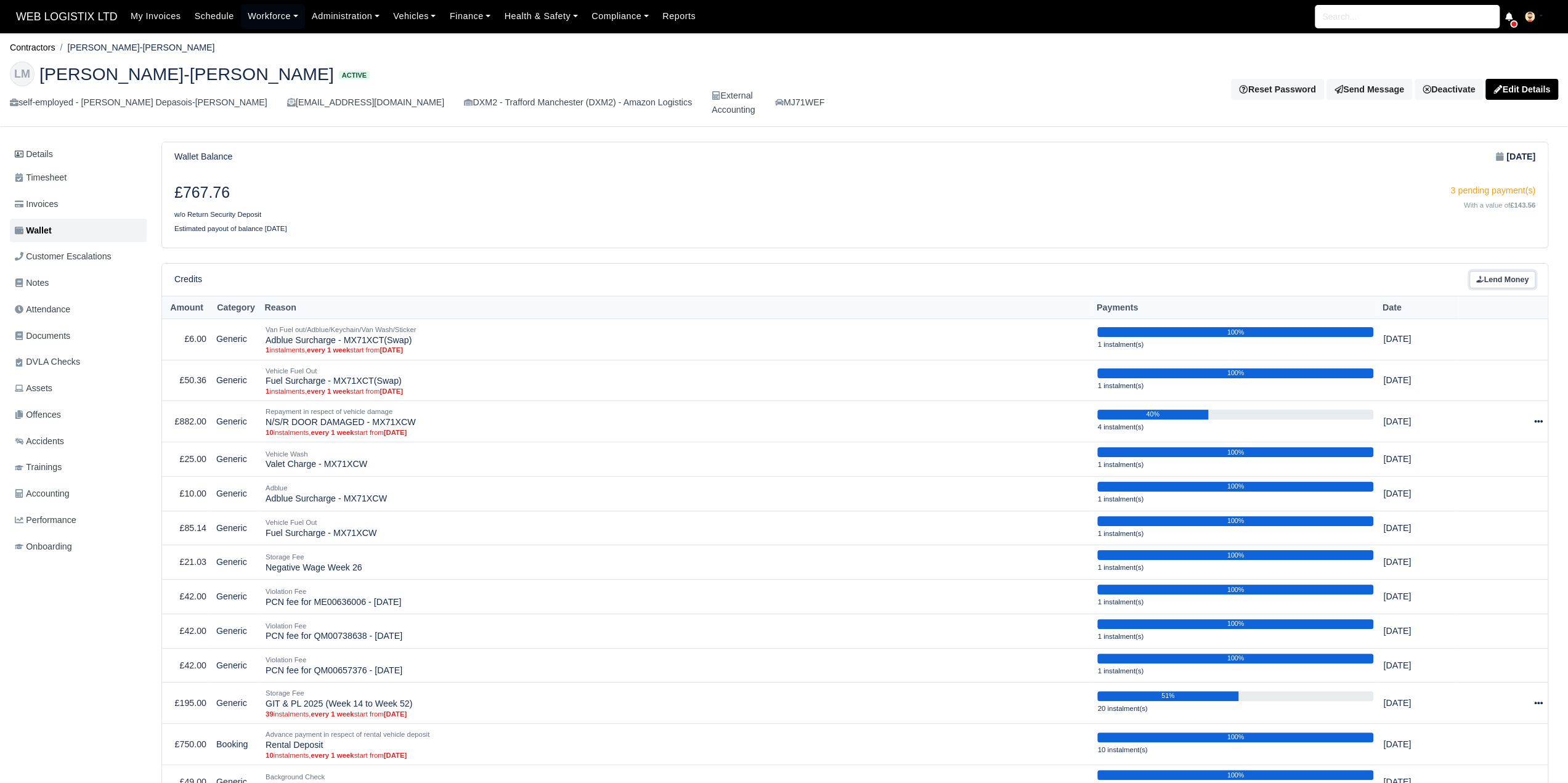
click at [1509, 271] on link "Lend Money" at bounding box center [1502, 280] width 66 height 18
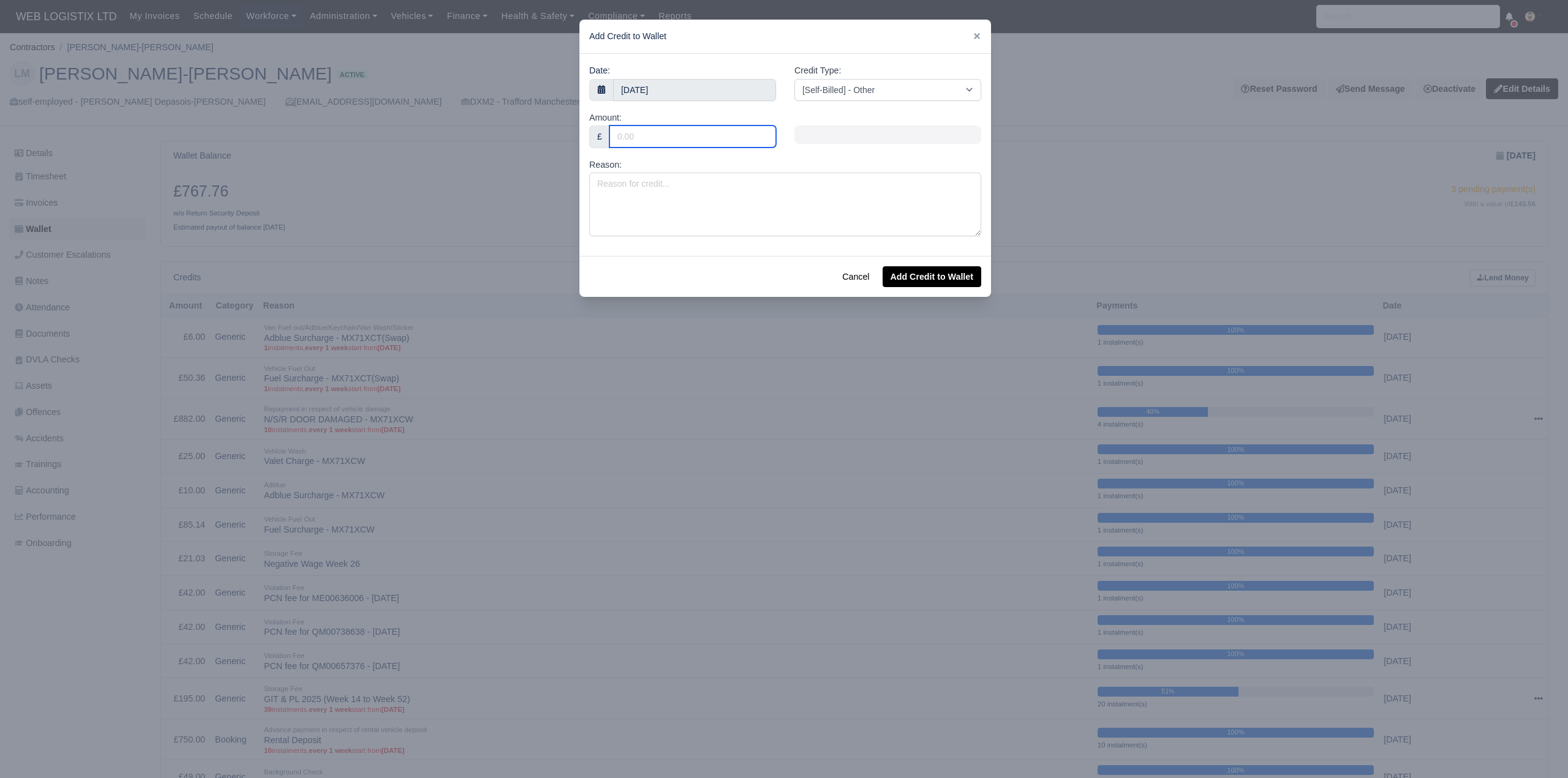
click at [683, 136] on input "Amount:" at bounding box center [692, 137] width 167 height 22
type input "25"
click at [845, 90] on select "[Self-Billed] - Other [Self-Billed] - Negative Invoice [Self-Billed] - Keychain…" at bounding box center [887, 90] width 187 height 22
select select "vehicle_expenses"
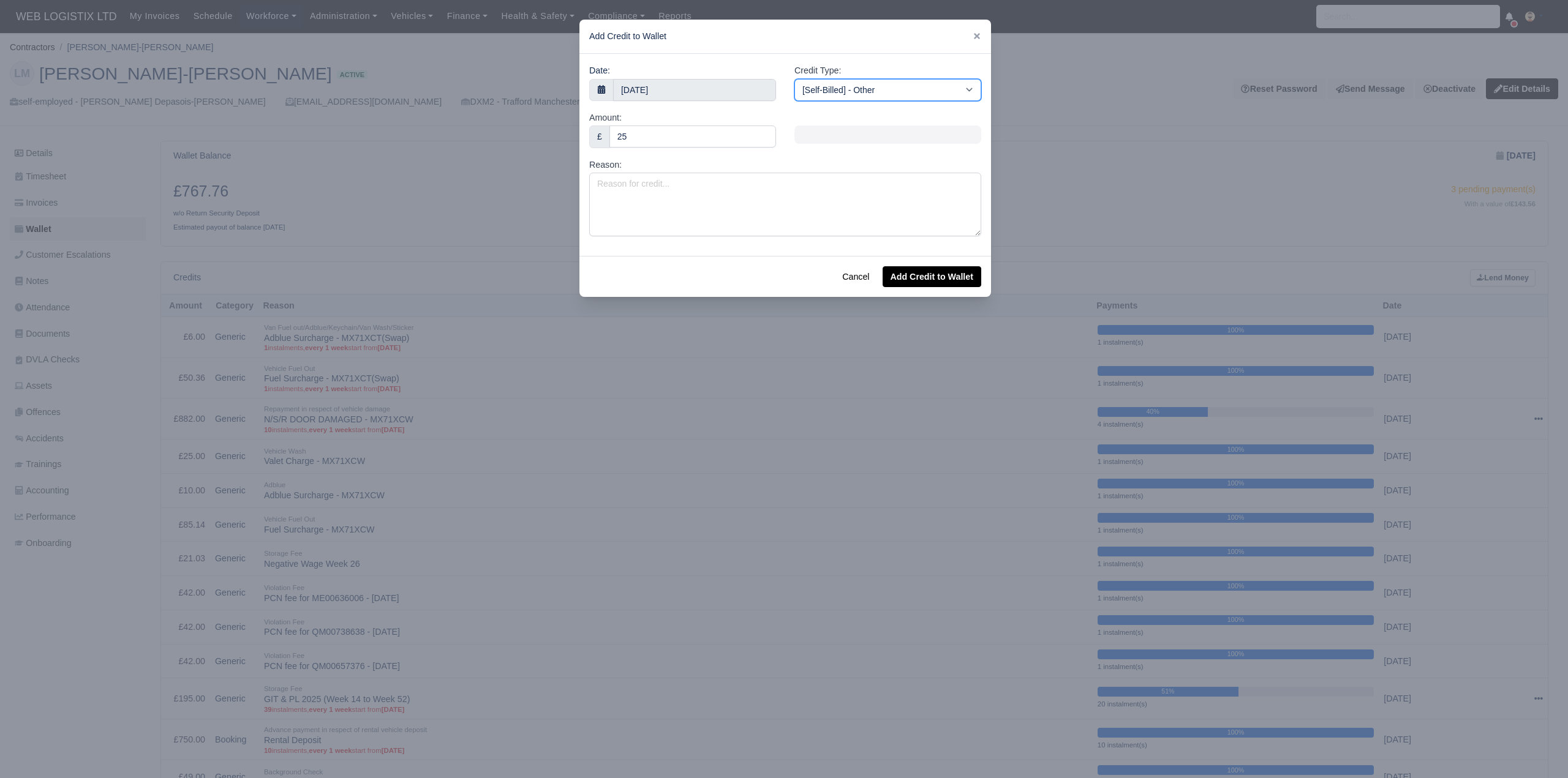
click at [794, 79] on select "[Self-Billed] - Other [Self-Billed] - Negative Invoice [Self-Billed] - Keychain…" at bounding box center [887, 90] width 187 height 22
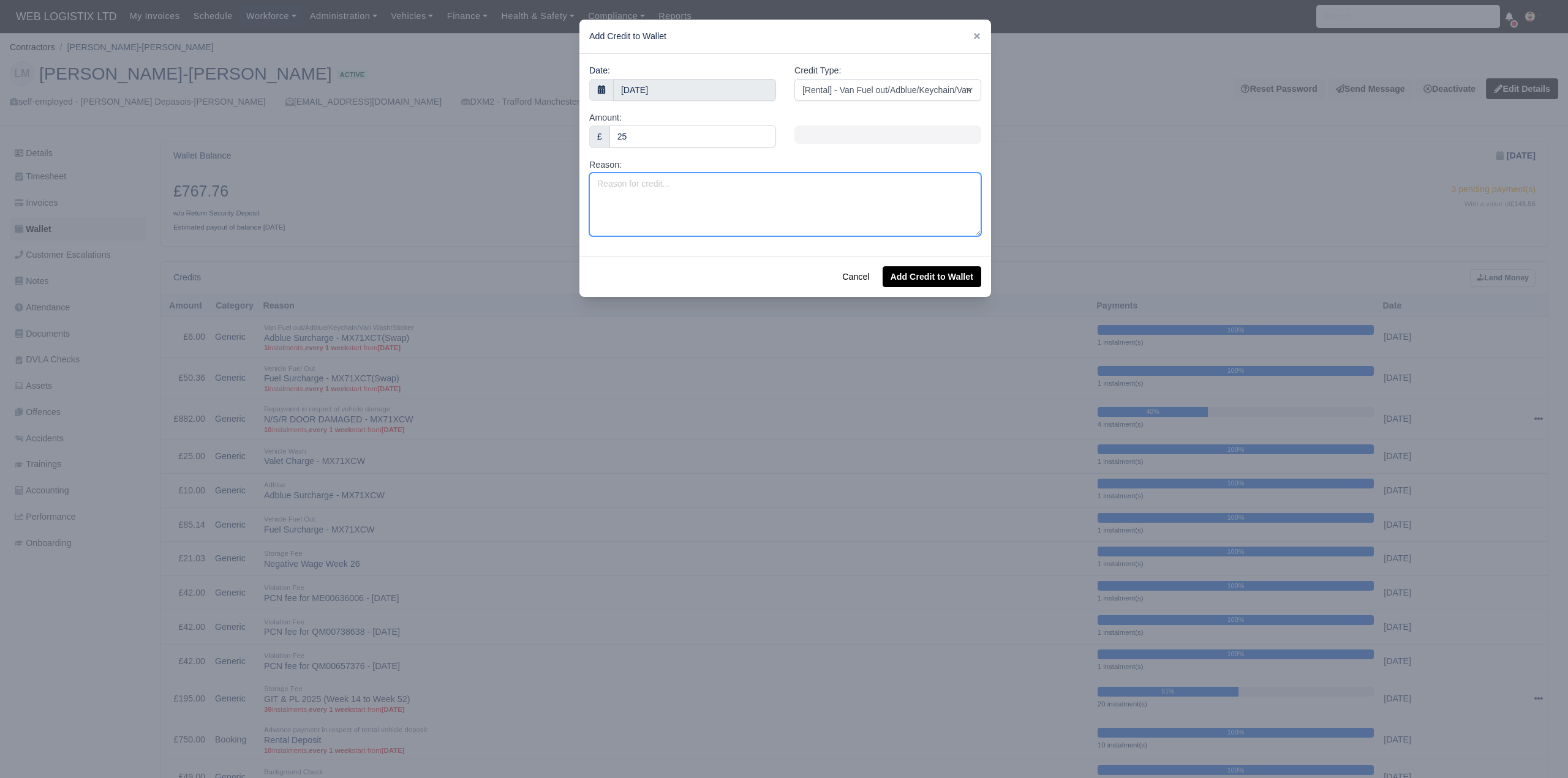
click at [739, 190] on textarea "Reason:" at bounding box center [785, 204] width 392 height 64
type textarea "Valet Charge - MX71XCT(Swap)"
click at [951, 275] on button "Add Credit to Wallet" at bounding box center [932, 276] width 99 height 21
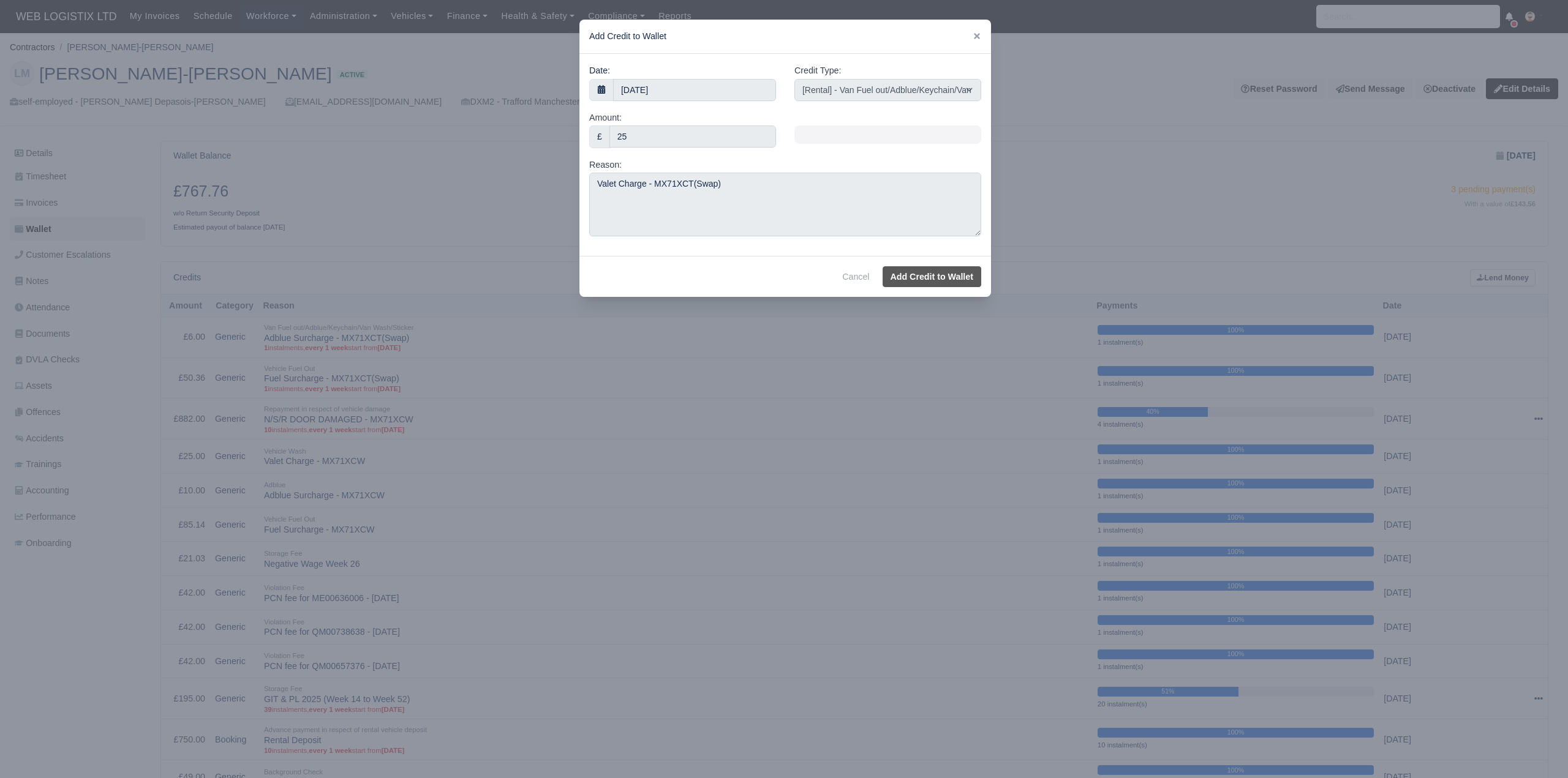
select select "other"
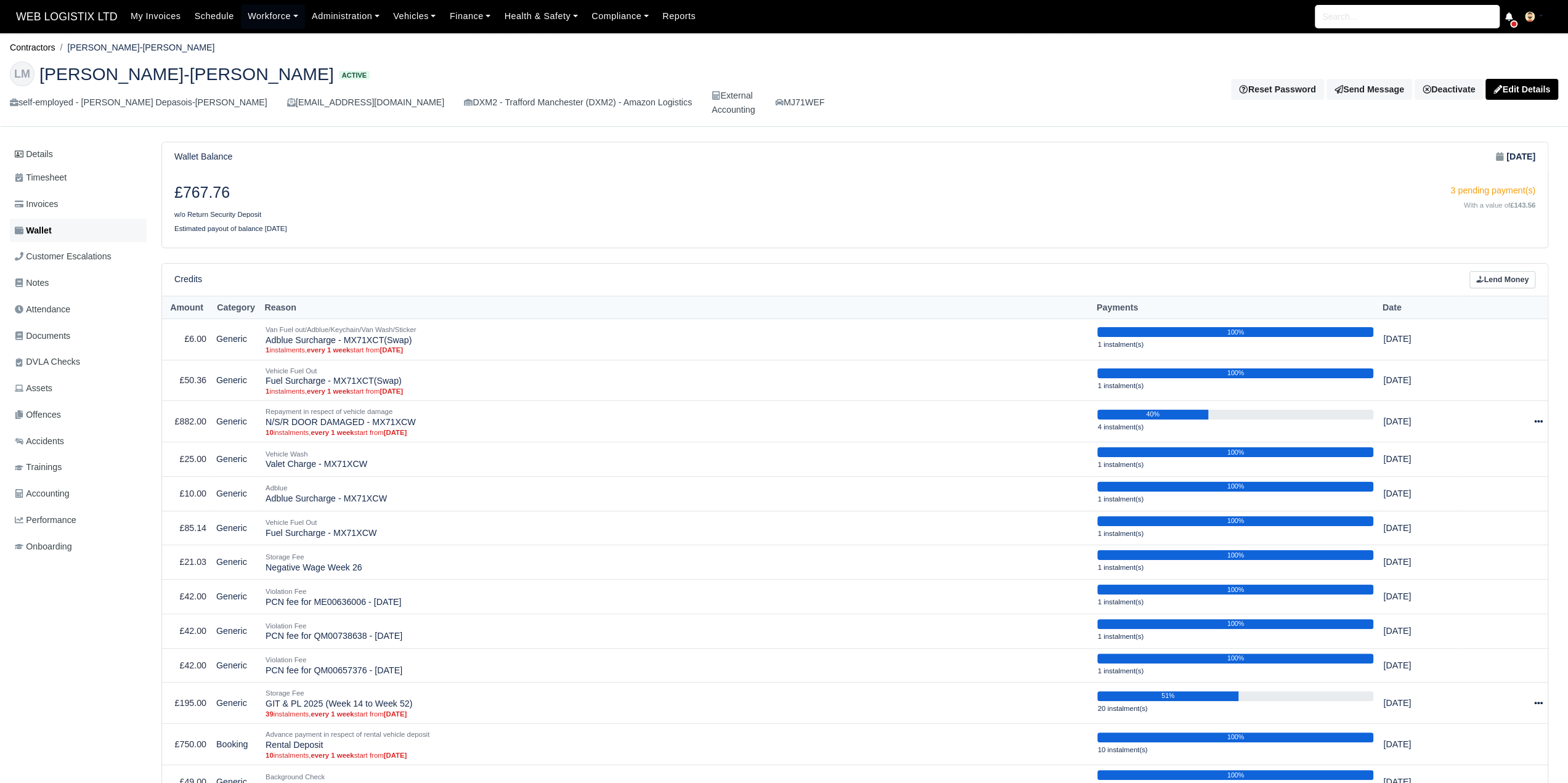
click at [93, 219] on link "Wallet" at bounding box center [78, 231] width 136 height 24
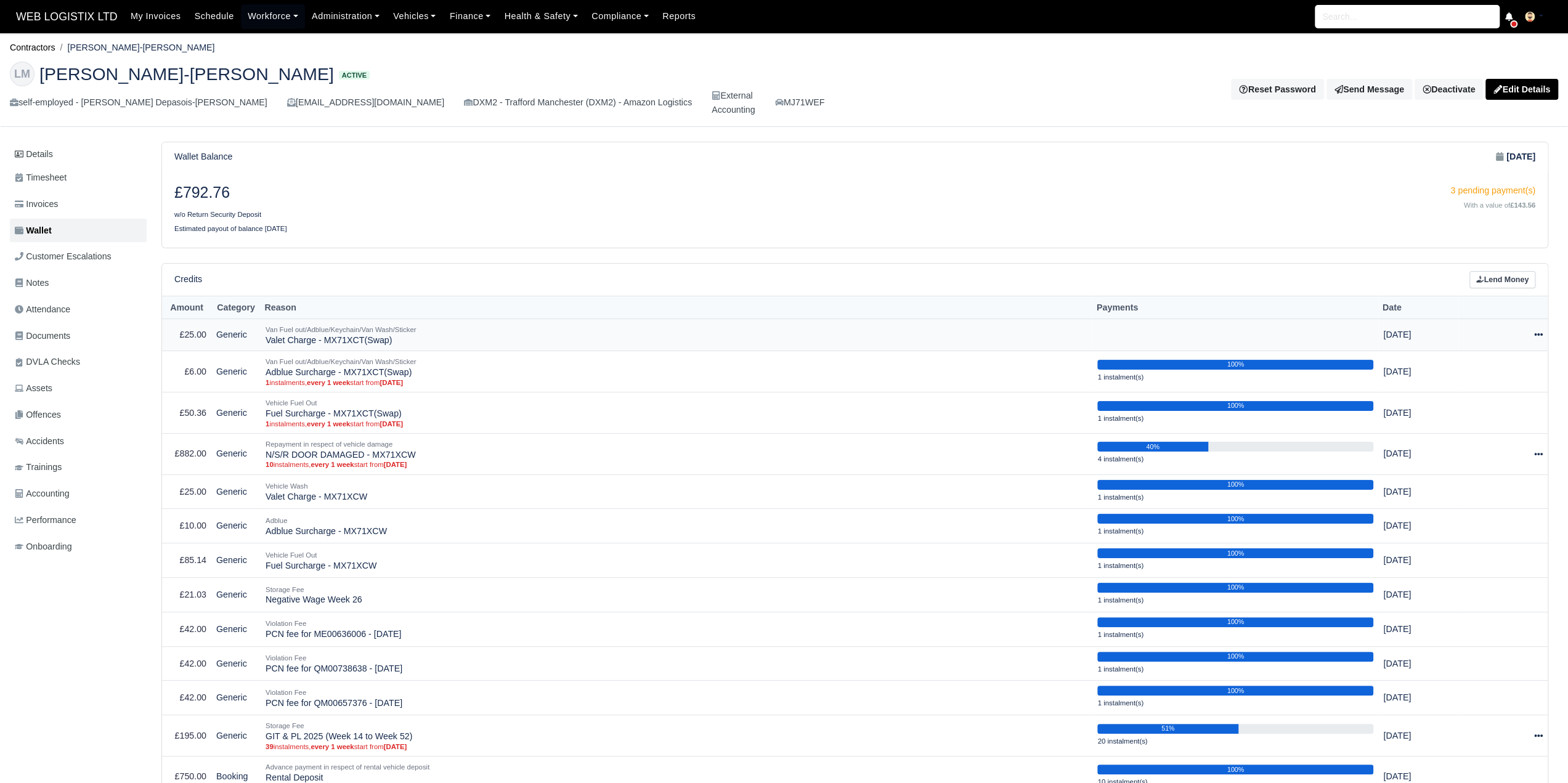
click at [1539, 328] on div at bounding box center [1502, 335] width 79 height 14
click at [1490, 382] on link "Schedule" at bounding box center [1485, 391] width 110 height 19
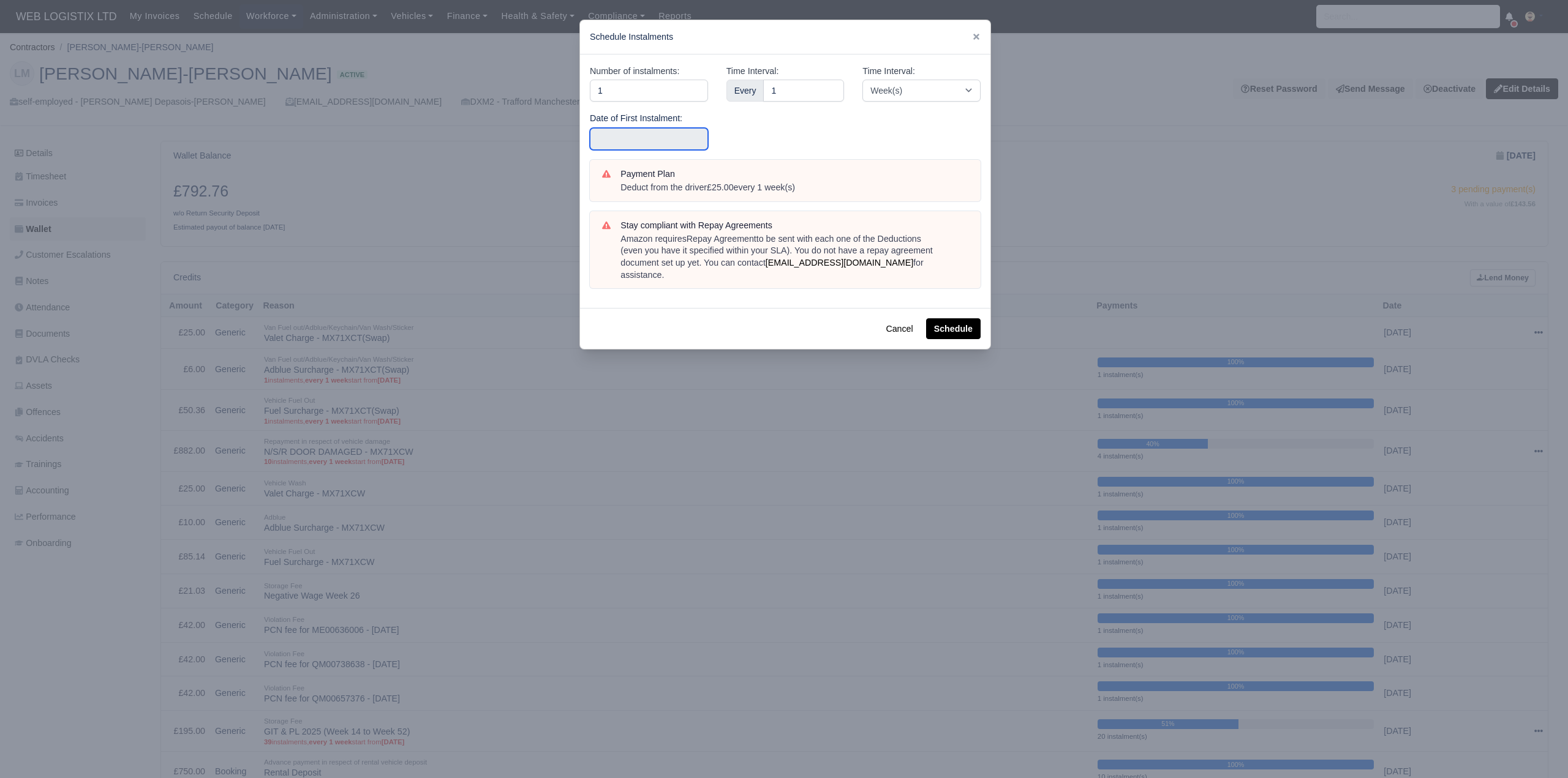
click at [630, 134] on input "text" at bounding box center [648, 139] width 118 height 22
type input "[DATE]"
click at [946, 322] on button "Schedule" at bounding box center [952, 328] width 54 height 21
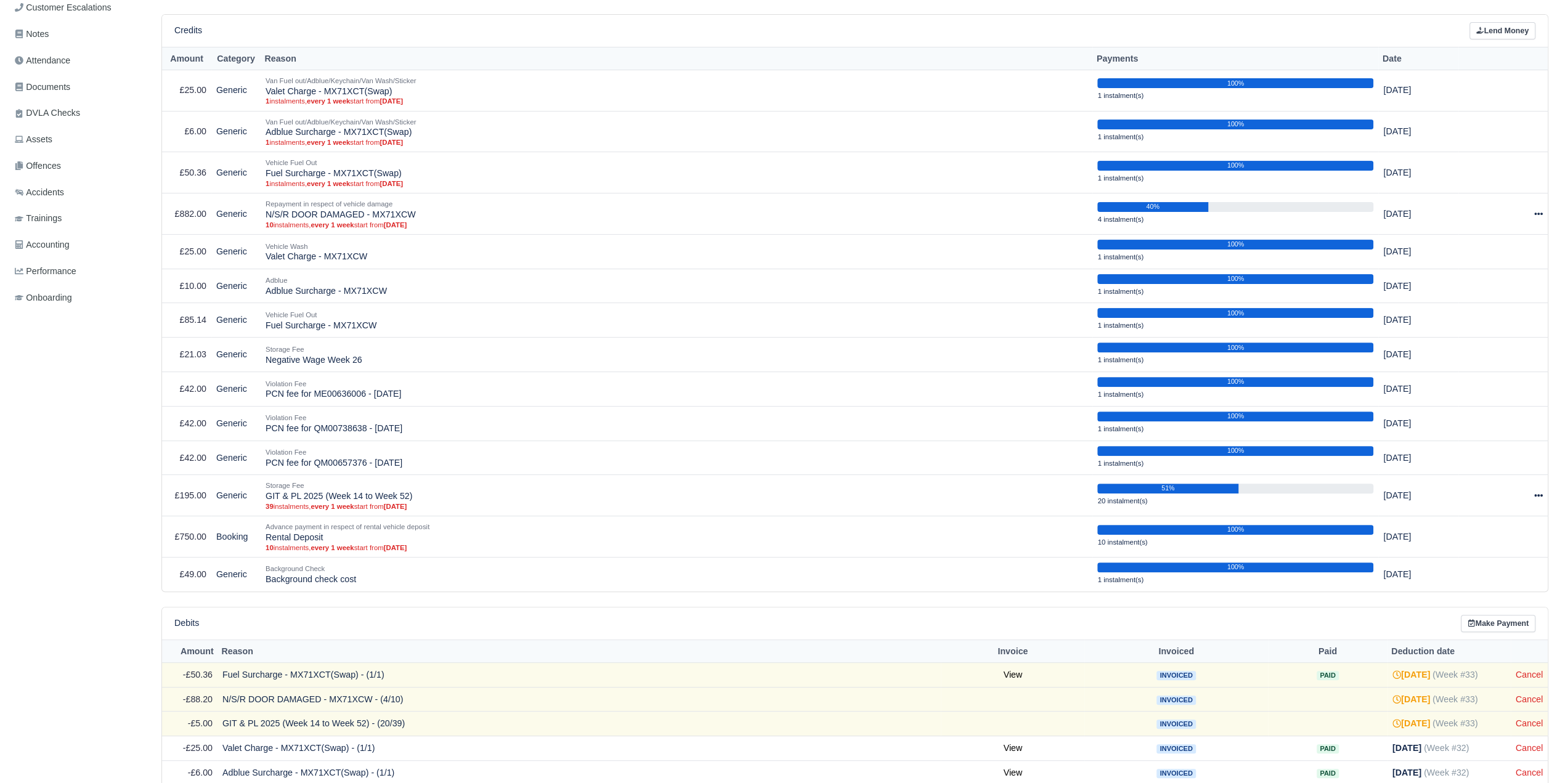
scroll to position [493, 0]
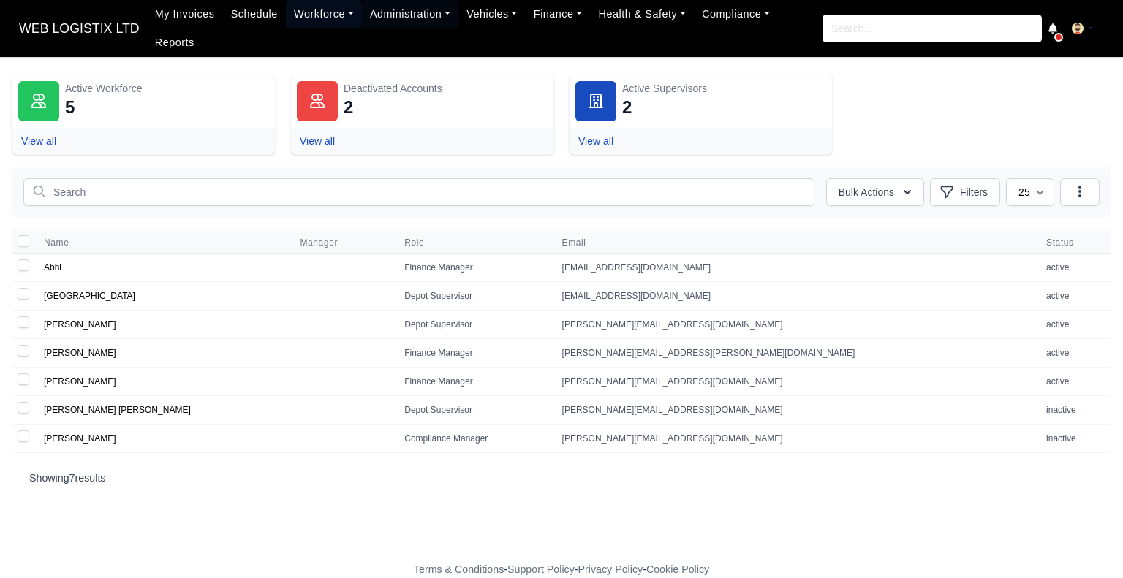
click at [294, 11] on link "Workforce" at bounding box center [324, 14] width 76 height 29
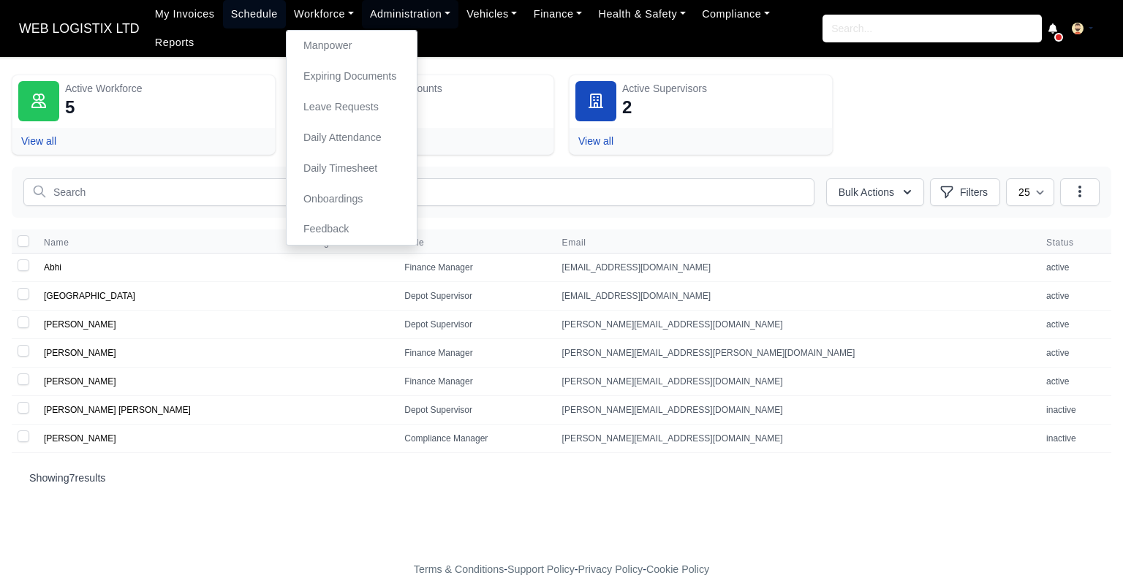
click at [237, 20] on link "Schedule" at bounding box center [254, 14] width 63 height 29
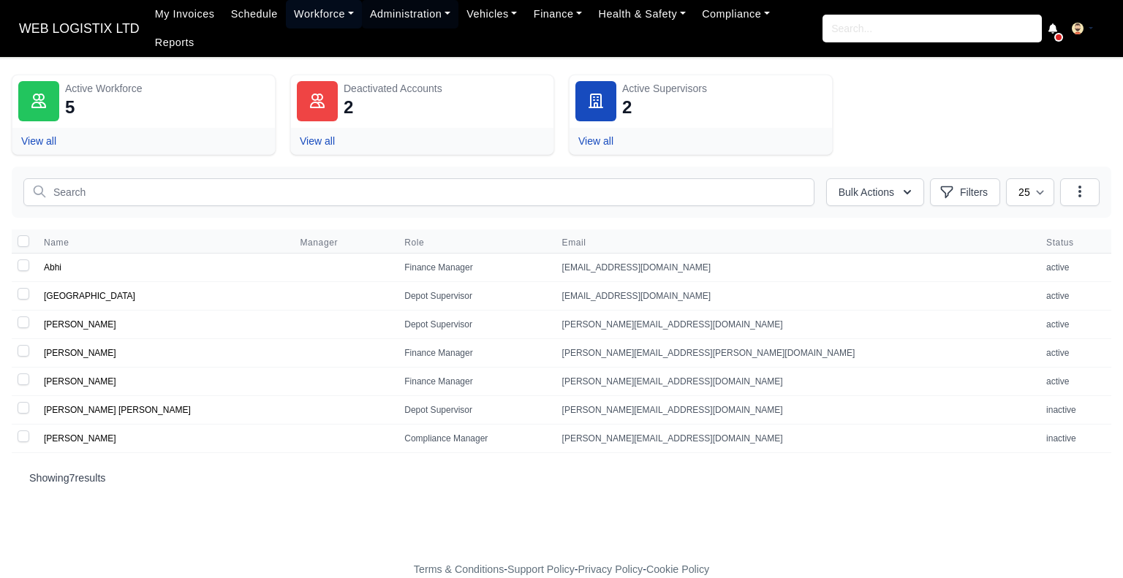
click at [286, 18] on link "Workforce" at bounding box center [324, 14] width 76 height 29
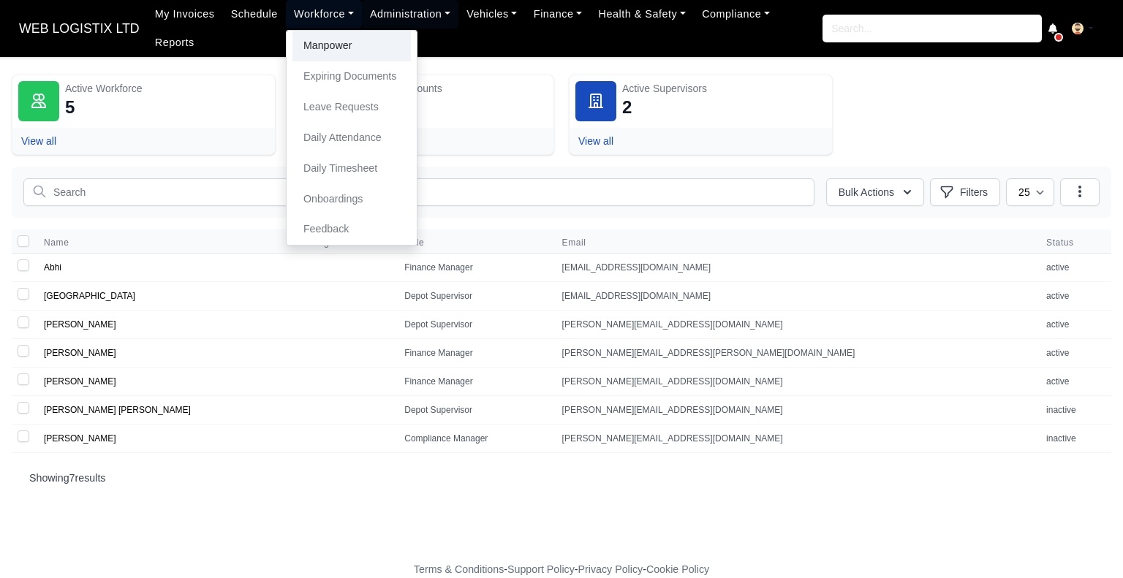
click at [316, 60] on link "Manpower" at bounding box center [351, 46] width 118 height 31
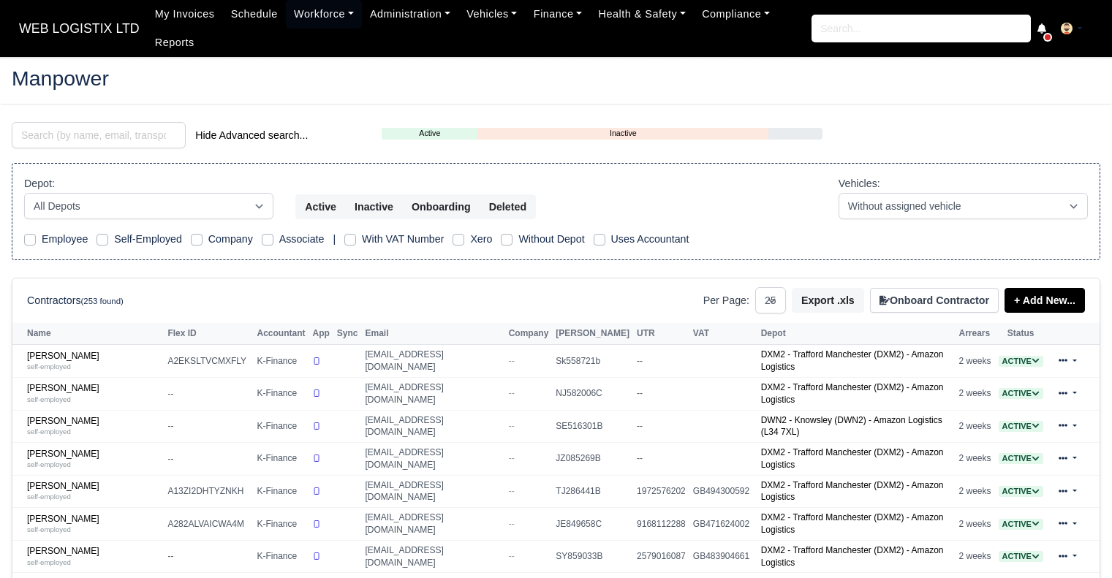
select select "25"
click at [86, 138] on input "search" at bounding box center [99, 135] width 174 height 26
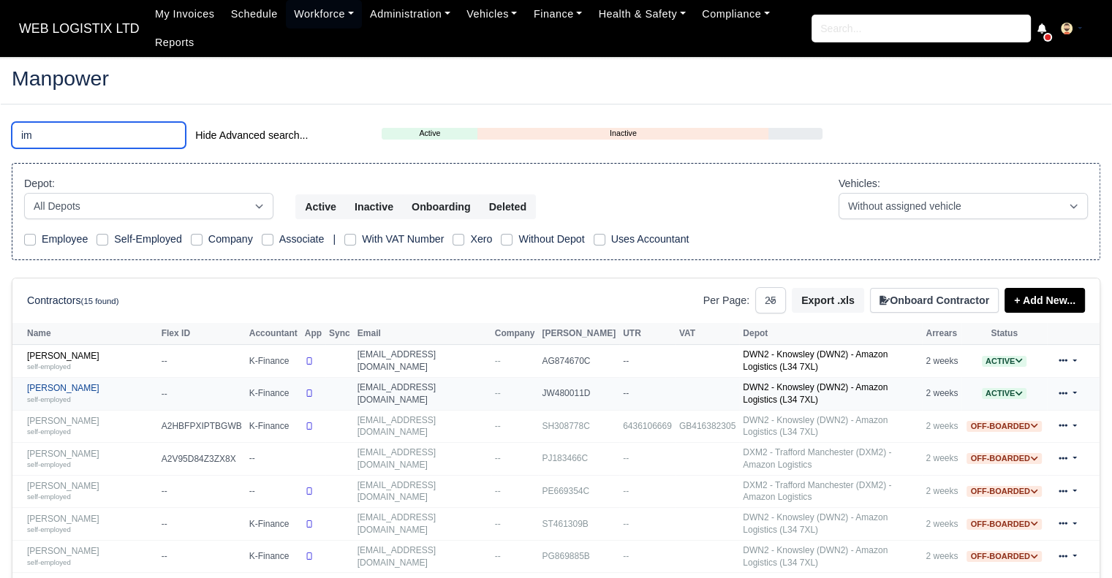
type input "im"
click at [37, 383] on link "Imran Ali self-employed" at bounding box center [90, 393] width 127 height 21
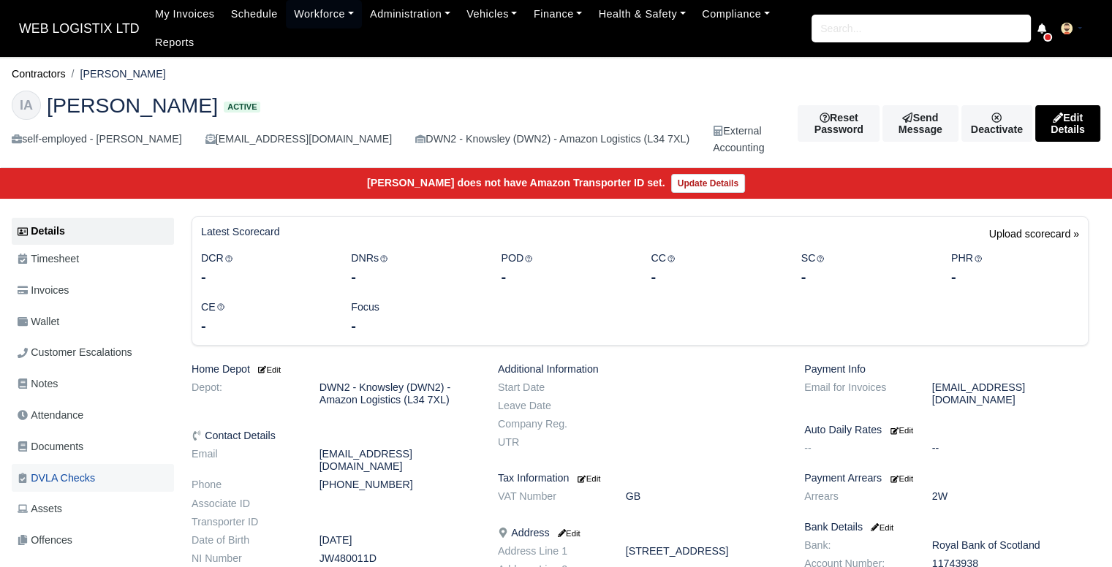
click at [90, 485] on span "DVLA Checks" at bounding box center [56, 478] width 77 height 17
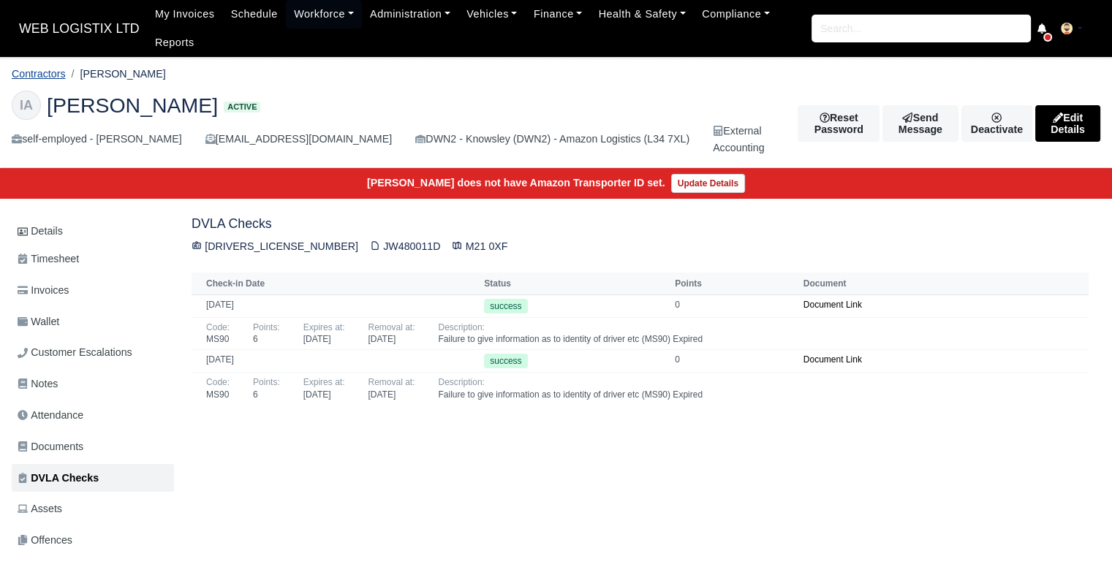
click at [57, 78] on link "Contractors" at bounding box center [39, 74] width 54 height 12
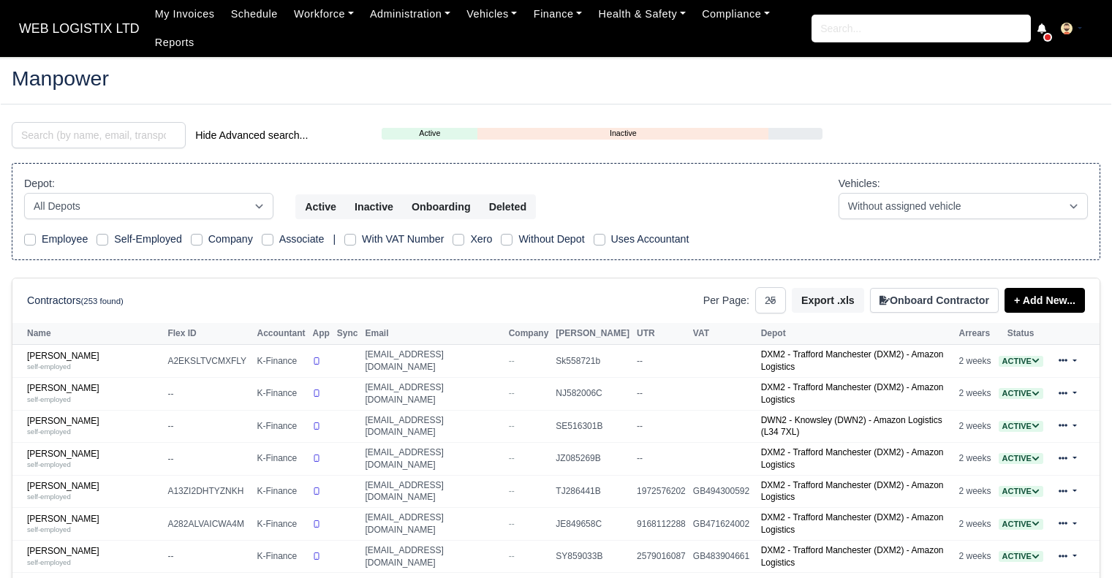
select select "25"
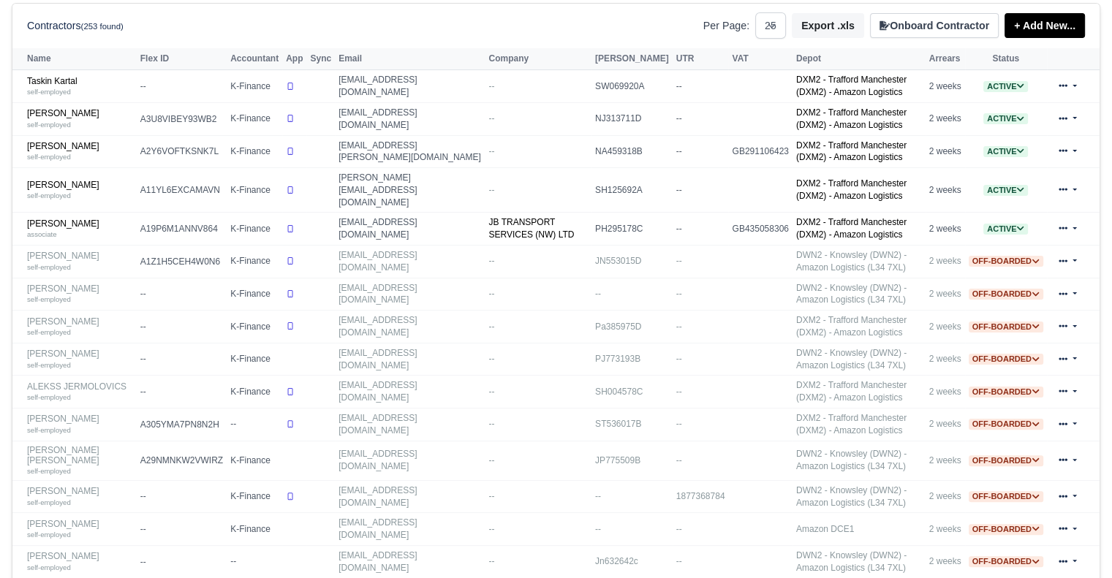
scroll to position [253, 0]
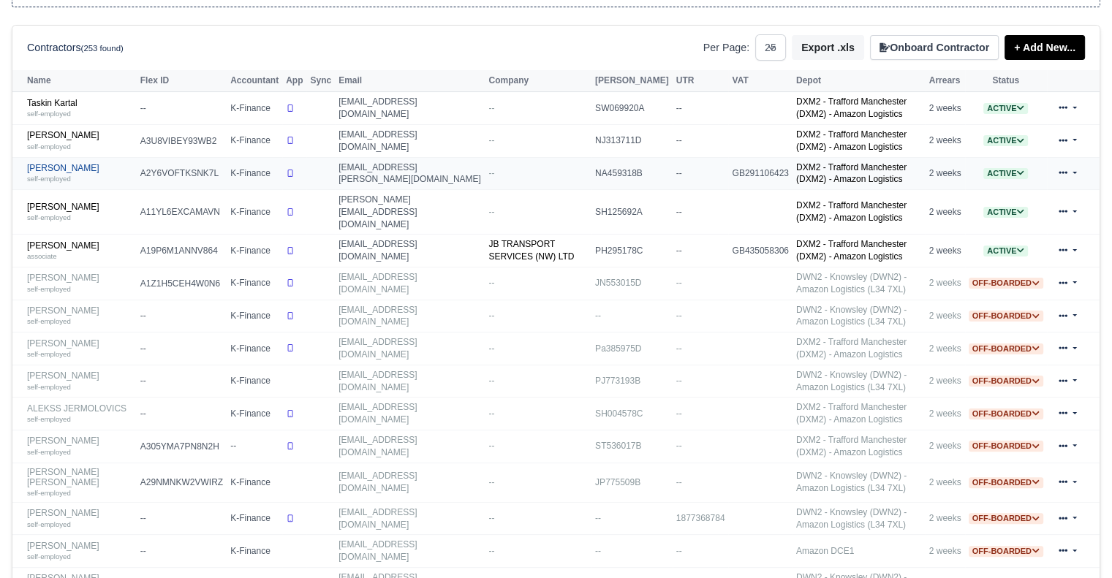
click at [31, 164] on link "Wayne Archer self-employed" at bounding box center [80, 173] width 106 height 21
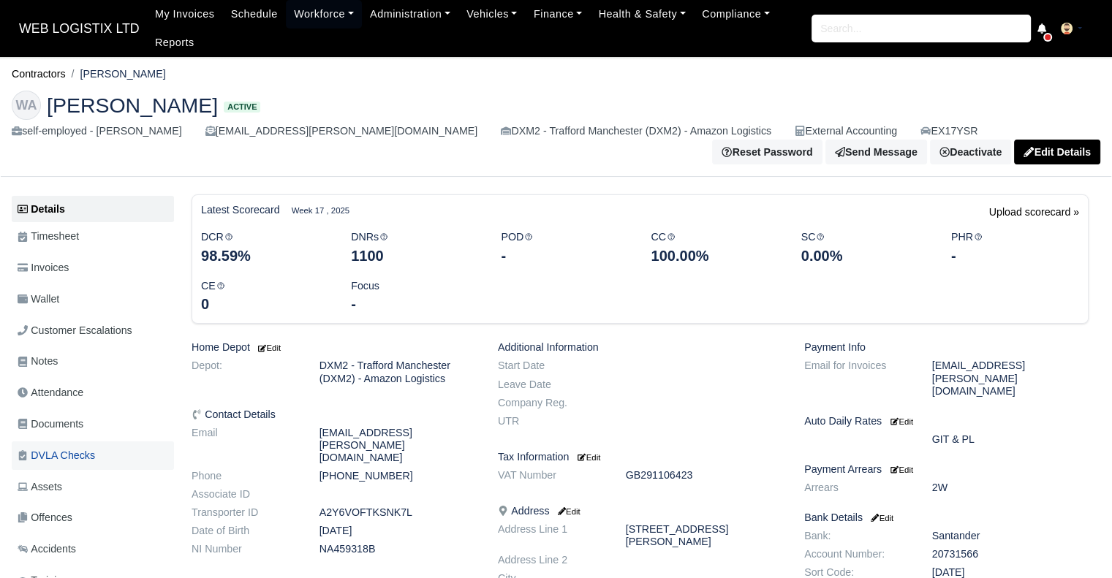
click at [94, 447] on span "DVLA Checks" at bounding box center [56, 455] width 77 height 17
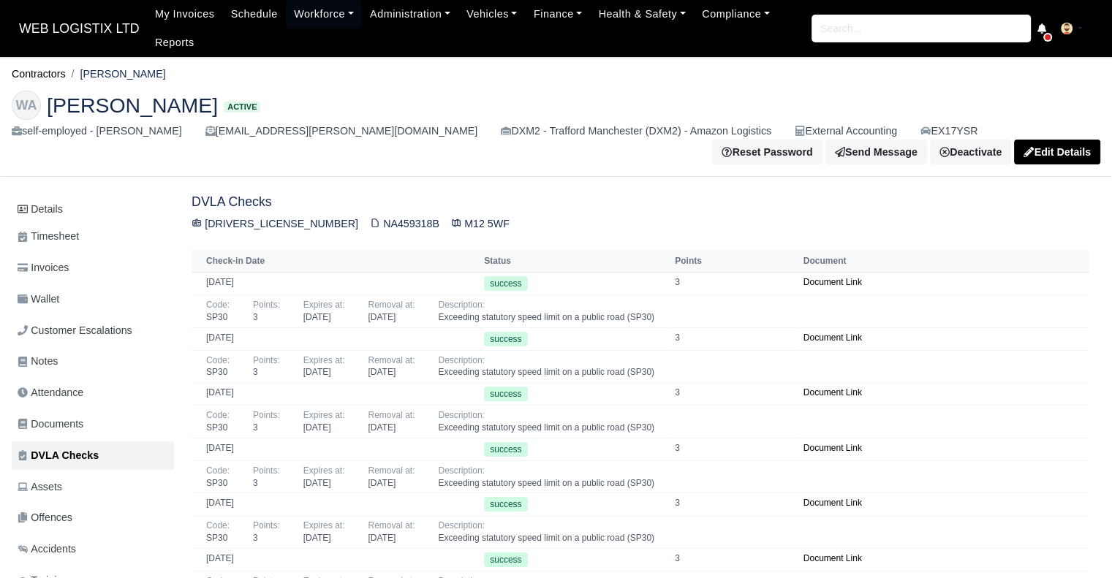
drag, startPoint x: 1020, startPoint y: 0, endPoint x: 559, endPoint y: 97, distance: 471.3
click at [553, 87] on div "WA [PERSON_NAME] Active self-employed - [PERSON_NAME] [EMAIL_ADDRESS][PERSON_NA…" at bounding box center [556, 128] width 1111 height 98
